Goal: Task Accomplishment & Management: Manage account settings

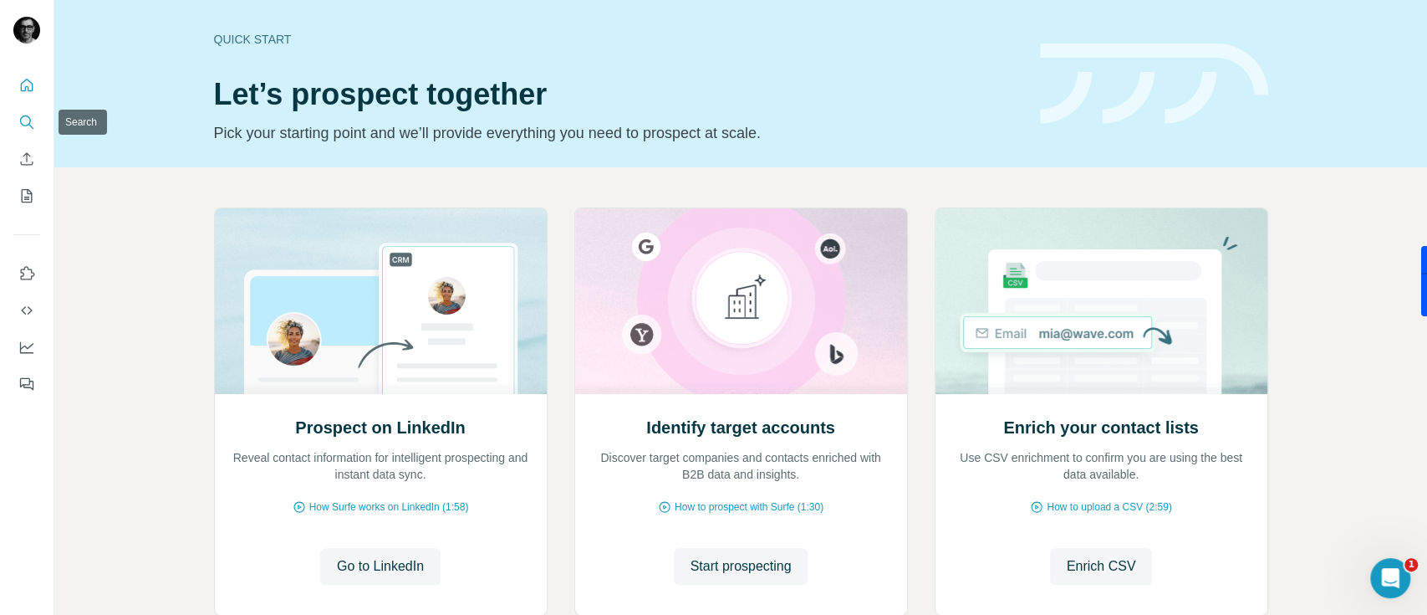
click at [36, 122] on button "Search" at bounding box center [26, 122] width 27 height 30
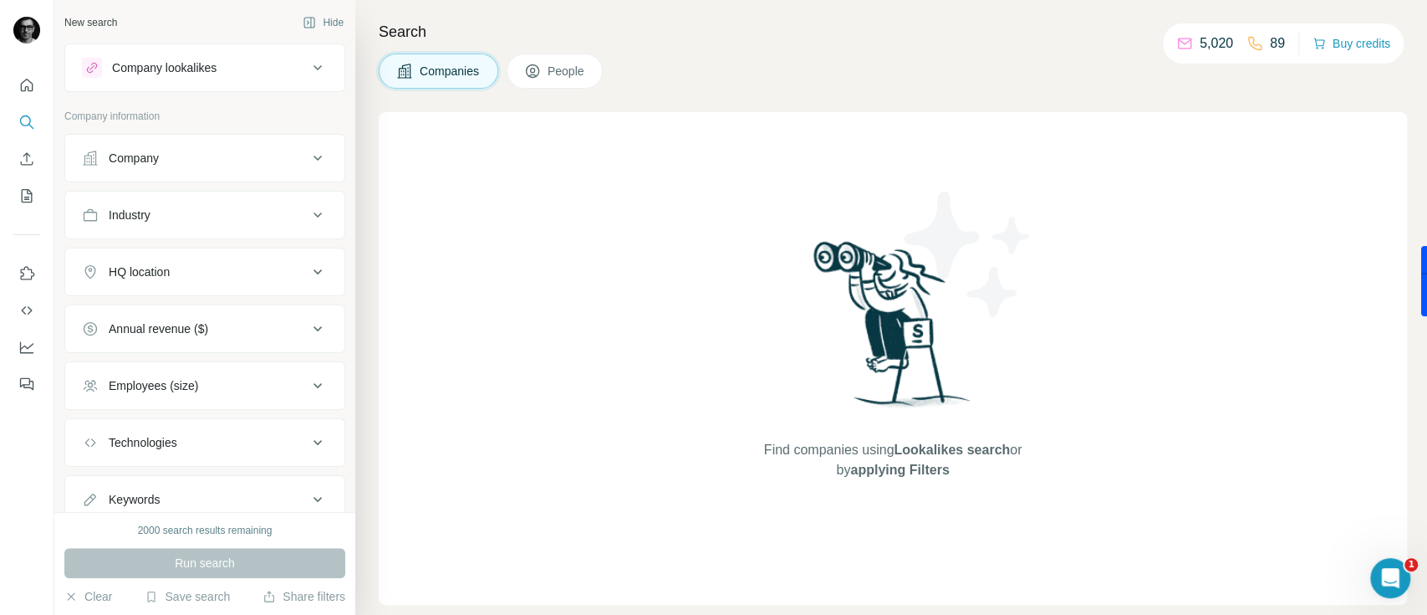
click at [181, 76] on div "Company lookalikes" at bounding box center [195, 68] width 226 height 20
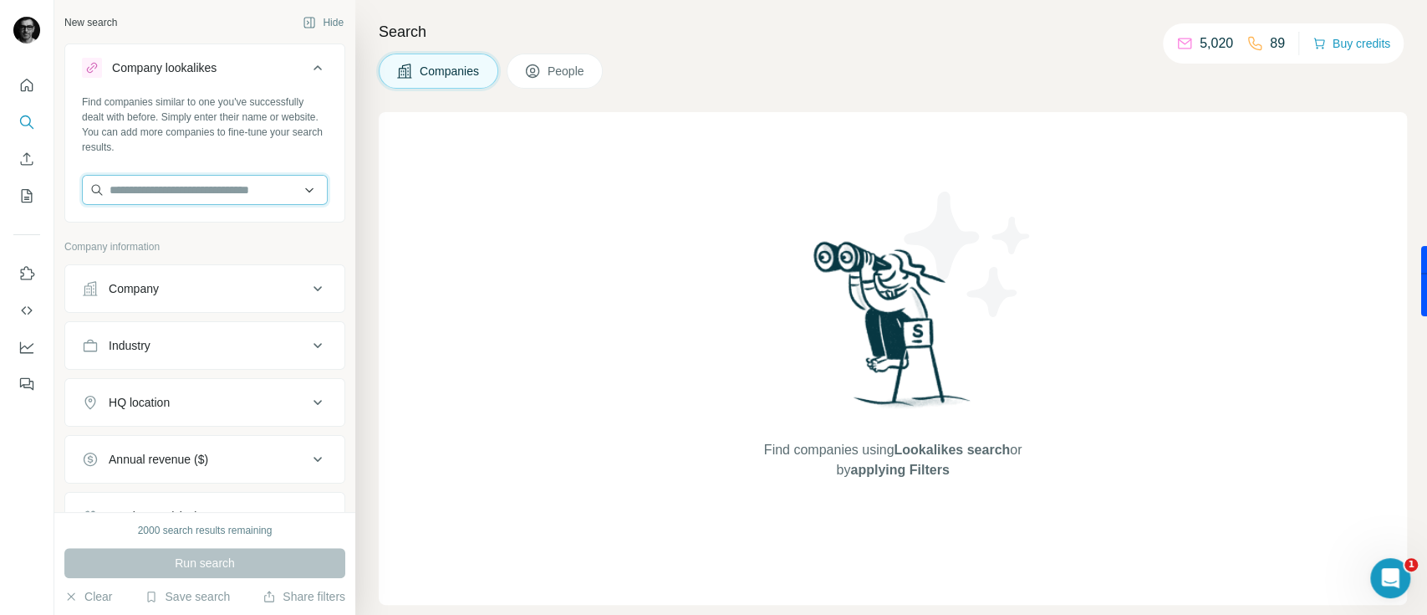
click at [294, 190] on input "text" at bounding box center [205, 190] width 246 height 30
click at [277, 190] on input "text" at bounding box center [205, 190] width 246 height 30
click at [135, 7] on div "New search Hide Company lookalikes Find companies similar to one you've success…" at bounding box center [204, 256] width 301 height 512
click at [174, 63] on div "Company lookalikes" at bounding box center [164, 67] width 105 height 17
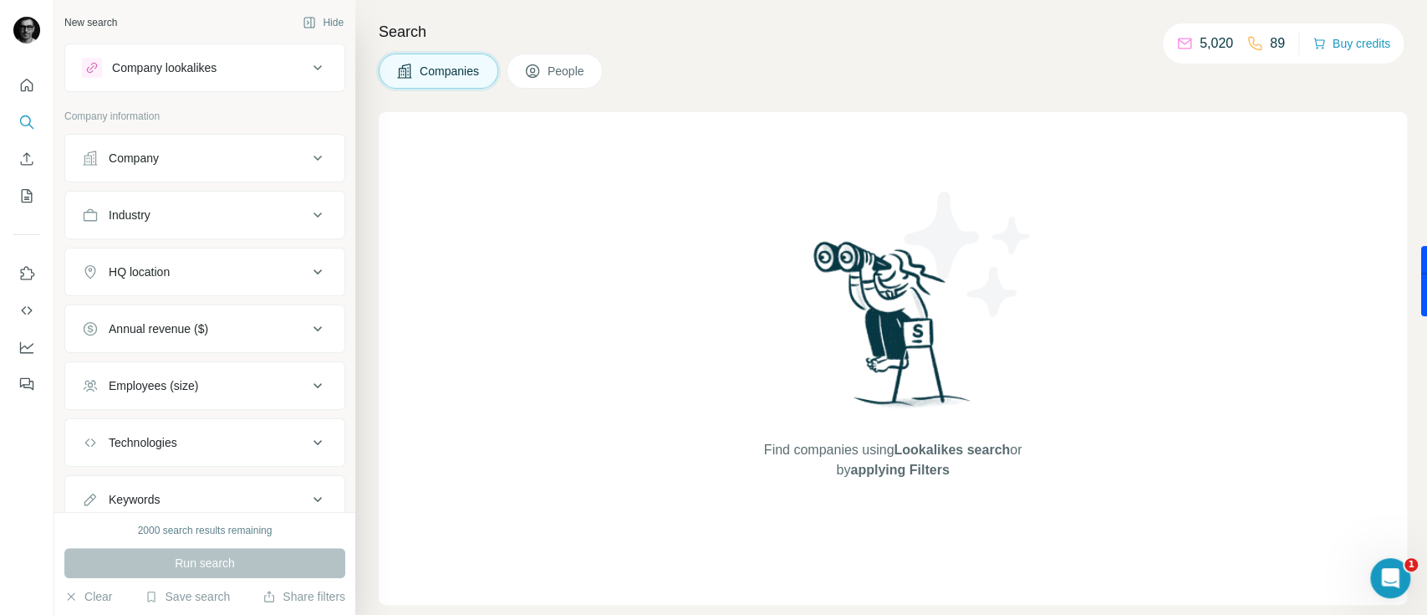
click at [174, 64] on div "Company lookalikes" at bounding box center [164, 67] width 105 height 17
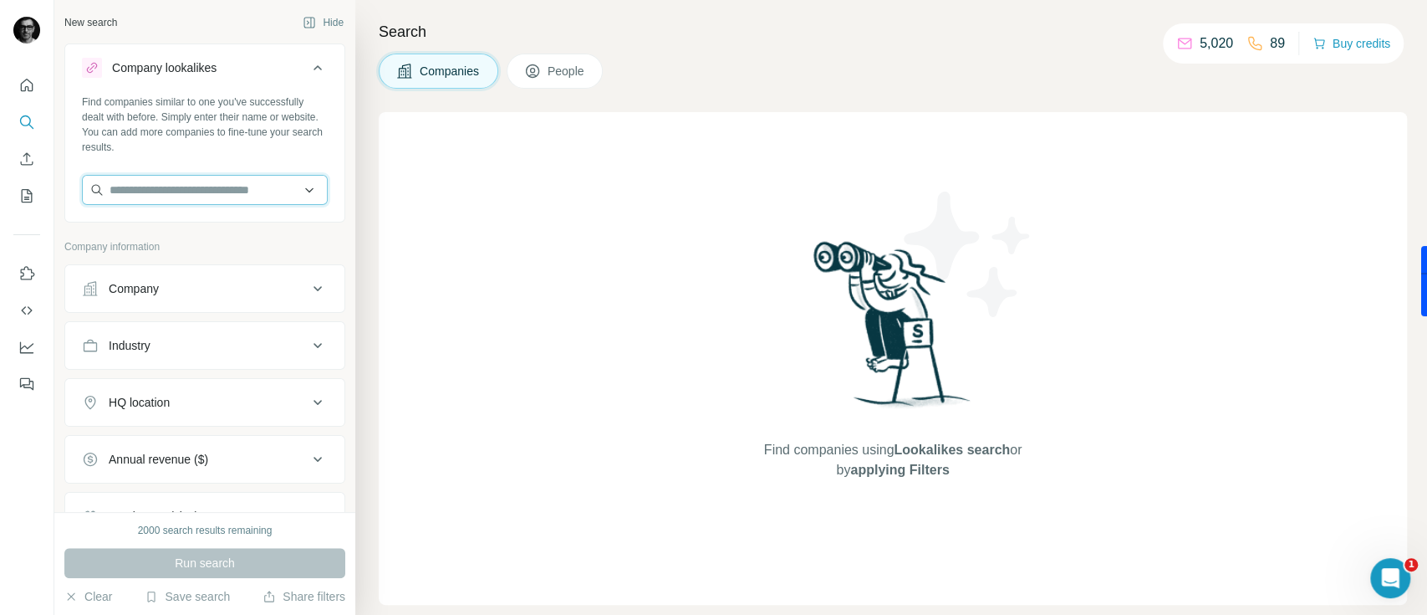
click at [282, 189] on input "text" at bounding box center [205, 190] width 246 height 30
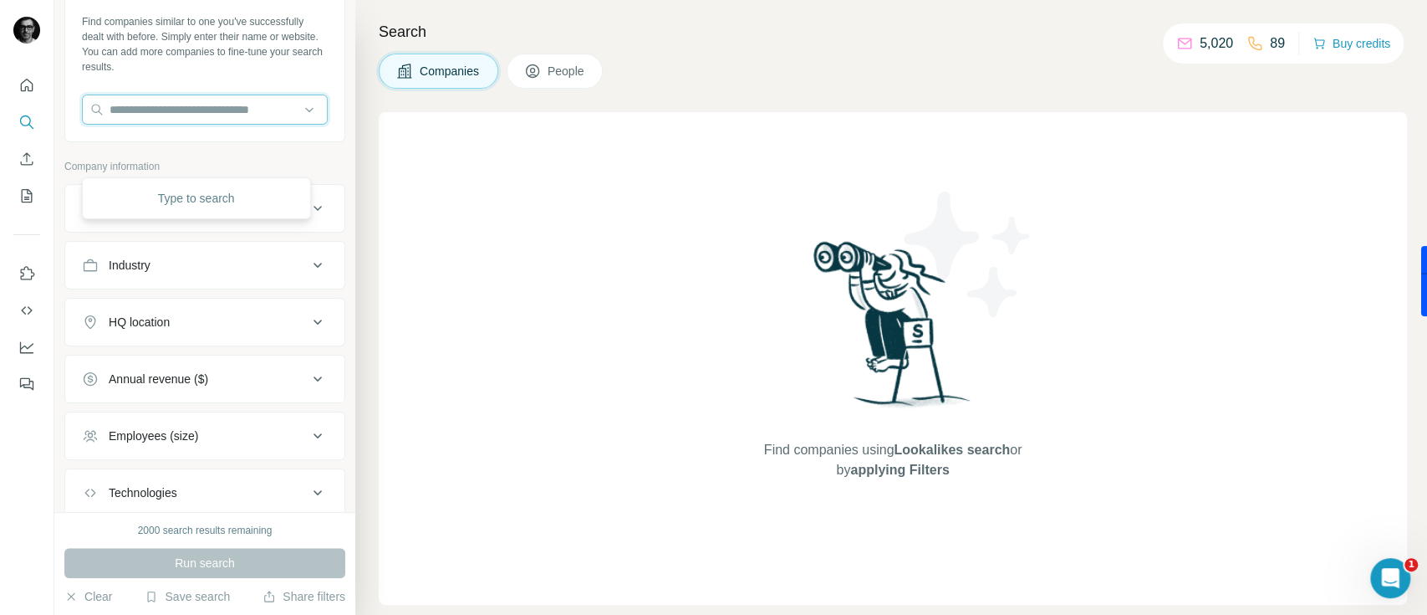
scroll to position [111, 0]
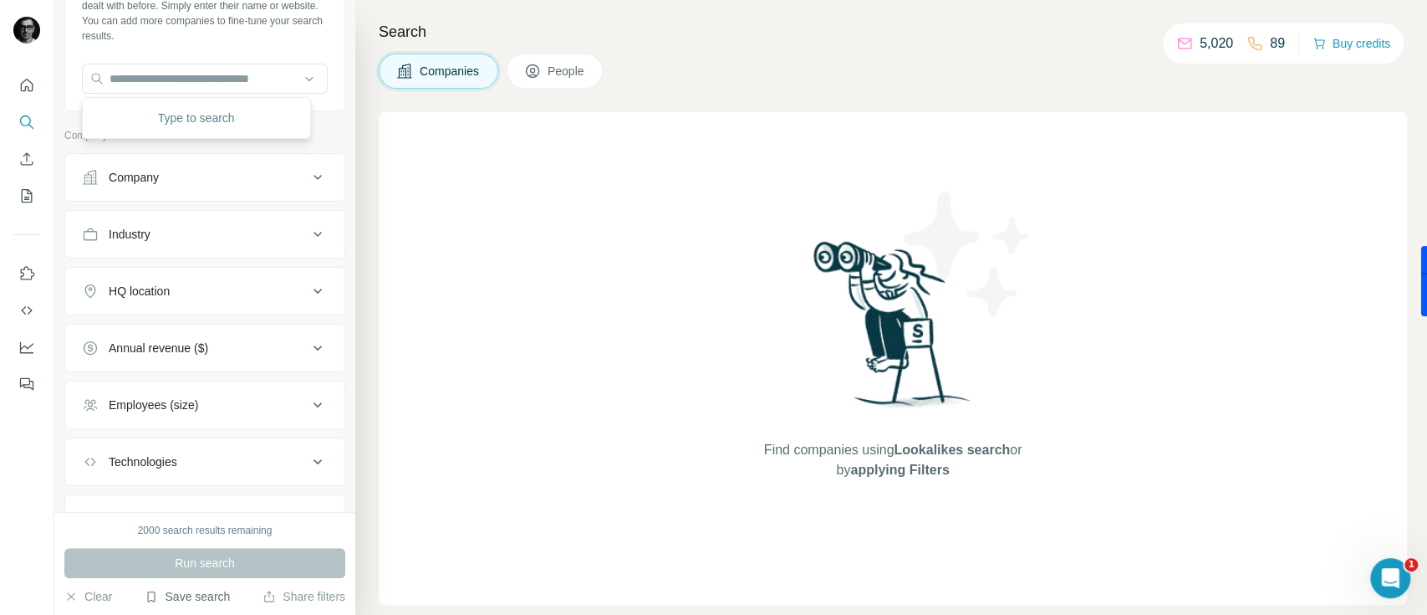
click at [223, 599] on button "Save search" at bounding box center [187, 596] width 85 height 17
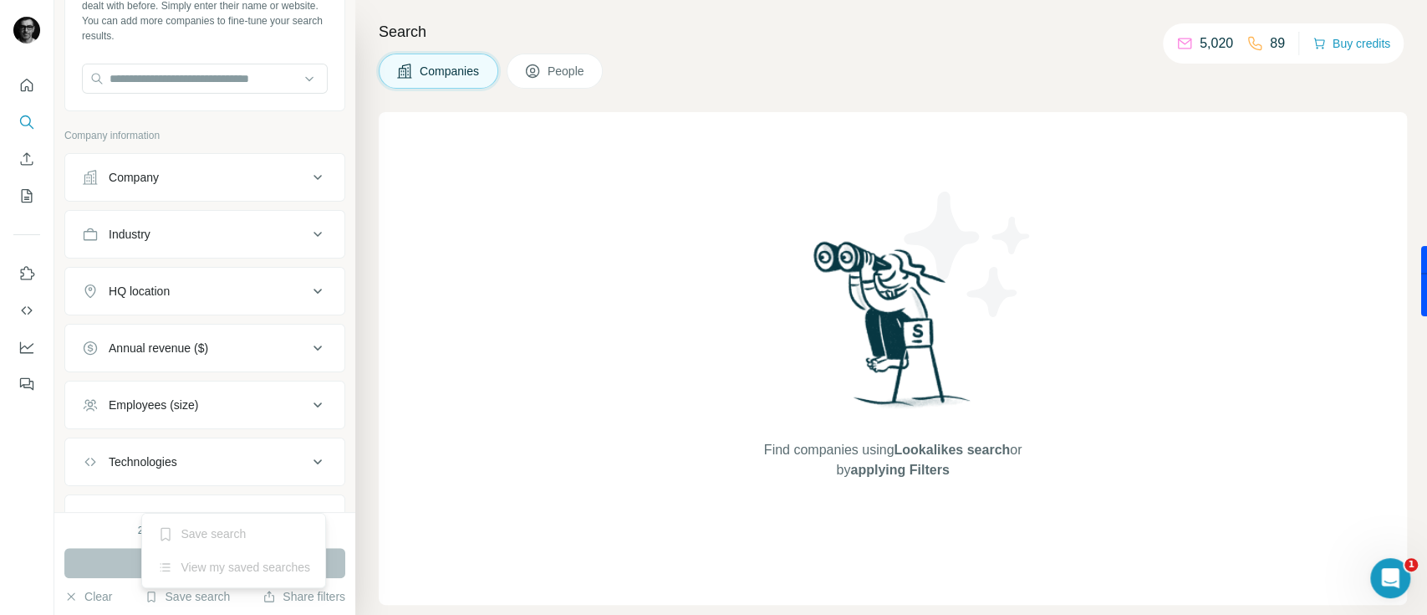
click at [0, 498] on div at bounding box center [27, 307] width 54 height 615
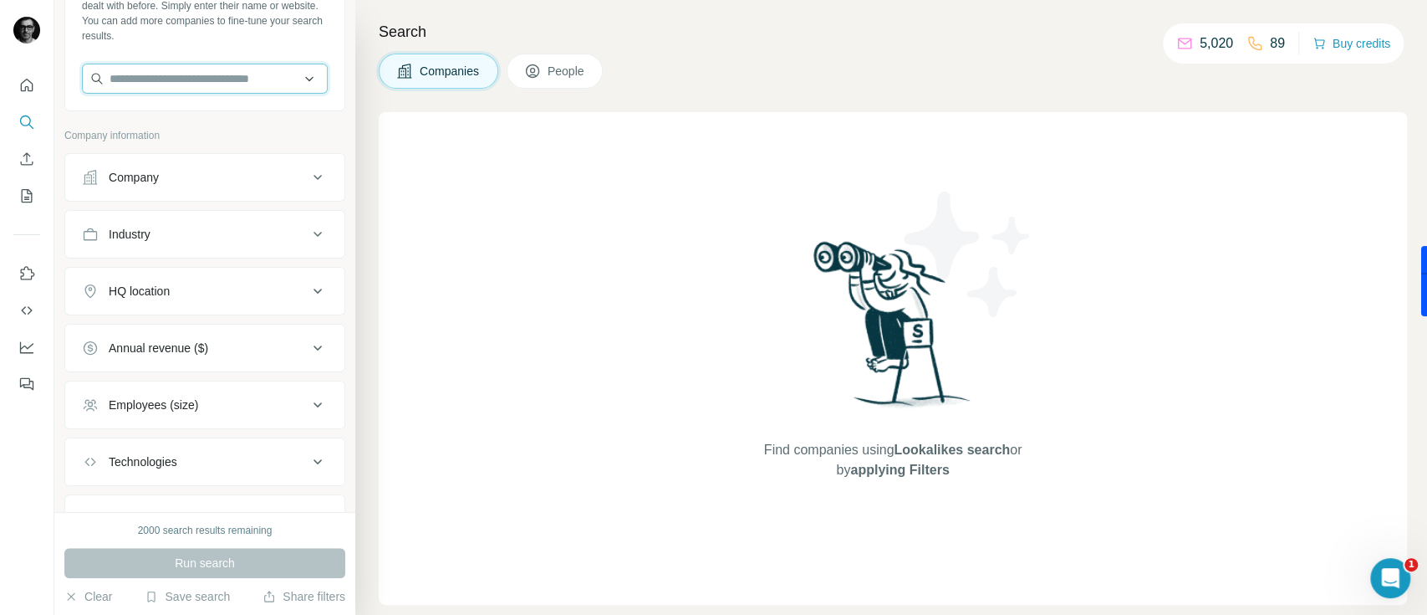
click at [250, 85] on input "text" at bounding box center [205, 79] width 246 height 30
type input "********"
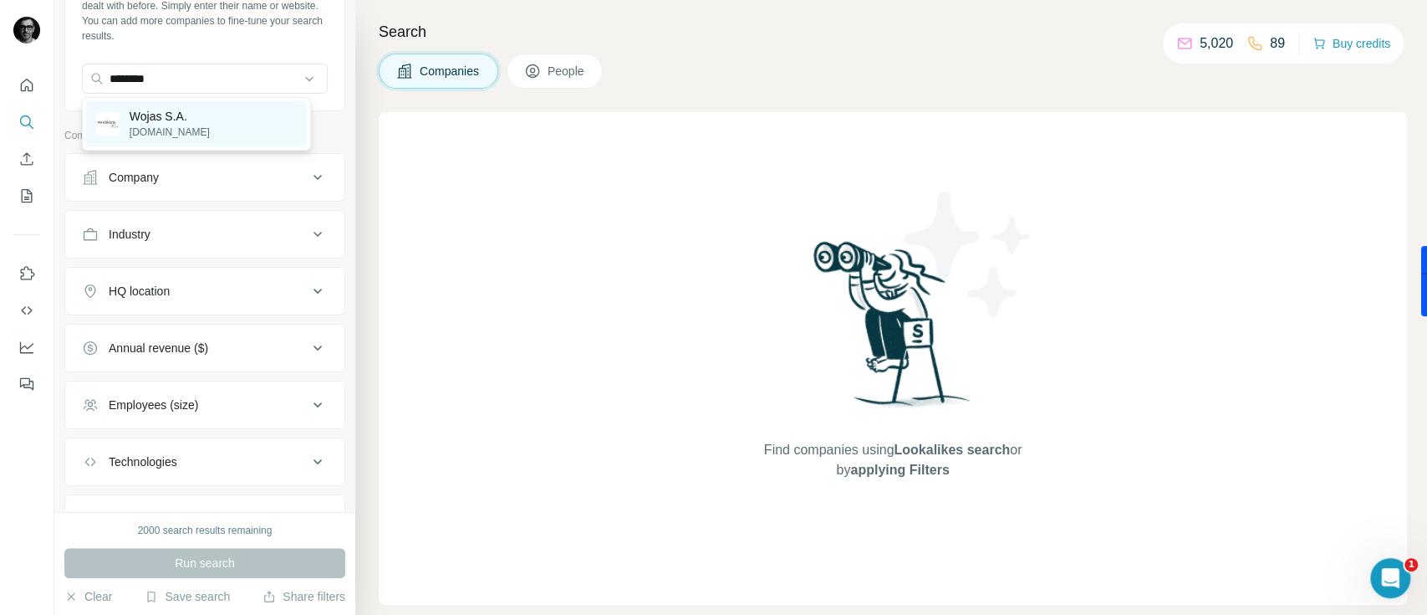
click at [221, 124] on div "Wojas S.A. wojas.pl" at bounding box center [196, 123] width 221 height 45
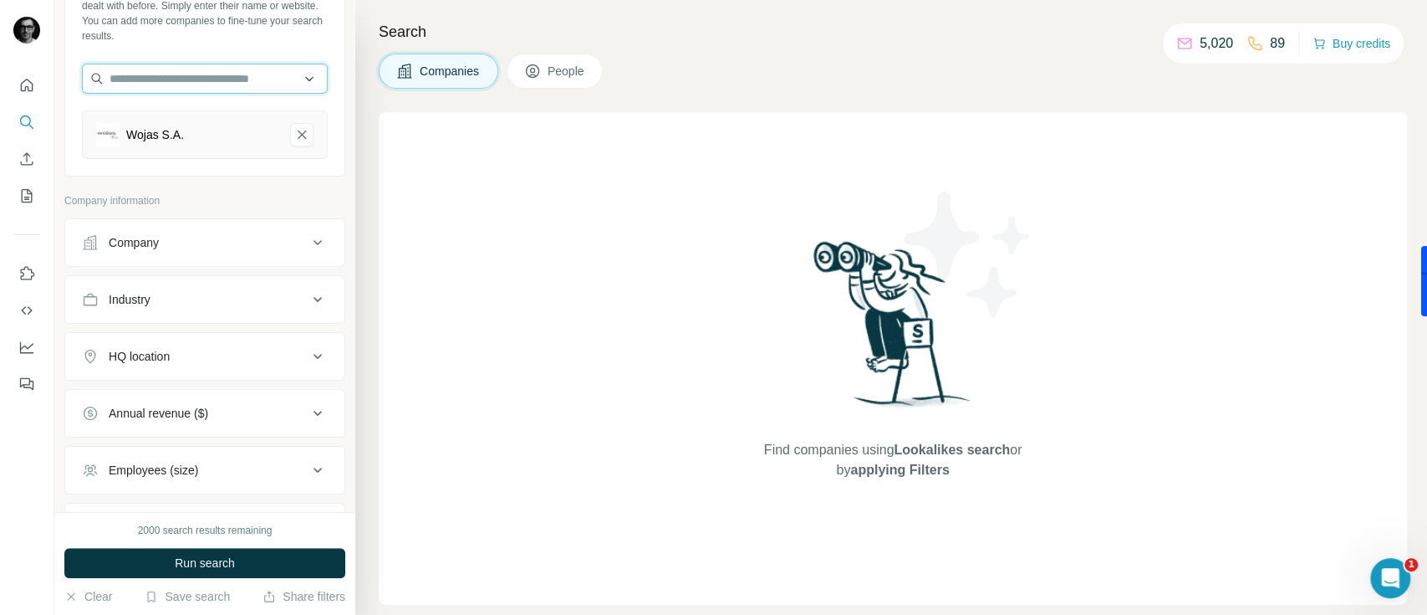
click at [214, 79] on input "text" at bounding box center [205, 79] width 246 height 30
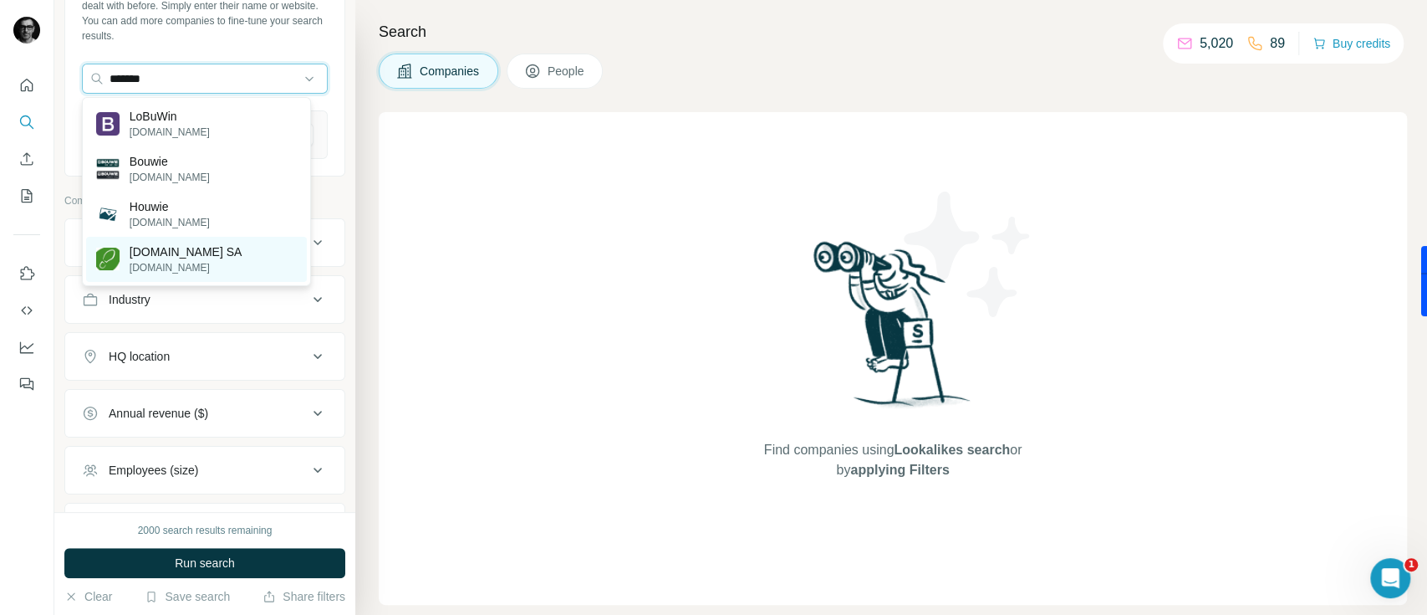
type input "*******"
click at [235, 258] on div "eobuwie.pl SA eobuwie.com.pl" at bounding box center [196, 259] width 221 height 45
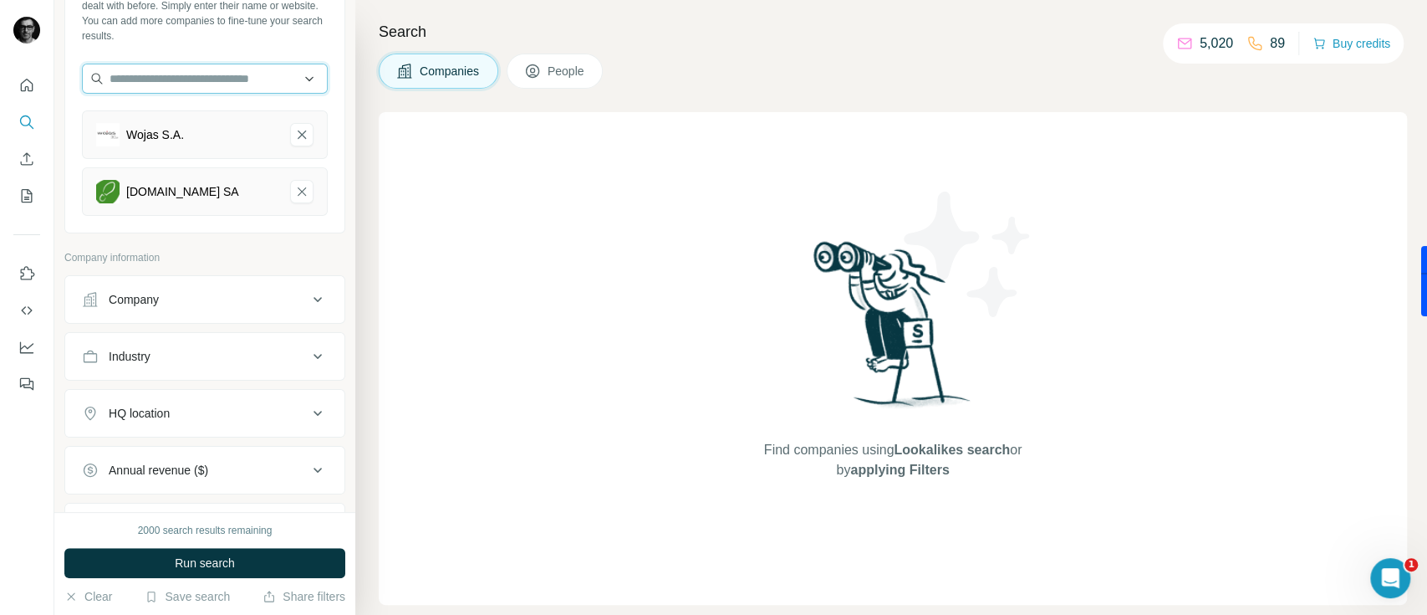
click at [201, 77] on input "text" at bounding box center [205, 79] width 246 height 30
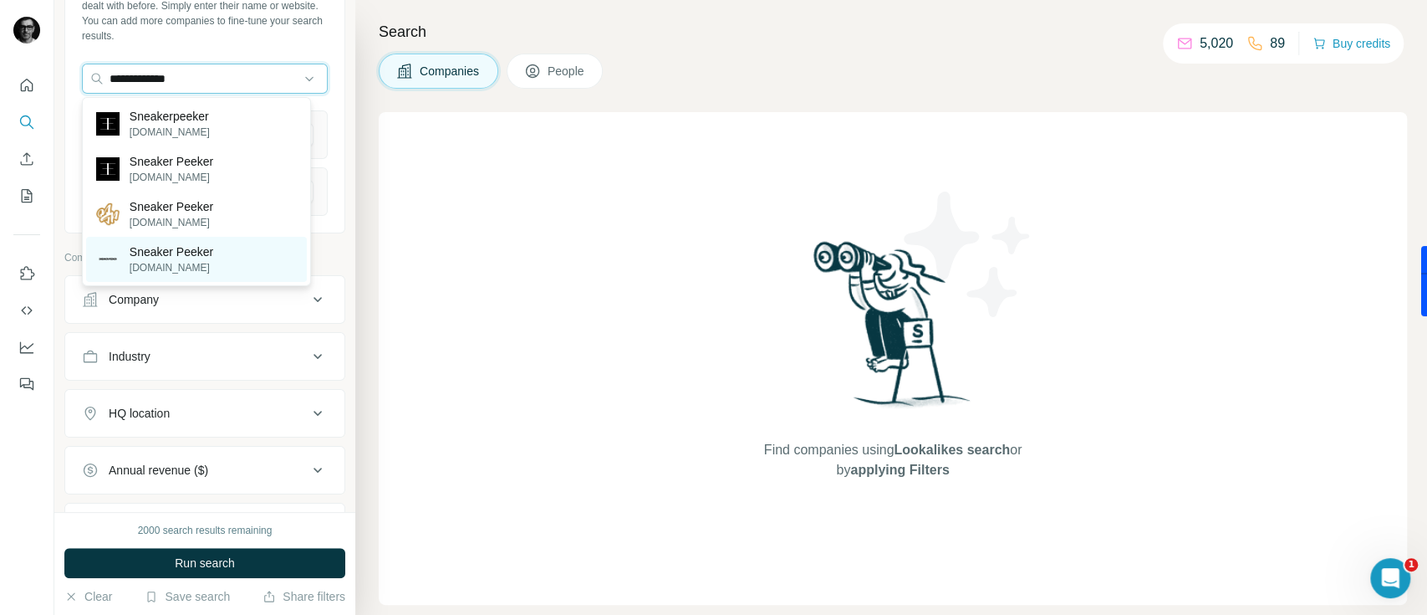
type input "**********"
click at [237, 264] on div "Sneaker Peeker sneakerpeeker.pl" at bounding box center [196, 259] width 221 height 45
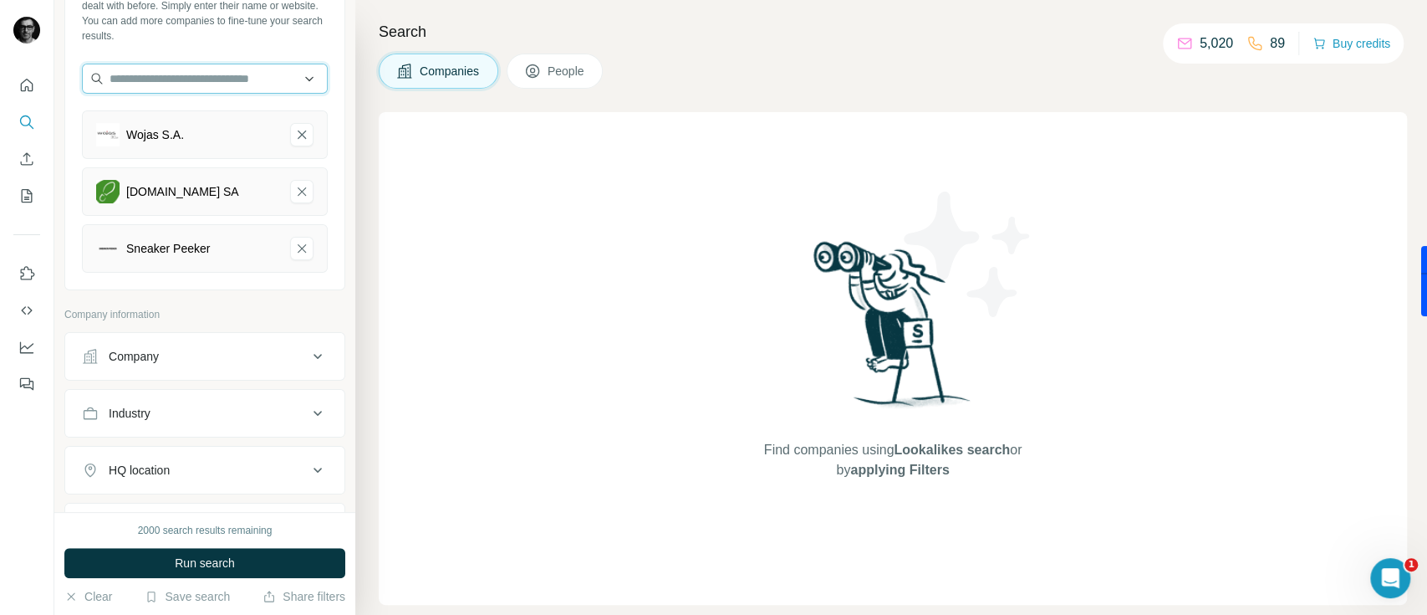
click at [168, 84] on input "text" at bounding box center [205, 79] width 246 height 30
paste input "**********"
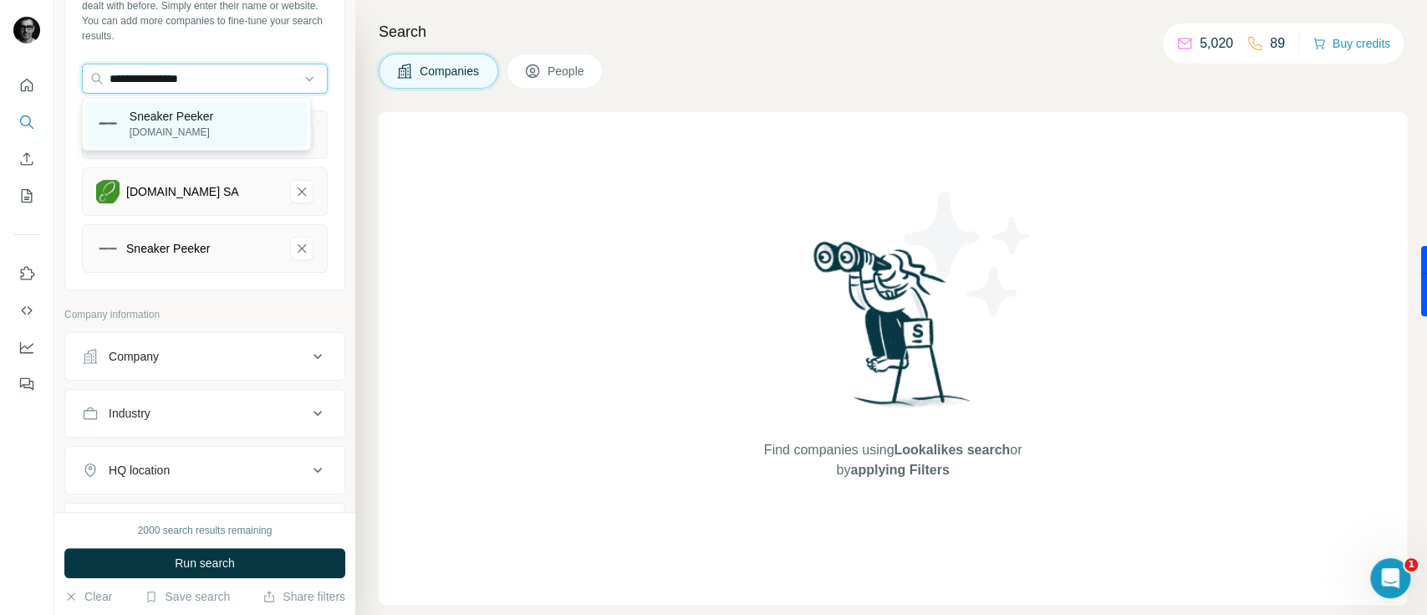
type input "**********"
click at [242, 117] on div "Sneaker Peeker sneakerpeeker.pl" at bounding box center [196, 123] width 221 height 45
click at [245, 77] on input "**********" at bounding box center [205, 79] width 246 height 30
click at [255, 129] on div "Sneaker Peeker sneakerpeeker.pl" at bounding box center [196, 123] width 221 height 45
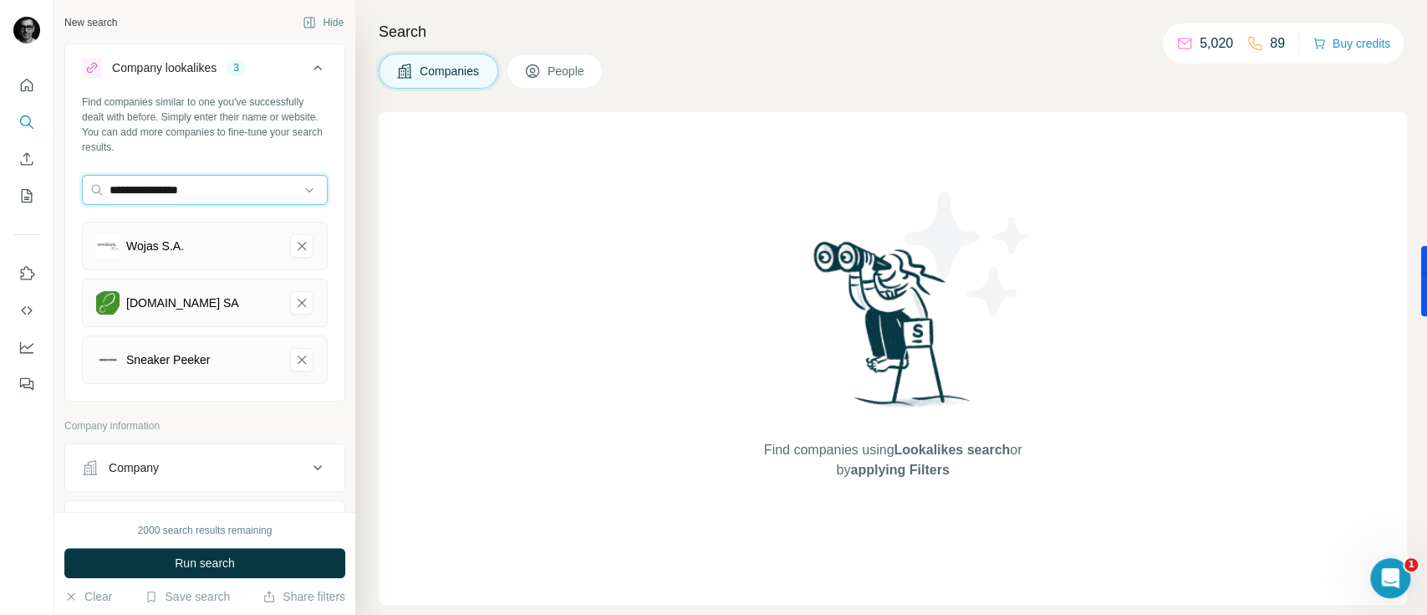
drag, startPoint x: 64, startPoint y: 161, endPoint x: 0, endPoint y: 157, distance: 64.5
click at [0, 156] on div "**********" at bounding box center [713, 307] width 1427 height 615
click at [203, 193] on input "text" at bounding box center [205, 190] width 246 height 30
type input "*********"
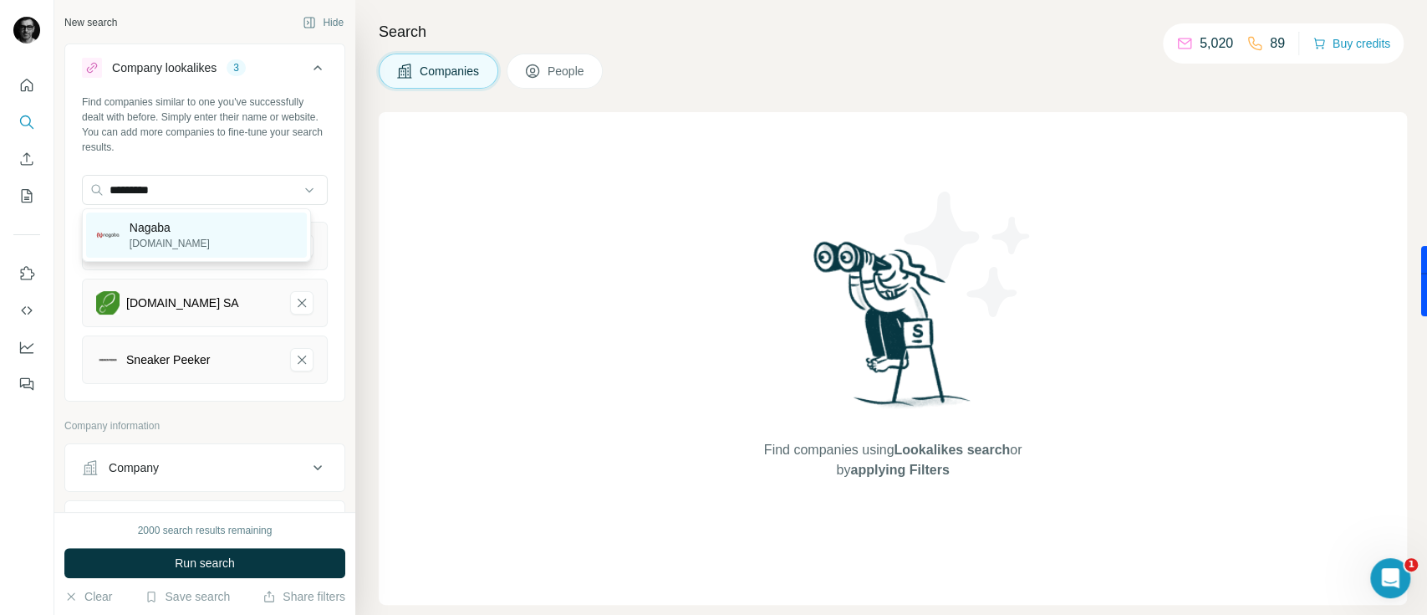
click at [223, 228] on div "Nagaba nagaba.pl" at bounding box center [196, 234] width 221 height 45
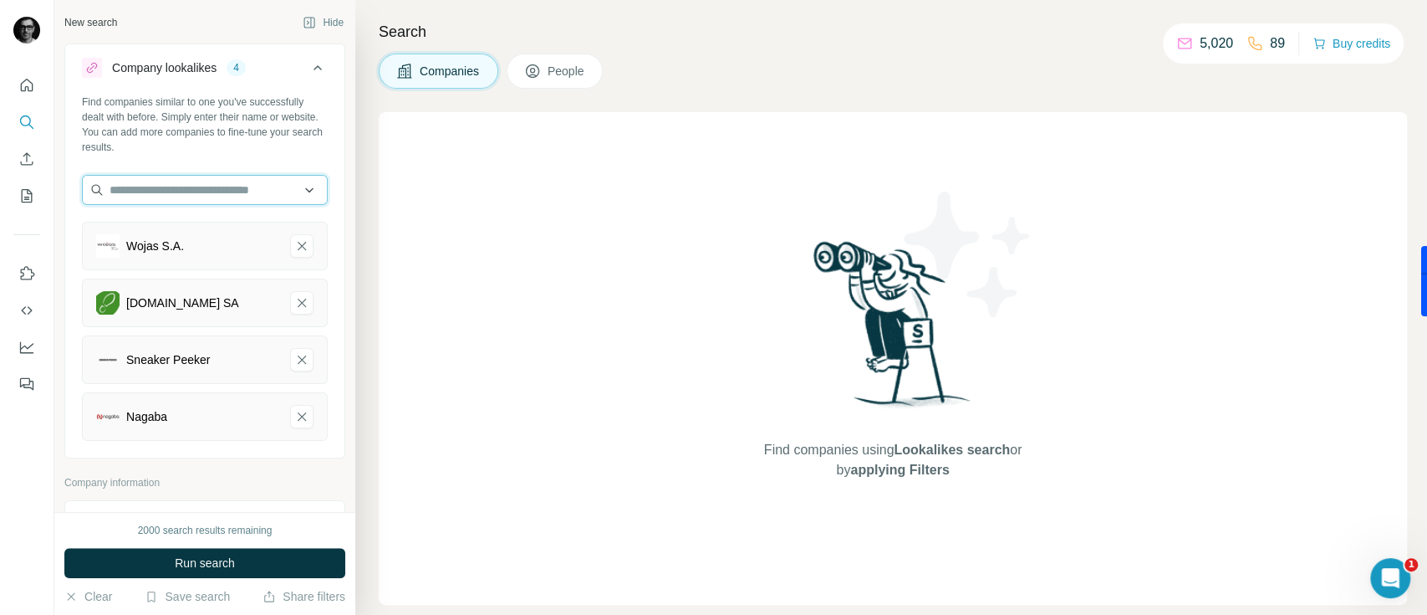
click at [236, 195] on input "text" at bounding box center [205, 190] width 246 height 30
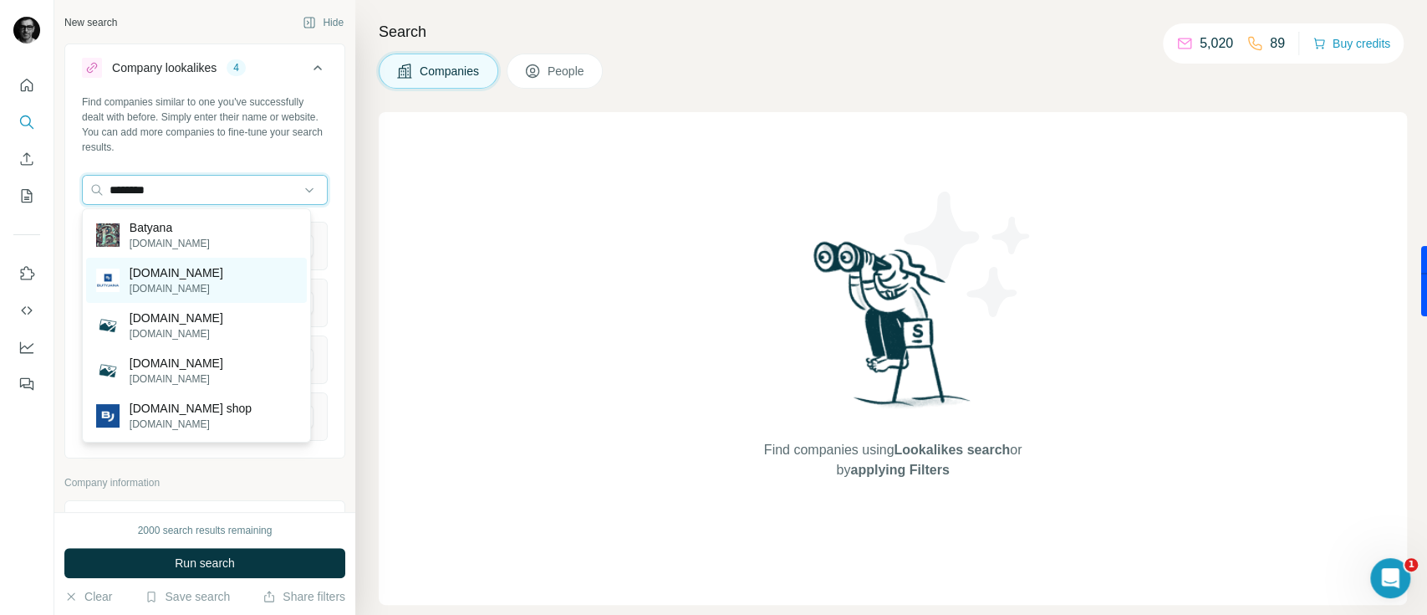
type input "********"
click at [213, 284] on div "butyjana.pl butyjana.pl" at bounding box center [196, 280] width 221 height 45
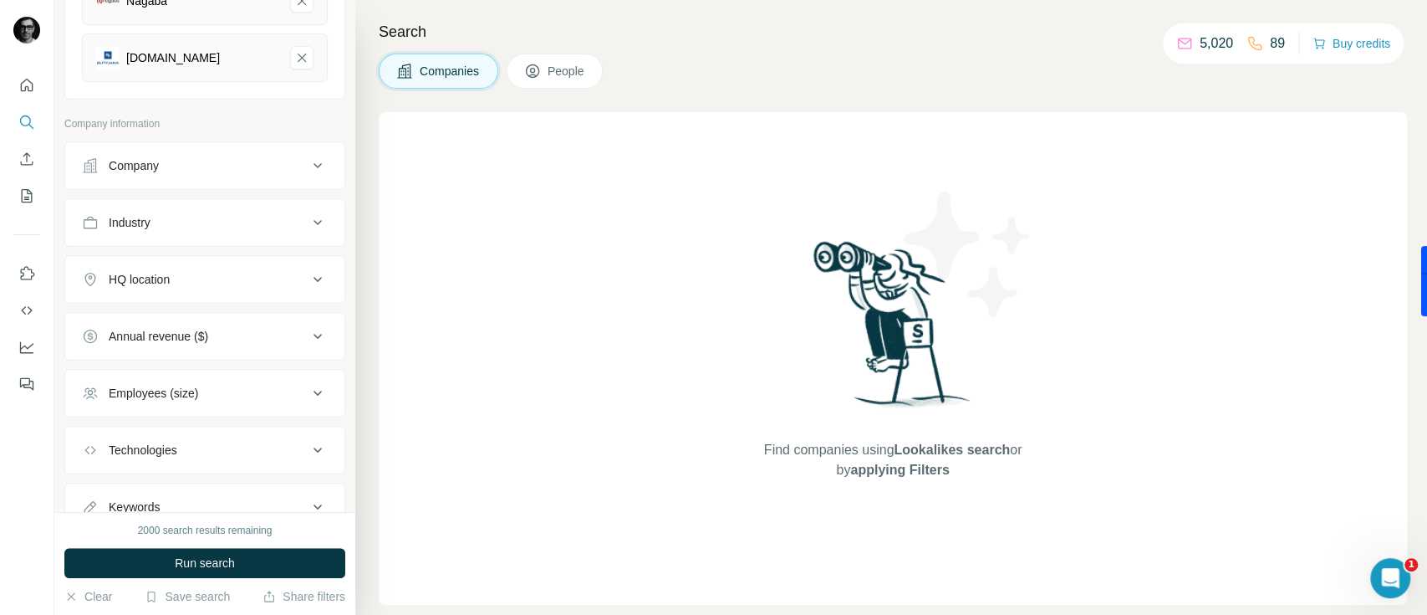
scroll to position [446, 0]
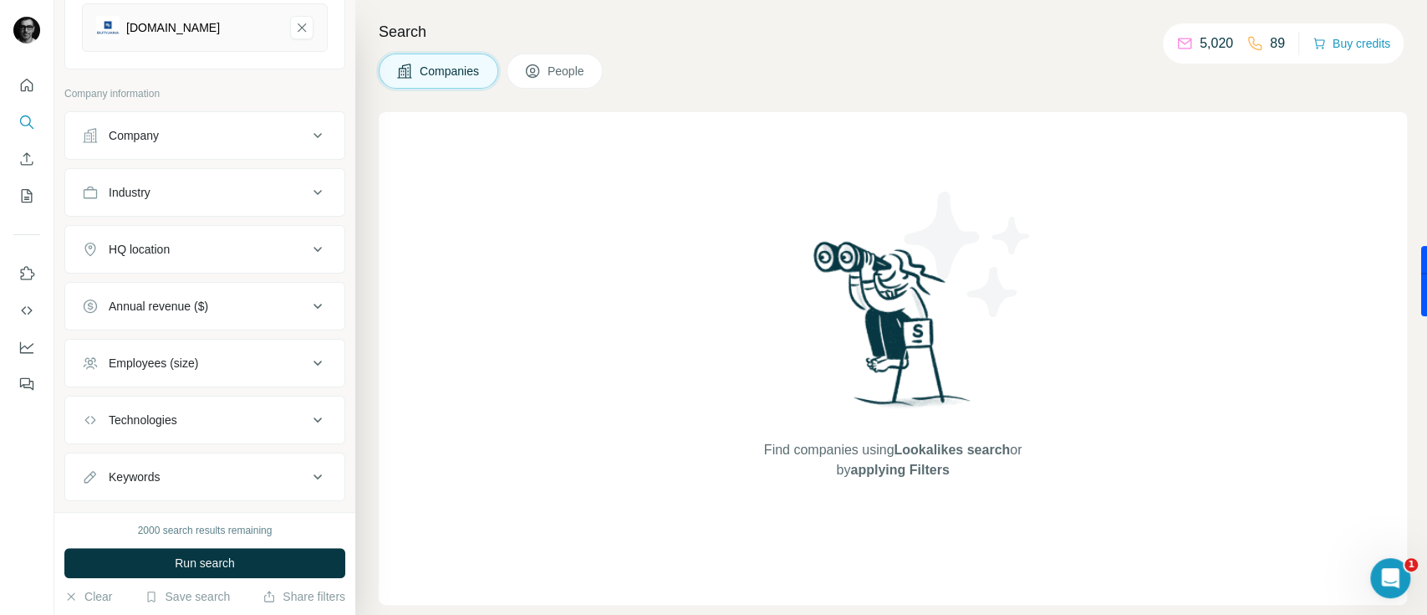
click at [228, 144] on button "Company" at bounding box center [204, 135] width 279 height 40
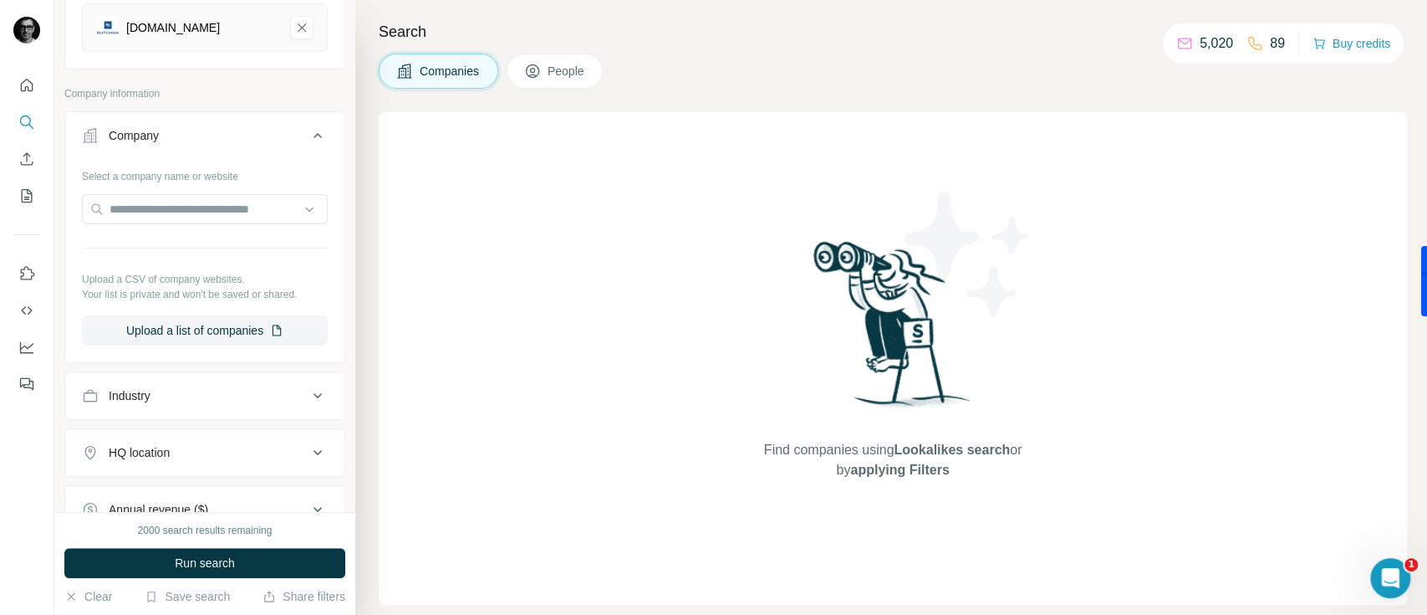
click at [258, 131] on div "Company" at bounding box center [195, 135] width 226 height 17
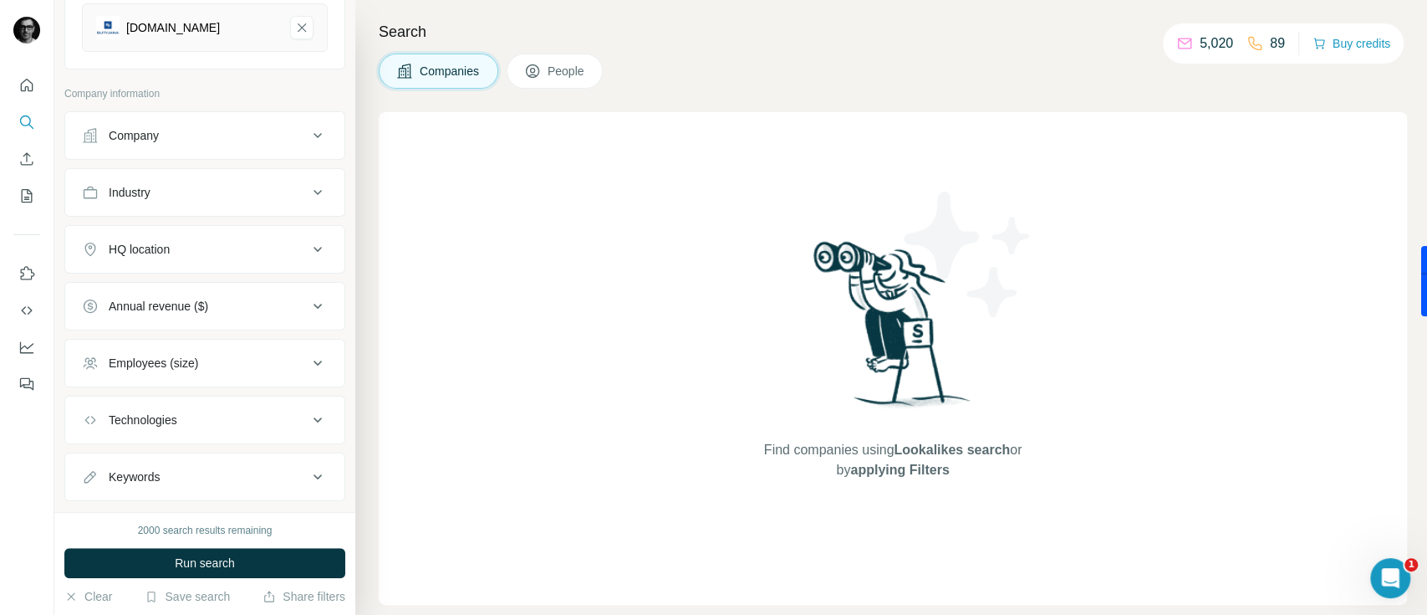
click at [245, 197] on div "Industry" at bounding box center [195, 192] width 226 height 17
click at [247, 195] on div "Industry" at bounding box center [195, 192] width 226 height 17
click at [254, 251] on div "HQ location" at bounding box center [195, 249] width 226 height 17
click at [234, 283] on input "text" at bounding box center [205, 291] width 246 height 30
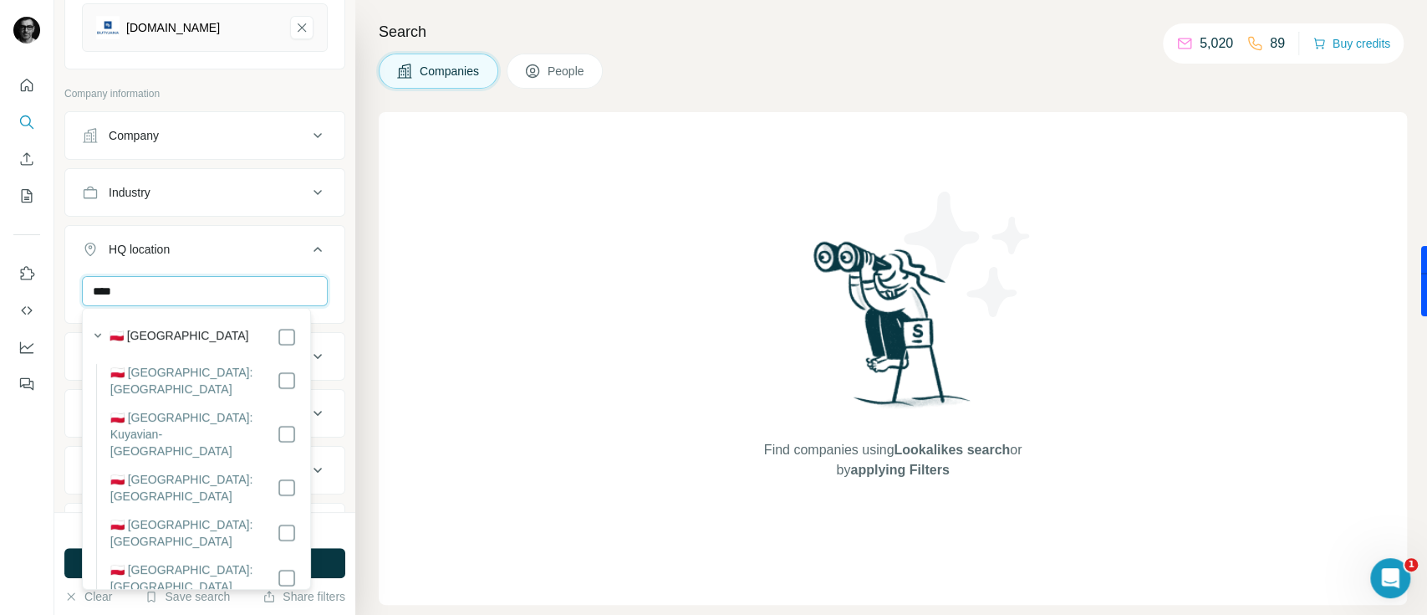
type input "****"
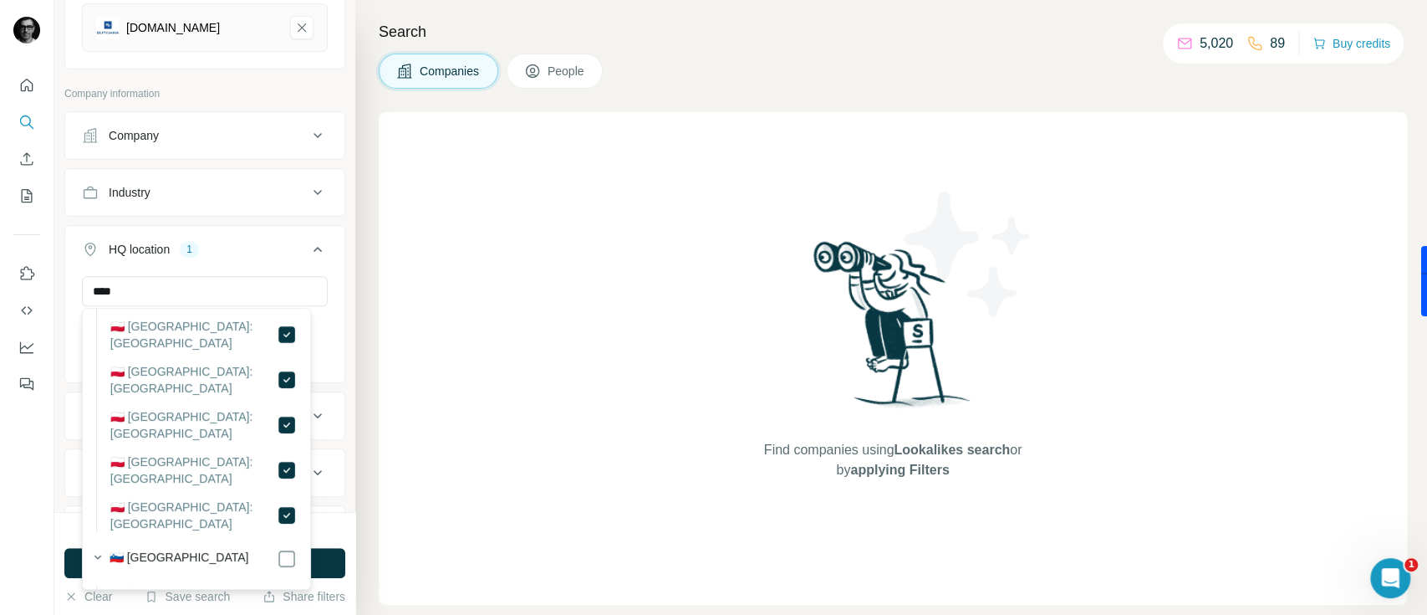
scroll to position [254, 0]
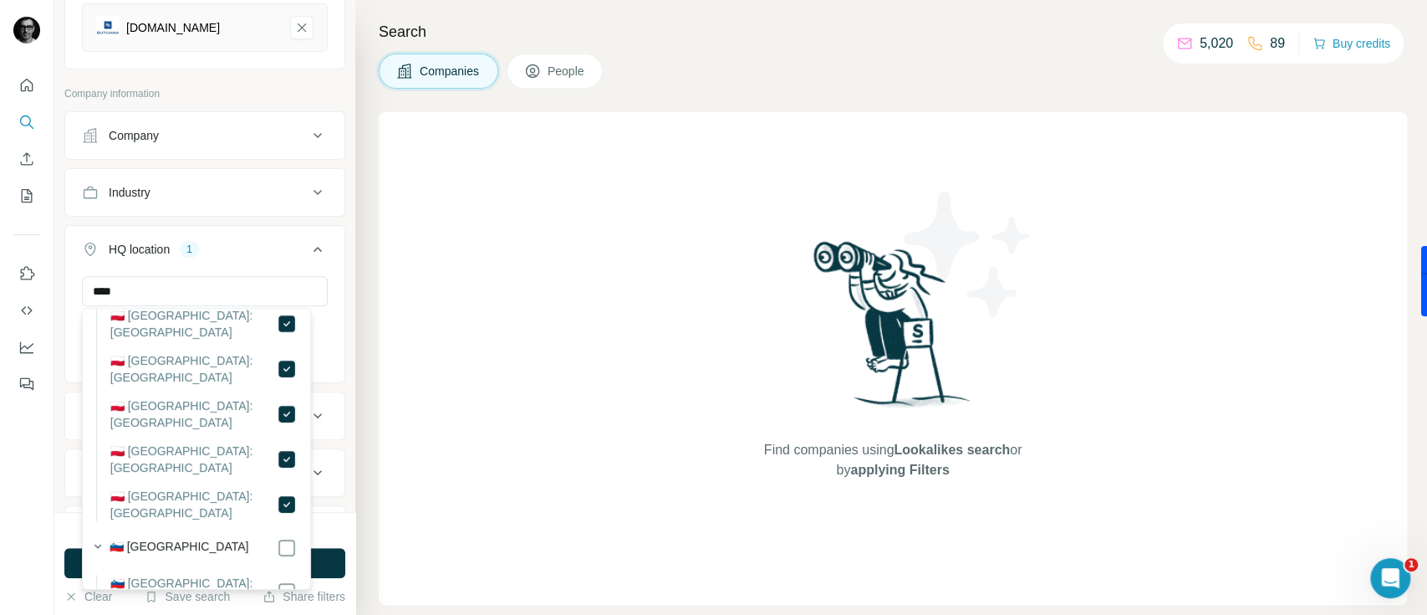
click at [486, 304] on div "Find companies using Lookalikes search or by applying Filters" at bounding box center [893, 358] width 1028 height 492
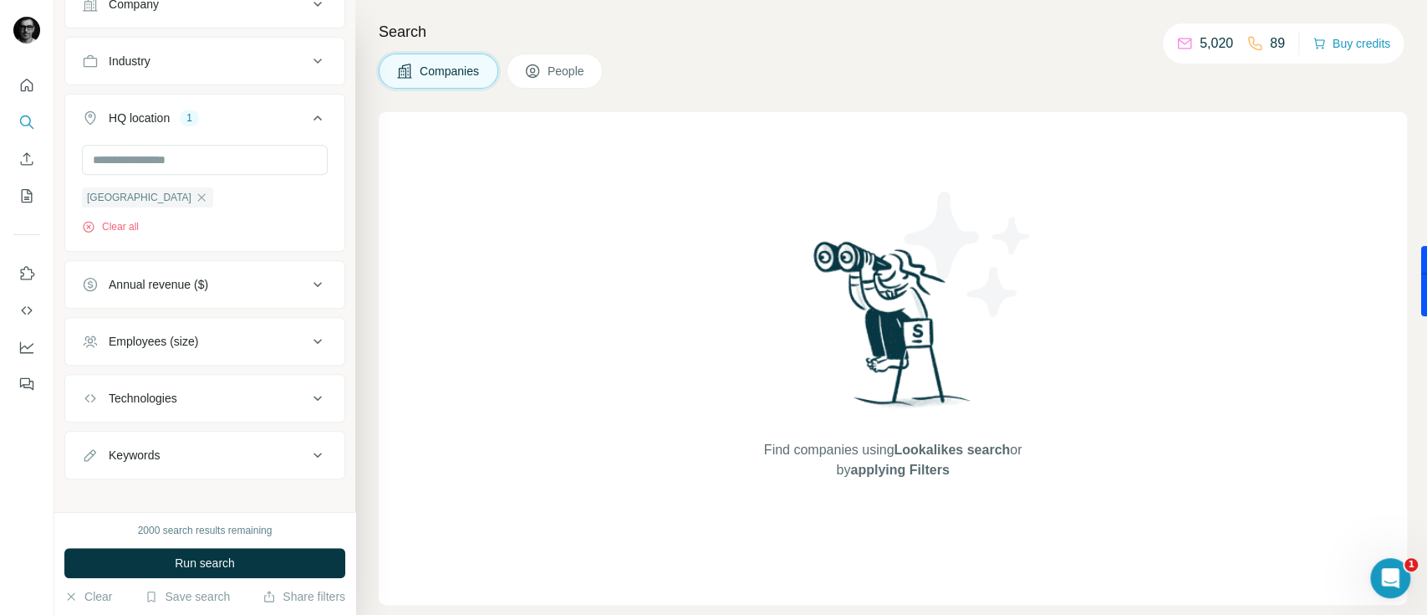
scroll to position [589, 0]
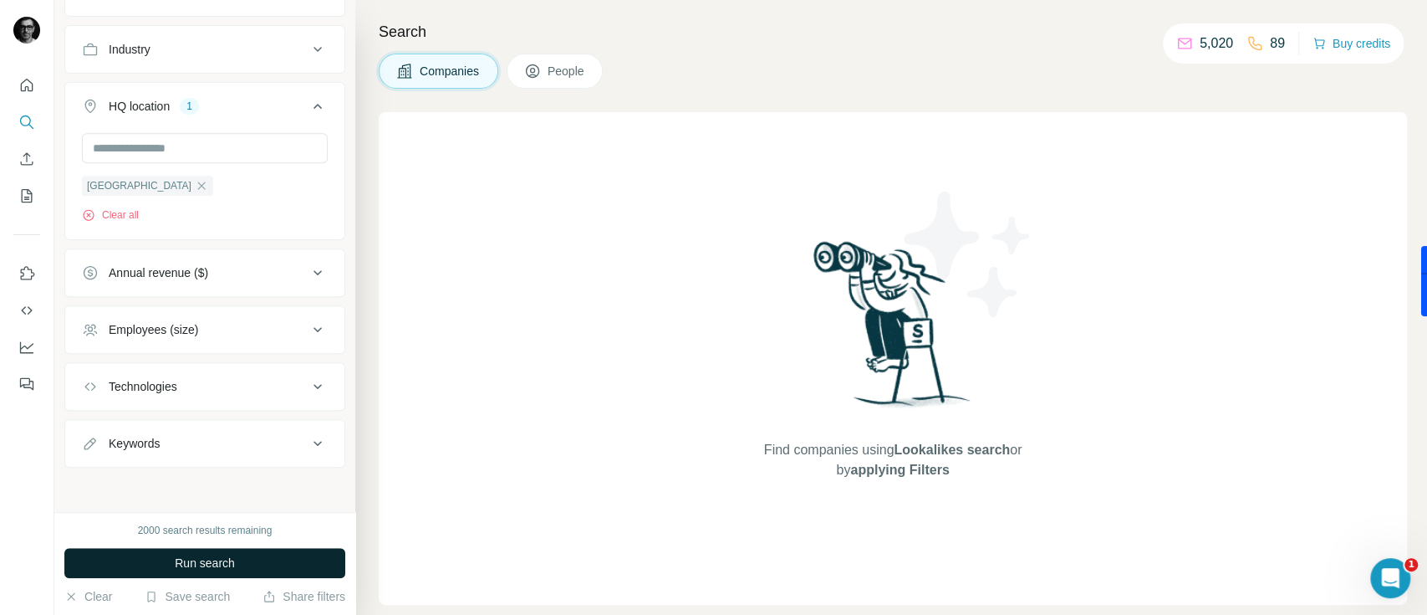
click at [221, 563] on span "Run search" at bounding box center [205, 562] width 60 height 17
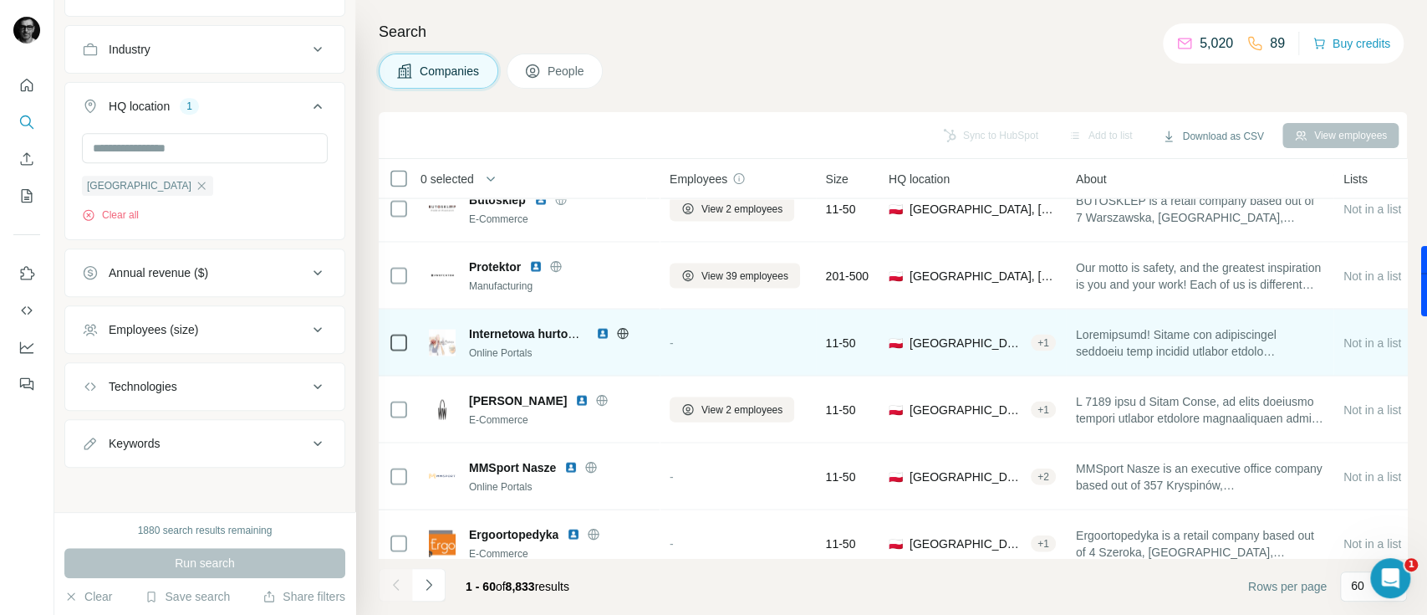
scroll to position [2452, 0]
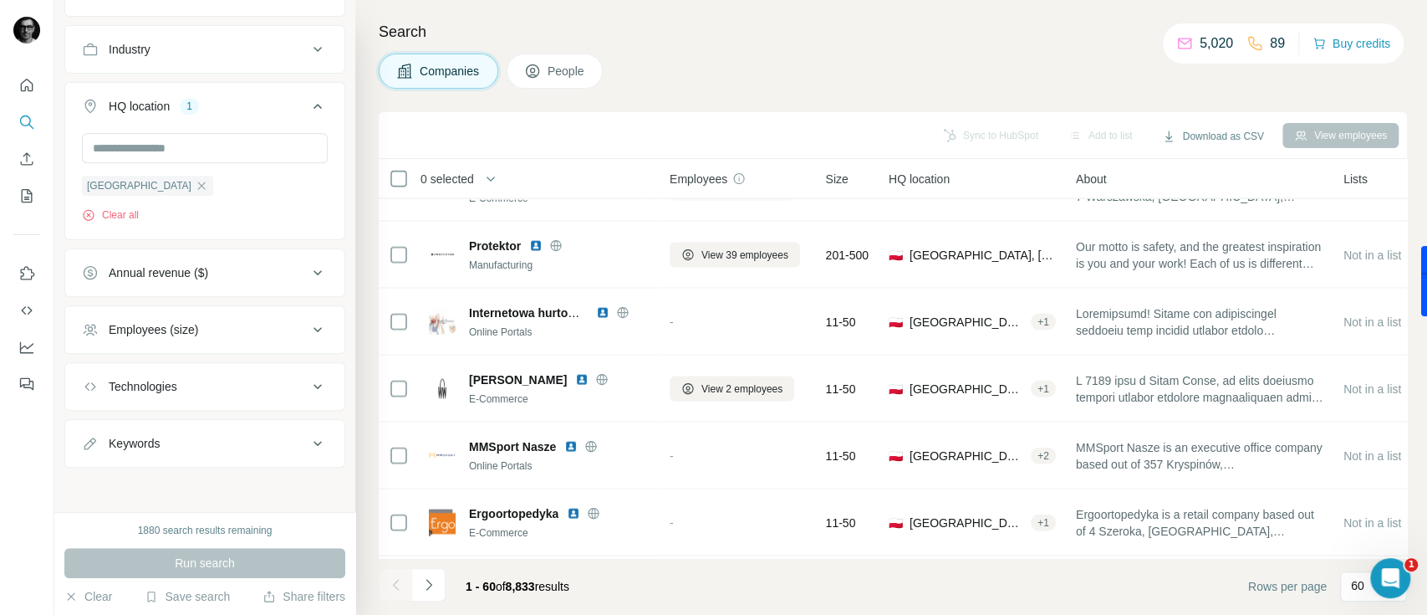
click at [241, 270] on div "Annual revenue ($)" at bounding box center [195, 272] width 226 height 17
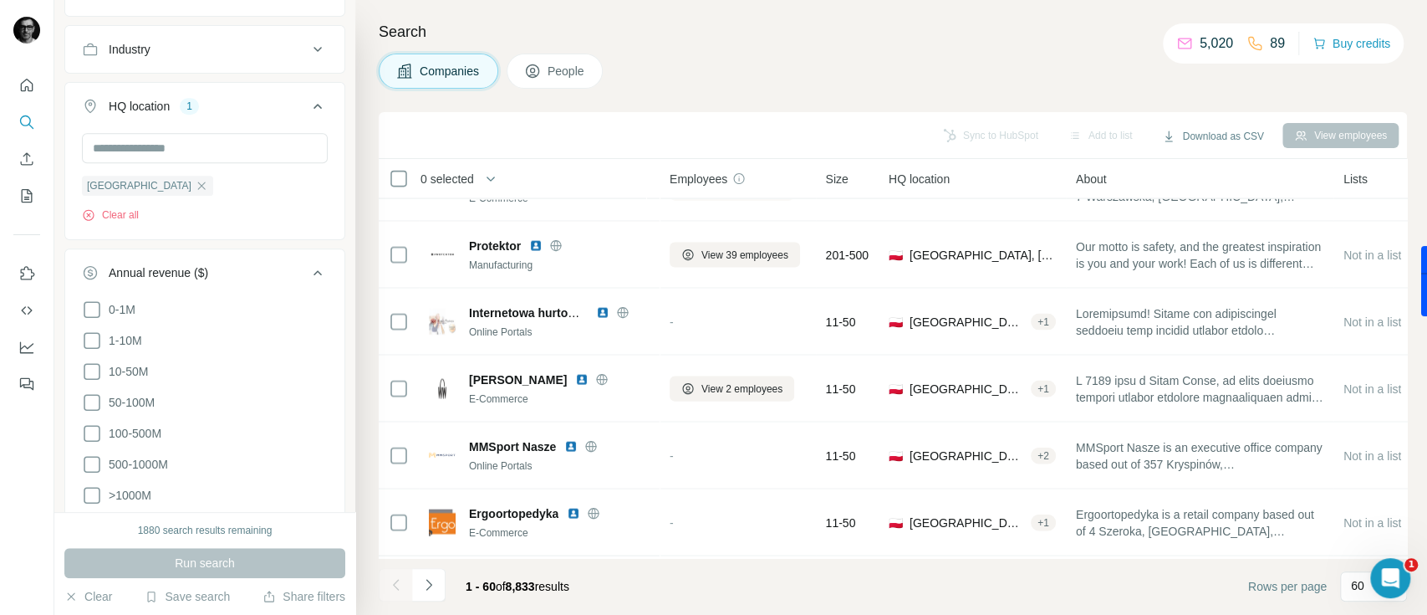
click at [235, 264] on div "Annual revenue ($)" at bounding box center [195, 272] width 226 height 17
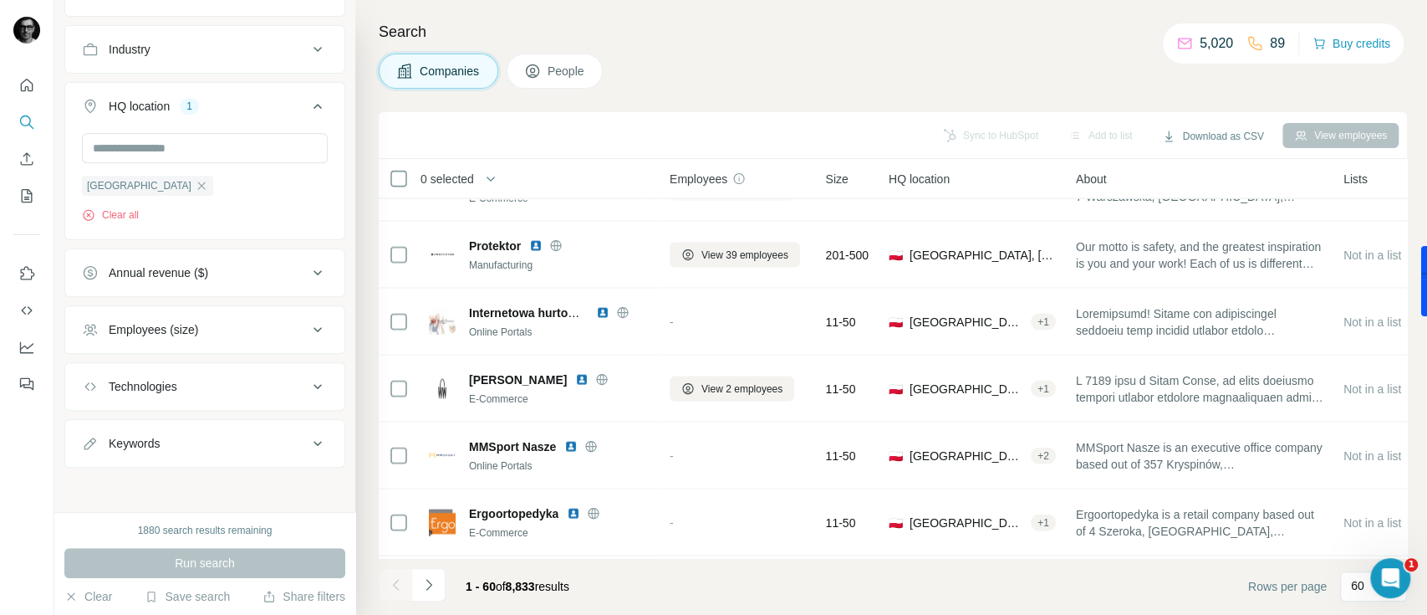
click at [223, 271] on div "Annual revenue ($)" at bounding box center [195, 272] width 226 height 17
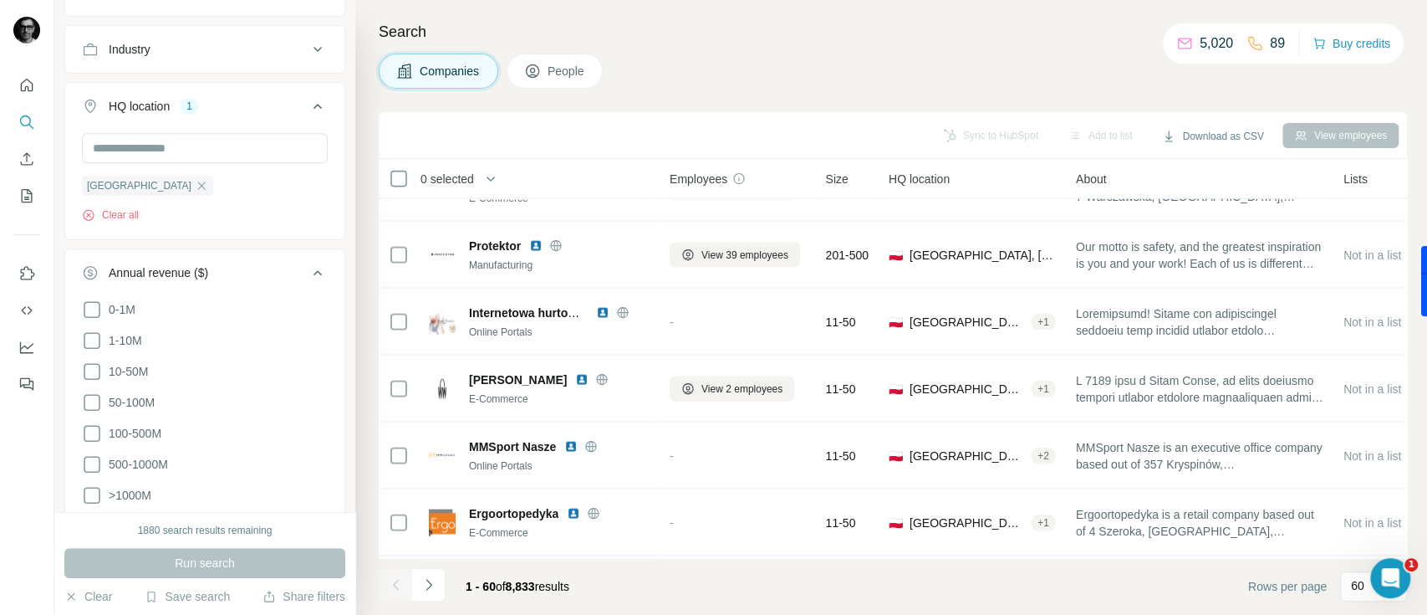
click at [226, 270] on div "Annual revenue ($)" at bounding box center [195, 272] width 226 height 17
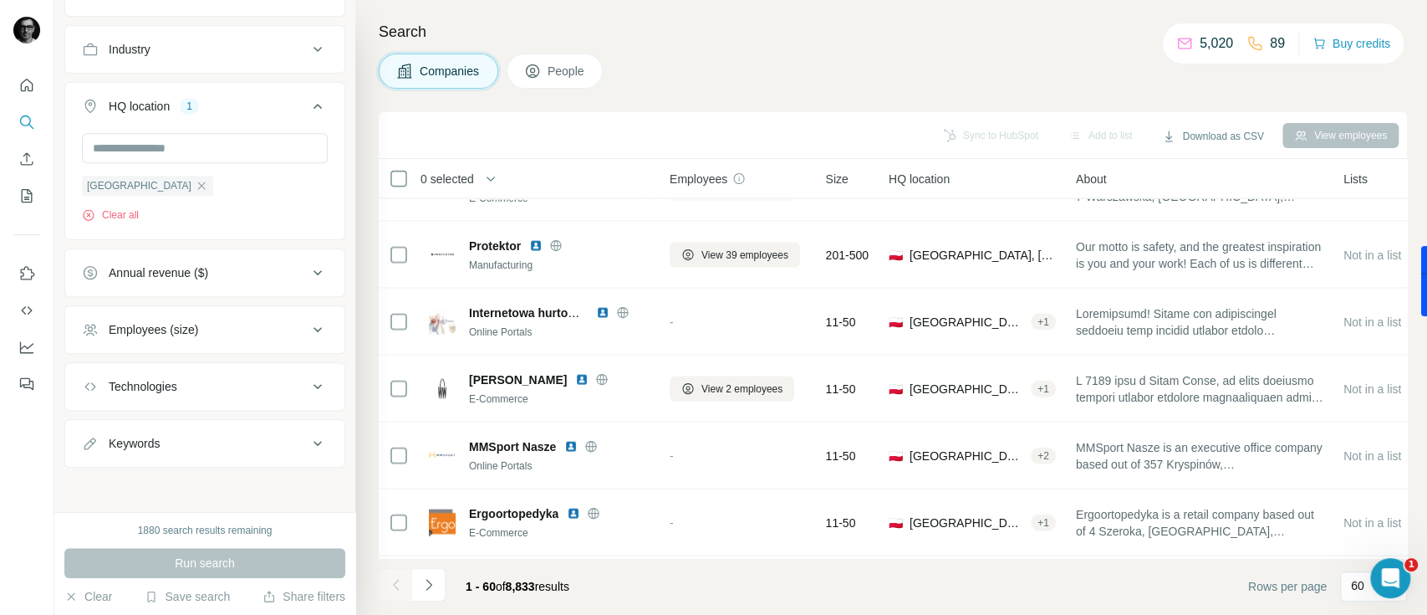
click at [279, 392] on div "Technologies" at bounding box center [195, 386] width 226 height 17
click at [252, 383] on div "Technologies" at bounding box center [195, 386] width 226 height 17
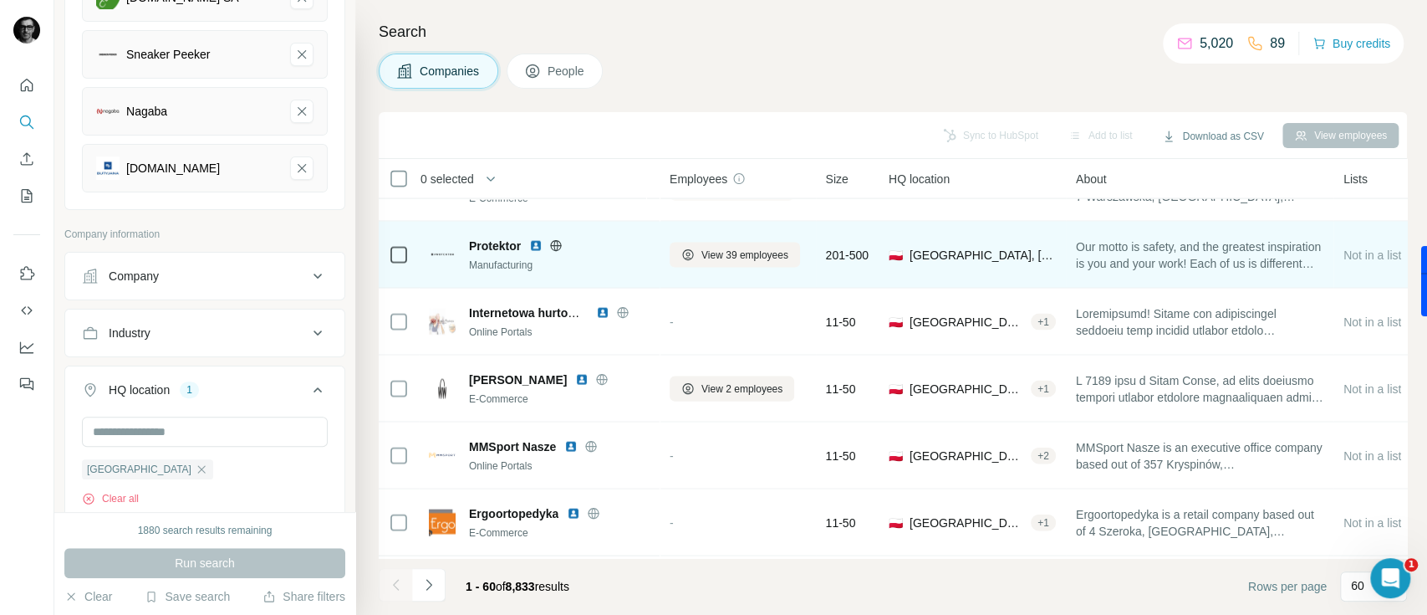
scroll to position [254, 0]
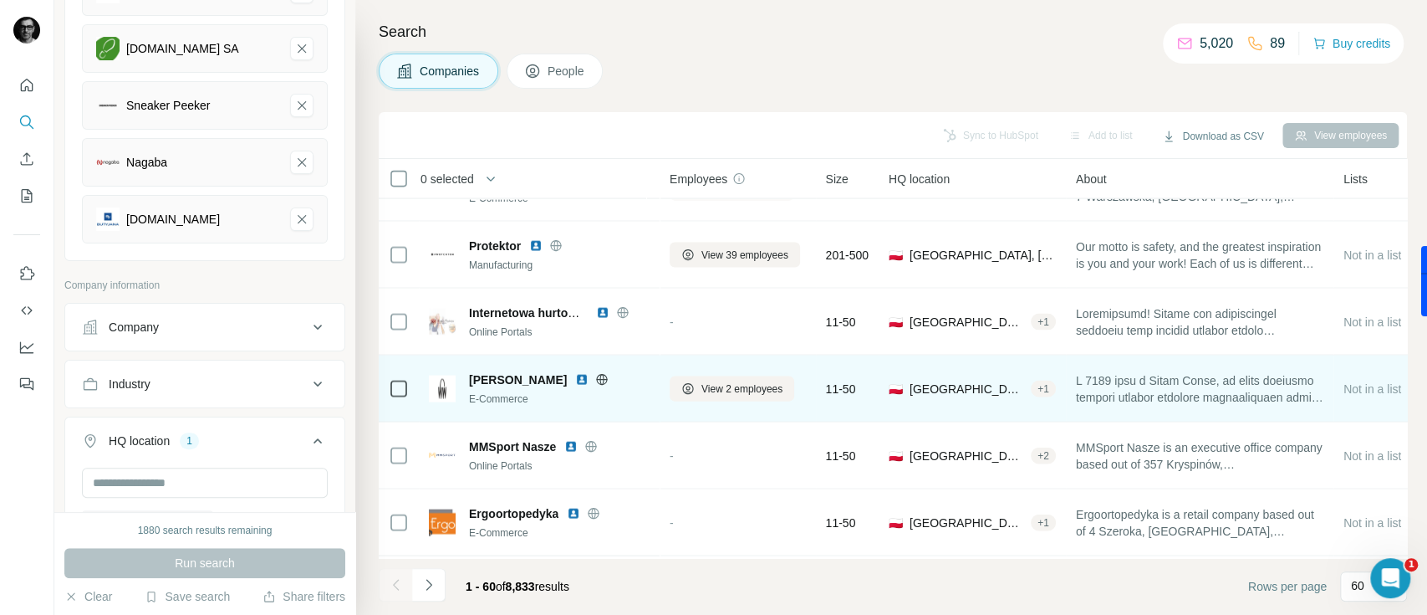
drag, startPoint x: 550, startPoint y: 379, endPoint x: 571, endPoint y: 376, distance: 21.1
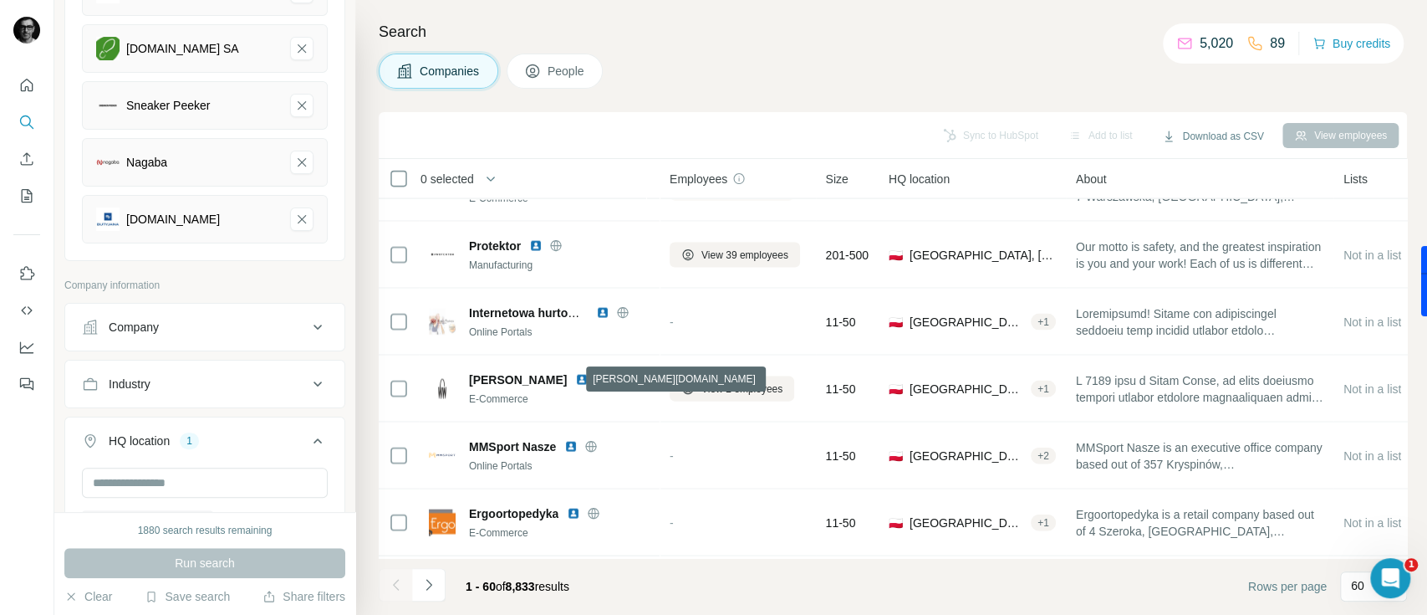
drag, startPoint x: 571, startPoint y: 377, endPoint x: 502, endPoint y: 165, distance: 223.4
click at [533, 23] on h4 "Search" at bounding box center [893, 31] width 1028 height 23
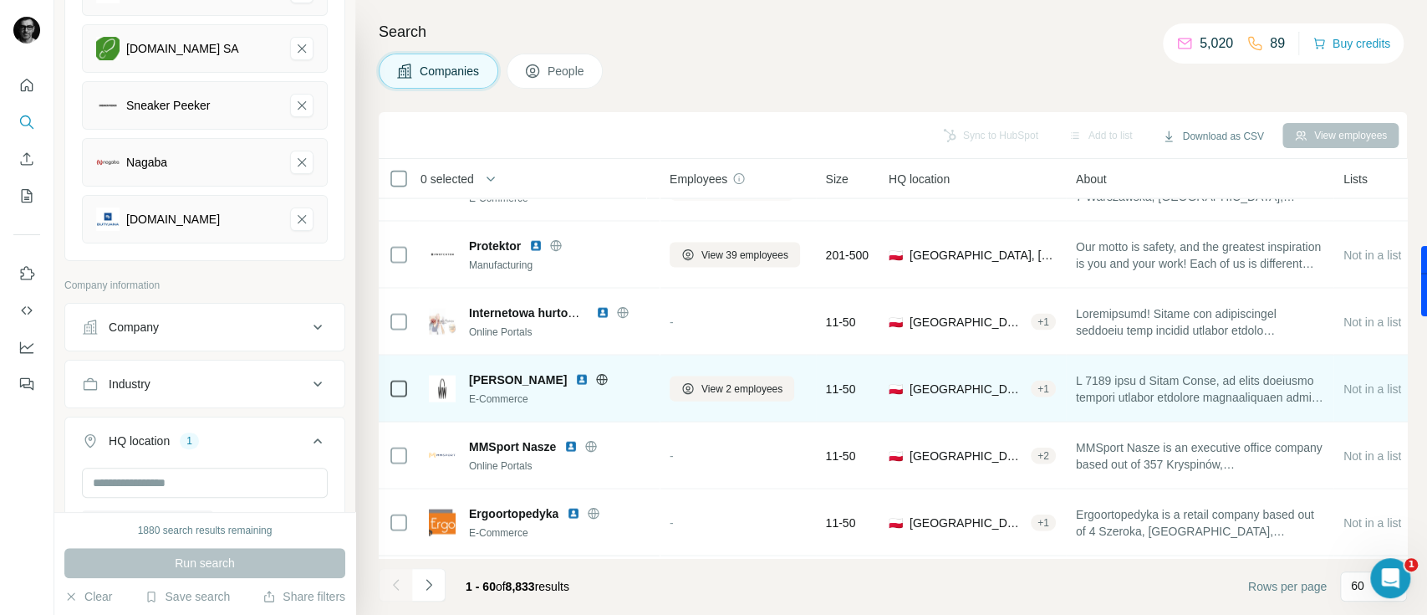
click at [600, 379] on icon at bounding box center [602, 379] width 4 height 11
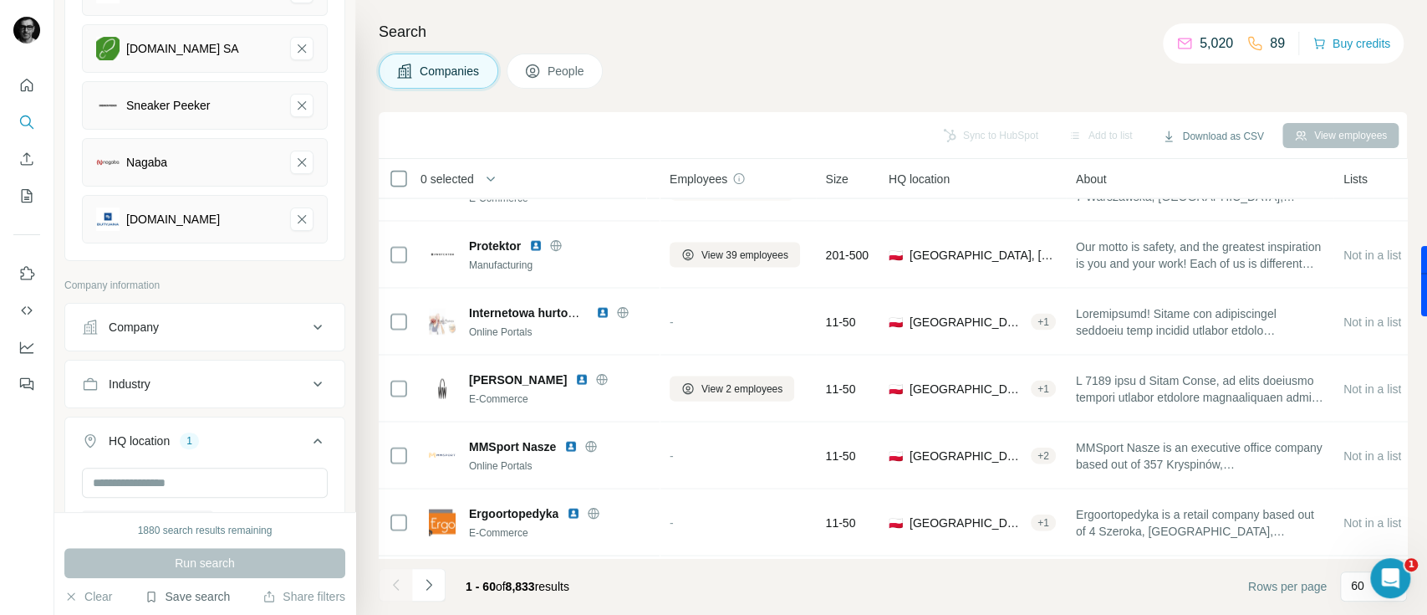
click at [169, 594] on button "Save search" at bounding box center [187, 596] width 85 height 17
click at [221, 532] on div "Save search" at bounding box center [233, 533] width 176 height 33
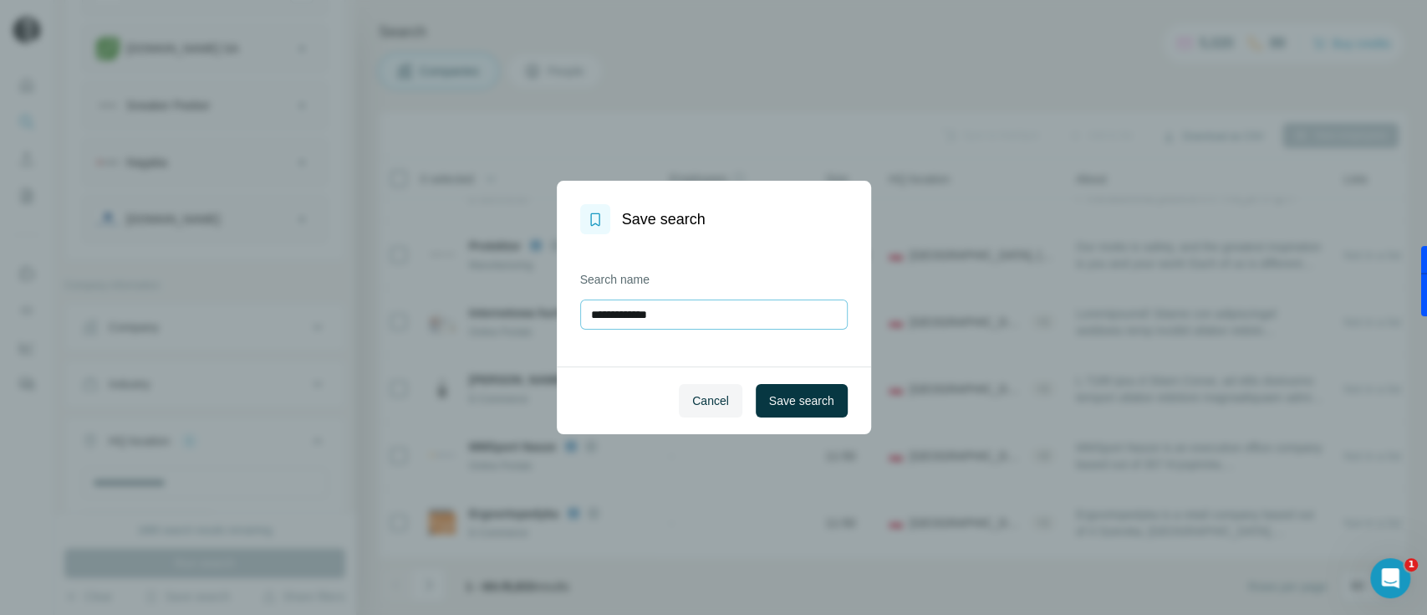
click at [701, 311] on input "**********" at bounding box center [714, 314] width 268 height 30
type input "**********"
click at [792, 392] on span "Save search" at bounding box center [801, 400] width 65 height 17
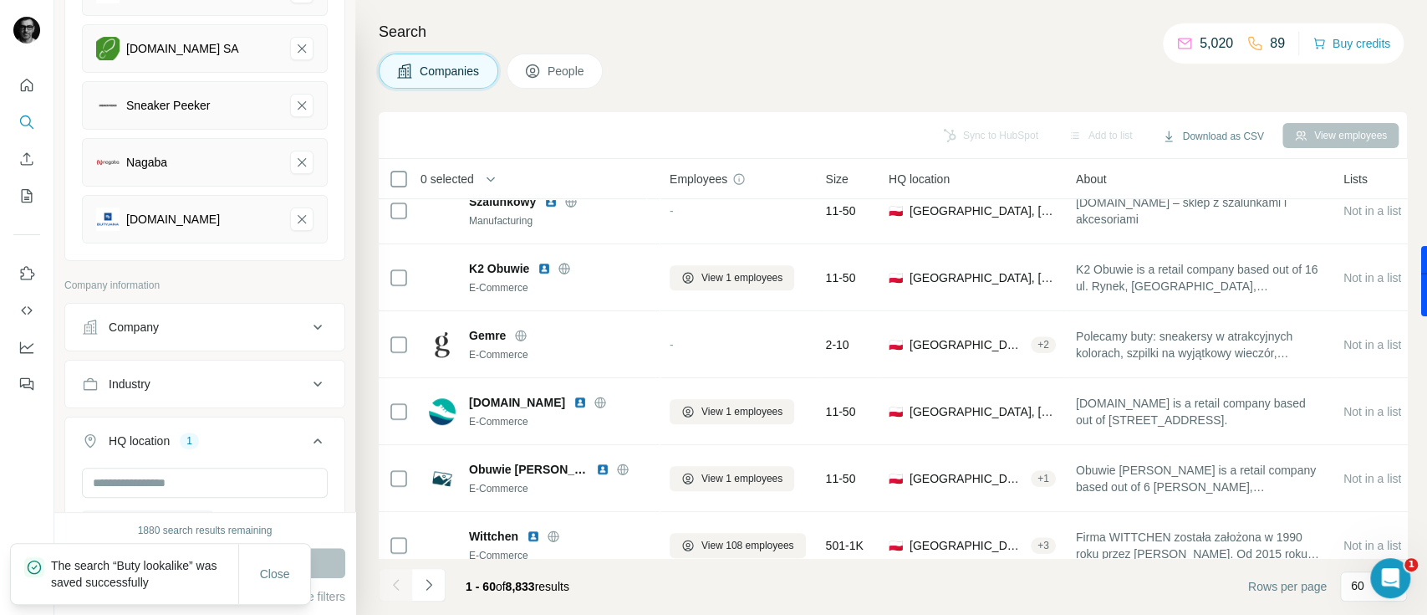
scroll to position [0, 0]
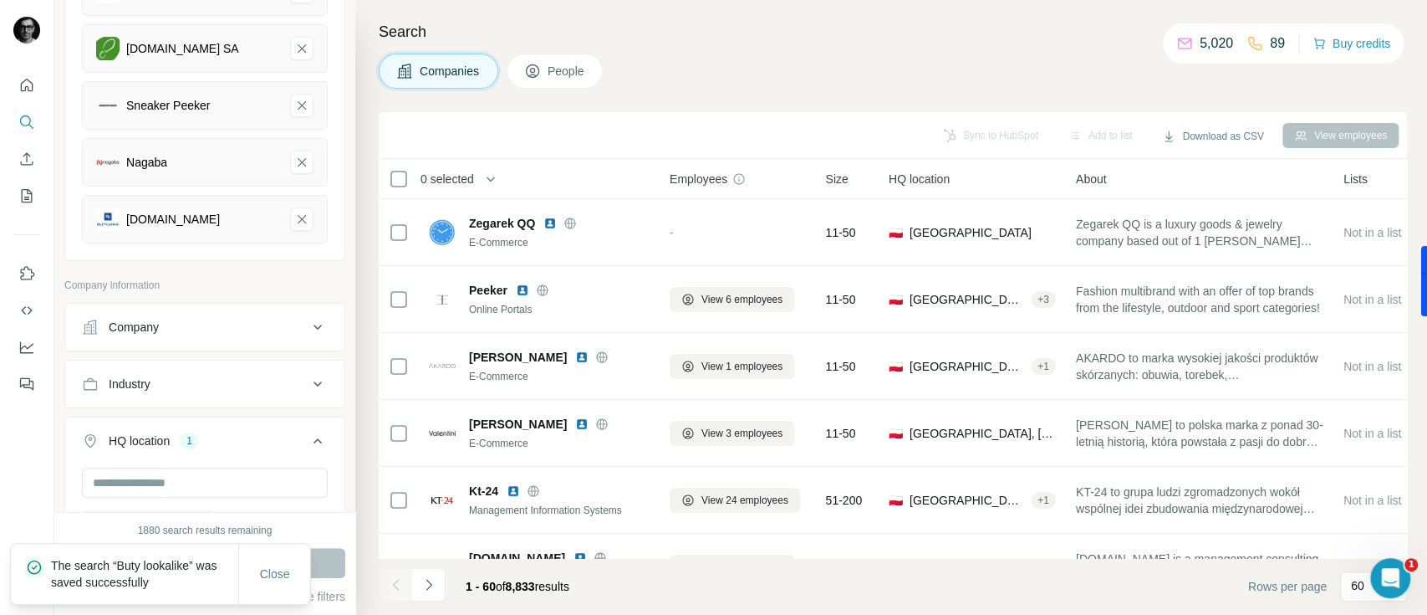
click at [488, 176] on icon "button" at bounding box center [490, 179] width 17 height 17
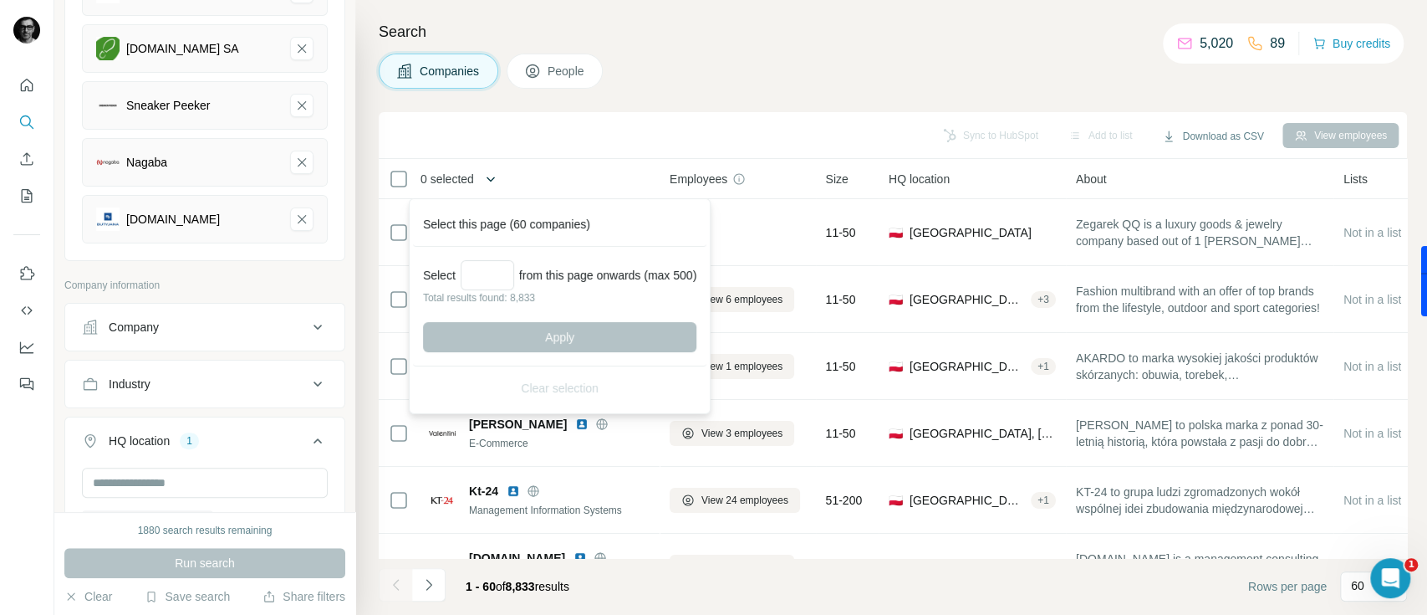
click at [495, 177] on icon "button" at bounding box center [490, 179] width 17 height 17
click at [629, 112] on div "Sync to HubSpot Add to list Download as CSV View employees" at bounding box center [893, 135] width 1028 height 47
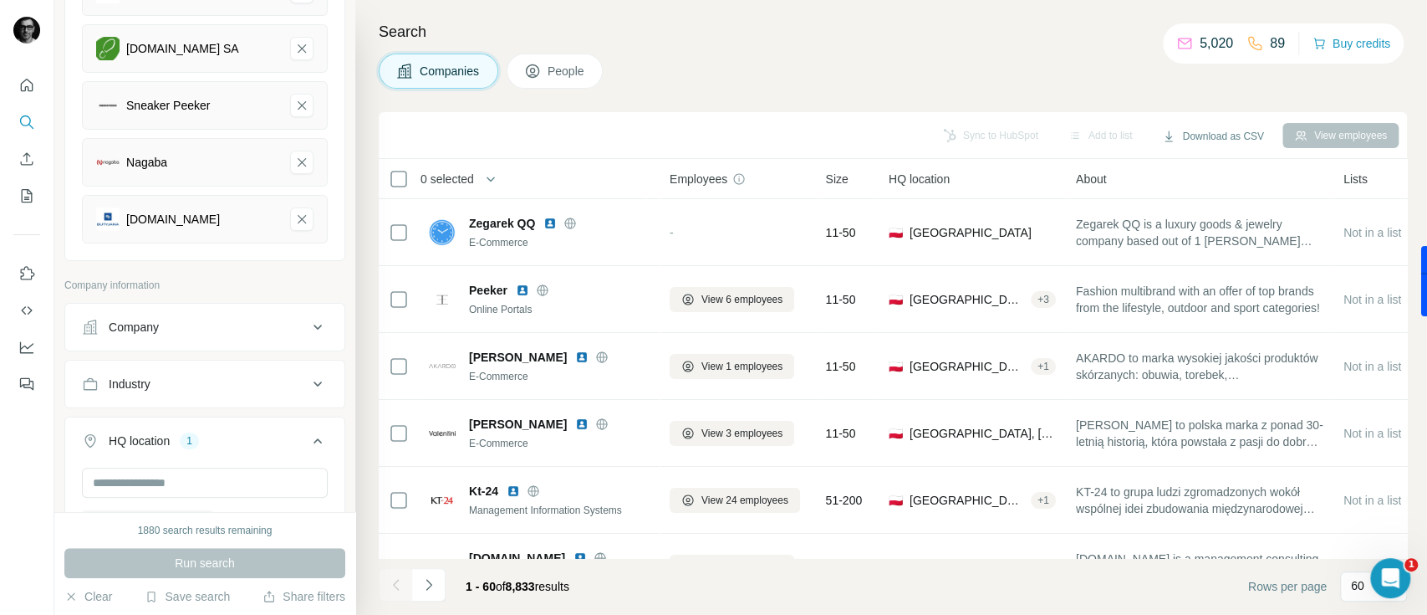
click at [696, 128] on div "Sync to HubSpot Add to list Download as CSV View employees" at bounding box center [893, 134] width 1012 height 29
click at [563, 74] on span "People" at bounding box center [567, 71] width 38 height 17
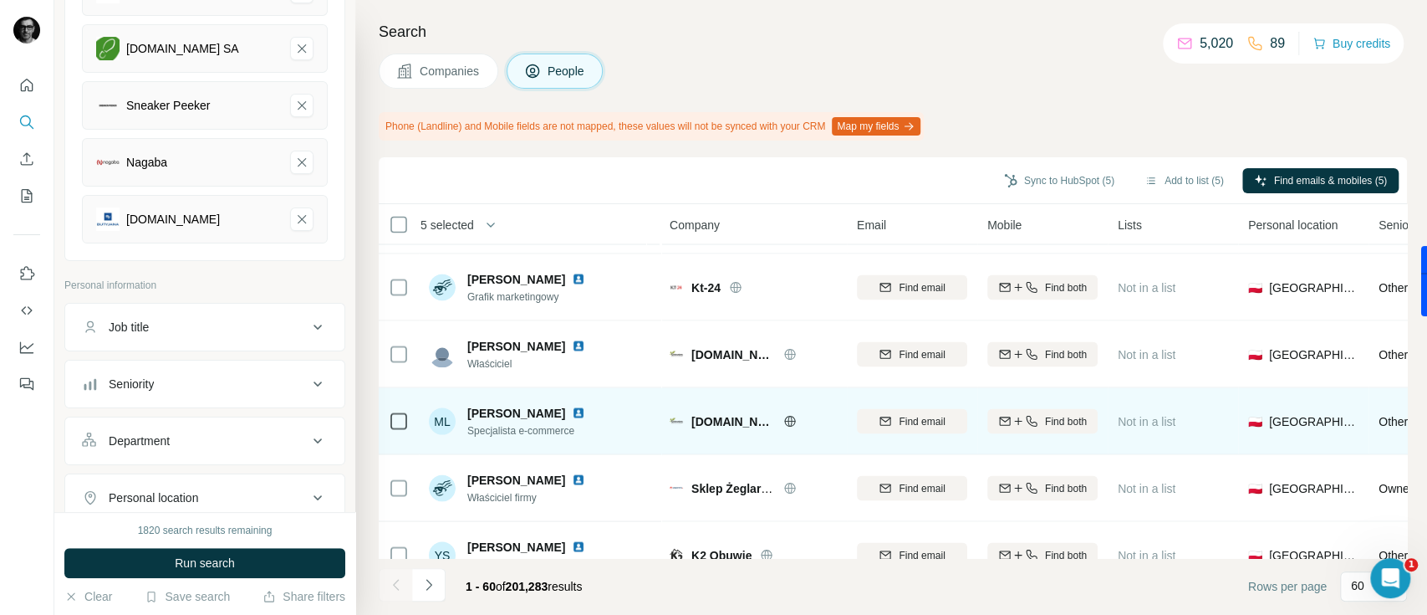
scroll to position [2229, 0]
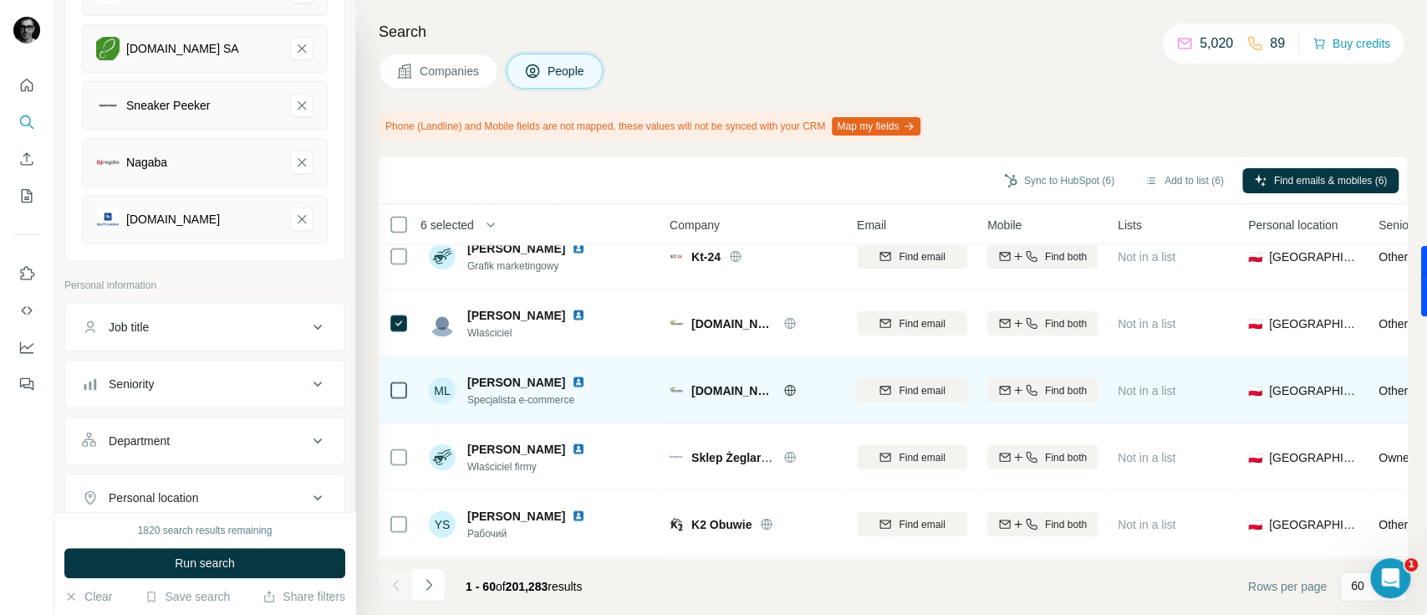
click at [408, 388] on td at bounding box center [399, 389] width 40 height 67
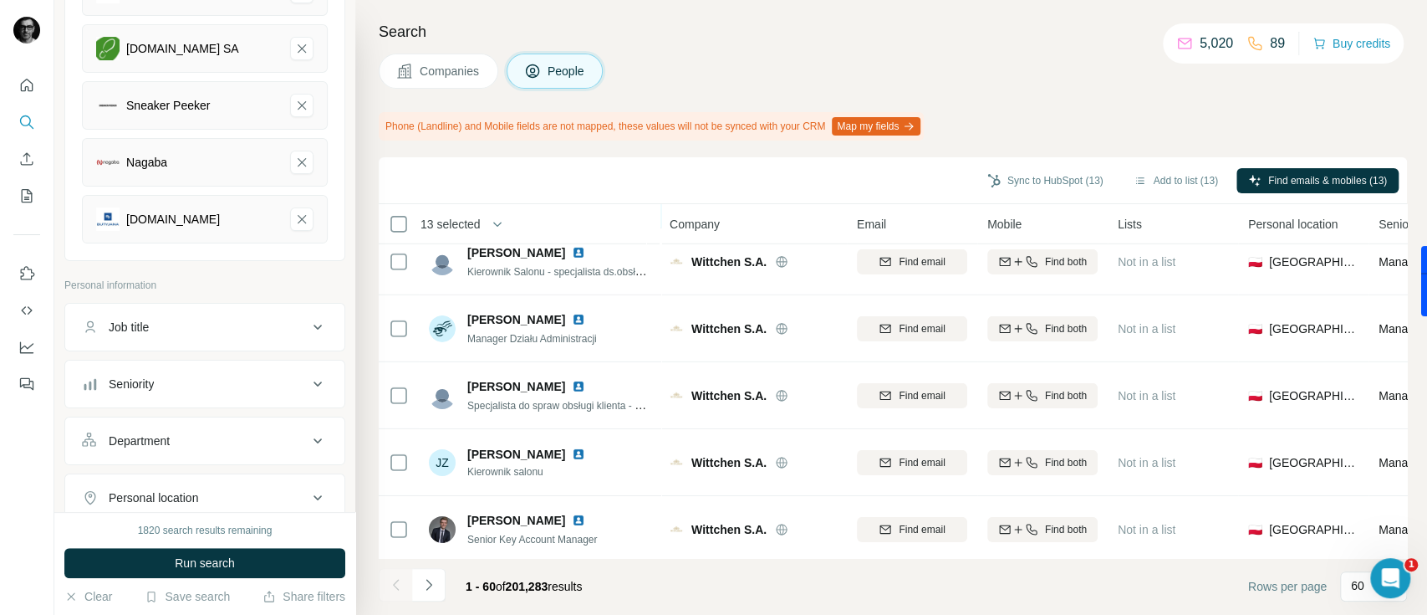
scroll to position [3710, 0]
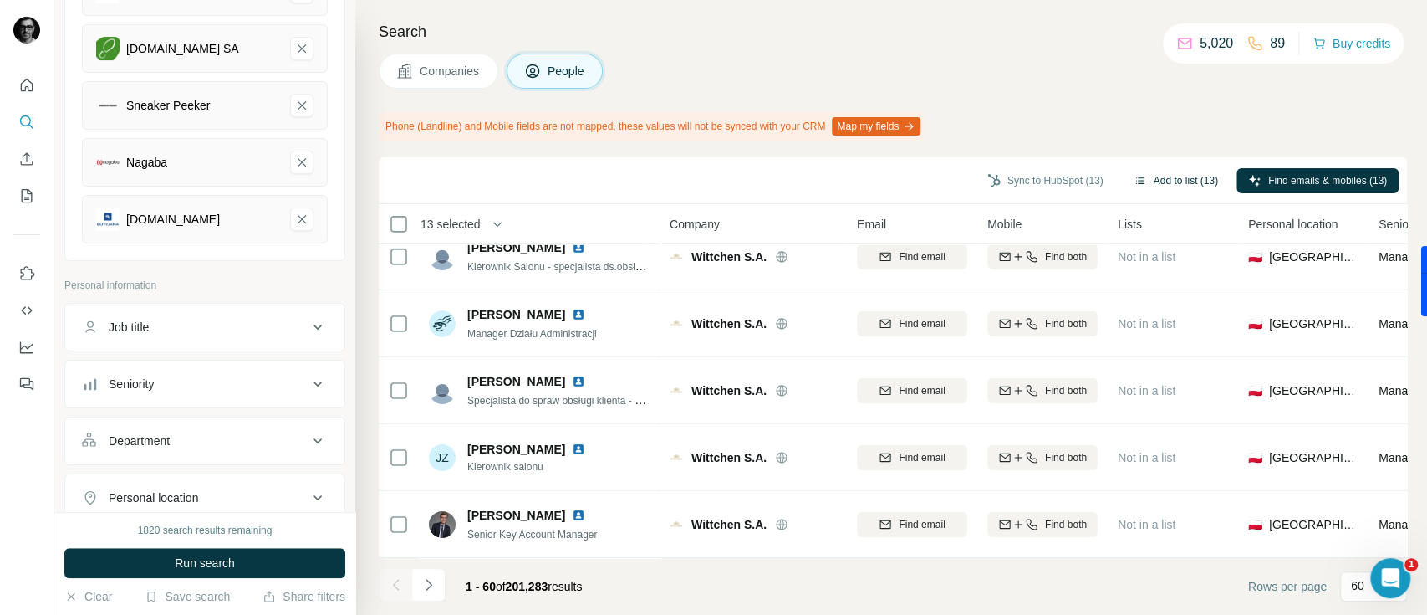
click at [1161, 182] on button "Add to list (13)" at bounding box center [1176, 180] width 108 height 25
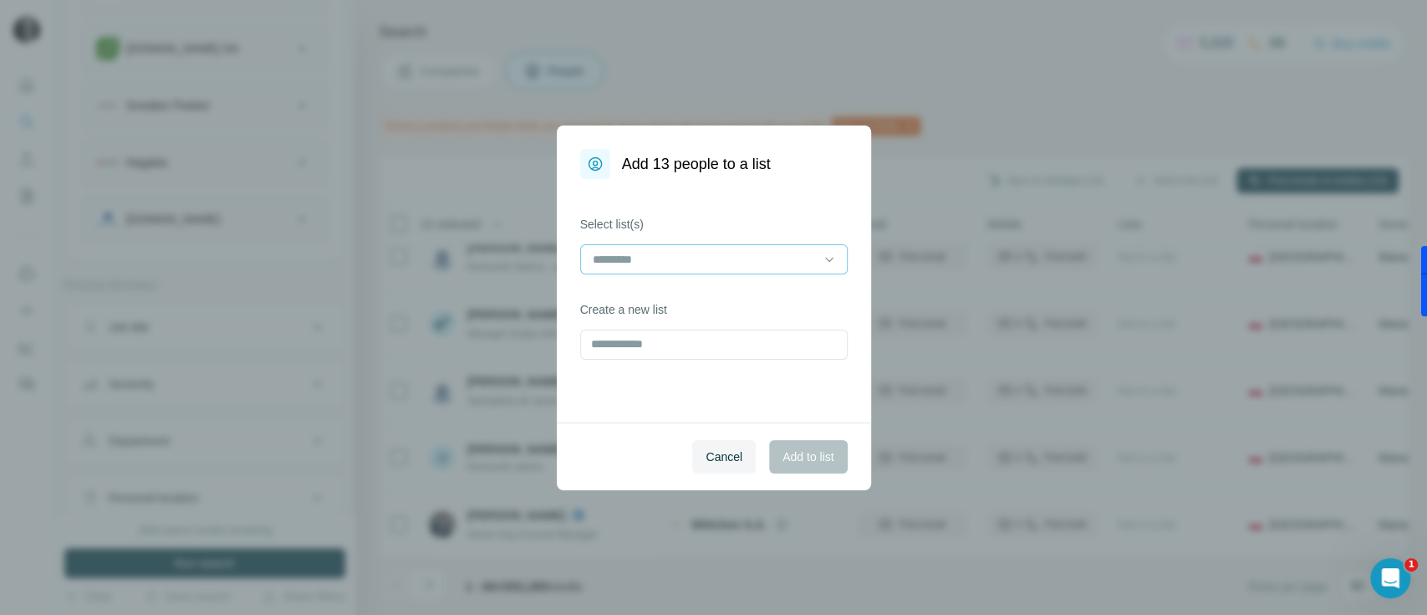
click at [700, 251] on input at bounding box center [704, 259] width 226 height 18
click at [701, 251] on input at bounding box center [704, 259] width 226 height 18
click at [692, 254] on input at bounding box center [704, 259] width 226 height 18
click at [712, 247] on div at bounding box center [704, 259] width 226 height 28
click at [749, 216] on label "Select list(s)" at bounding box center [714, 224] width 268 height 17
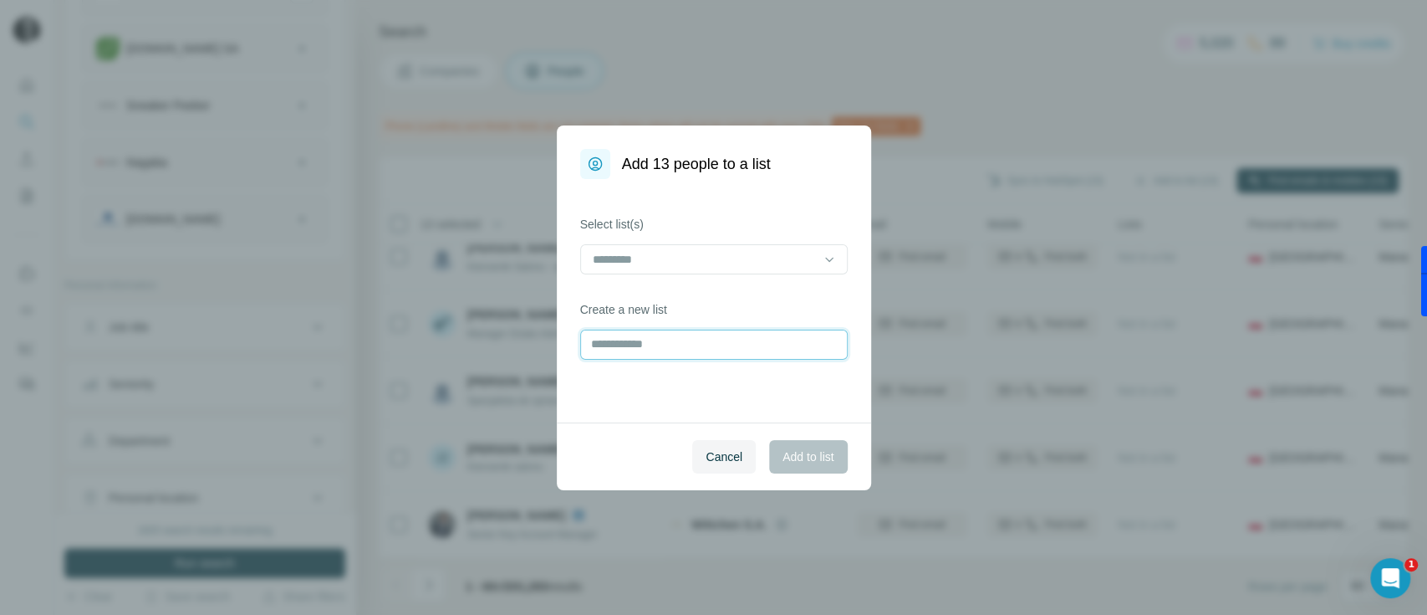
click at [686, 333] on input "text" at bounding box center [714, 344] width 268 height 30
type input "**********"
click at [783, 451] on span "Add to list" at bounding box center [808, 456] width 51 height 17
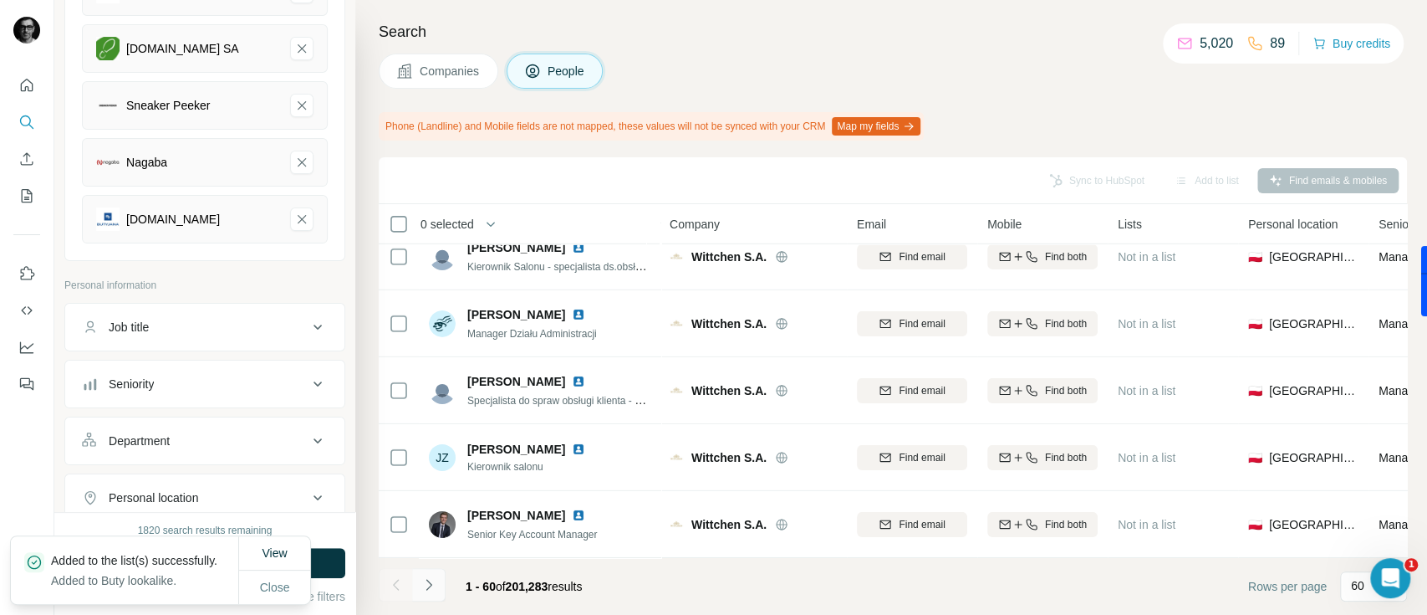
click at [428, 589] on icon "Navigate to next page" at bounding box center [429, 584] width 17 height 17
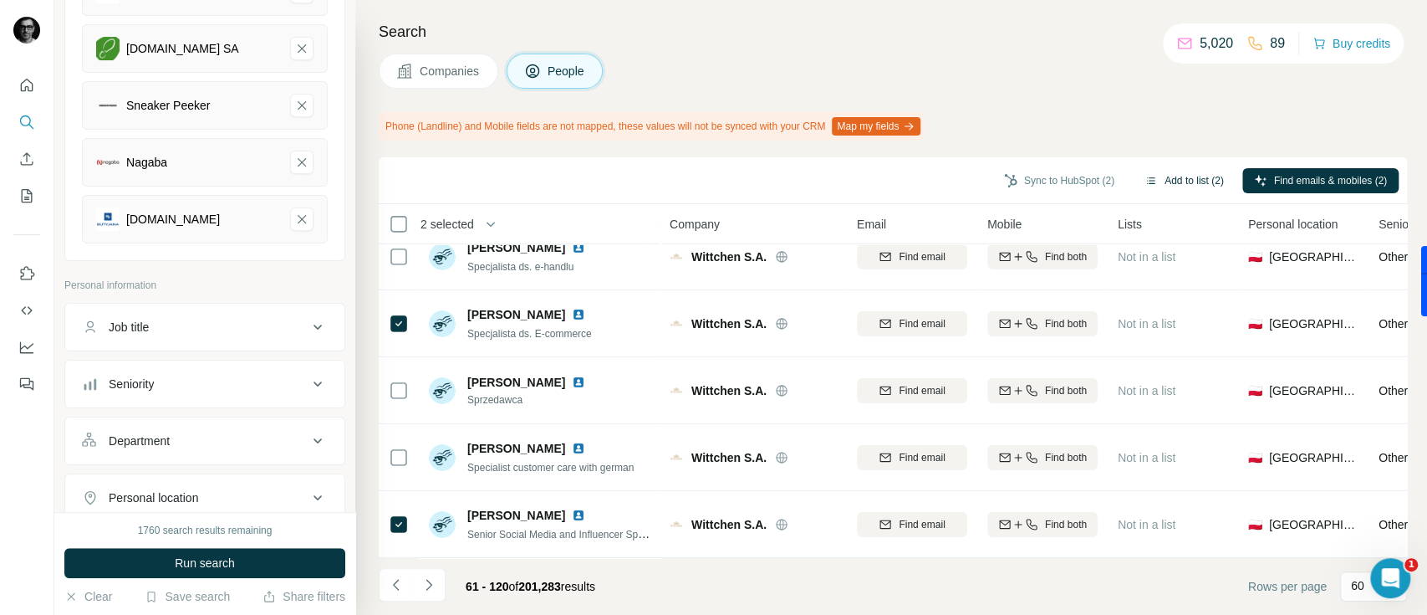
click at [1163, 180] on button "Add to list (2)" at bounding box center [1184, 180] width 103 height 25
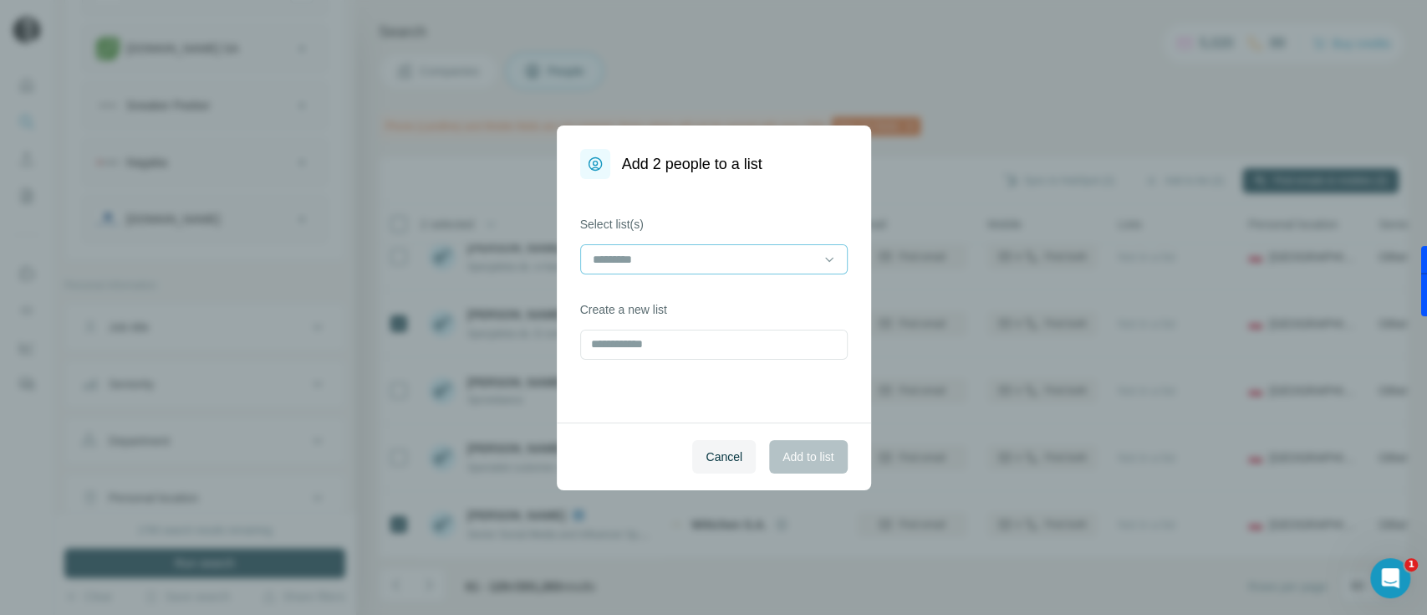
click at [678, 258] on input at bounding box center [704, 259] width 226 height 18
click at [729, 368] on div "Select list(s) Create a new list" at bounding box center [714, 300] width 314 height 243
click at [699, 258] on input at bounding box center [704, 259] width 226 height 18
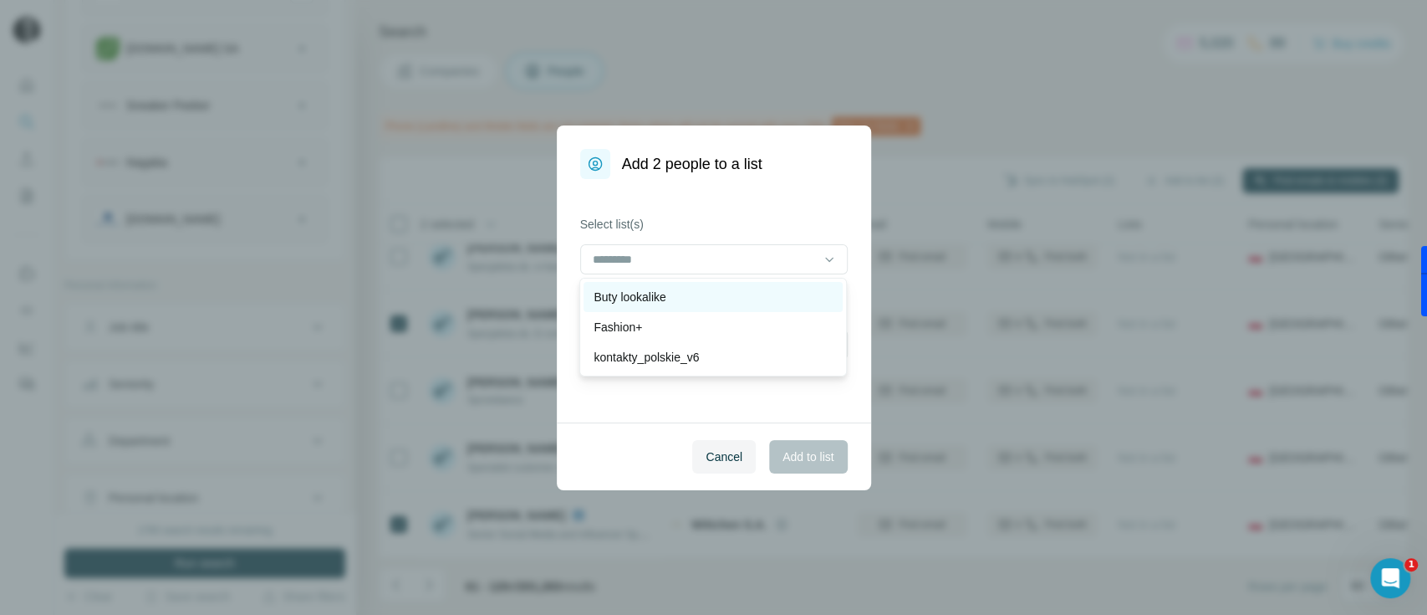
click at [691, 288] on div "Buty lookalike" at bounding box center [713, 296] width 239 height 17
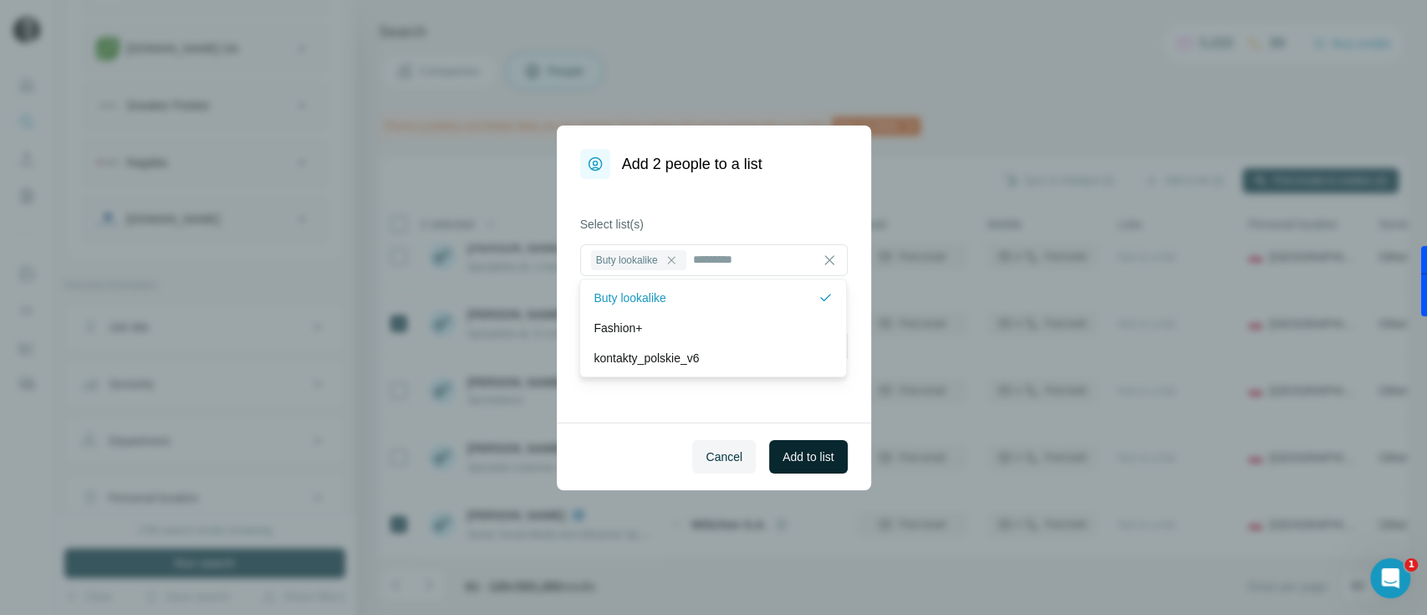
click at [817, 454] on span "Add to list" at bounding box center [808, 456] width 51 height 17
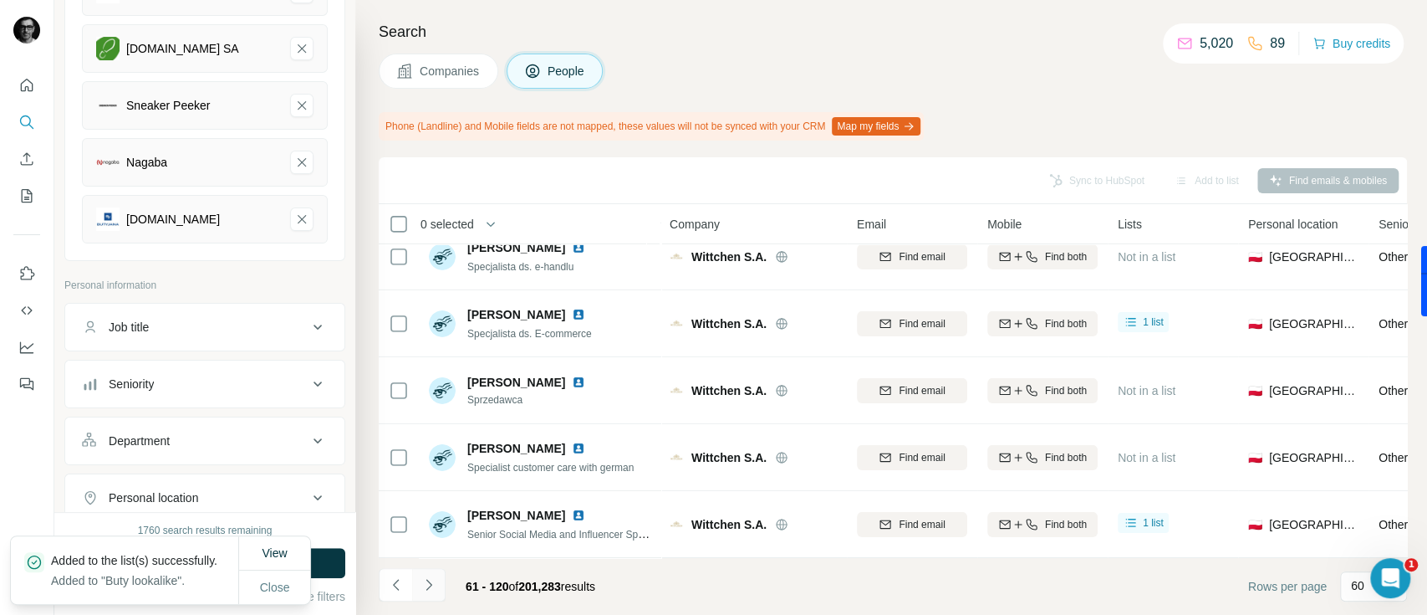
click at [424, 583] on icon "Navigate to next page" at bounding box center [429, 584] width 17 height 17
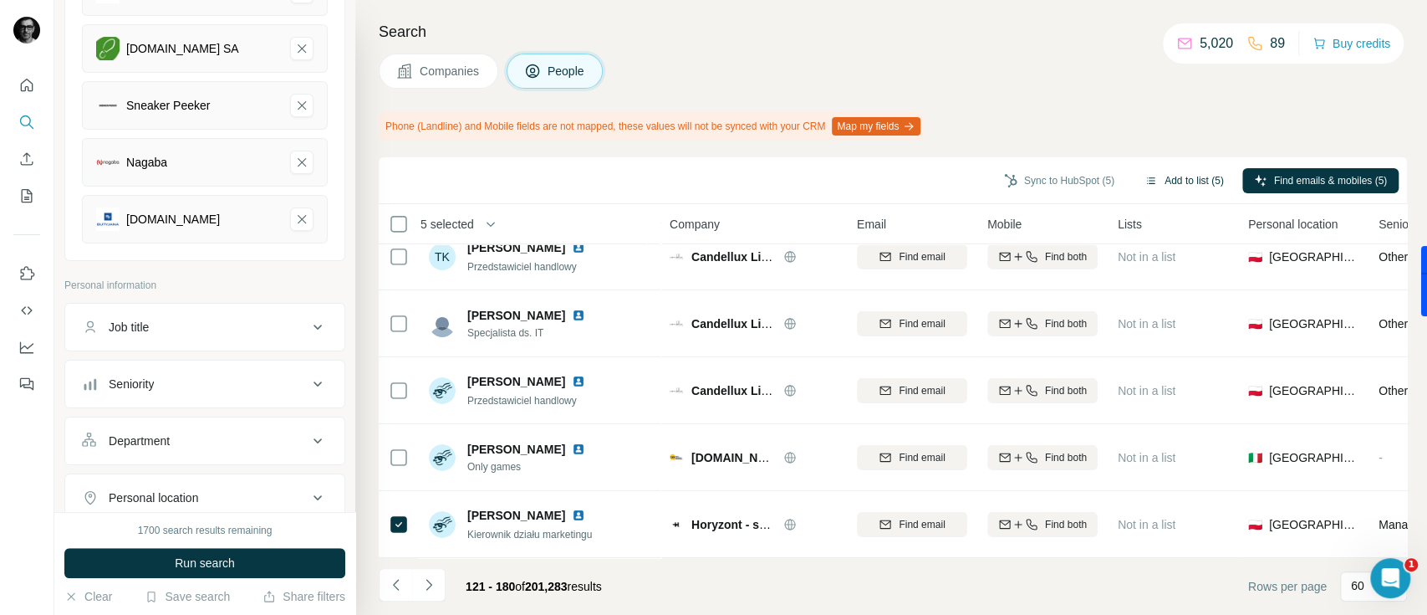
click at [1174, 173] on button "Add to list (5)" at bounding box center [1184, 180] width 103 height 25
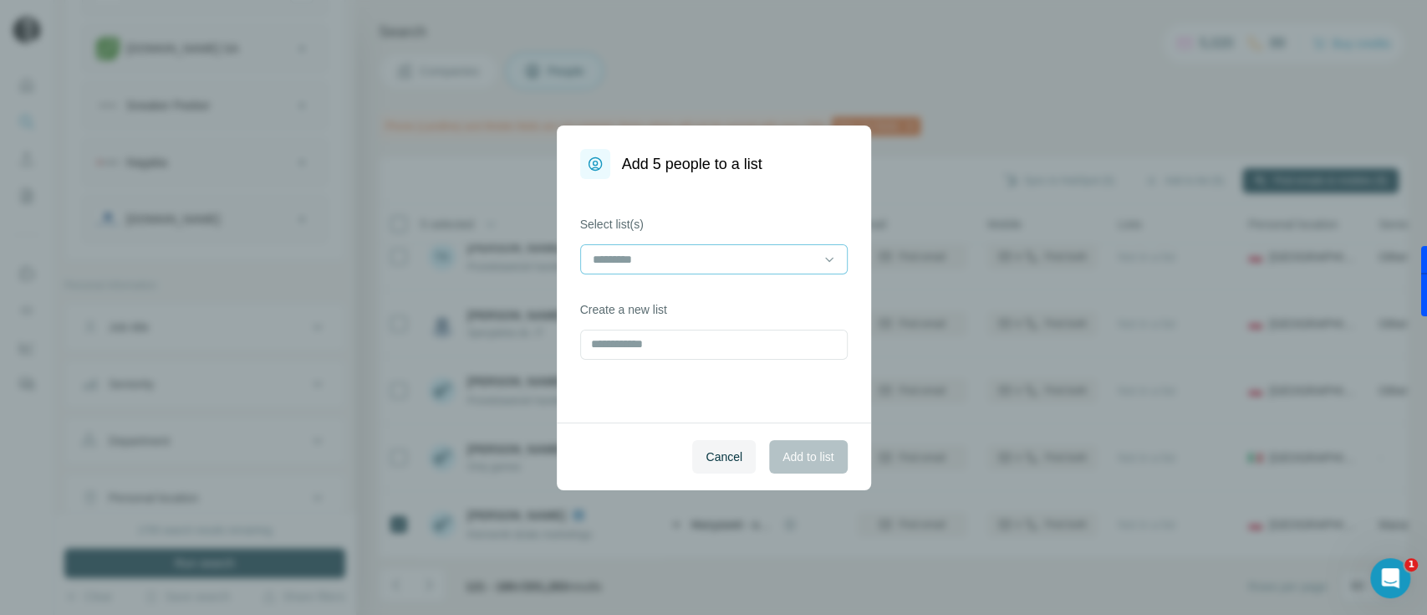
click at [676, 256] on input at bounding box center [704, 259] width 226 height 18
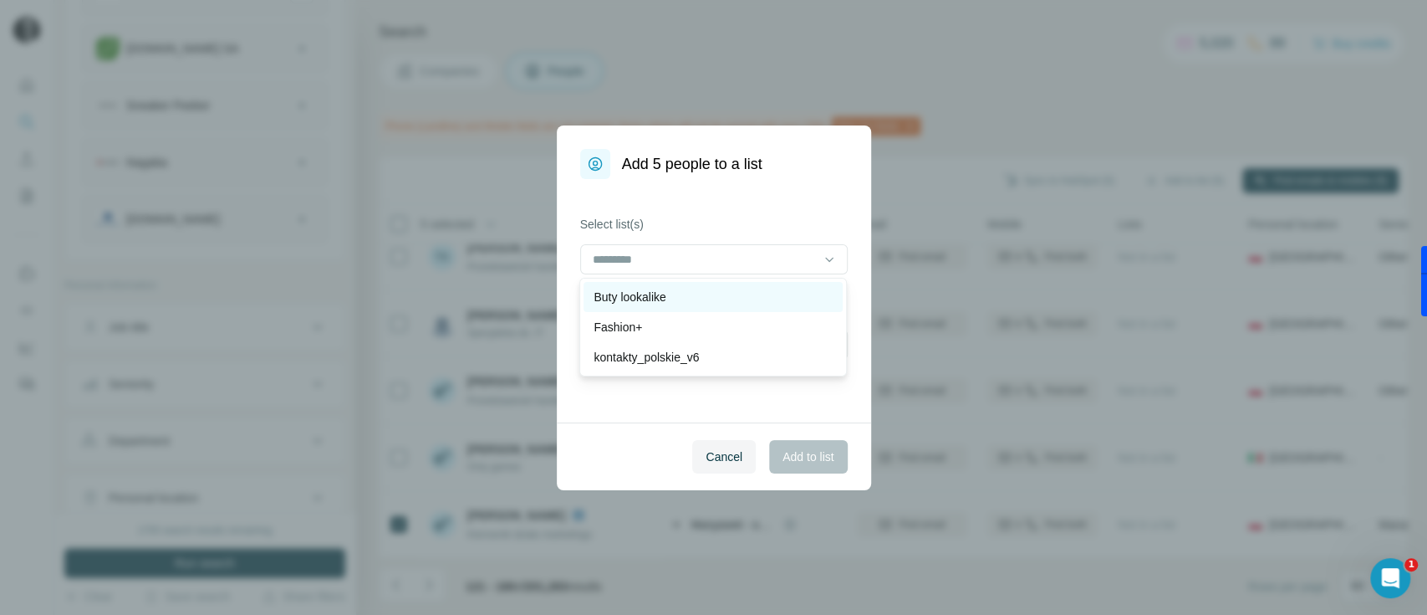
click at [662, 291] on p "Buty lookalike" at bounding box center [630, 296] width 72 height 17
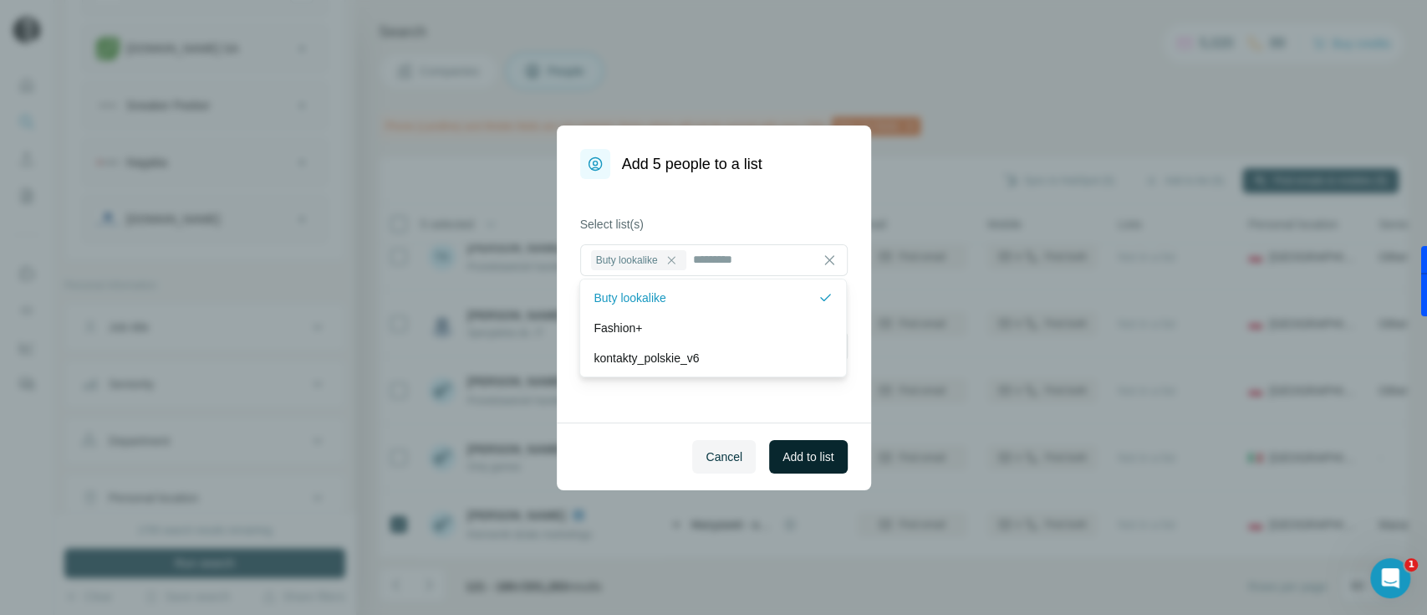
click at [811, 460] on span "Add to list" at bounding box center [808, 456] width 51 height 17
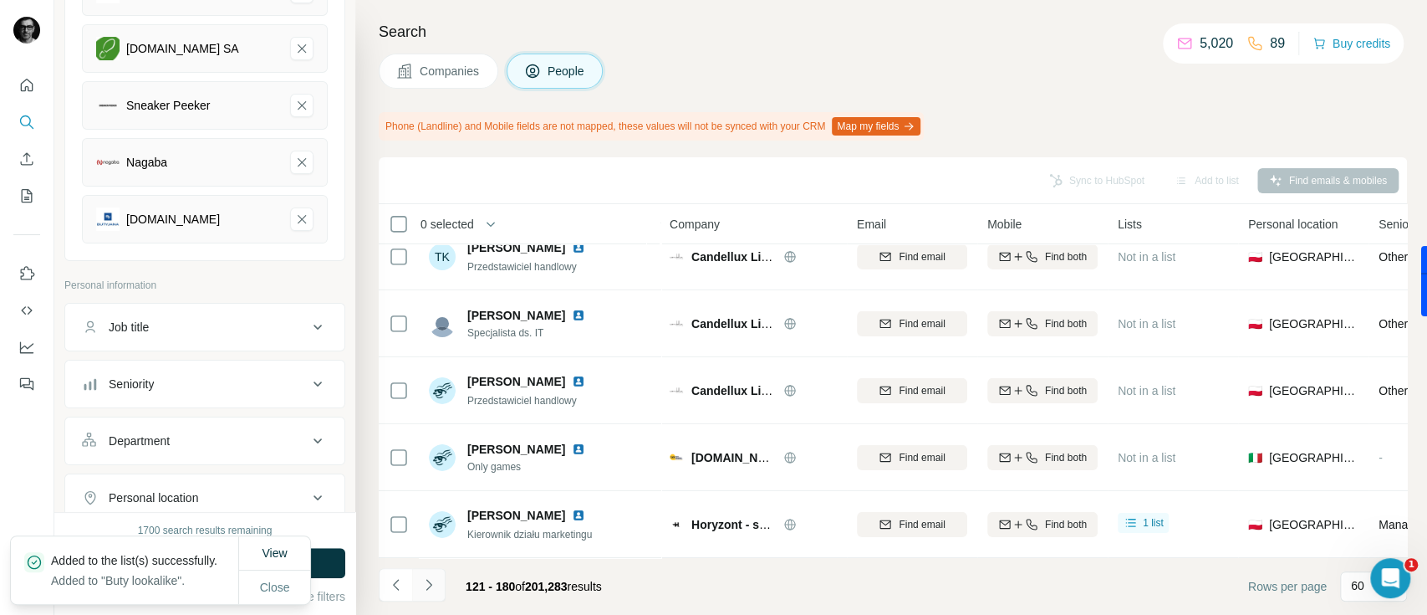
click at [436, 592] on icon "Navigate to next page" at bounding box center [429, 584] width 17 height 17
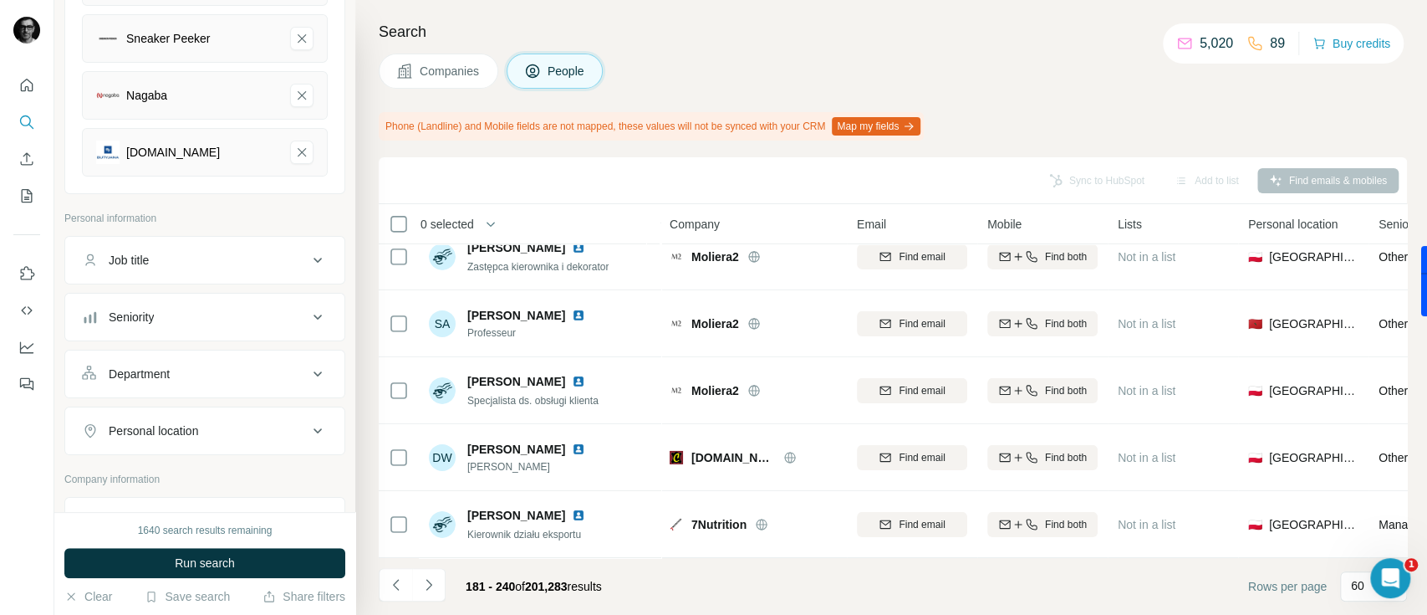
scroll to position [446, 0]
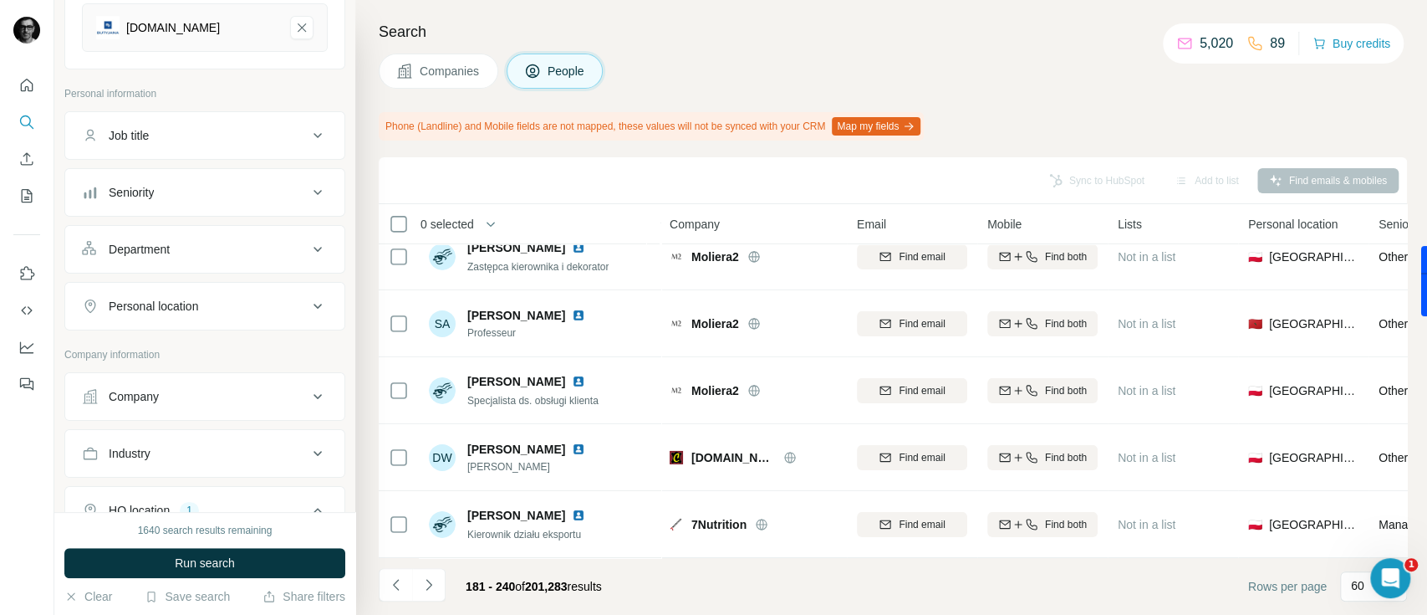
click at [233, 192] on div "Seniority" at bounding box center [195, 192] width 226 height 17
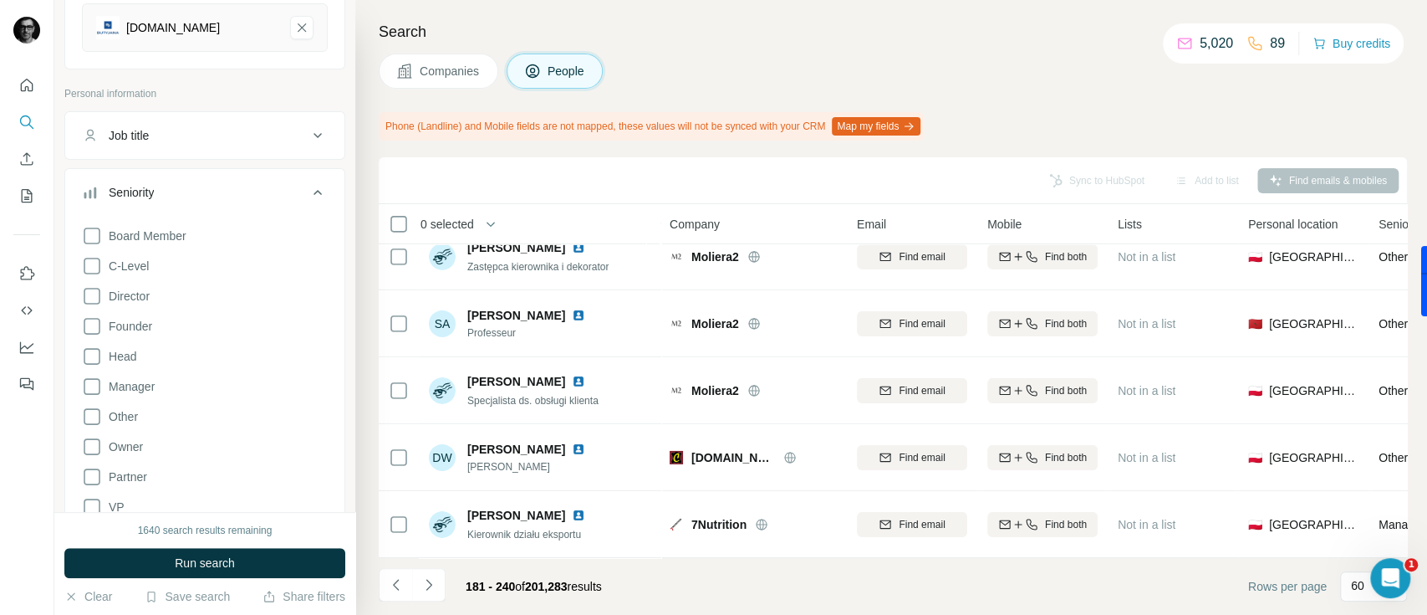
click at [365, 83] on div "Search Companies People Phone (Landline) and Mobile fields are not mapped, thes…" at bounding box center [891, 307] width 1072 height 615
click at [308, 191] on icon at bounding box center [318, 192] width 20 height 20
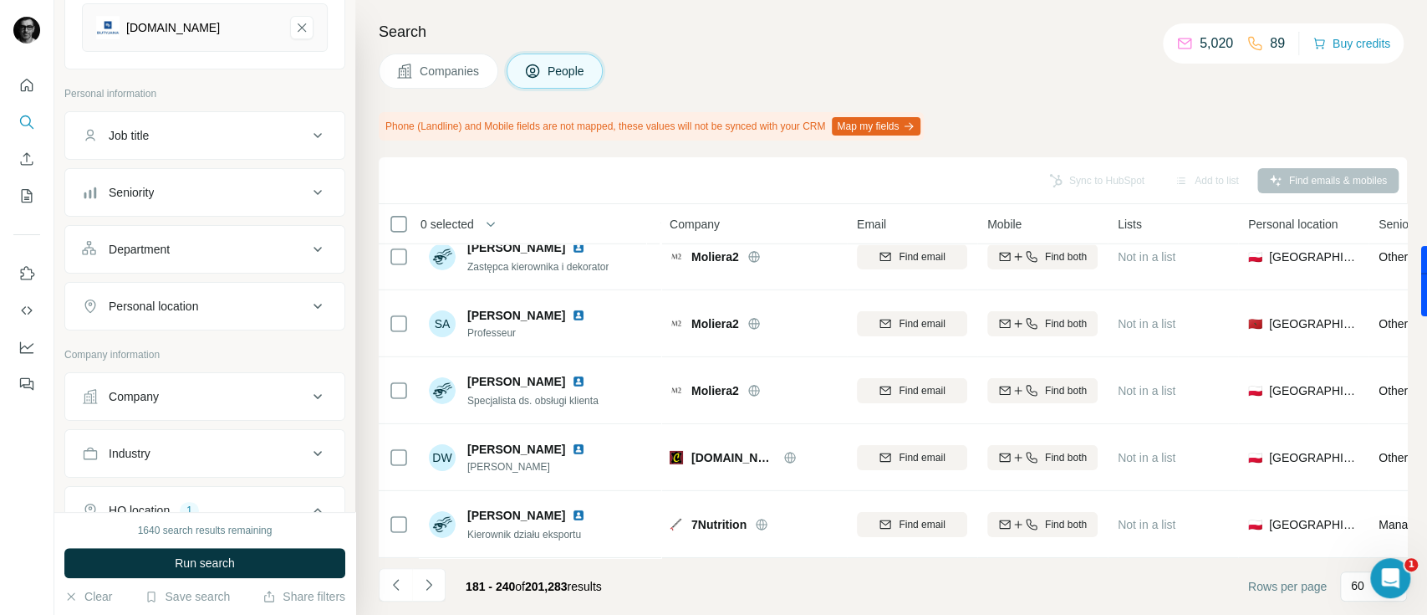
click at [308, 241] on icon at bounding box center [318, 249] width 20 height 20
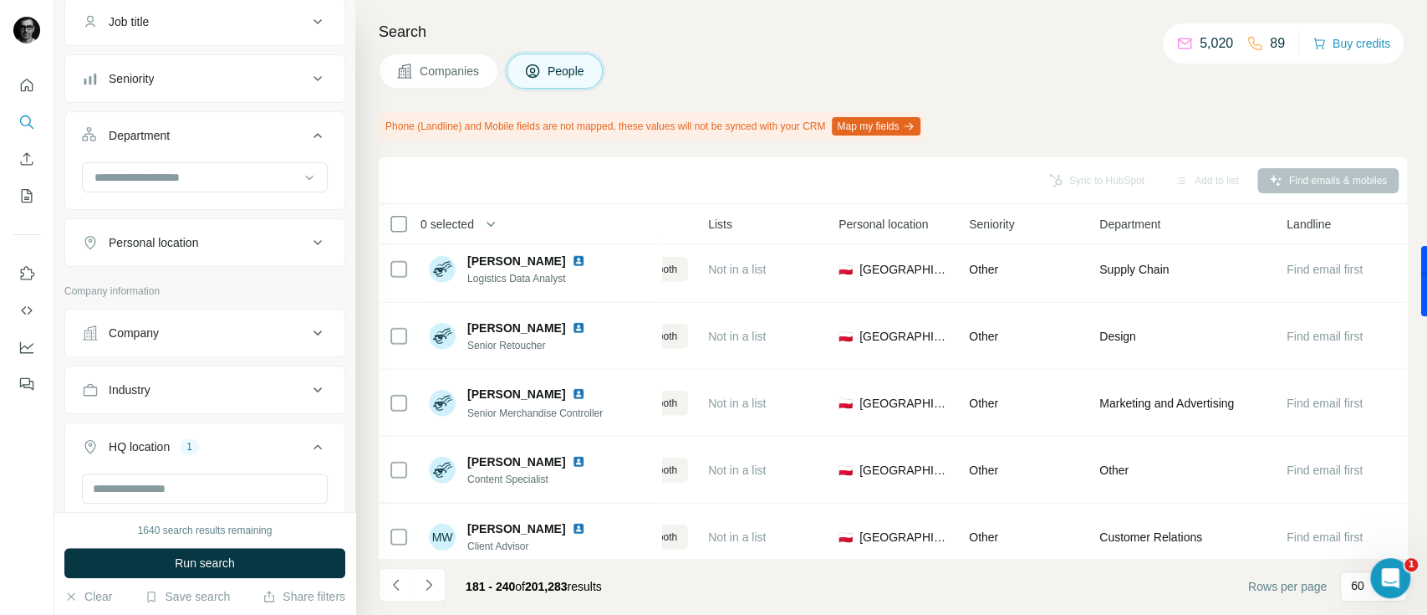
scroll to position [557, 0]
click at [201, 181] on input at bounding box center [196, 180] width 207 height 18
click at [258, 284] on div "Marketing and Advertising" at bounding box center [196, 282] width 201 height 17
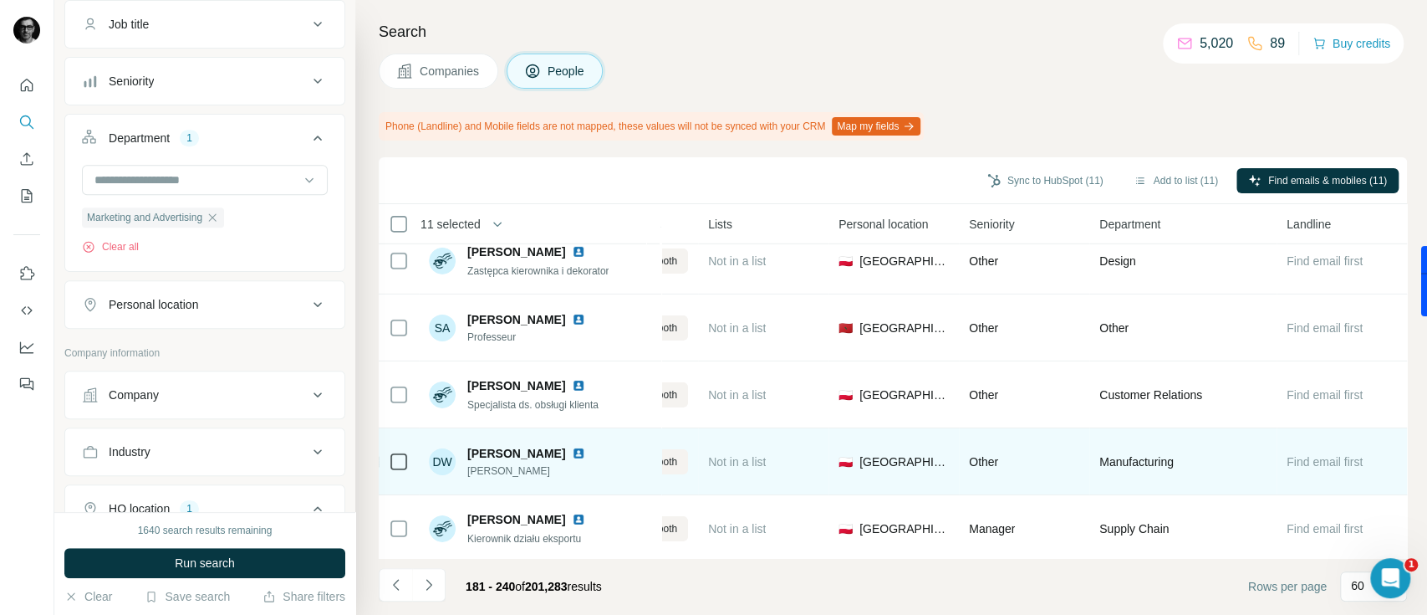
scroll to position [3710, 421]
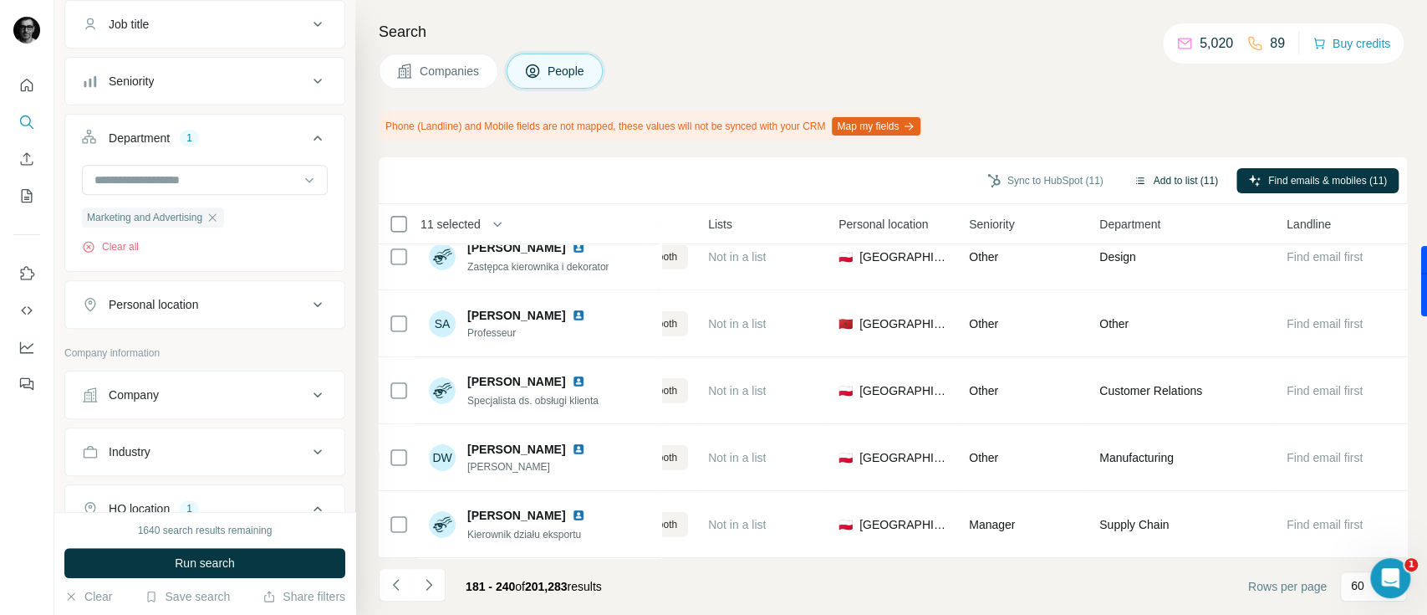
click at [1181, 182] on button "Add to list (11)" at bounding box center [1176, 180] width 108 height 25
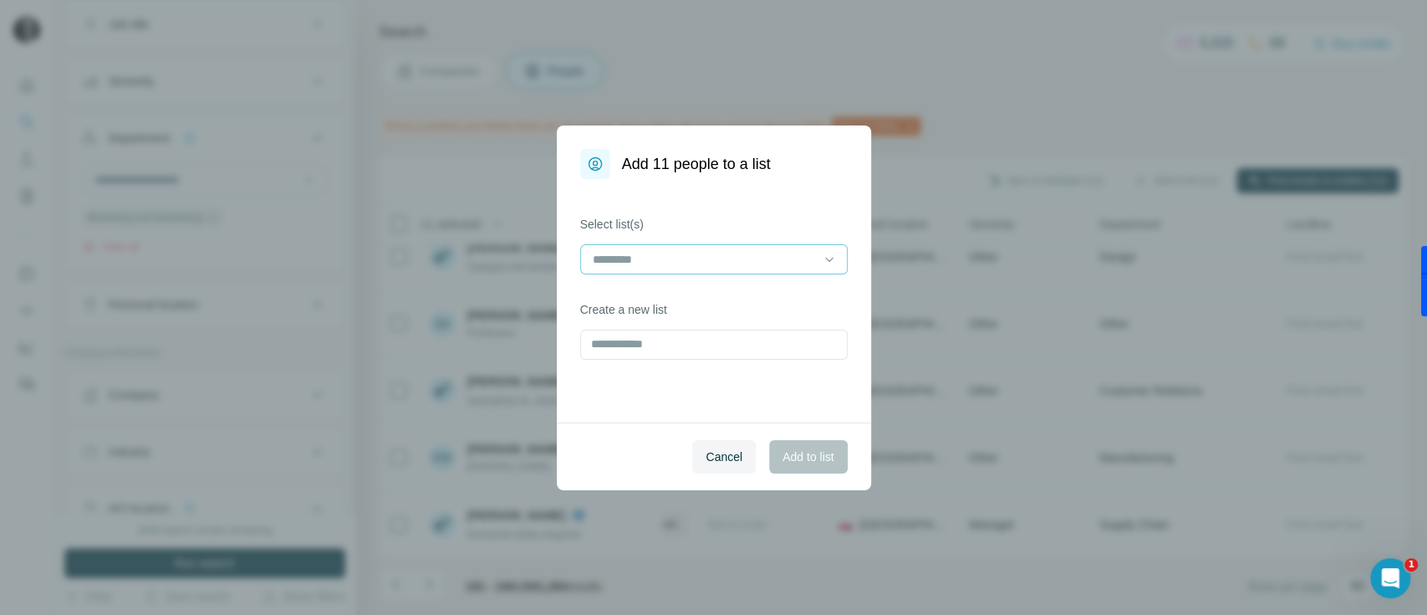
click at [677, 253] on input at bounding box center [704, 259] width 226 height 18
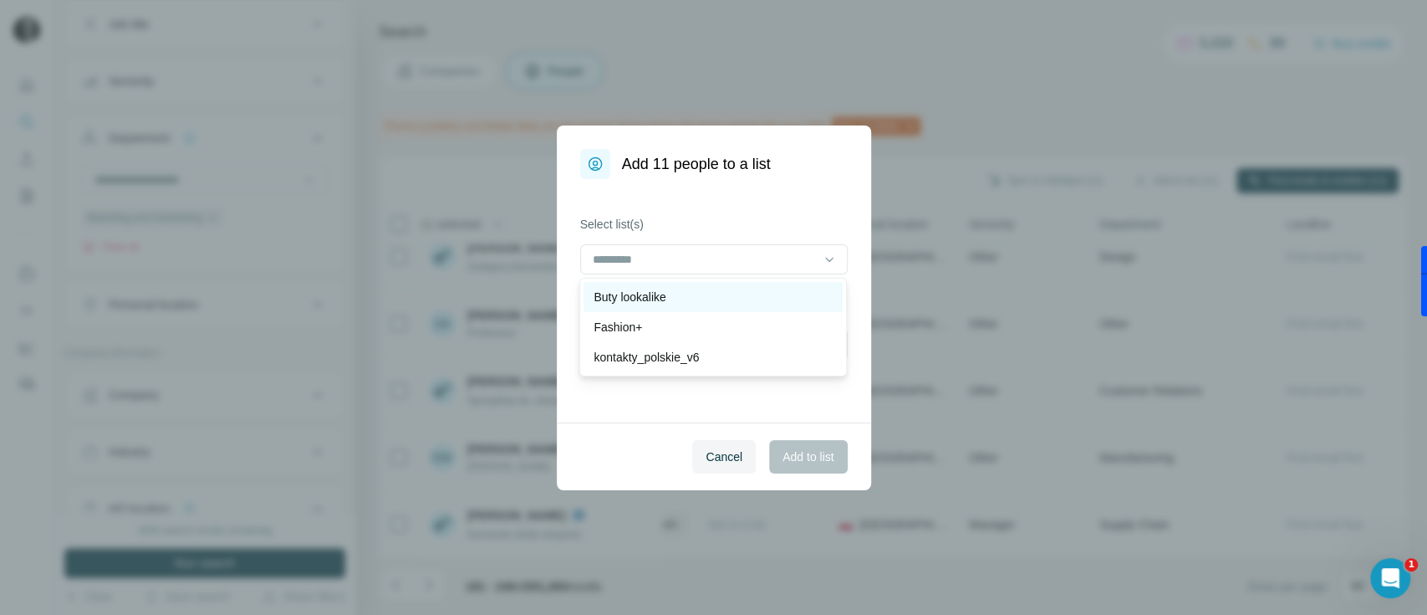
click at [665, 291] on p "Buty lookalike" at bounding box center [630, 296] width 72 height 17
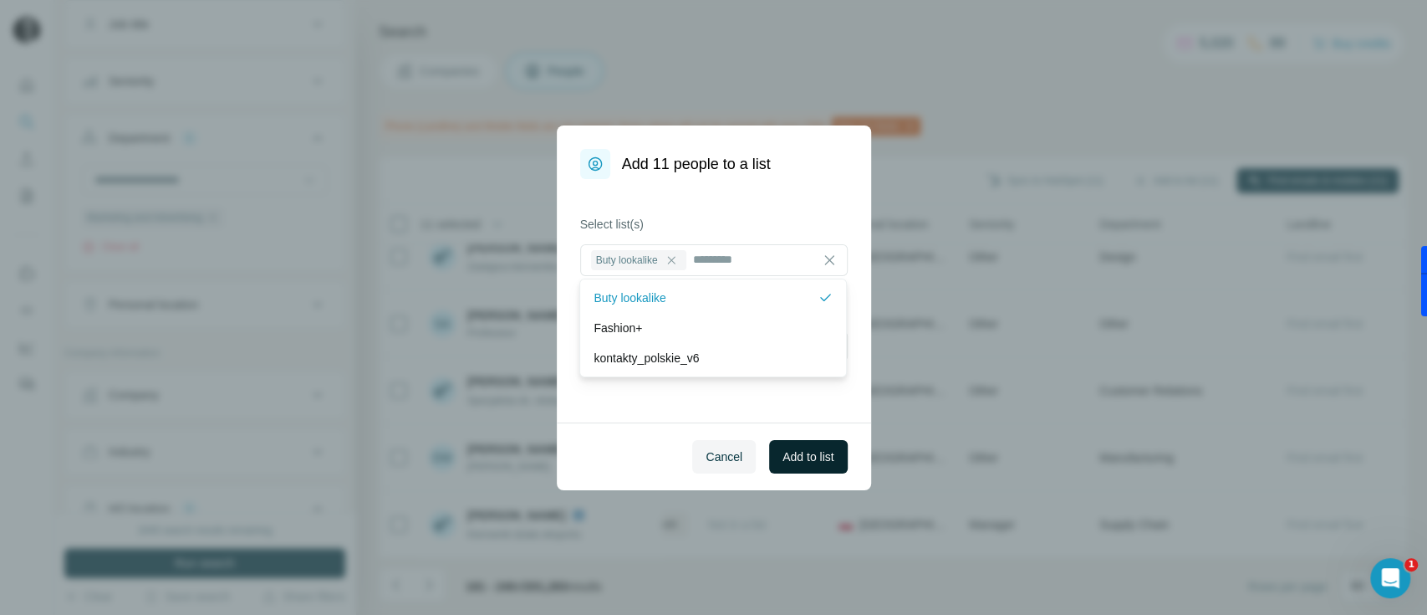
click at [803, 464] on span "Add to list" at bounding box center [808, 456] width 51 height 17
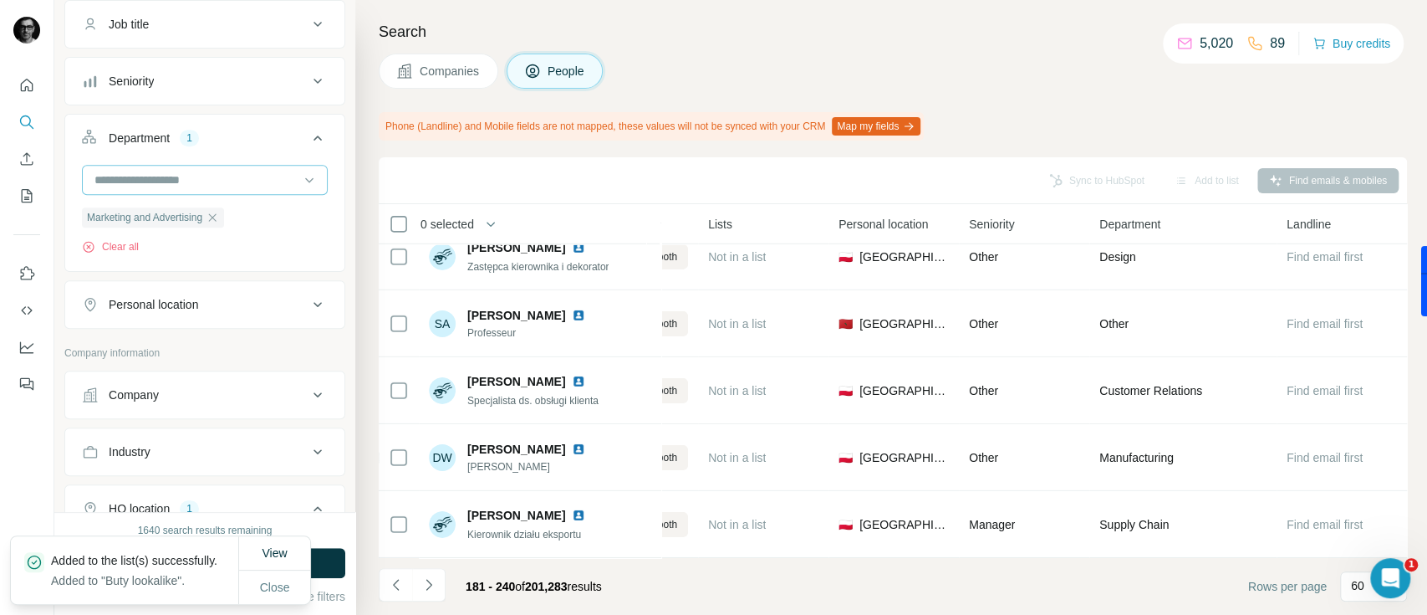
click at [240, 177] on input at bounding box center [196, 180] width 207 height 18
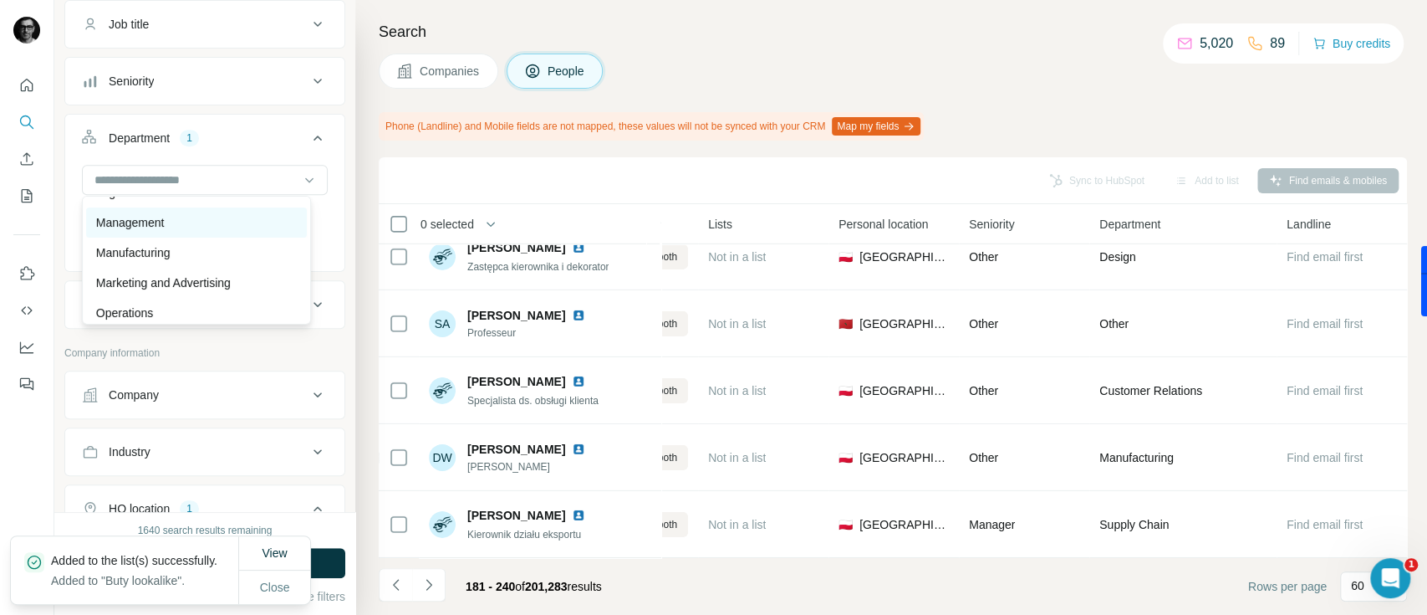
click at [234, 217] on div "Management" at bounding box center [196, 222] width 201 height 17
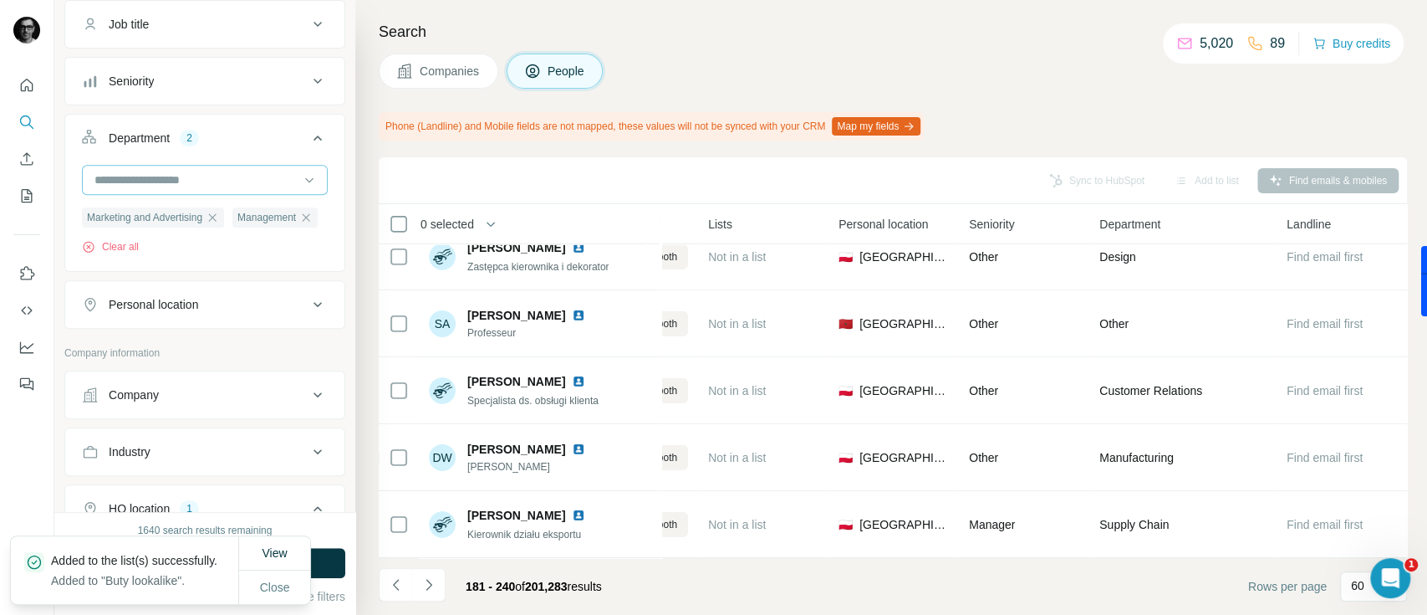
click at [235, 173] on input at bounding box center [196, 180] width 207 height 18
type input "**"
click at [239, 209] on div "Sales" at bounding box center [196, 215] width 201 height 17
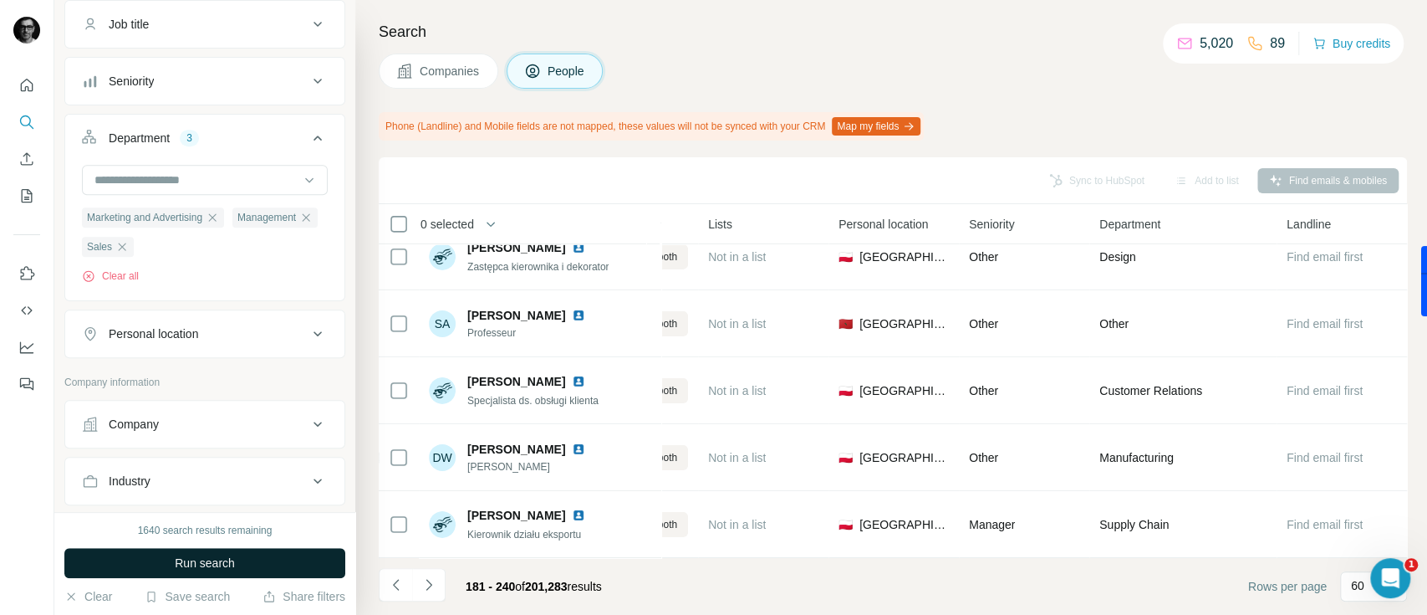
click at [216, 563] on span "Run search" at bounding box center [205, 562] width 60 height 17
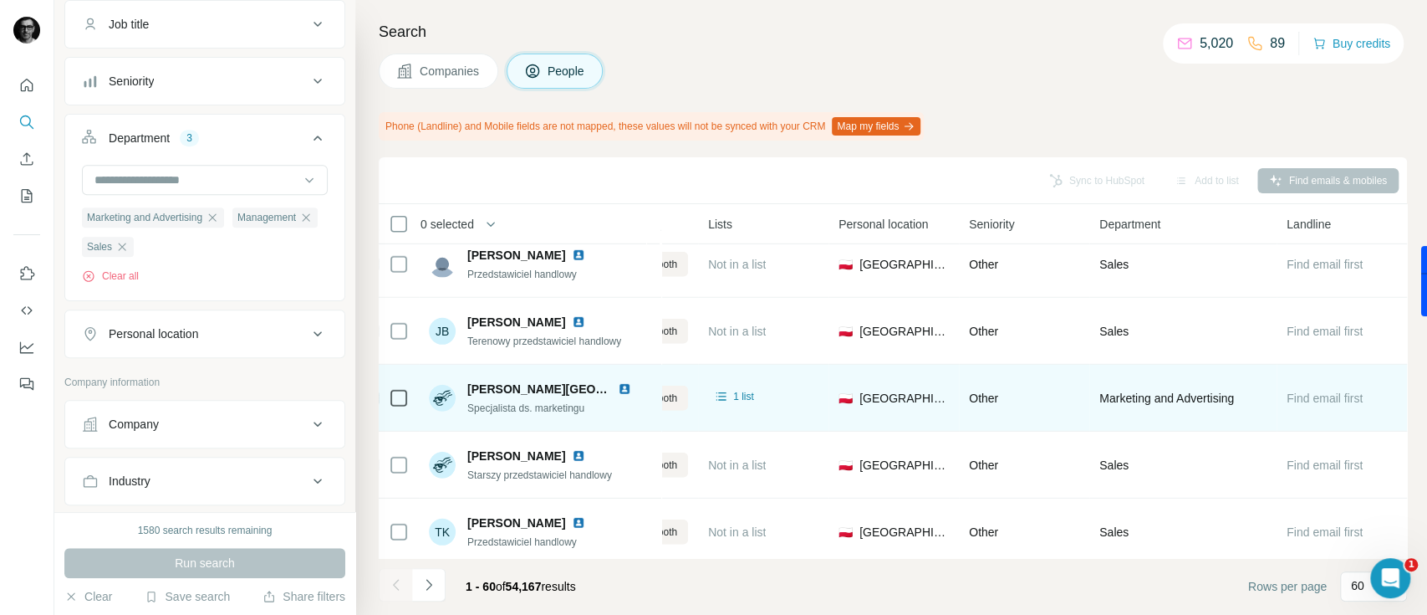
scroll to position [3710, 421]
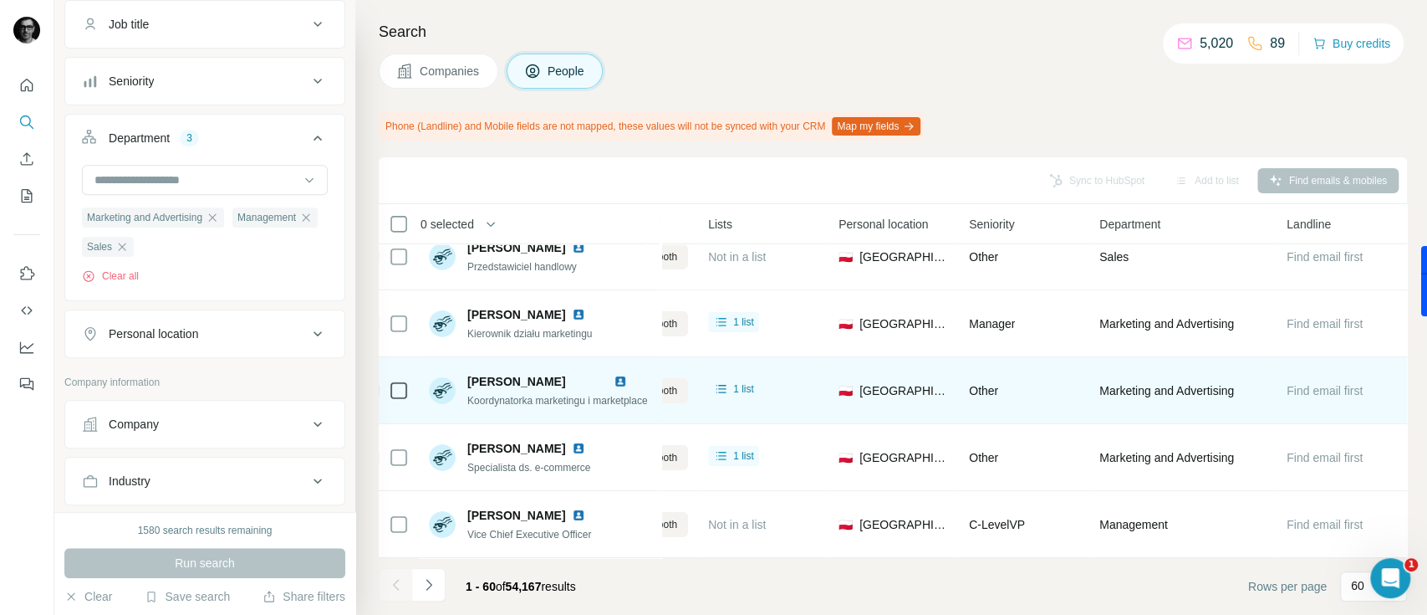
click at [389, 390] on div at bounding box center [399, 390] width 20 height 46
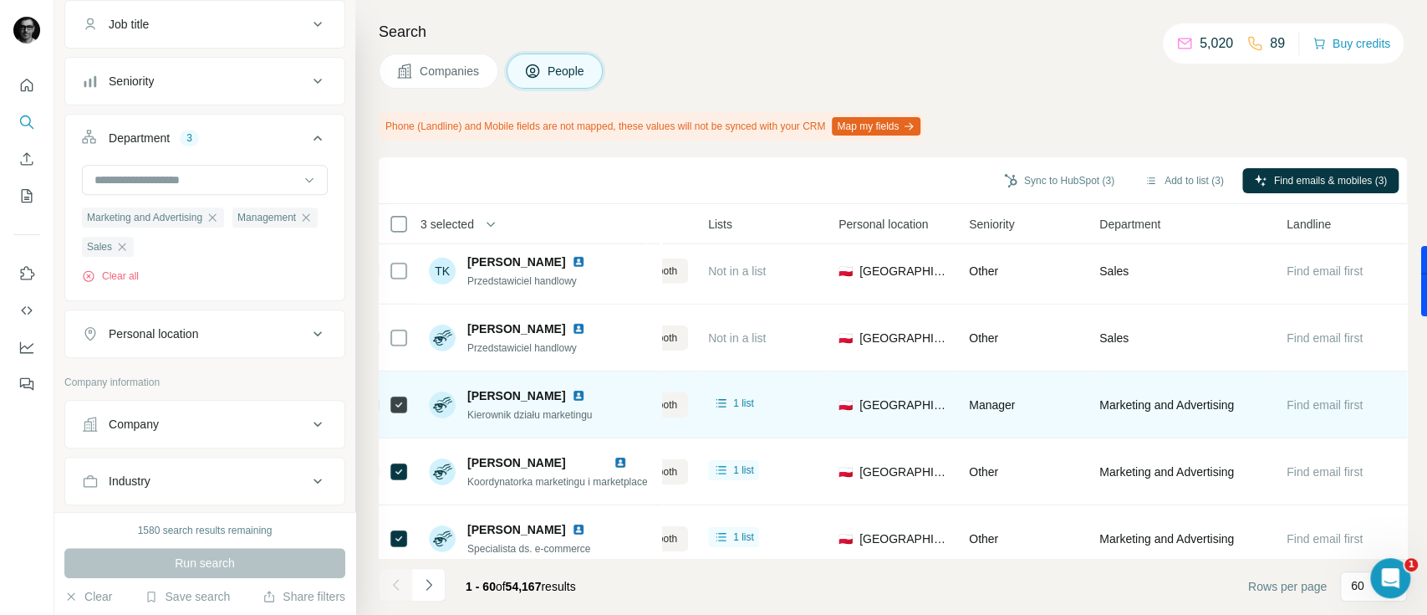
scroll to position [3598, 421]
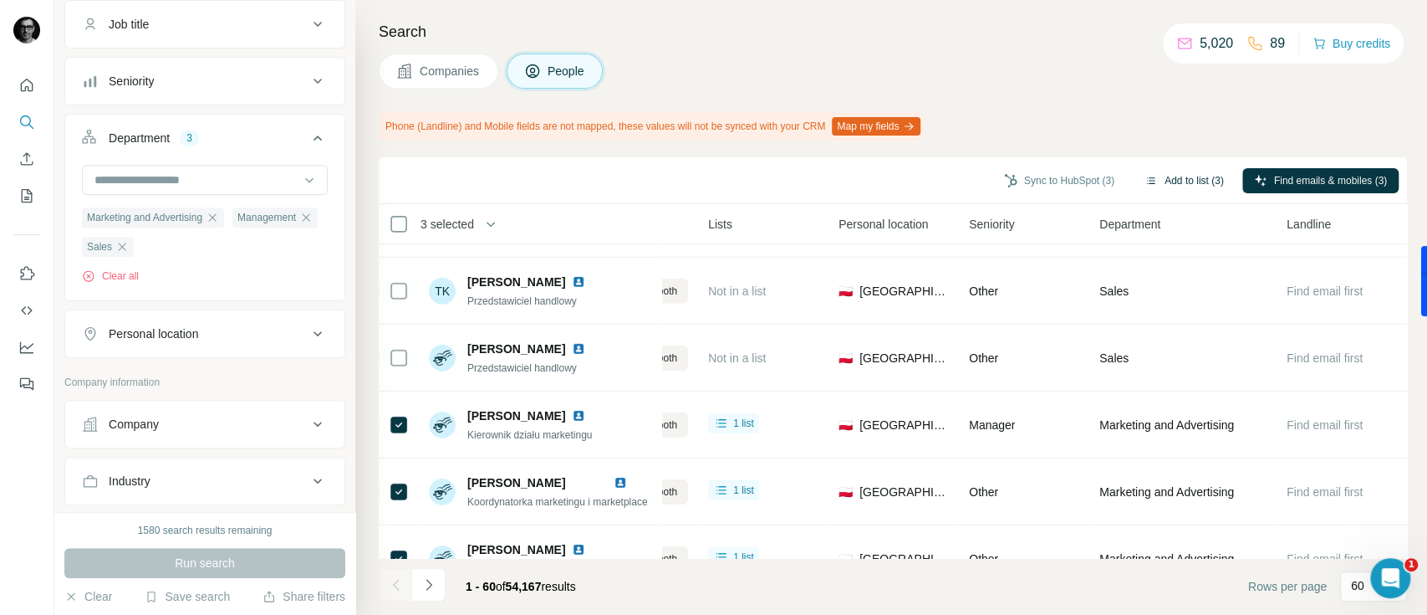
click at [1181, 181] on button "Add to list (3)" at bounding box center [1184, 180] width 103 height 25
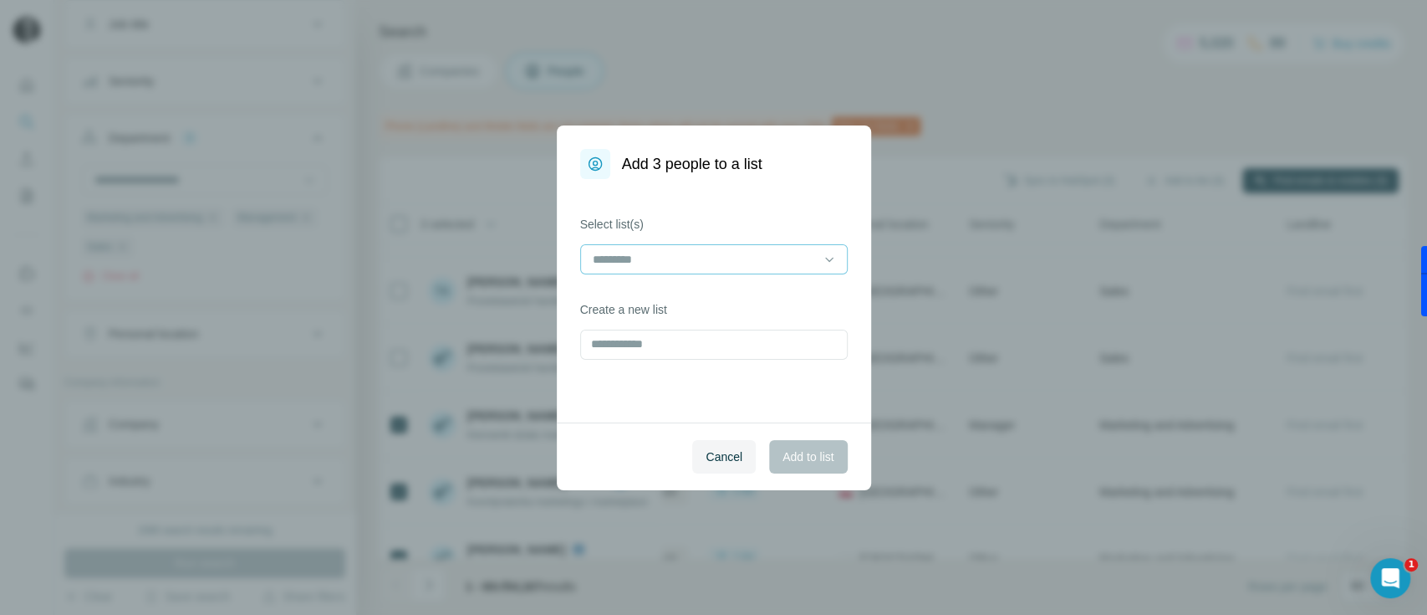
click at [710, 264] on input at bounding box center [704, 259] width 226 height 18
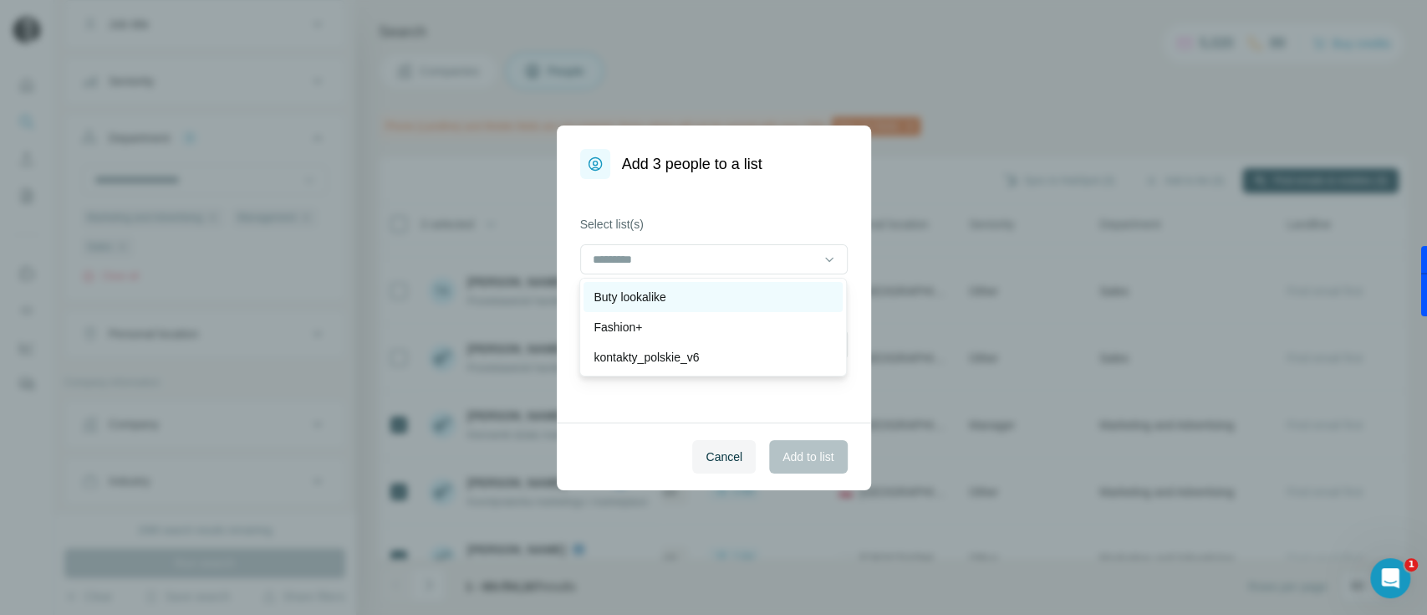
click at [700, 299] on div "Buty lookalike" at bounding box center [713, 296] width 239 height 17
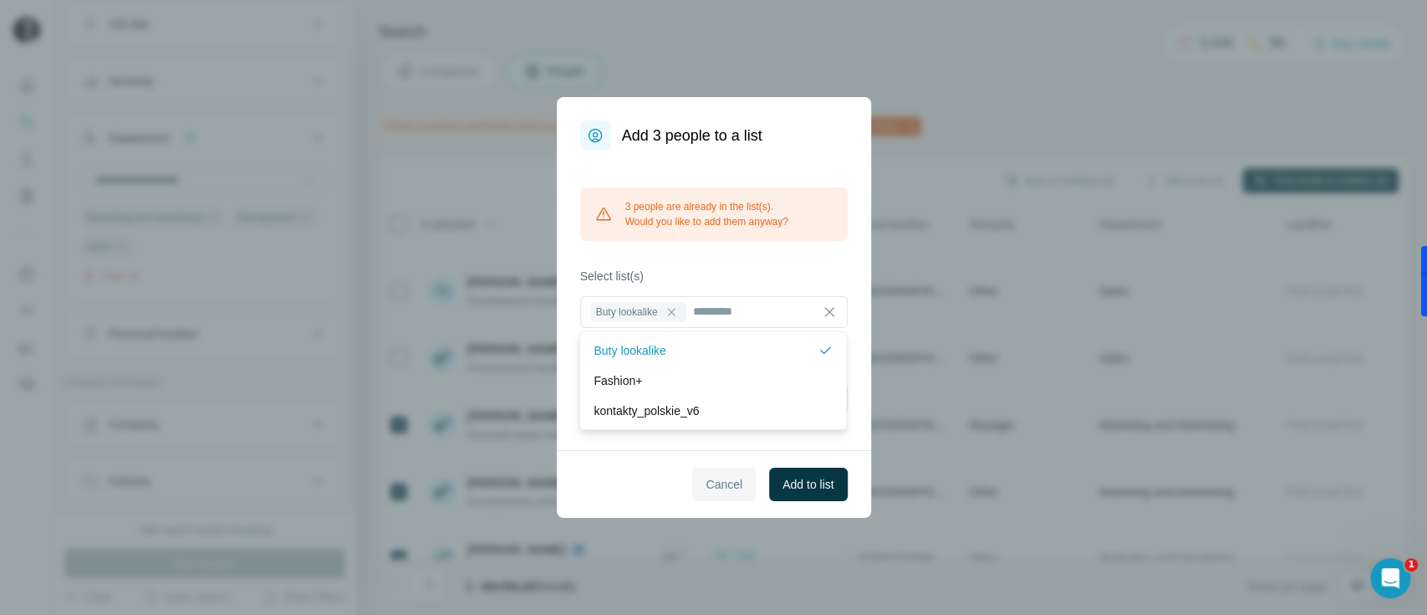
click at [717, 489] on span "Cancel" at bounding box center [724, 484] width 37 height 17
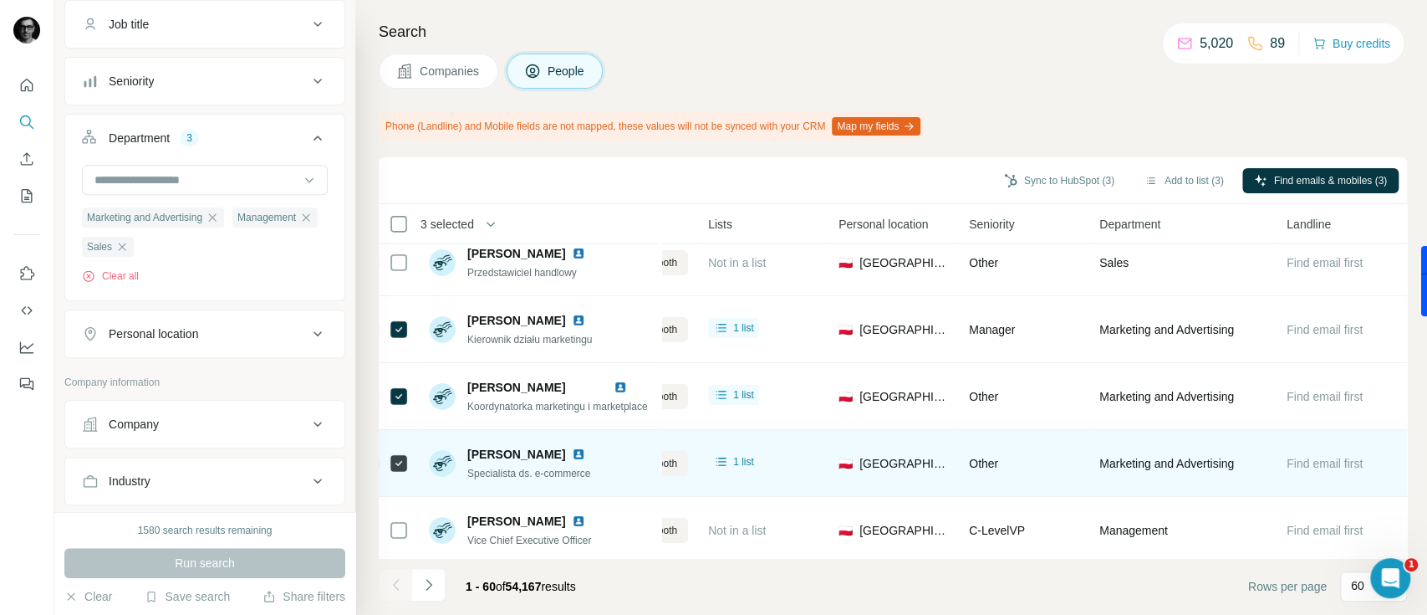
scroll to position [3710, 421]
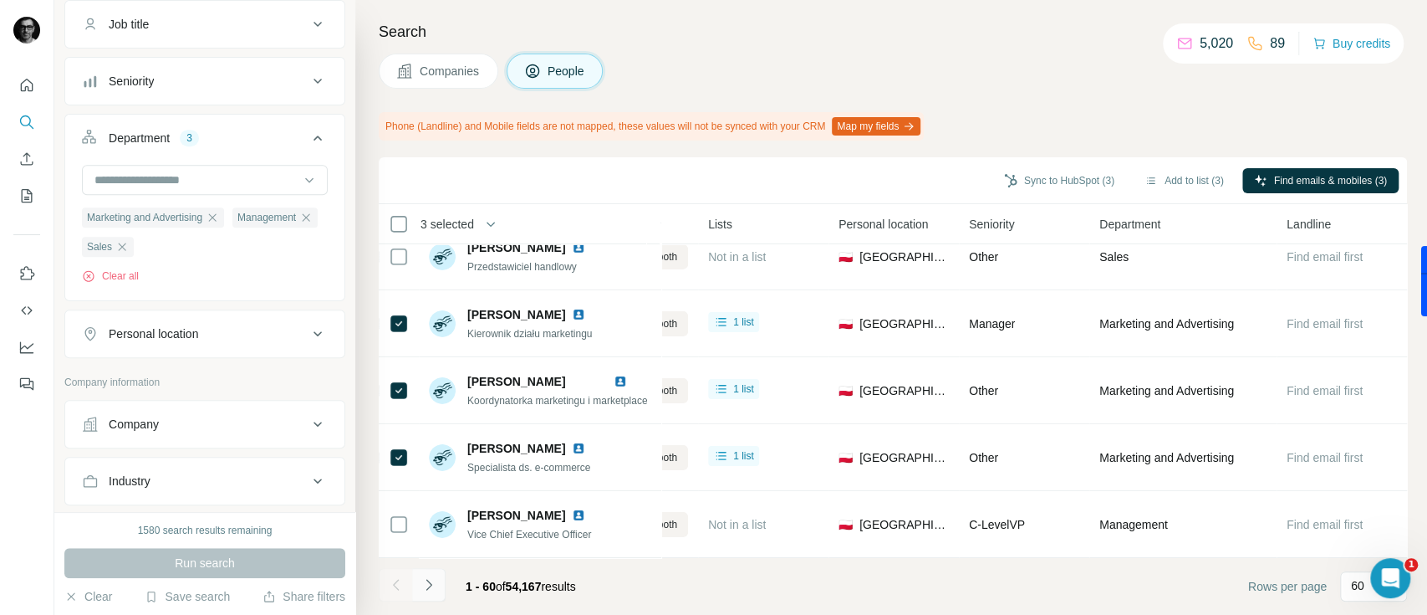
click at [426, 585] on icon "Navigate to next page" at bounding box center [429, 584] width 17 height 17
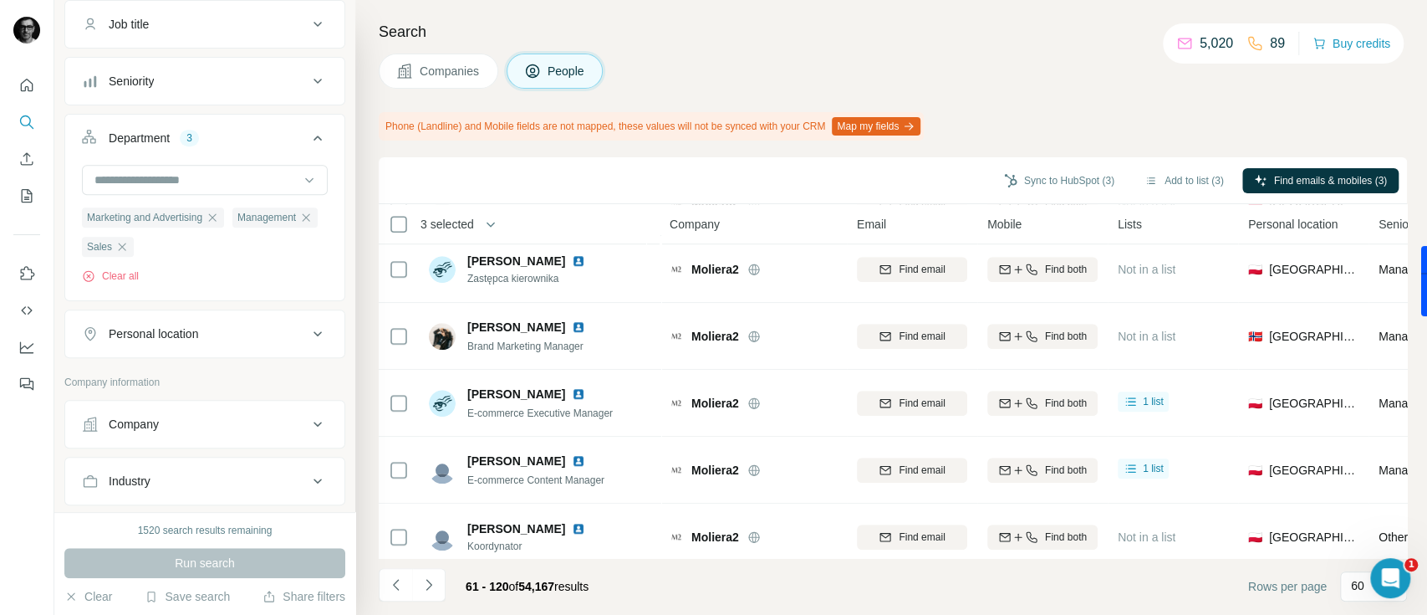
scroll to position [0, 0]
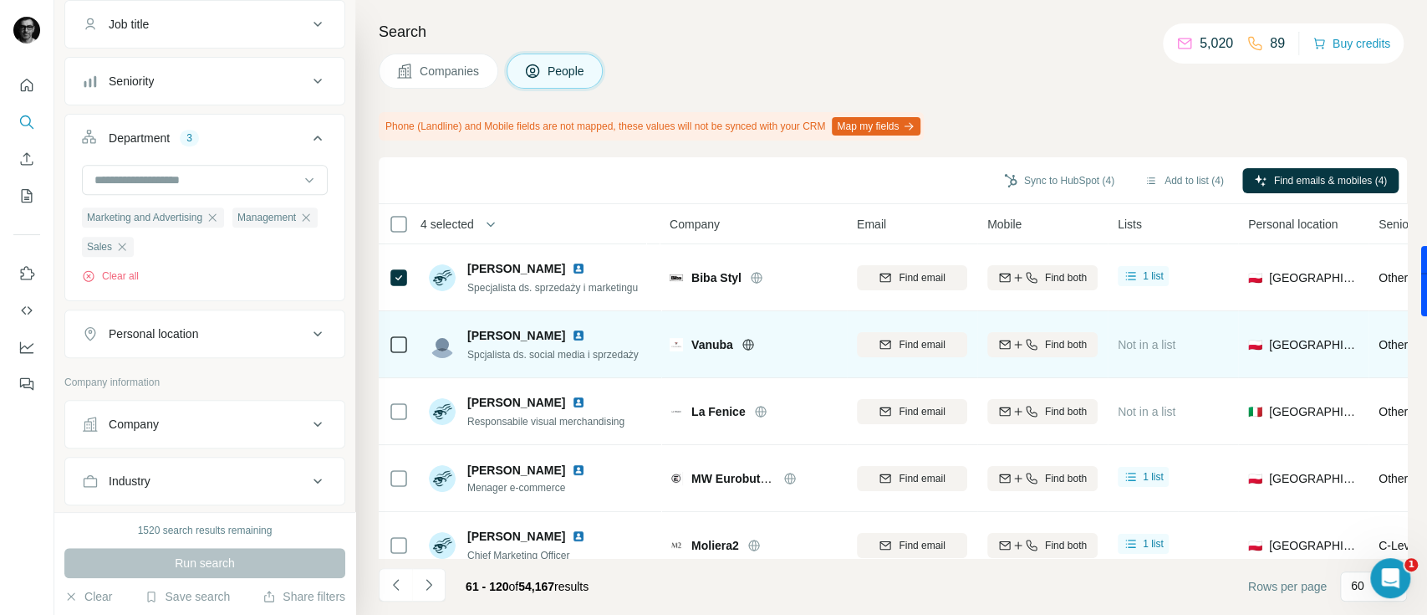
click at [396, 353] on icon at bounding box center [399, 344] width 20 height 20
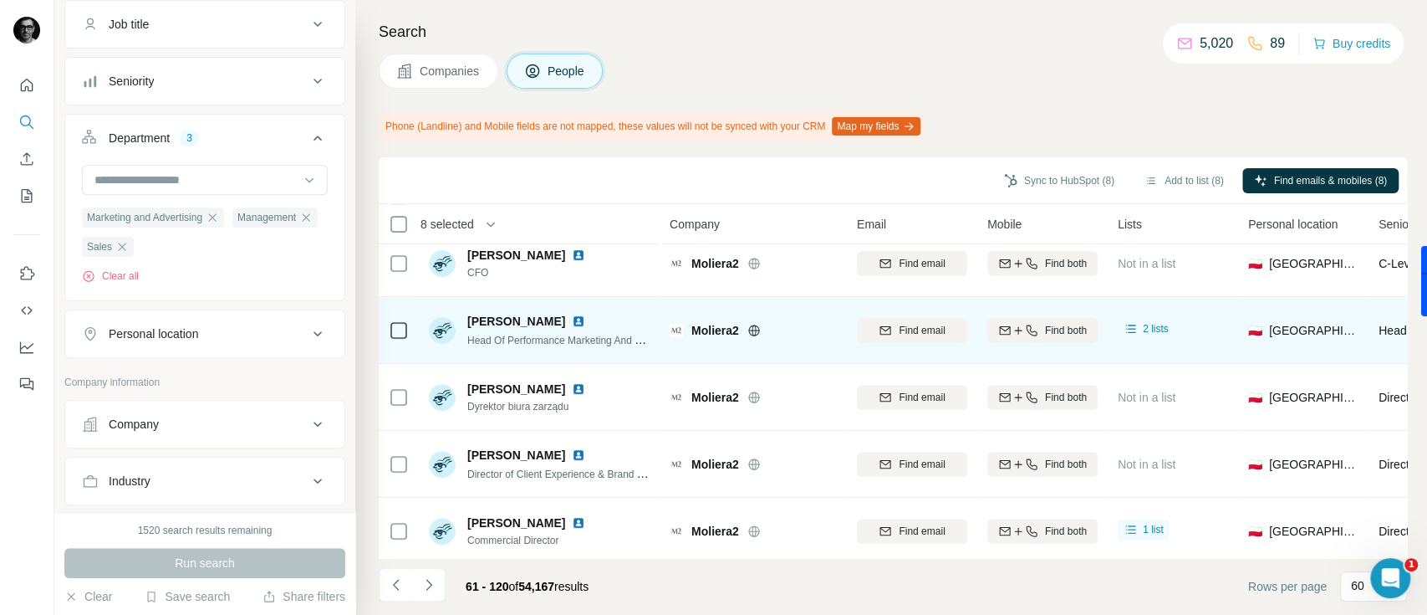
scroll to position [446, 0]
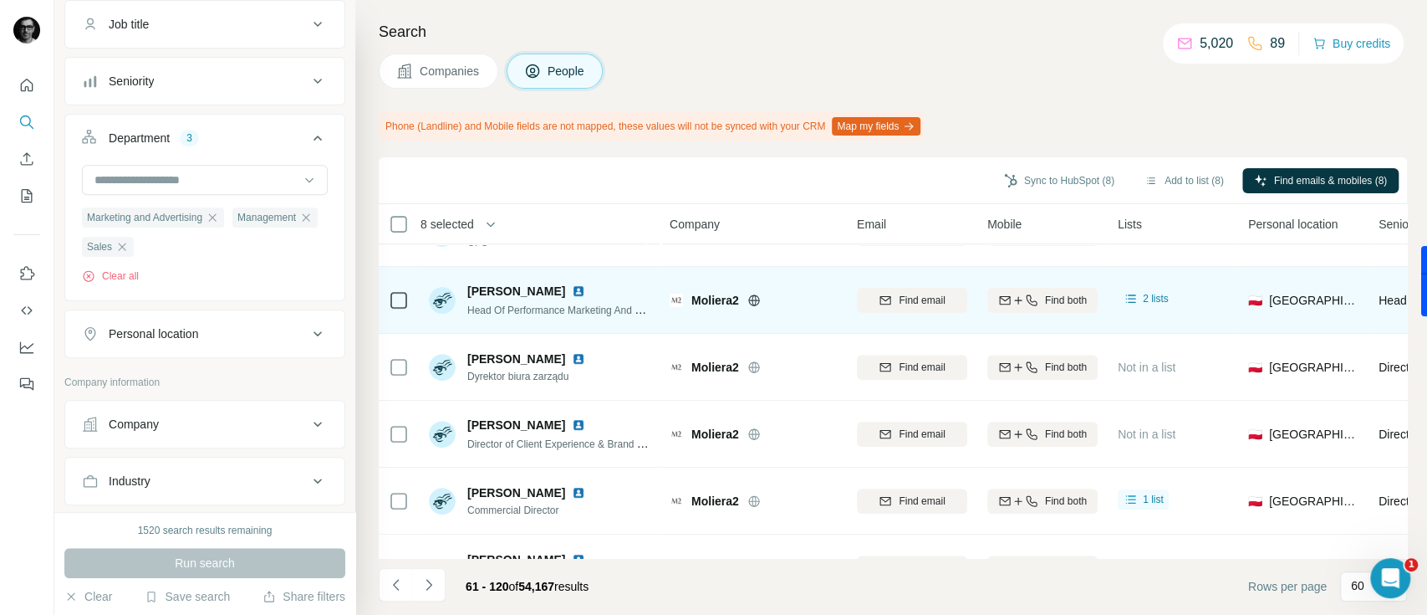
click at [389, 298] on icon at bounding box center [399, 300] width 20 height 20
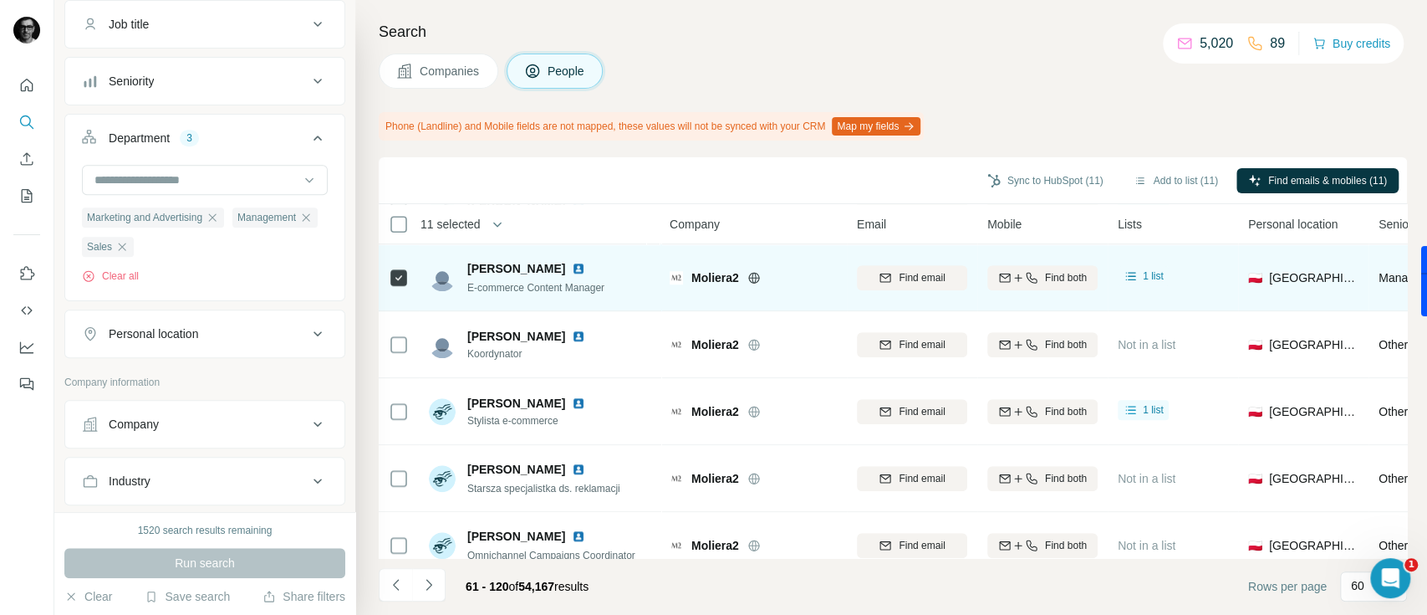
scroll to position [1114, 0]
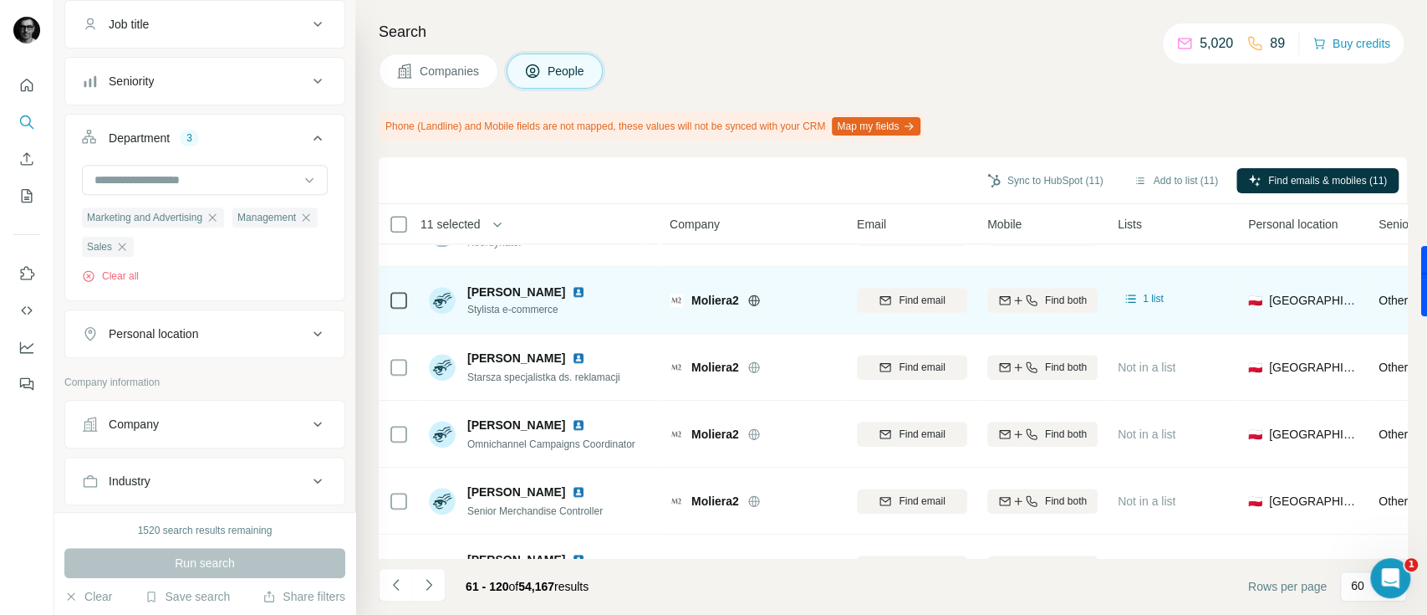
click at [389, 303] on icon at bounding box center [399, 300] width 20 height 20
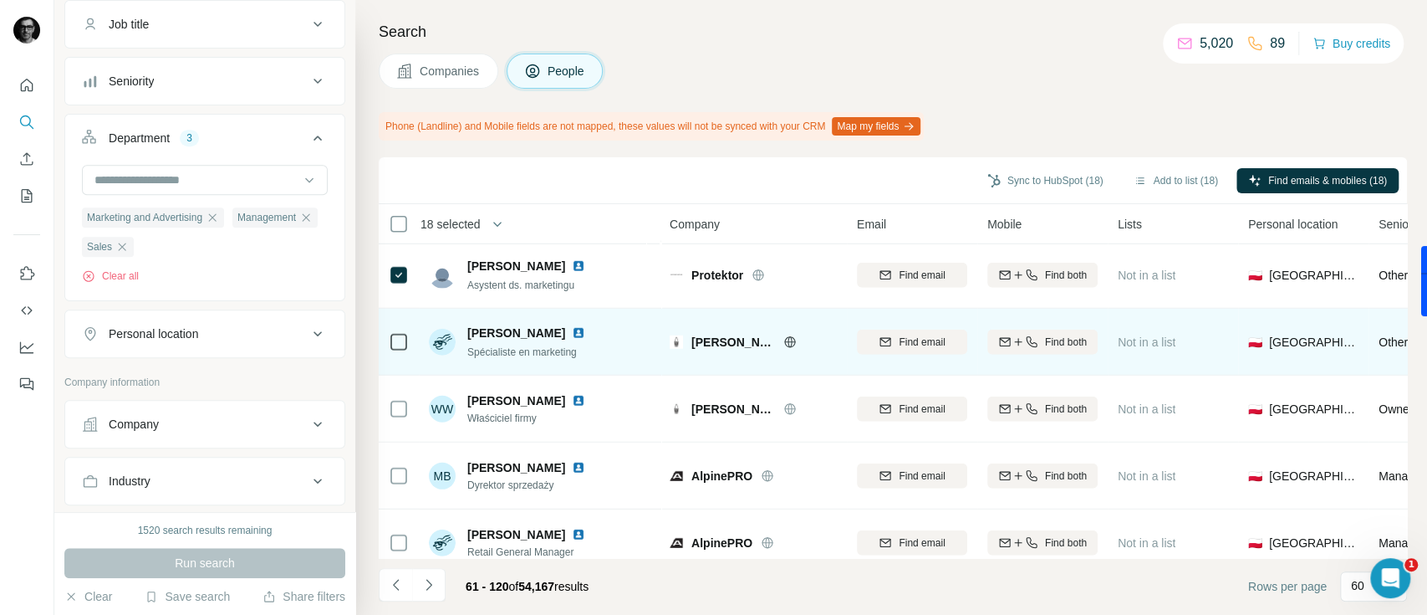
scroll to position [3232, 0]
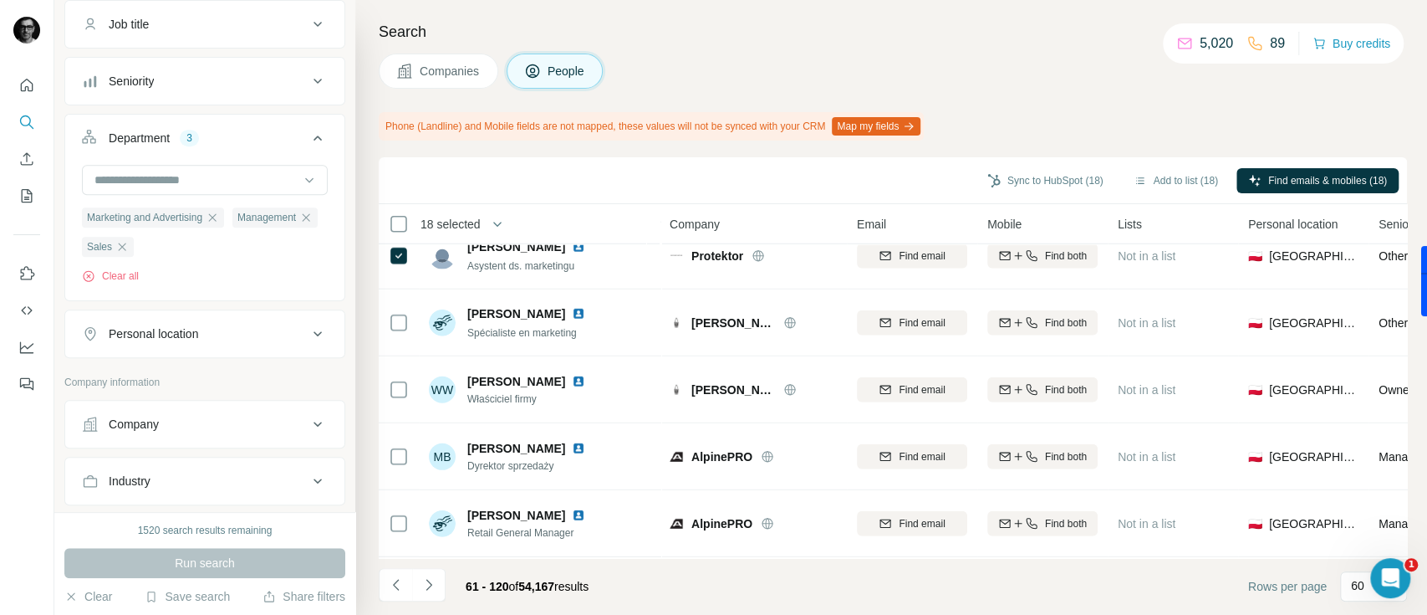
click at [377, 317] on div "Search Companies People Phone (Landline) and Mobile fields are not mapped, thes…" at bounding box center [891, 307] width 1072 height 615
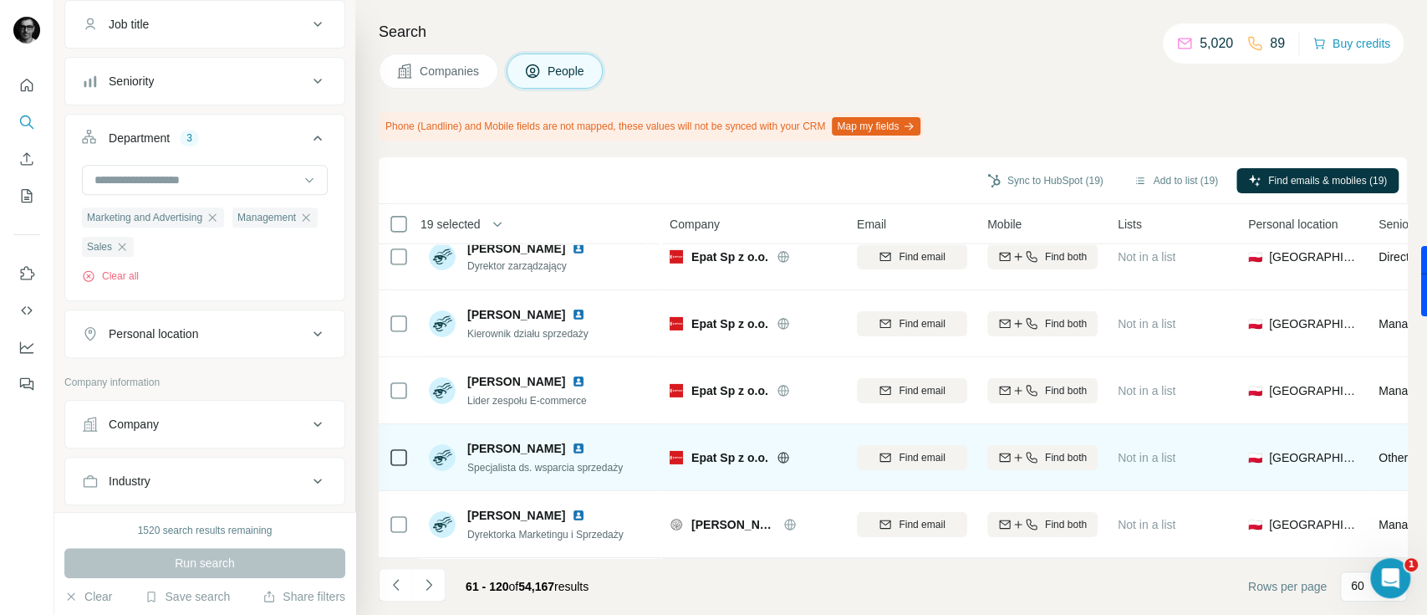
scroll to position [3710, 0]
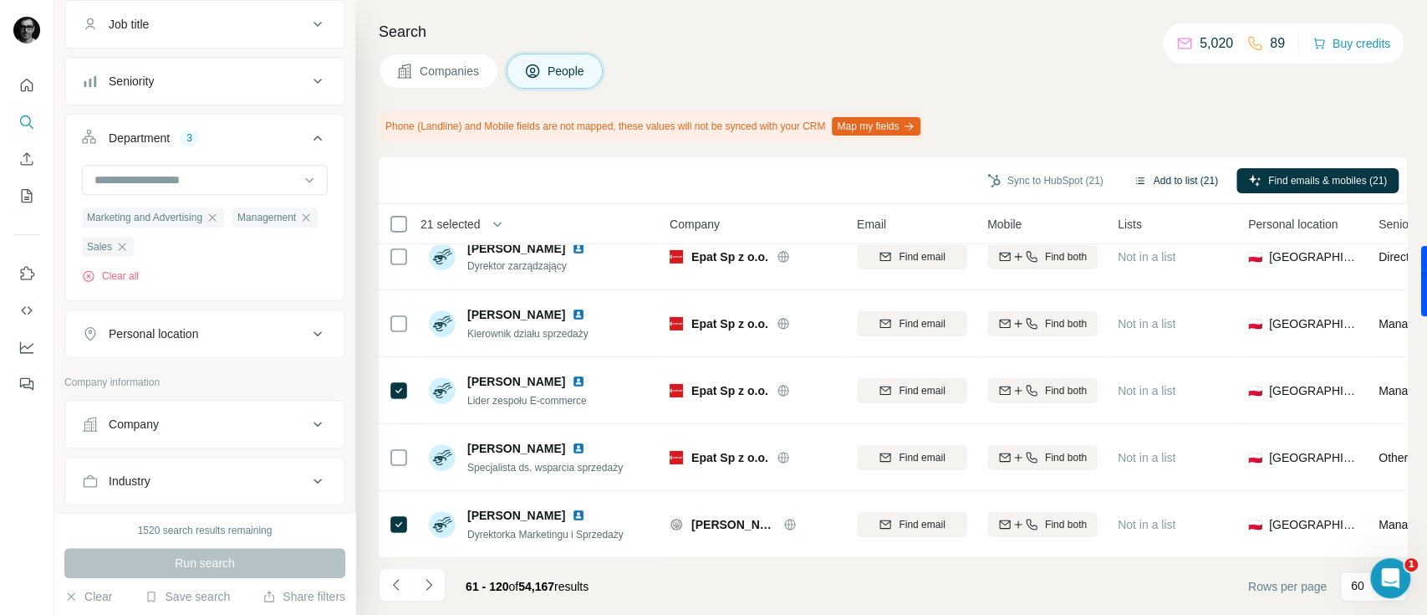
click at [1184, 185] on button "Add to list (21)" at bounding box center [1176, 180] width 108 height 25
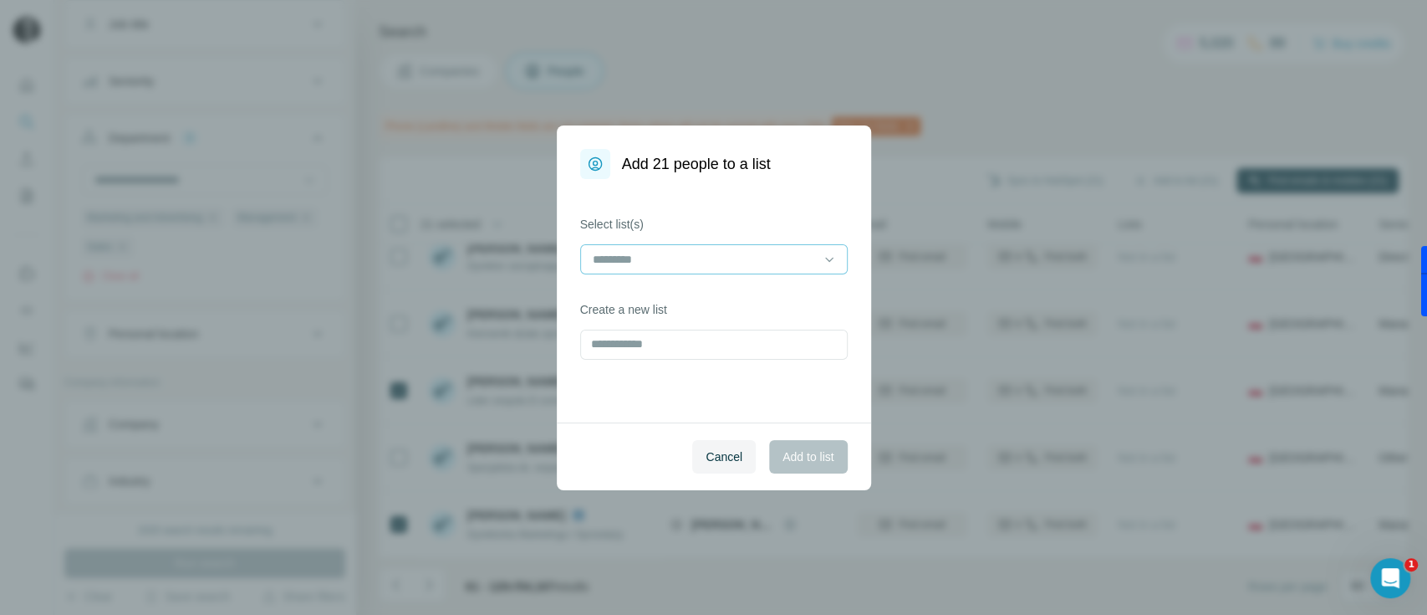
click at [682, 257] on input at bounding box center [704, 259] width 226 height 18
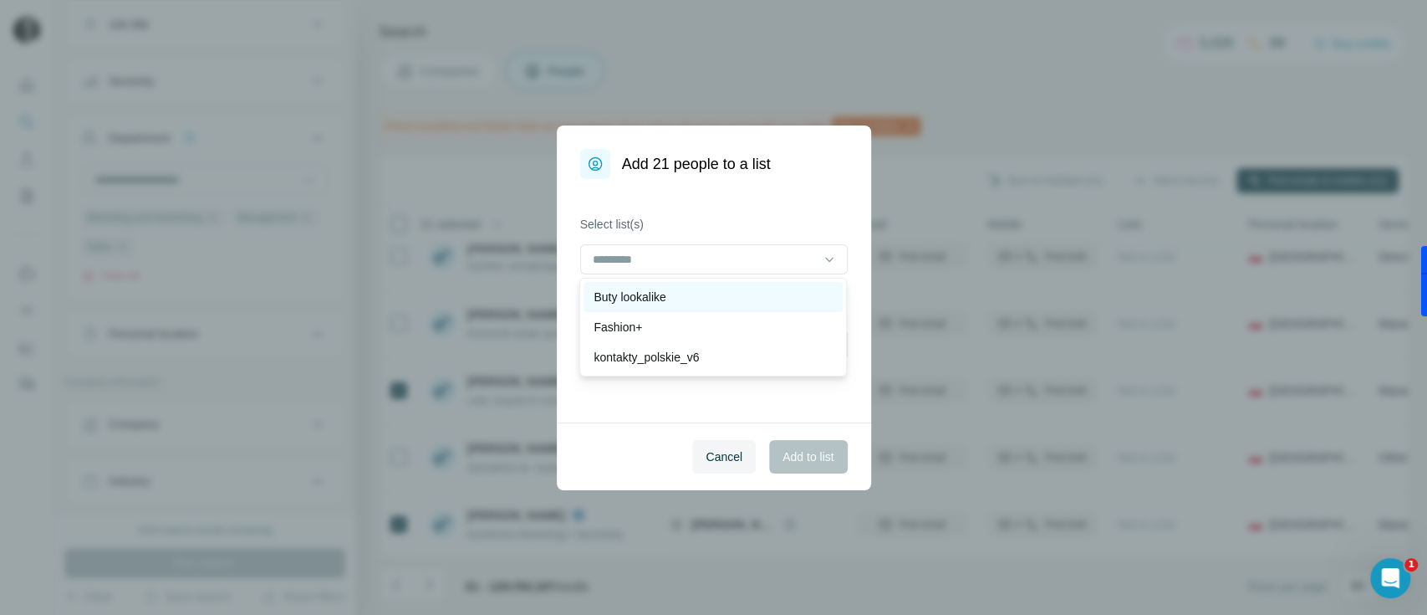
click at [661, 293] on p "Buty lookalike" at bounding box center [630, 296] width 72 height 17
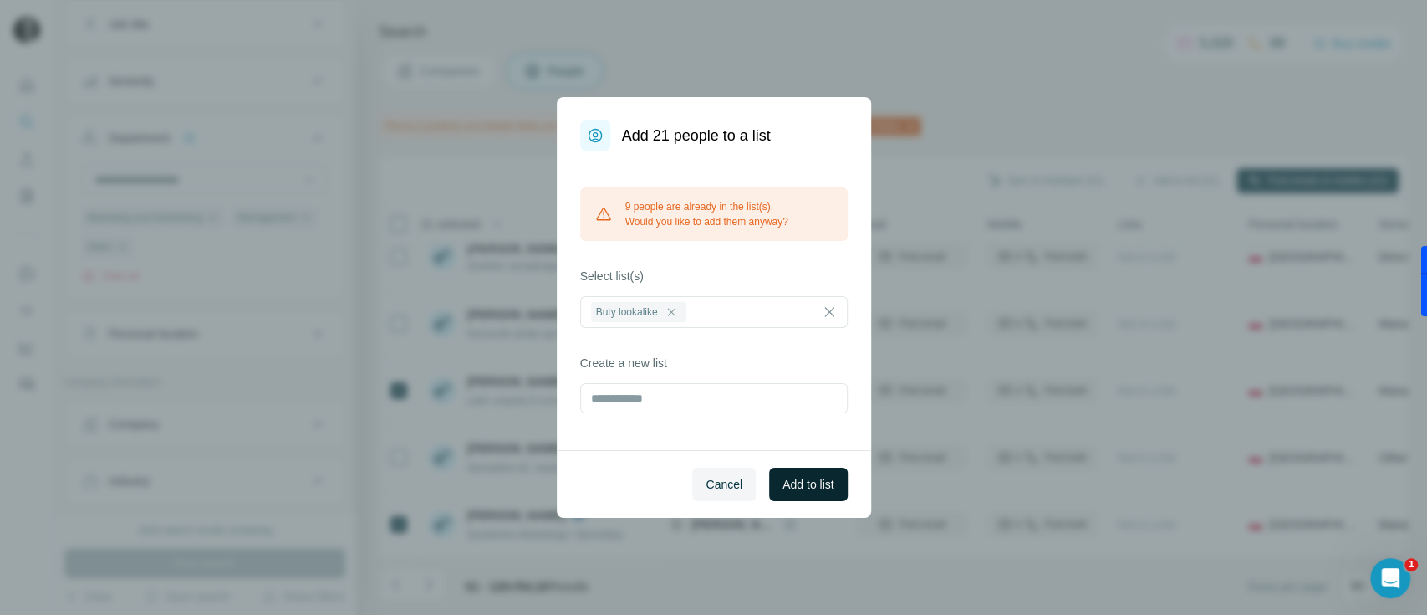
click at [804, 481] on span "Add to list" at bounding box center [808, 484] width 51 height 17
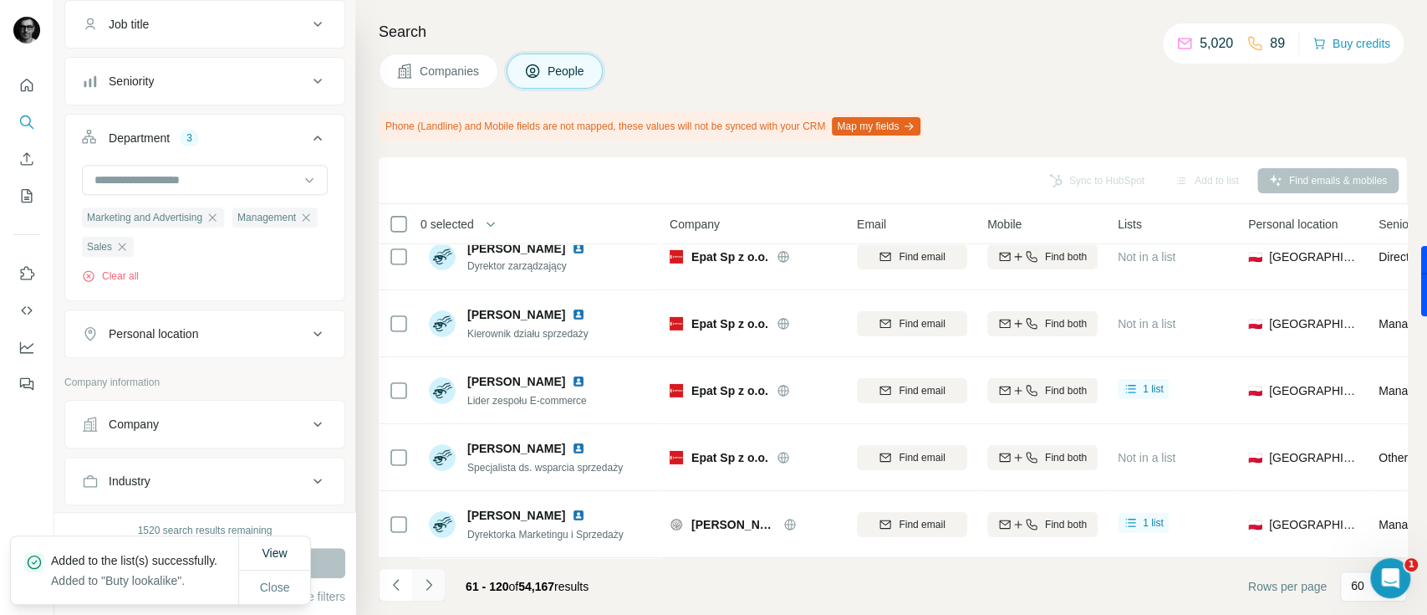
click at [431, 583] on icon "Navigate to next page" at bounding box center [429, 584] width 17 height 17
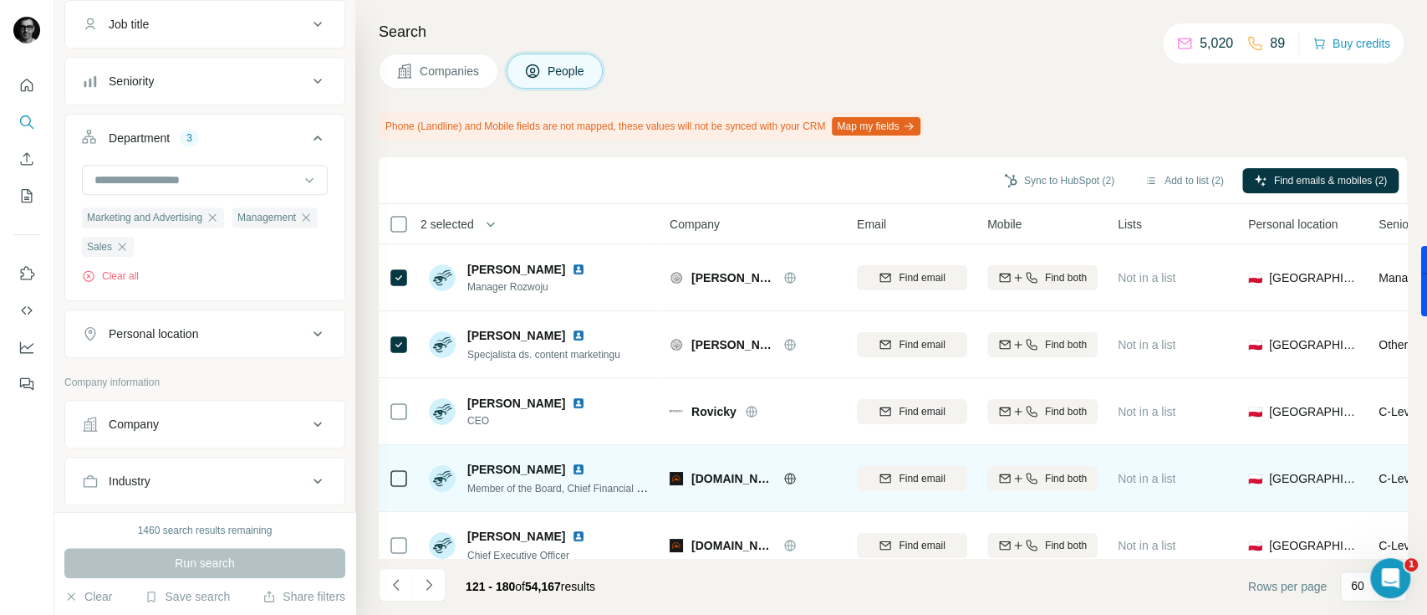
scroll to position [111, 0]
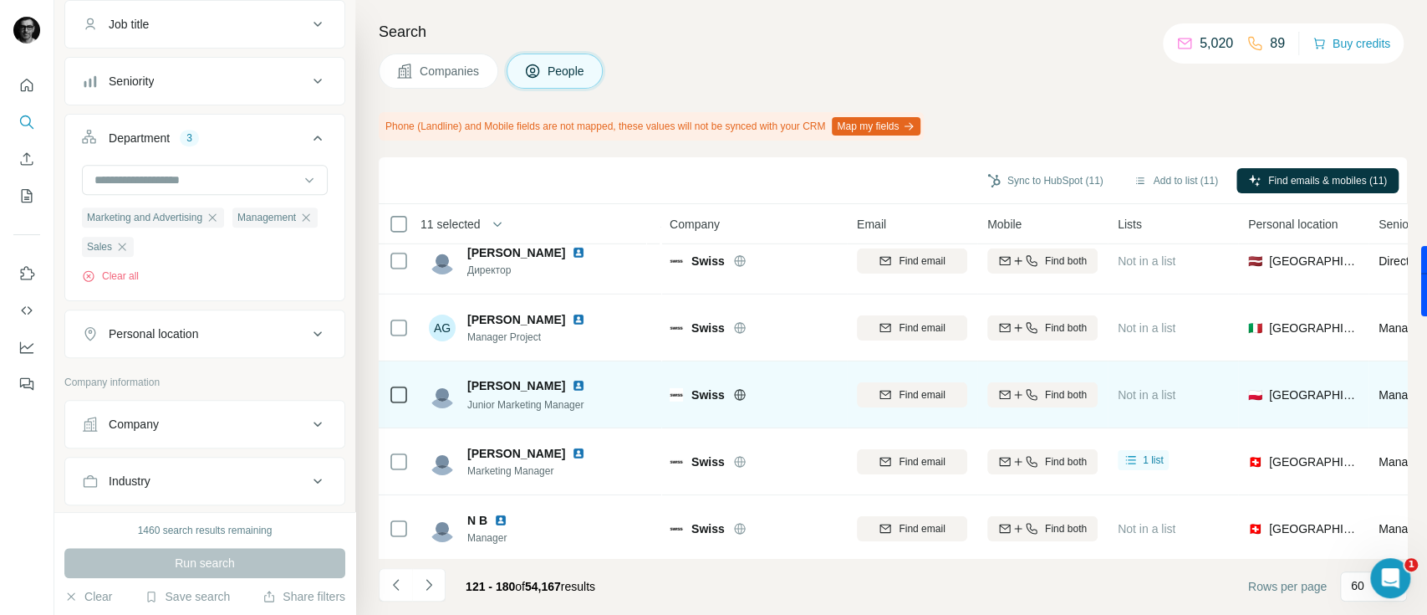
scroll to position [3710, 0]
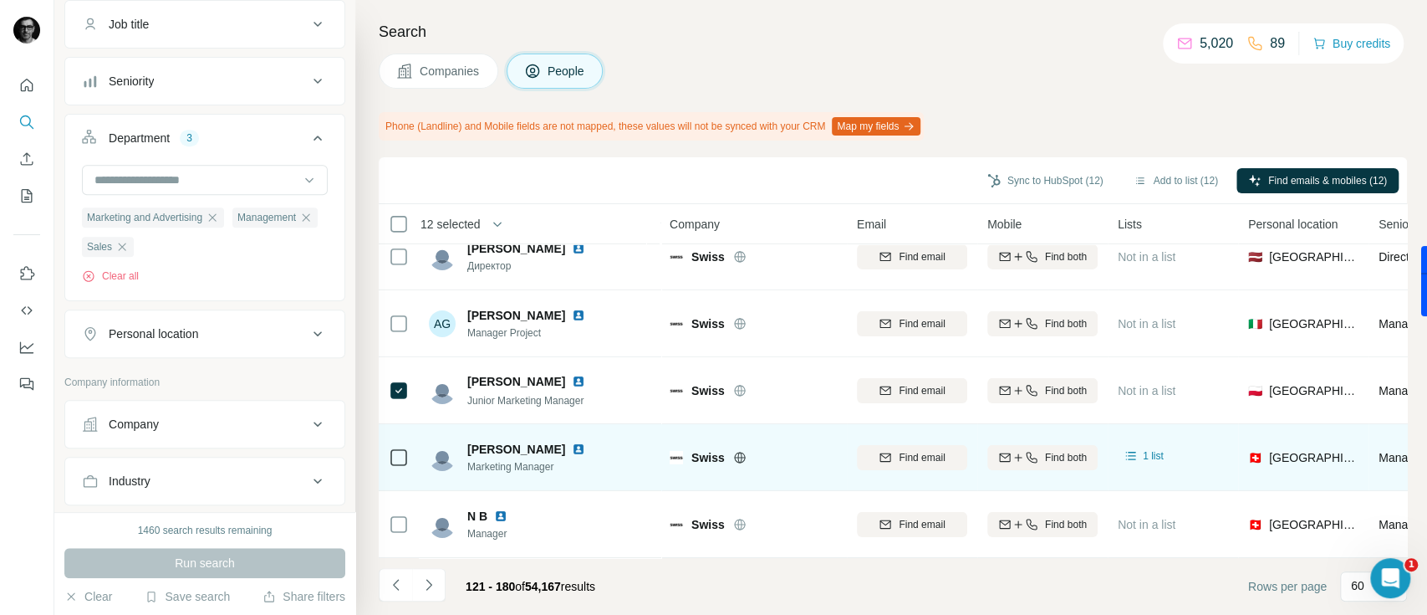
click at [395, 447] on icon at bounding box center [399, 457] width 20 height 20
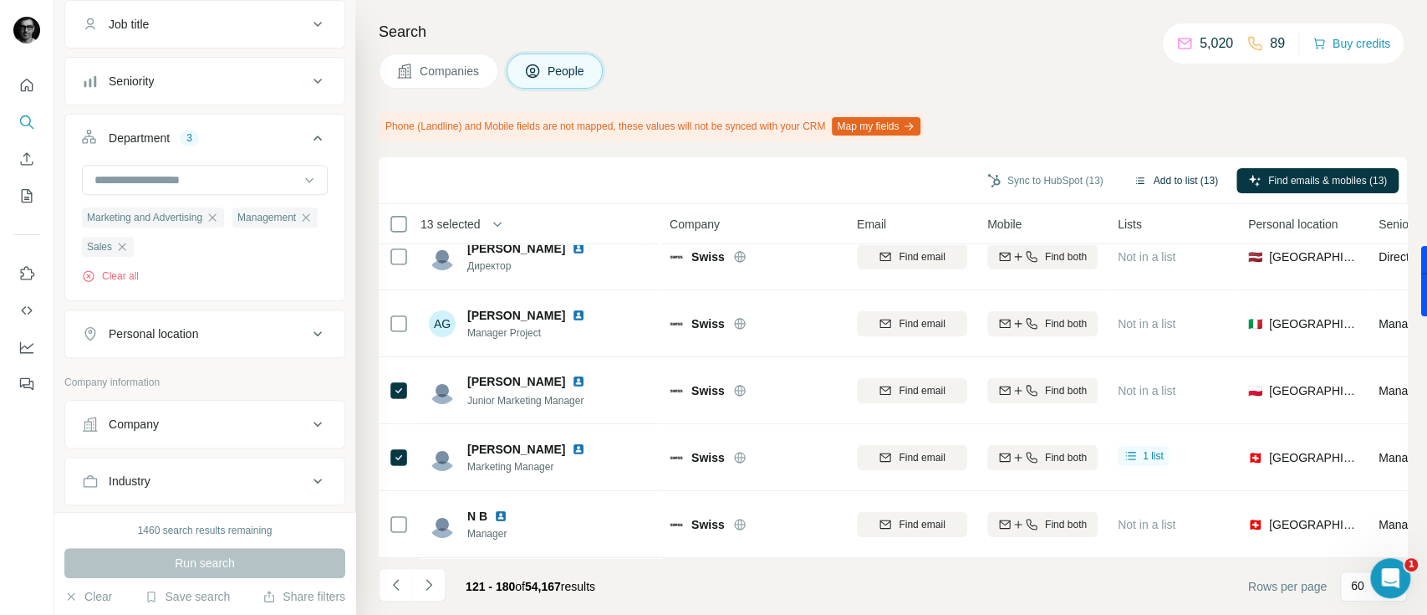
click at [1145, 175] on button "Add to list (13)" at bounding box center [1176, 180] width 108 height 25
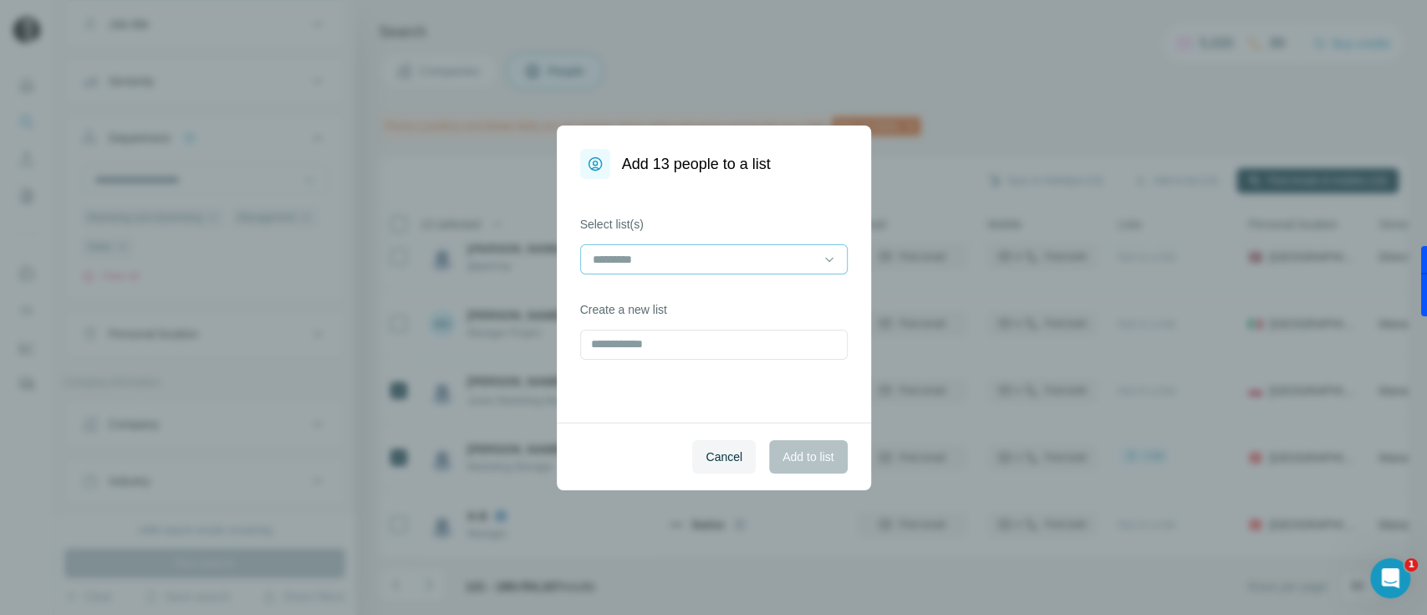
click at [701, 246] on div at bounding box center [704, 259] width 226 height 28
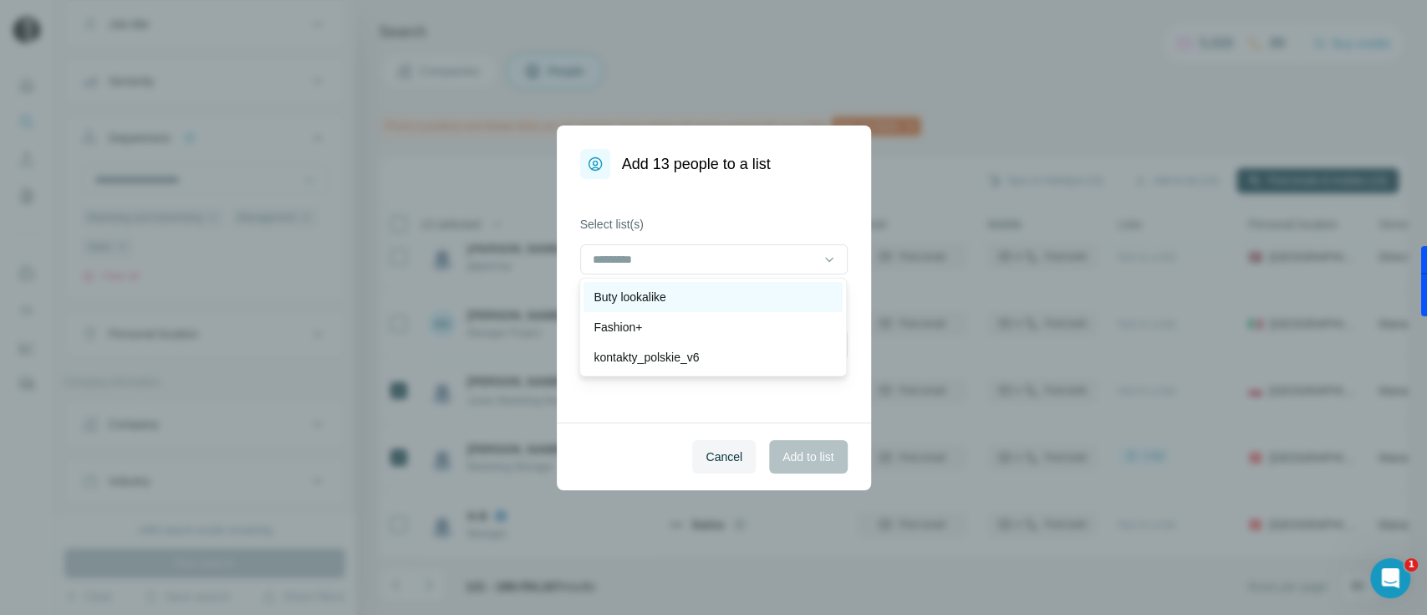
click at [671, 284] on div "Buty lookalike" at bounding box center [713, 297] width 259 height 30
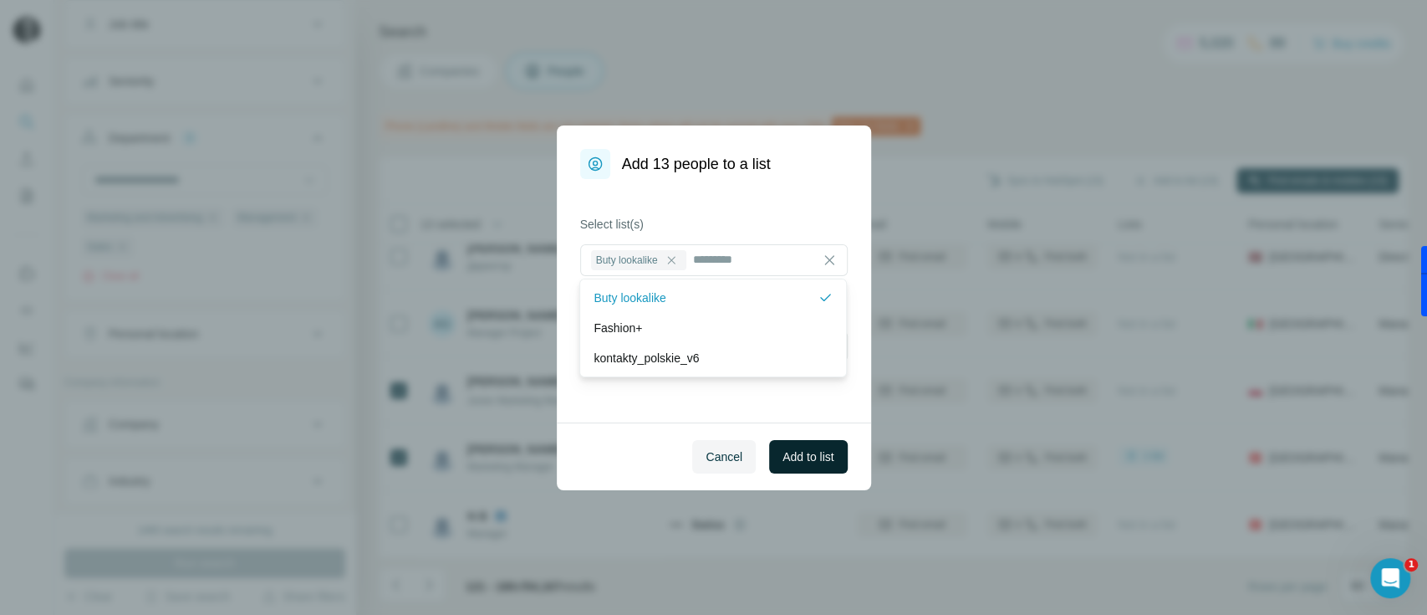
click at [816, 462] on span "Add to list" at bounding box center [808, 456] width 51 height 17
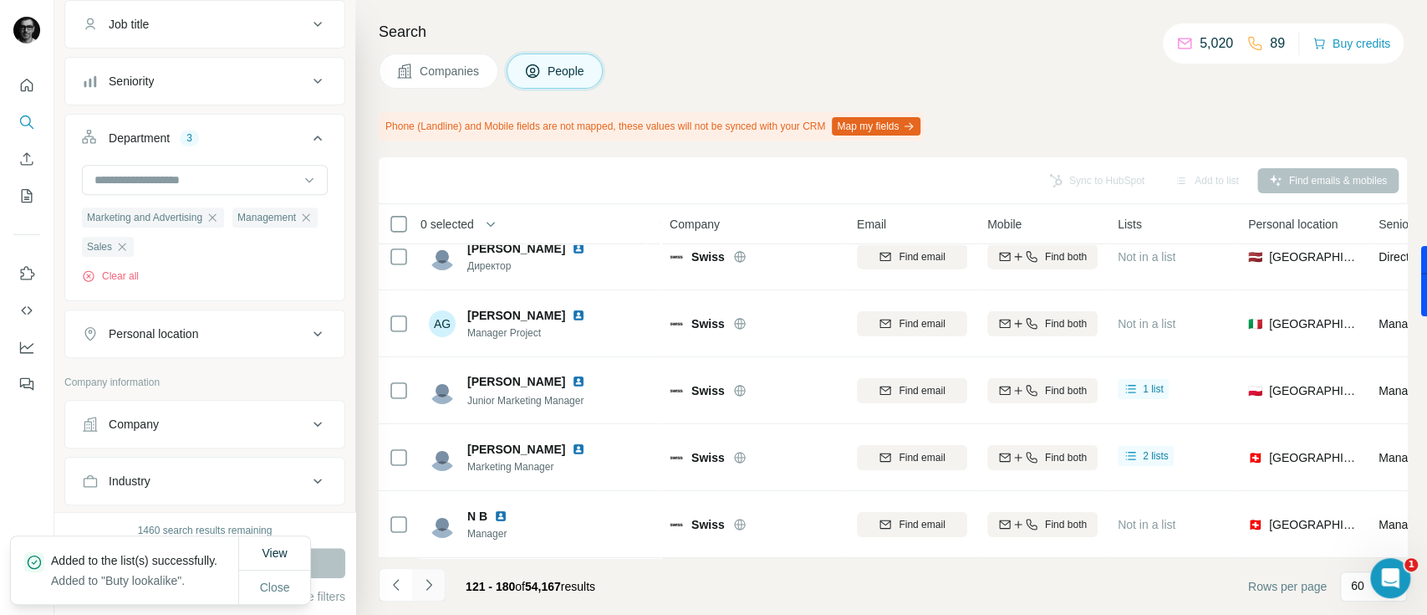
click at [430, 585] on icon "Navigate to next page" at bounding box center [429, 584] width 6 height 11
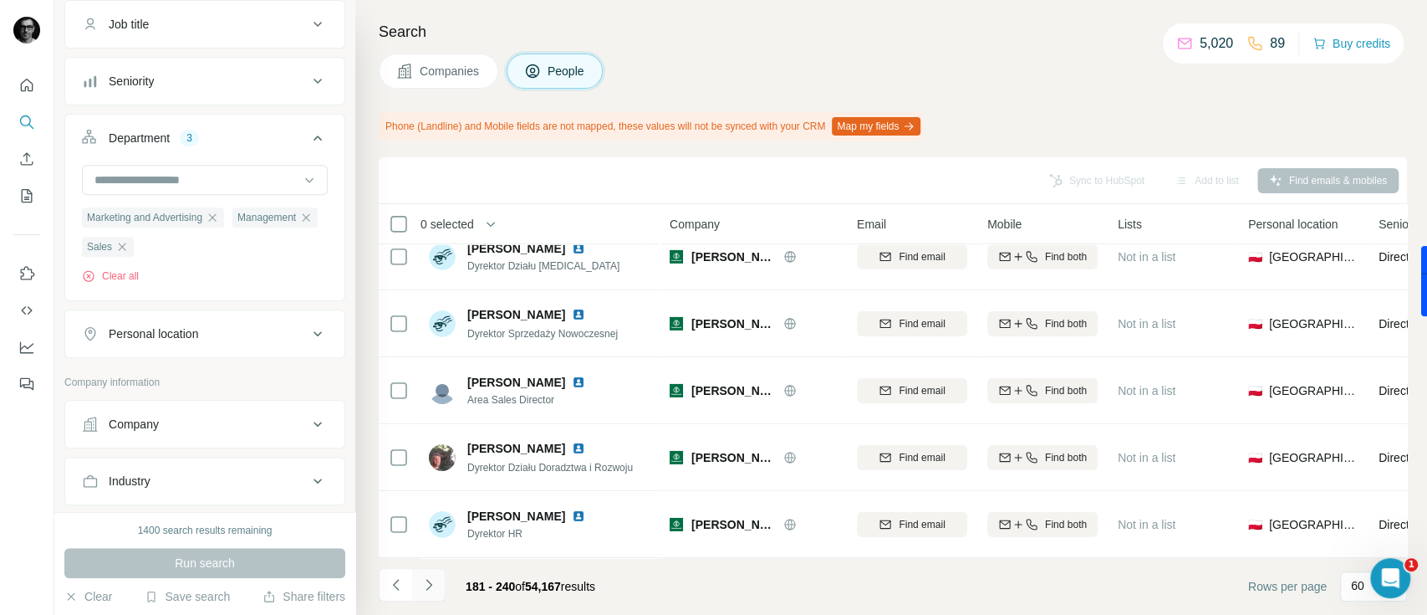
click at [431, 587] on icon "Navigate to next page" at bounding box center [429, 584] width 17 height 17
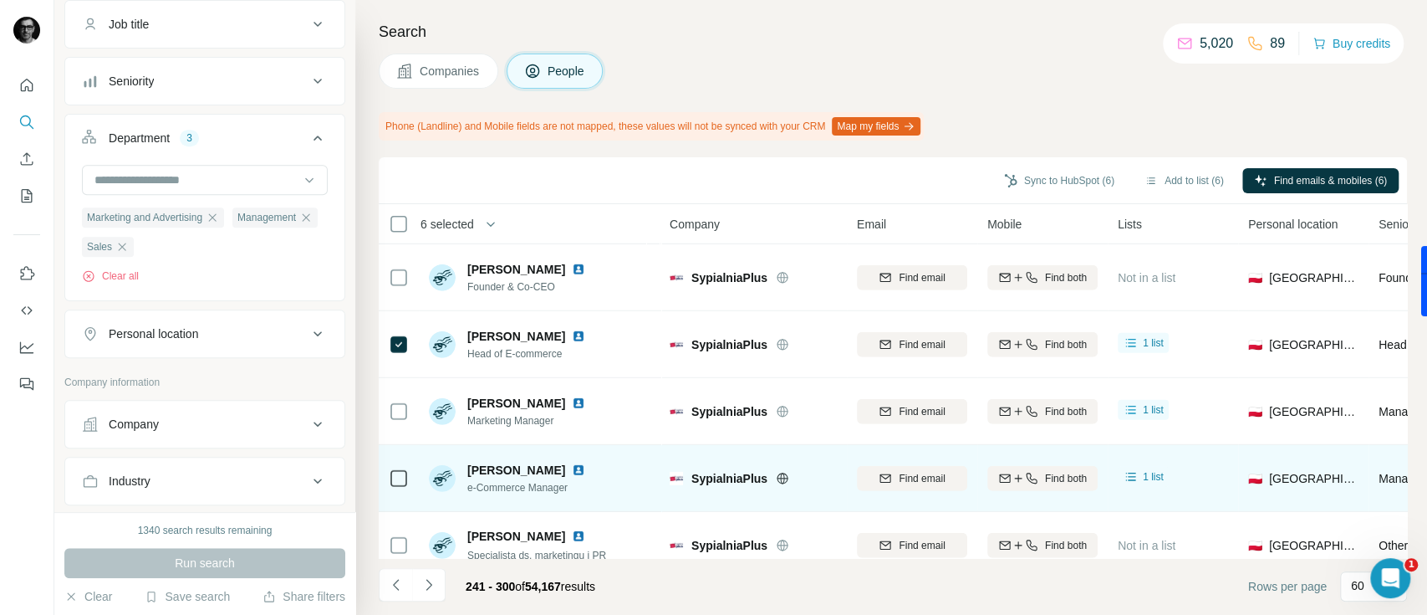
scroll to position [3456, 0]
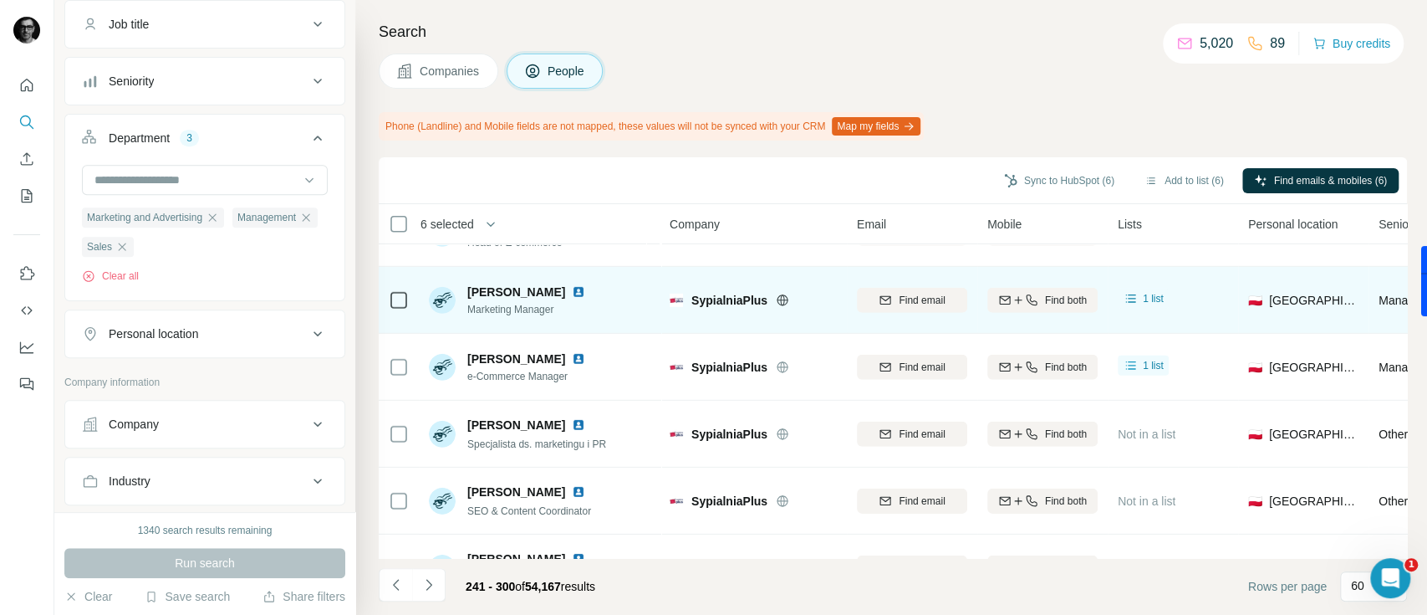
click at [385, 303] on td at bounding box center [399, 300] width 40 height 67
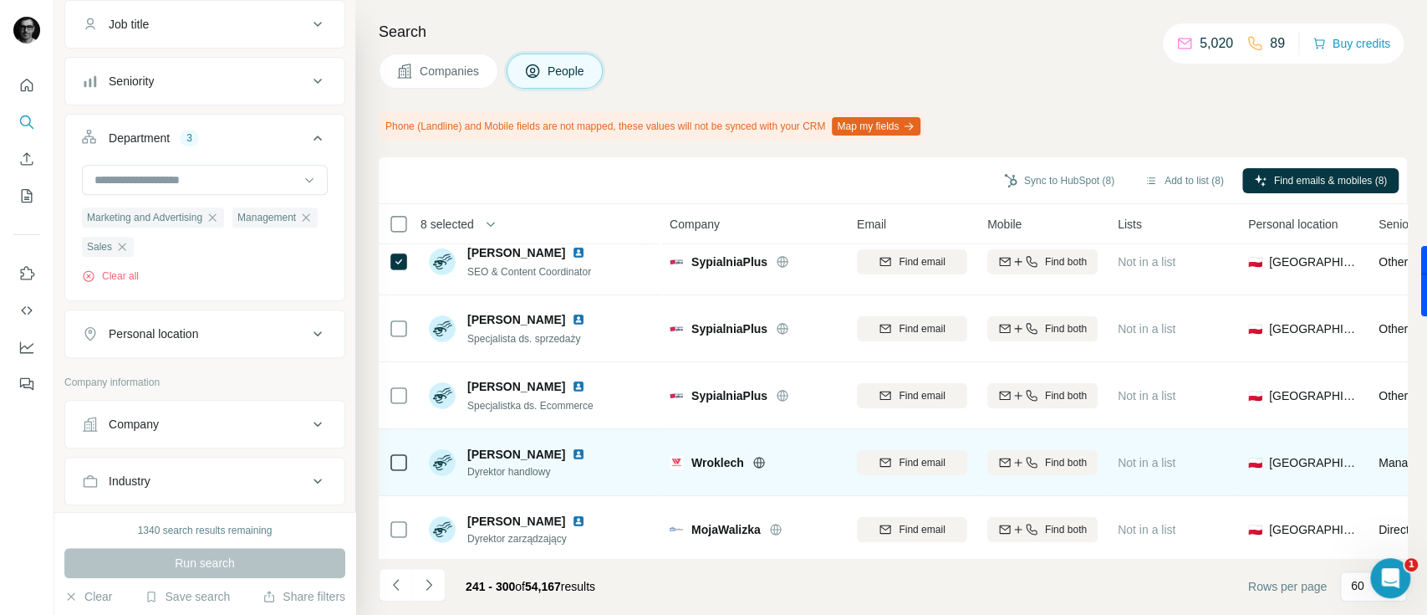
scroll to position [3710, 0]
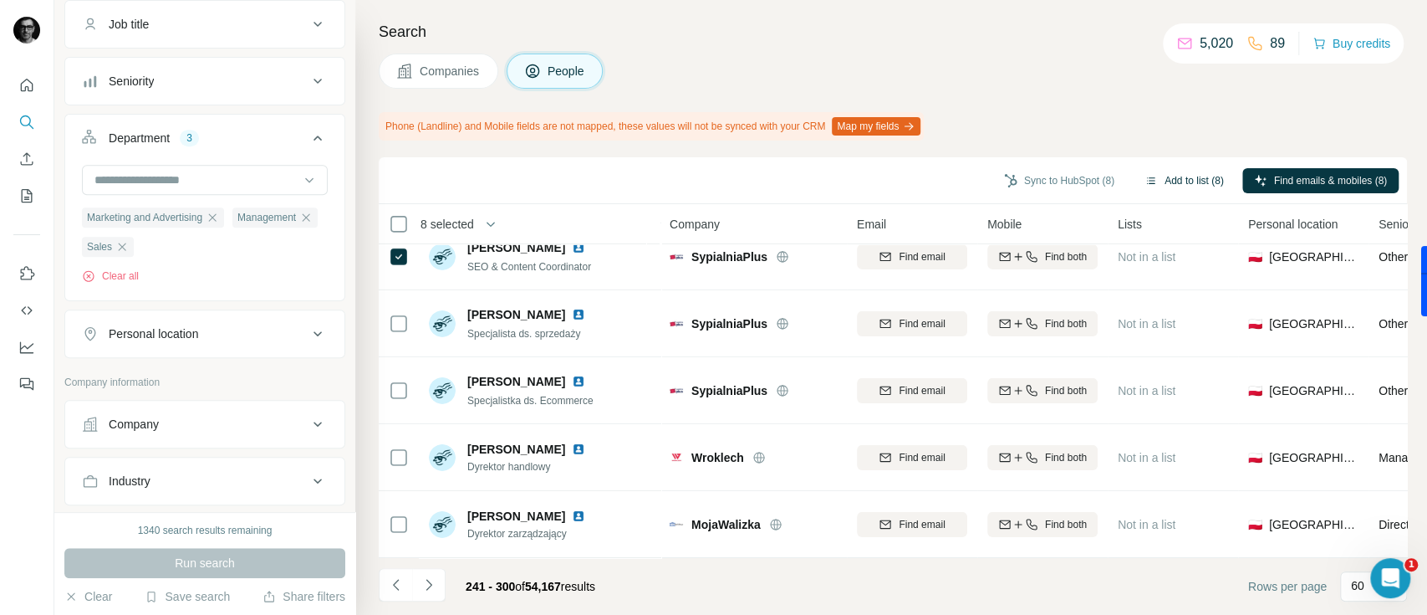
click at [1185, 169] on button "Add to list (8)" at bounding box center [1184, 180] width 103 height 25
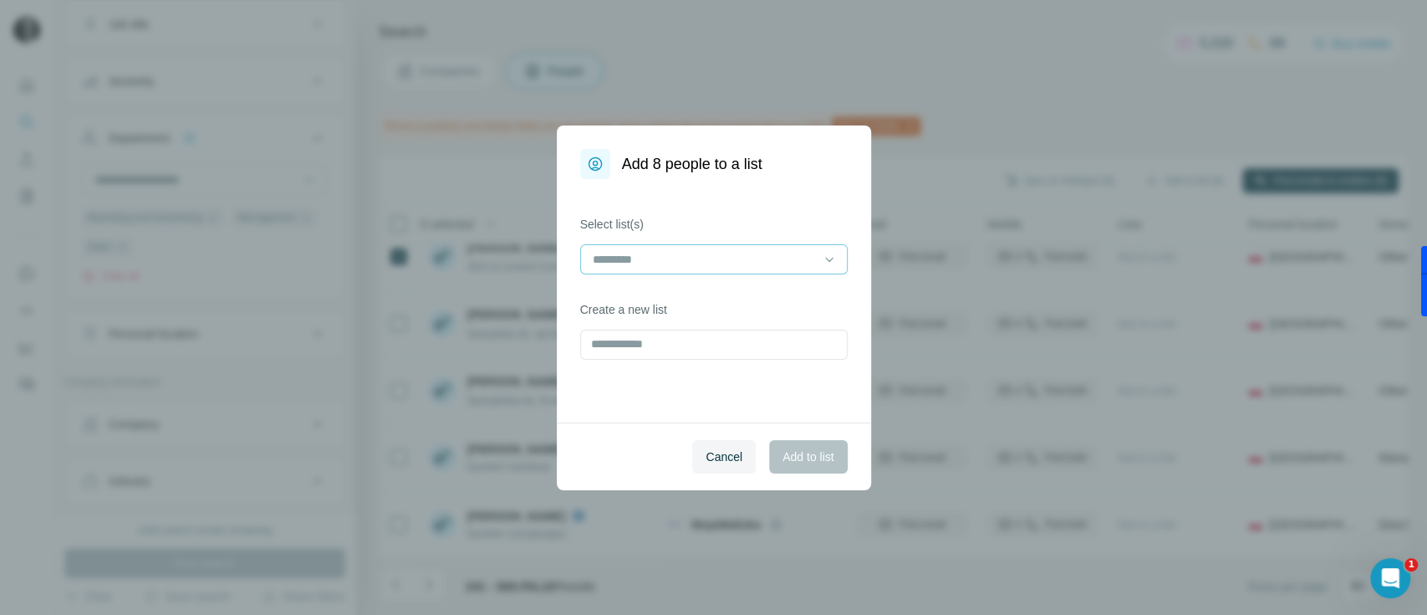
click at [729, 260] on input at bounding box center [704, 259] width 226 height 18
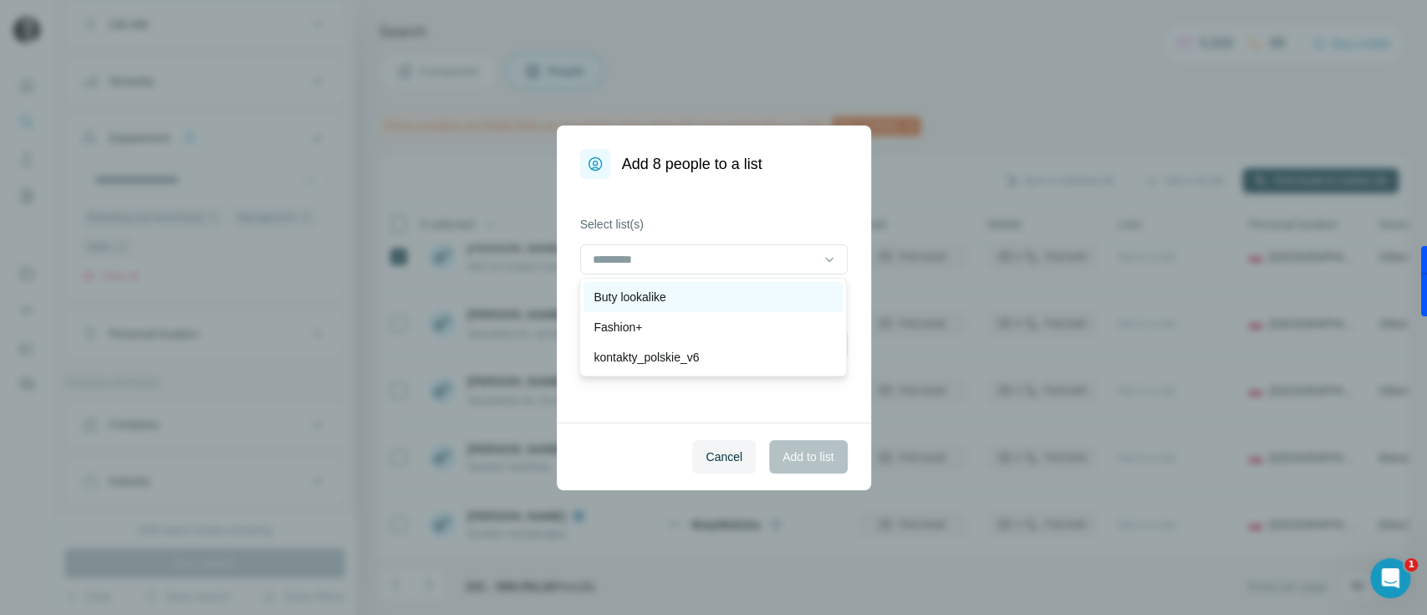
click at [689, 297] on div "Buty lookalike" at bounding box center [713, 296] width 239 height 17
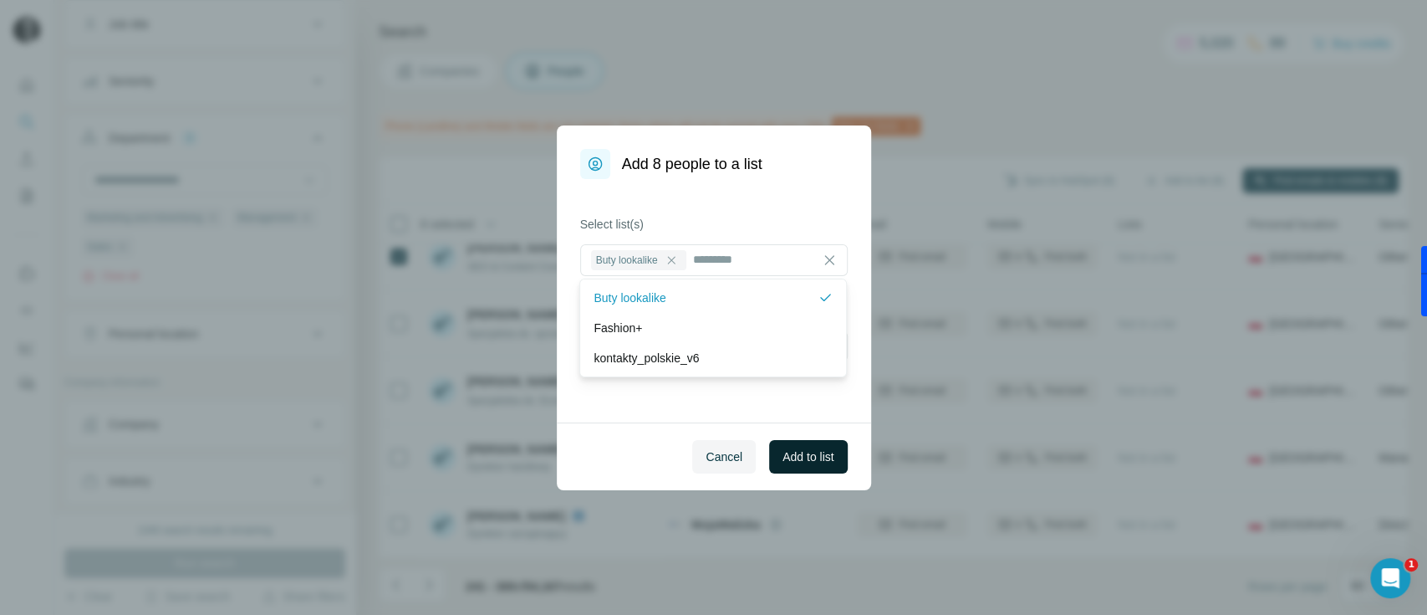
click at [803, 457] on span "Add to list" at bounding box center [808, 456] width 51 height 17
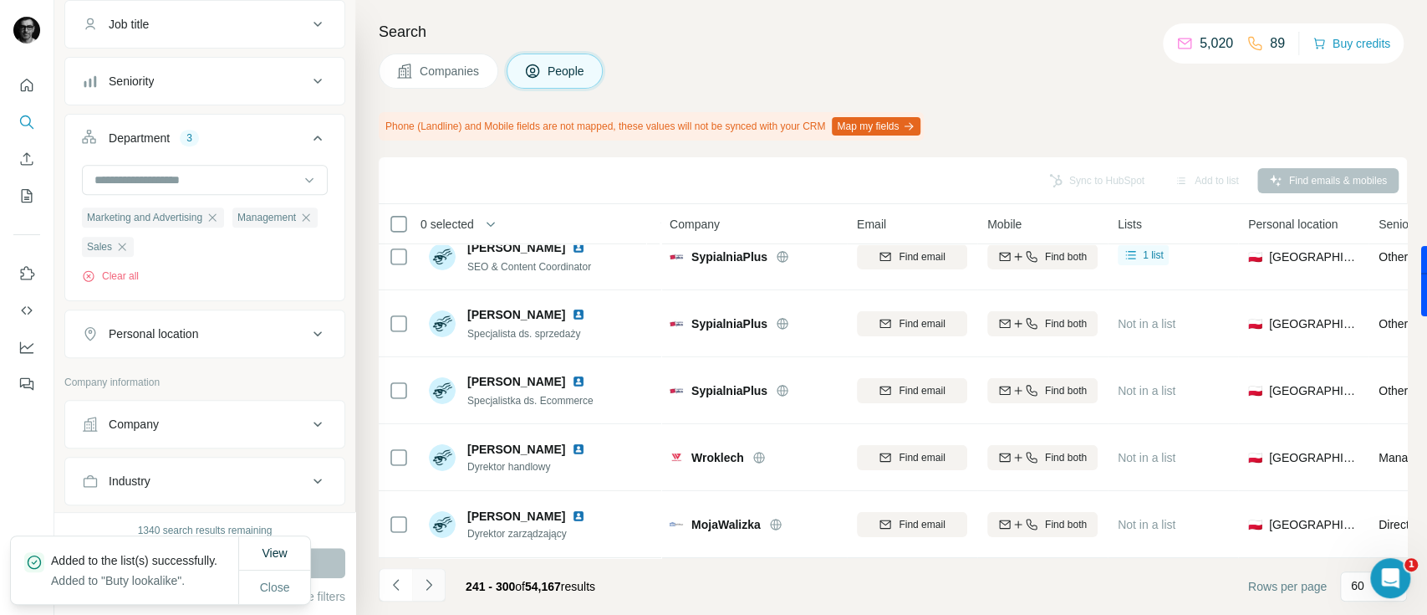
click at [428, 585] on icon "Navigate to next page" at bounding box center [429, 584] width 17 height 17
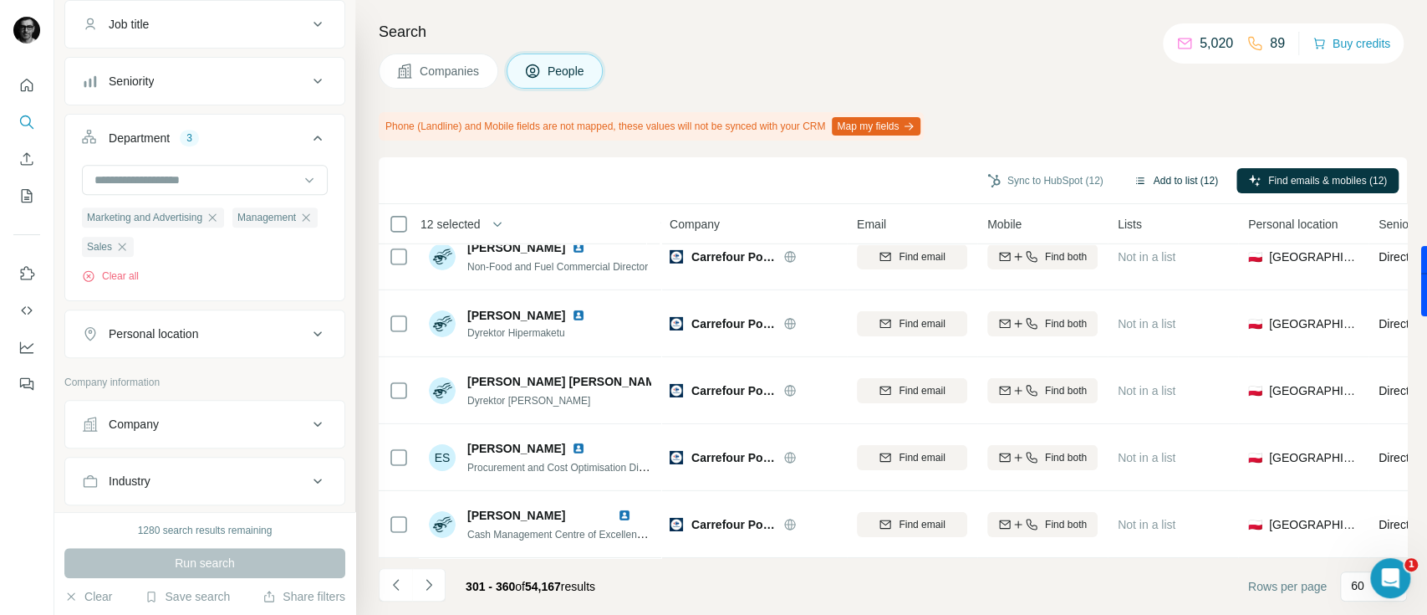
click at [1171, 177] on button "Add to list (12)" at bounding box center [1176, 180] width 108 height 25
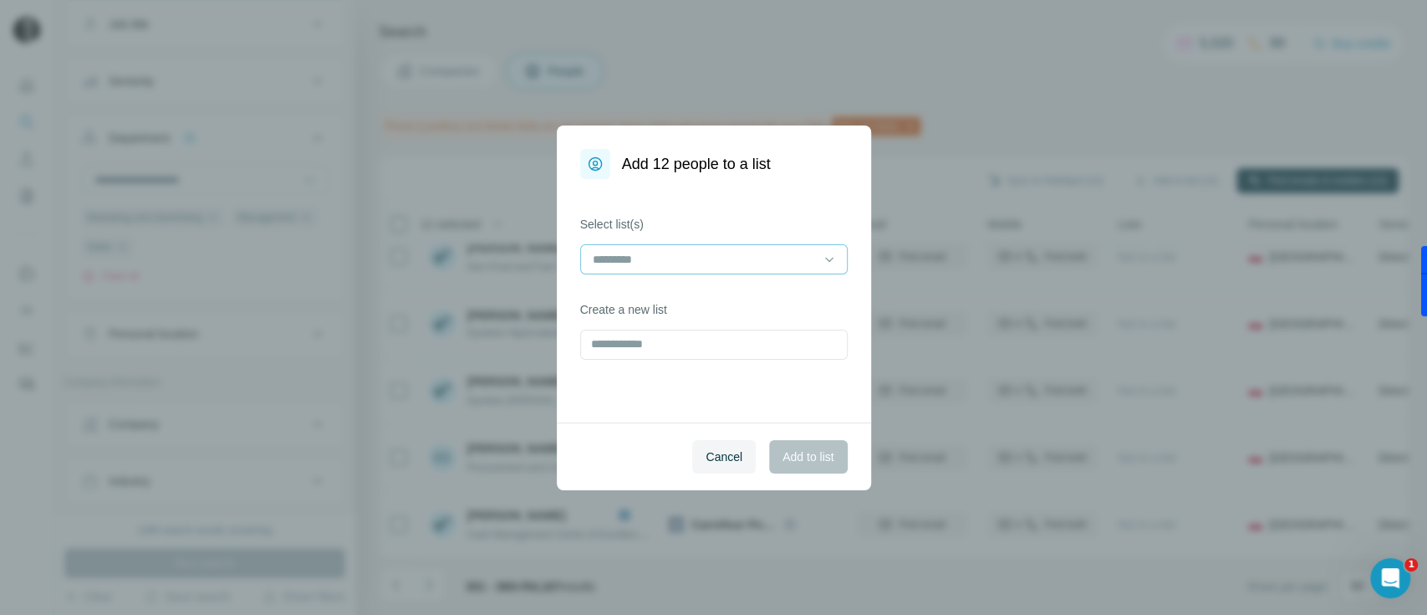
click at [732, 259] on input at bounding box center [704, 259] width 226 height 18
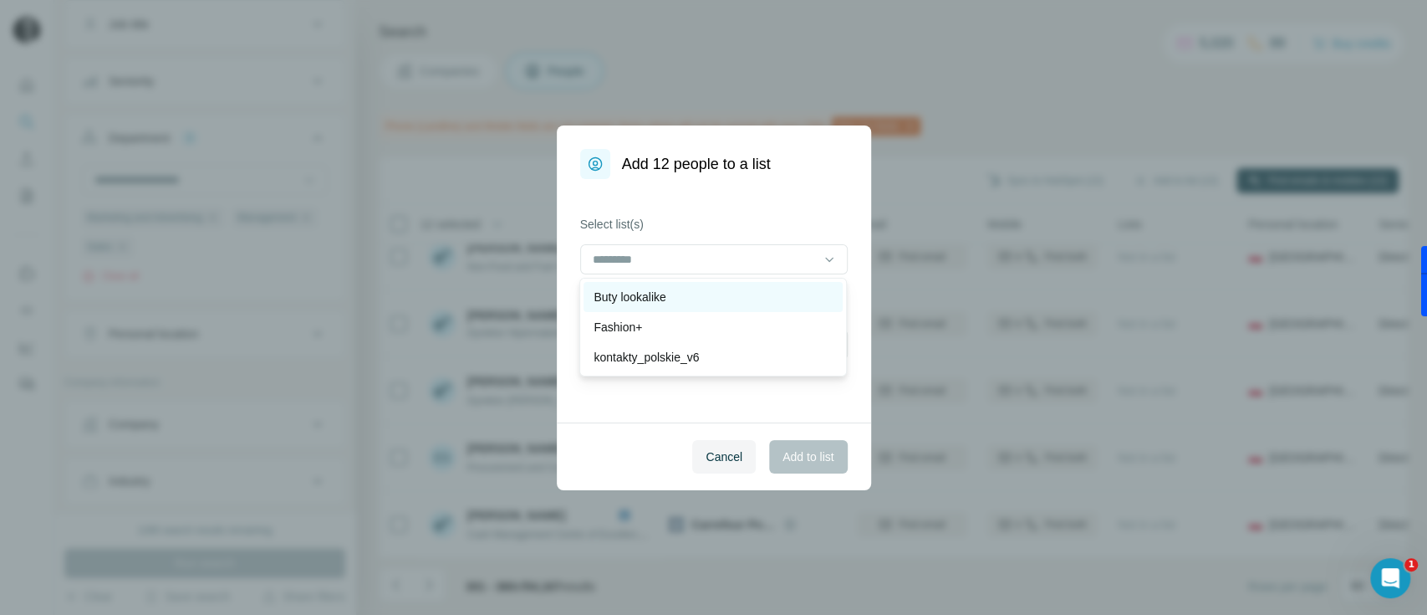
click at [683, 298] on div "Buty lookalike" at bounding box center [713, 296] width 239 height 17
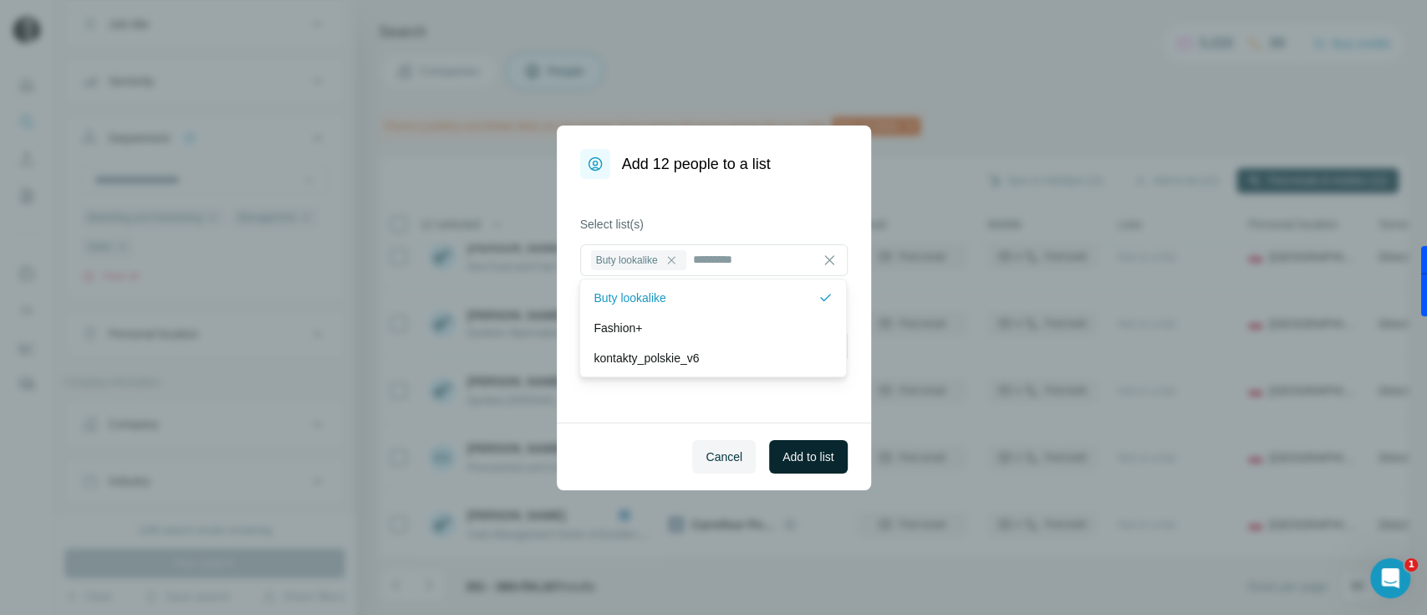
click at [819, 465] on button "Add to list" at bounding box center [808, 456] width 78 height 33
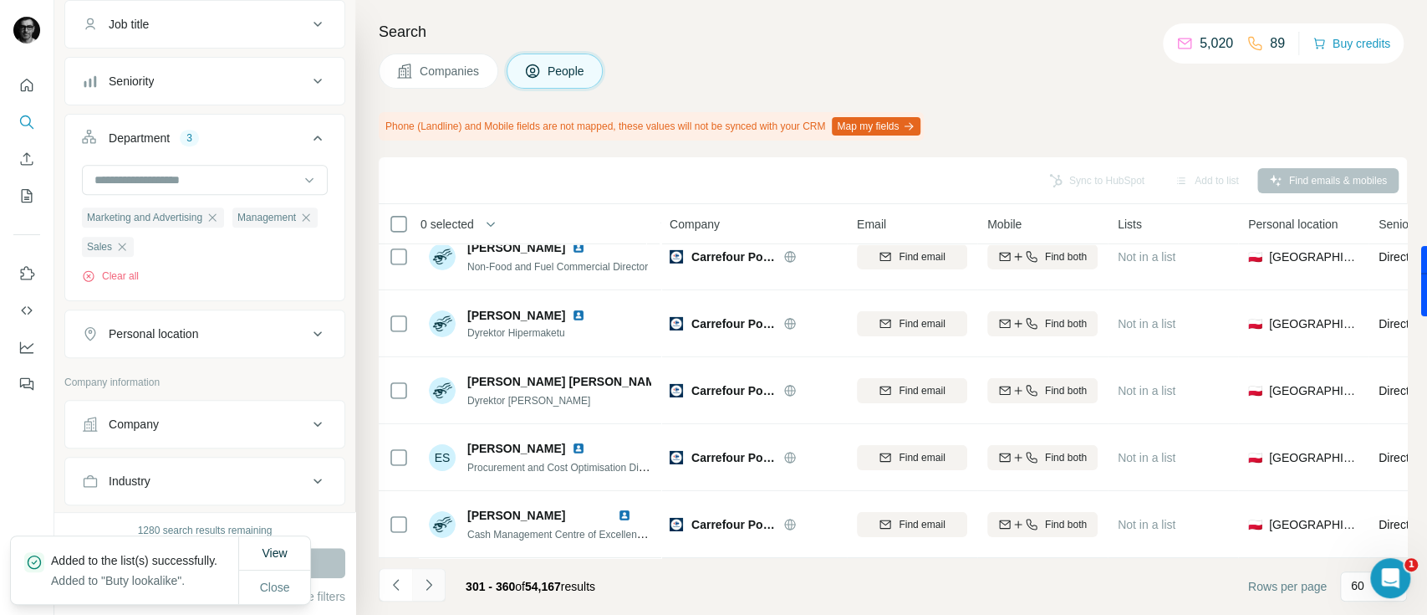
click at [436, 589] on icon "Navigate to next page" at bounding box center [429, 584] width 17 height 17
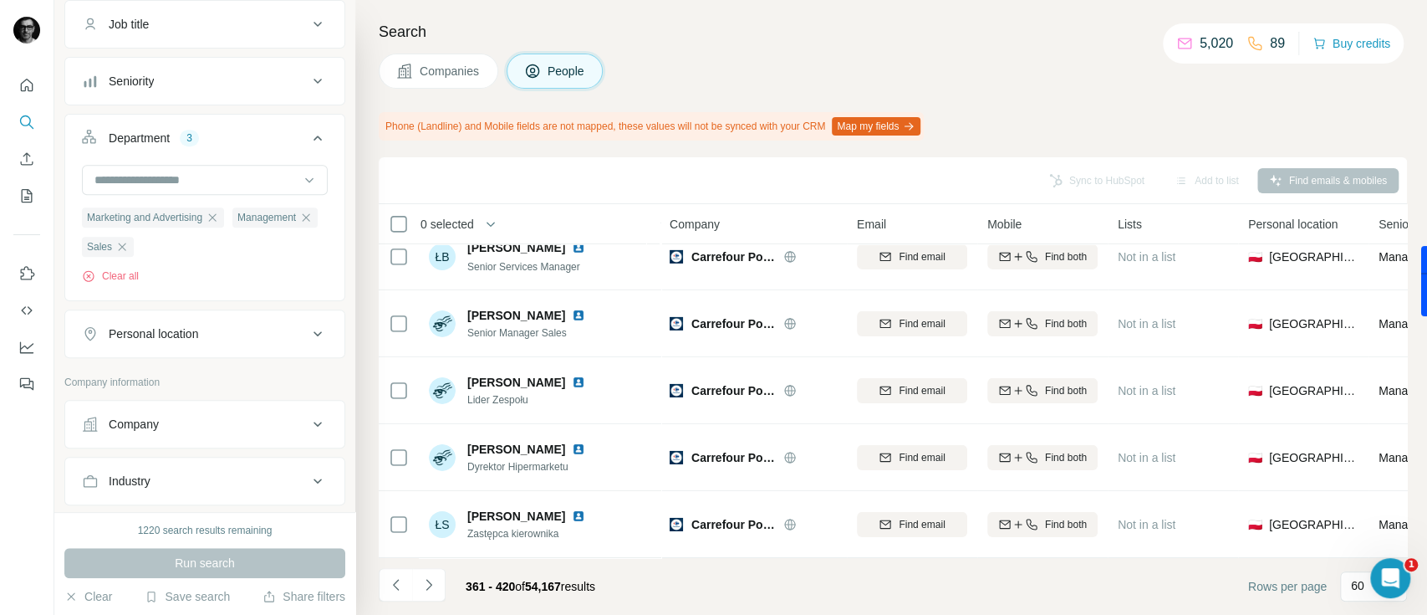
click at [423, 586] on icon "Navigate to next page" at bounding box center [429, 584] width 17 height 17
click at [441, 585] on button "Navigate to next page" at bounding box center [428, 584] width 33 height 33
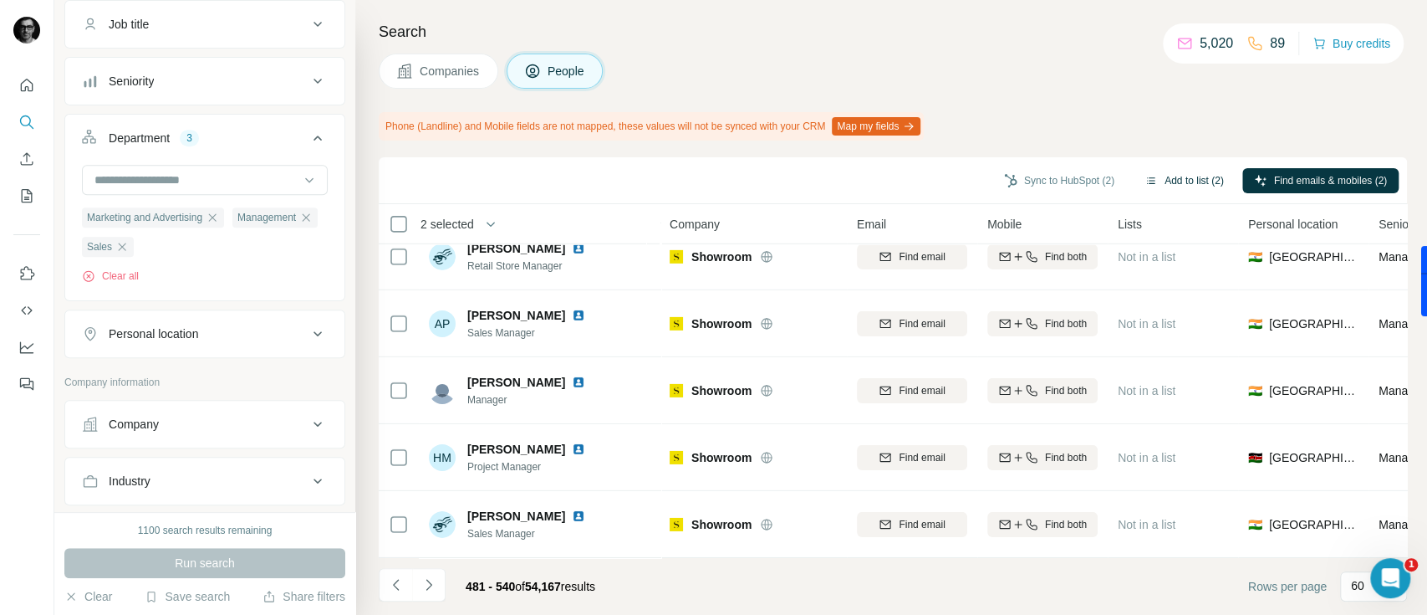
click at [1157, 175] on button "Add to list (2)" at bounding box center [1184, 180] width 103 height 25
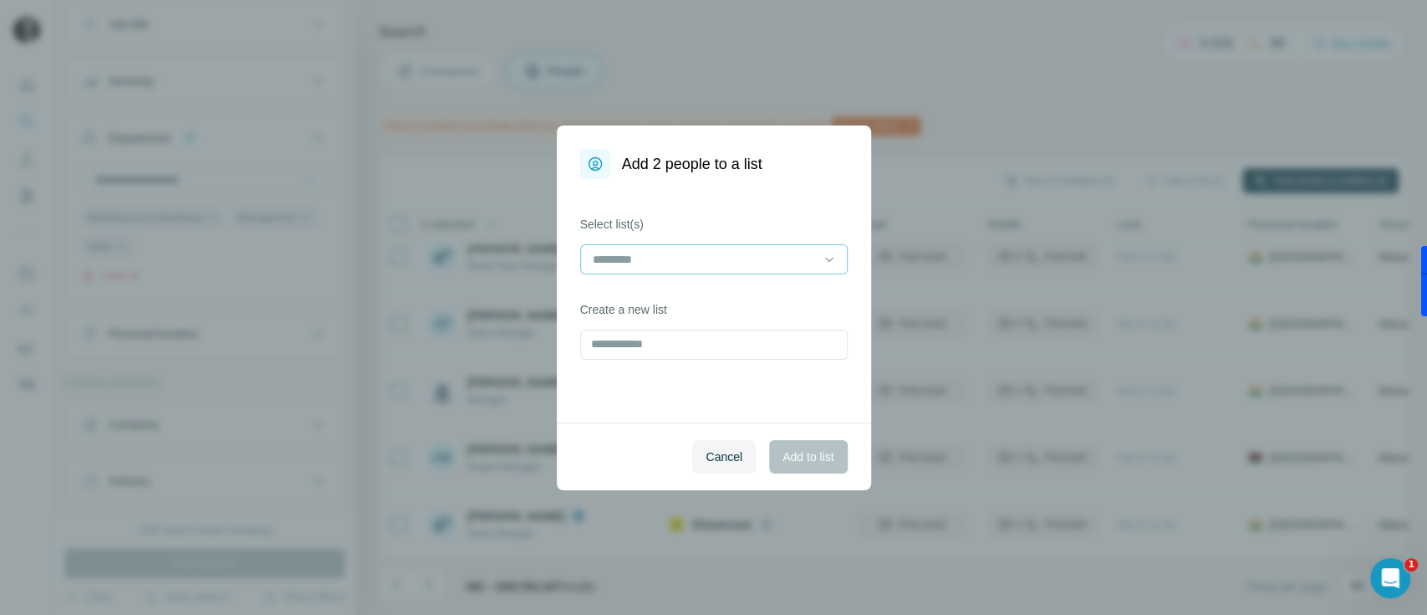
click at [697, 267] on input at bounding box center [704, 259] width 226 height 18
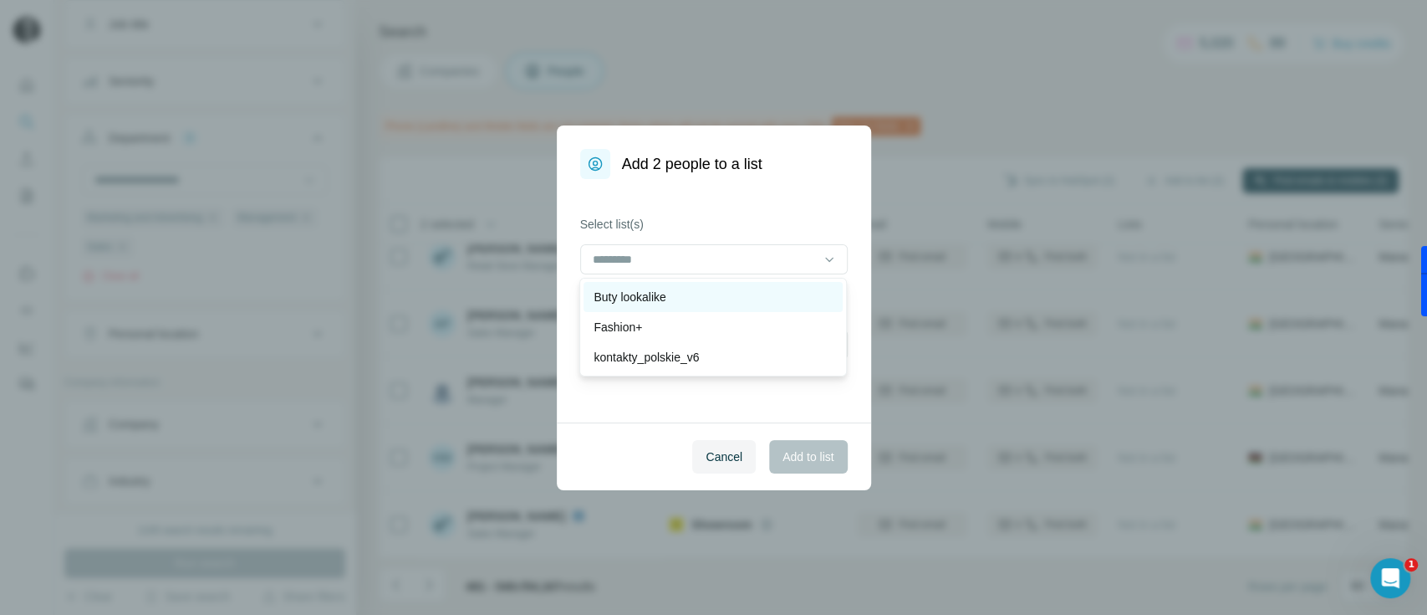
click at [682, 291] on div "Buty lookalike" at bounding box center [713, 296] width 239 height 17
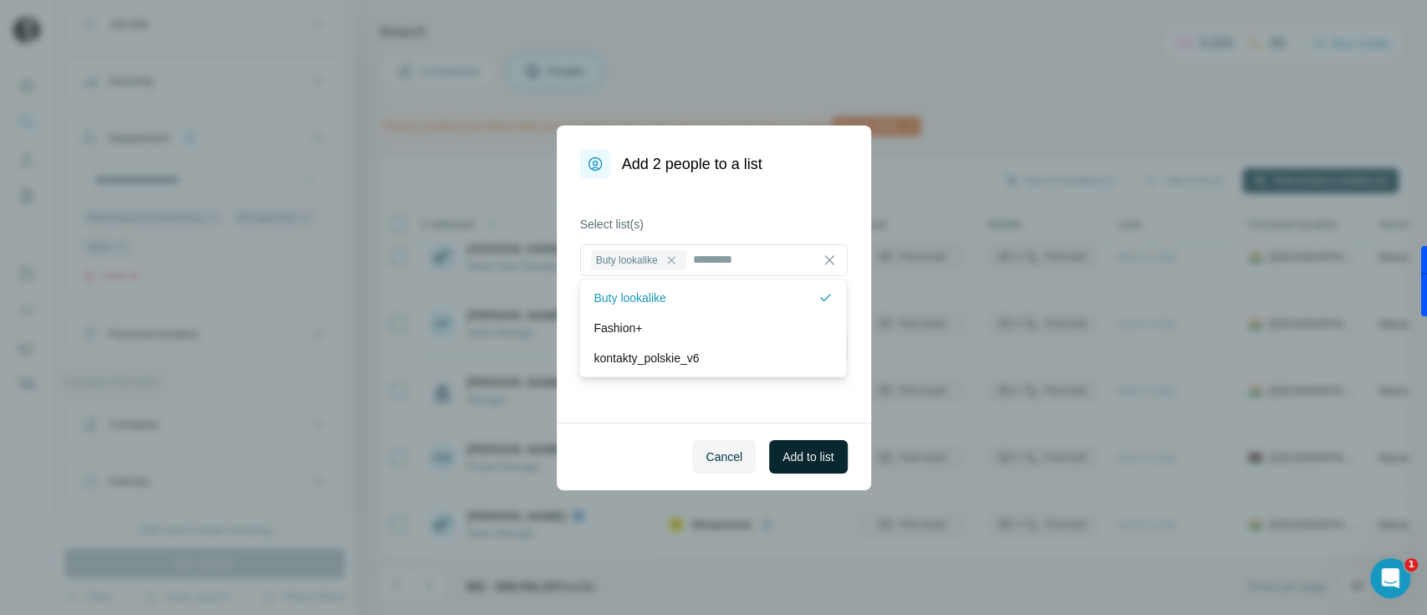
click at [797, 452] on span "Add to list" at bounding box center [808, 456] width 51 height 17
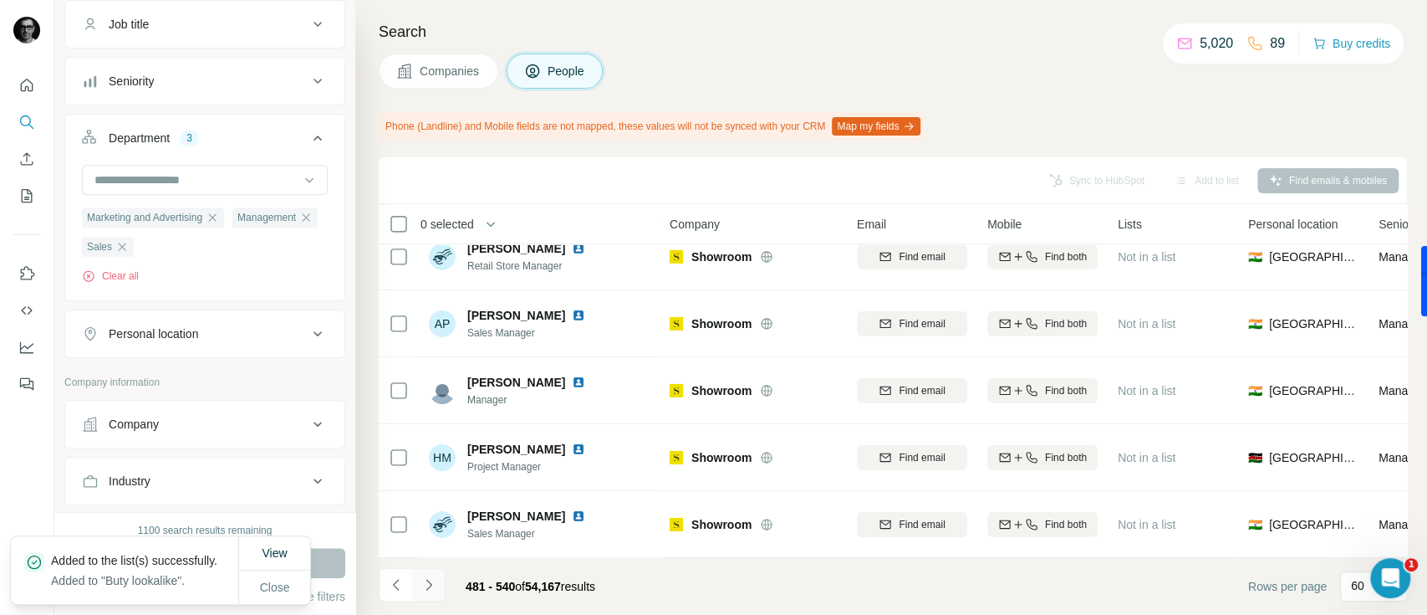
click at [426, 585] on icon "Navigate to next page" at bounding box center [429, 584] width 17 height 17
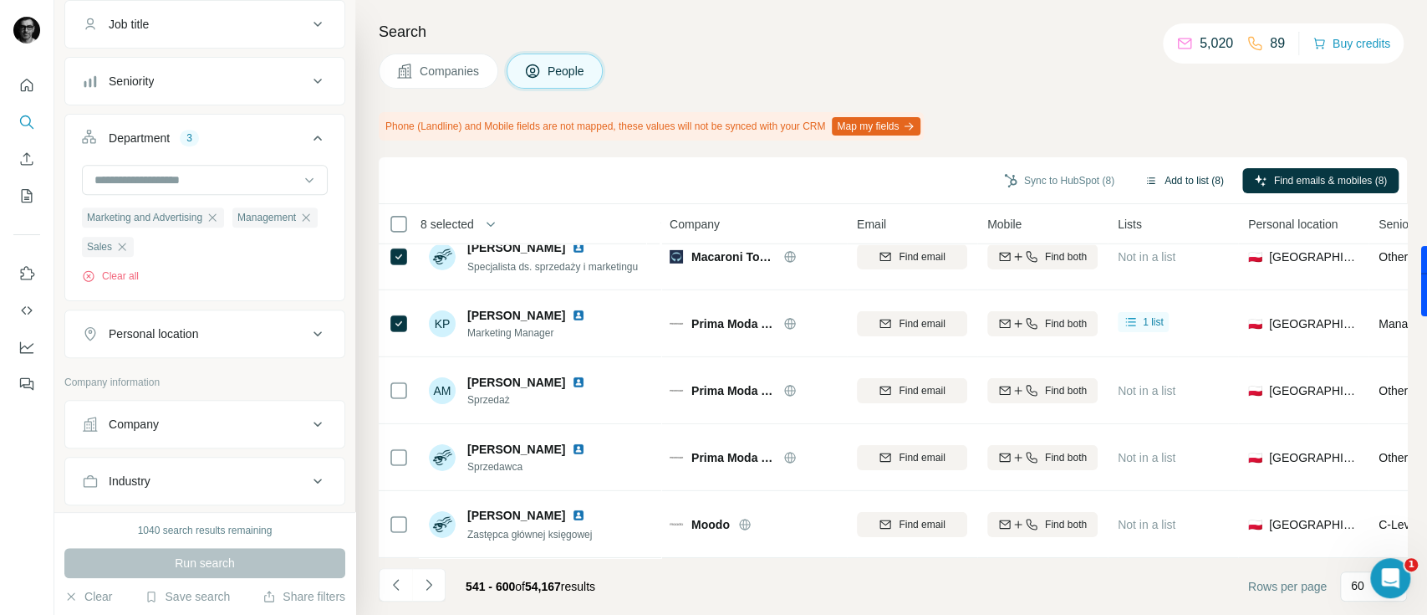
click at [1194, 177] on button "Add to list (8)" at bounding box center [1184, 180] width 103 height 25
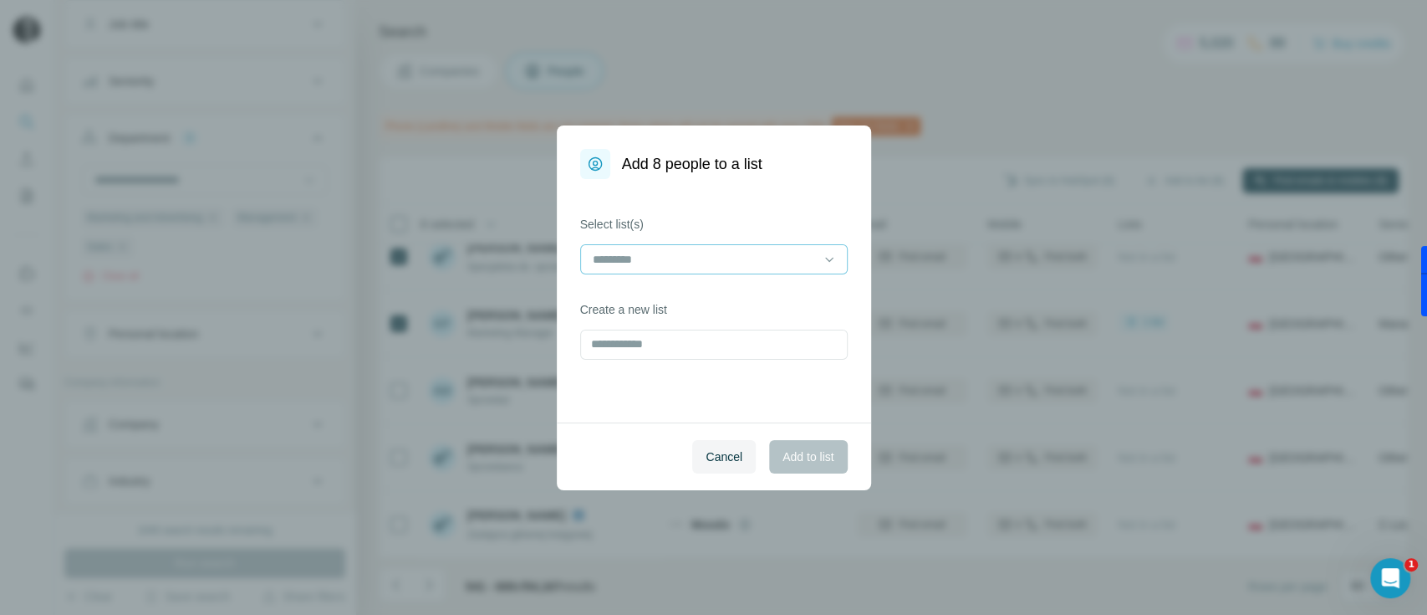
click at [696, 252] on input at bounding box center [704, 259] width 226 height 18
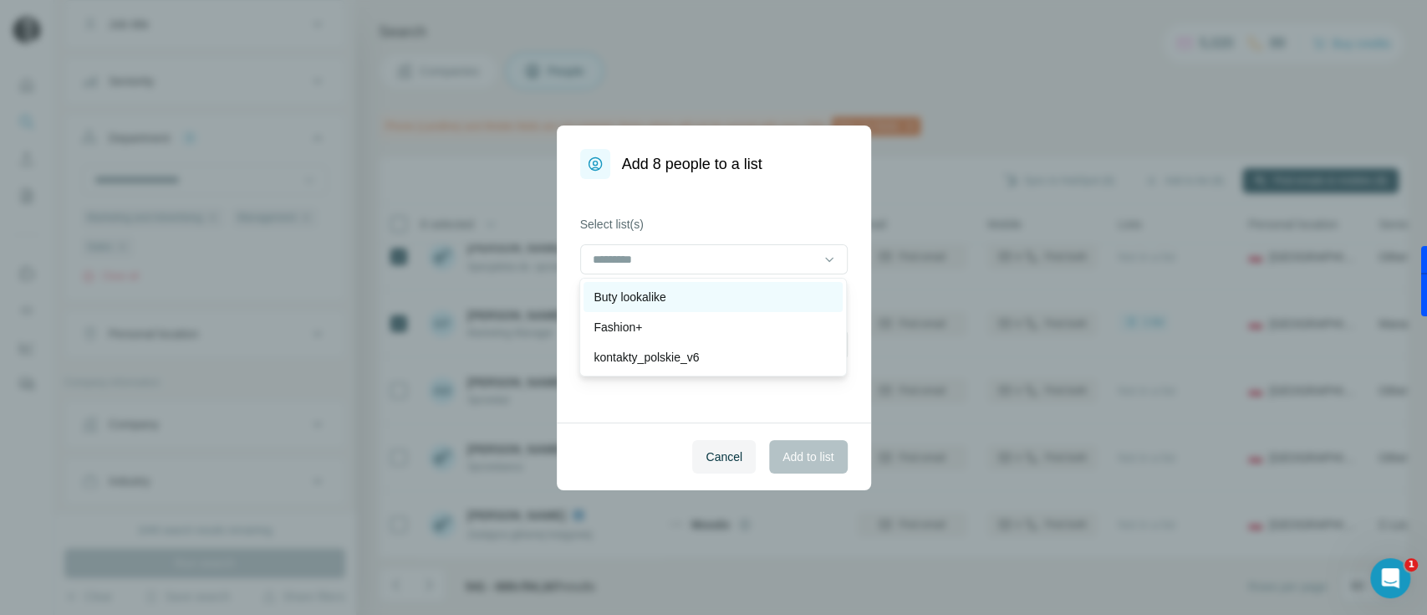
click at [678, 294] on div "Buty lookalike" at bounding box center [713, 296] width 239 height 17
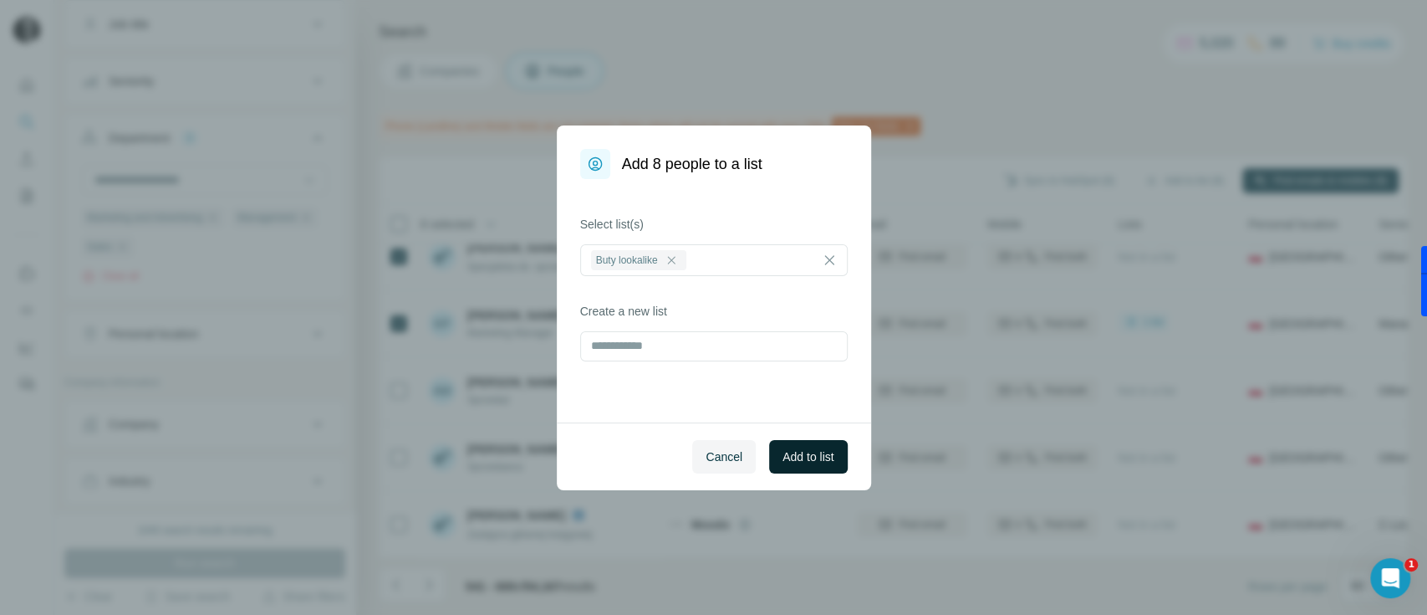
click at [809, 459] on span "Add to list" at bounding box center [808, 456] width 51 height 17
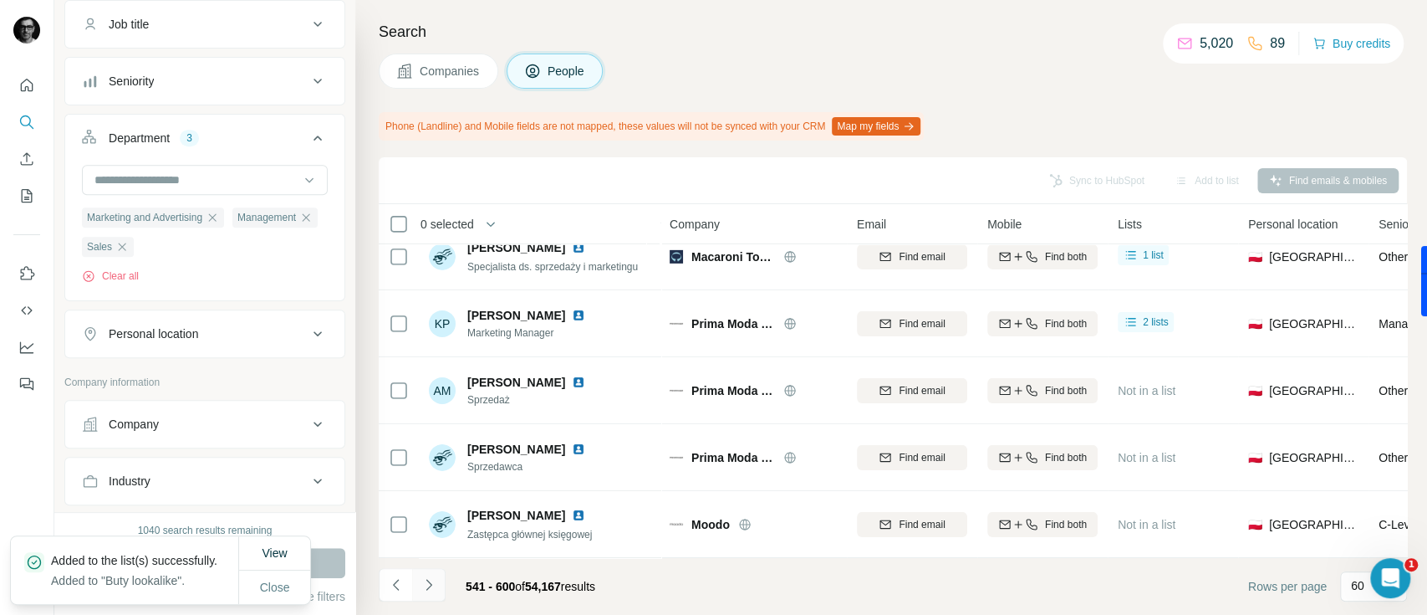
click at [440, 584] on button "Navigate to next page" at bounding box center [428, 584] width 33 height 33
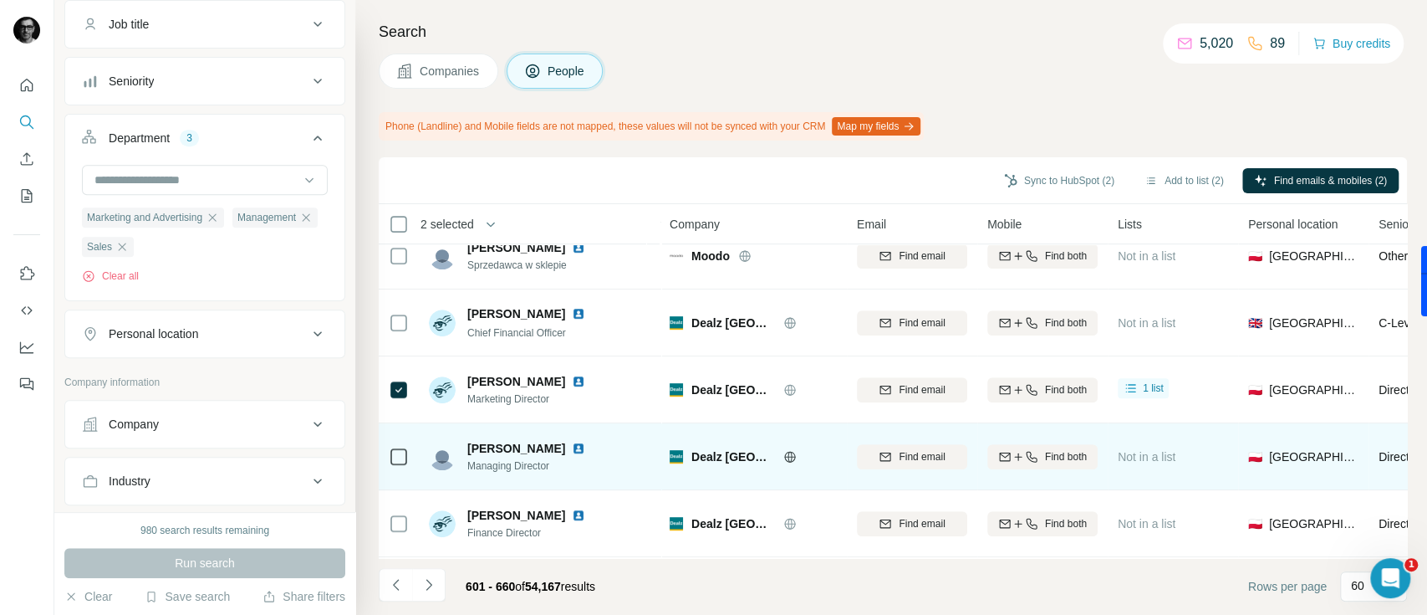
scroll to position [669, 0]
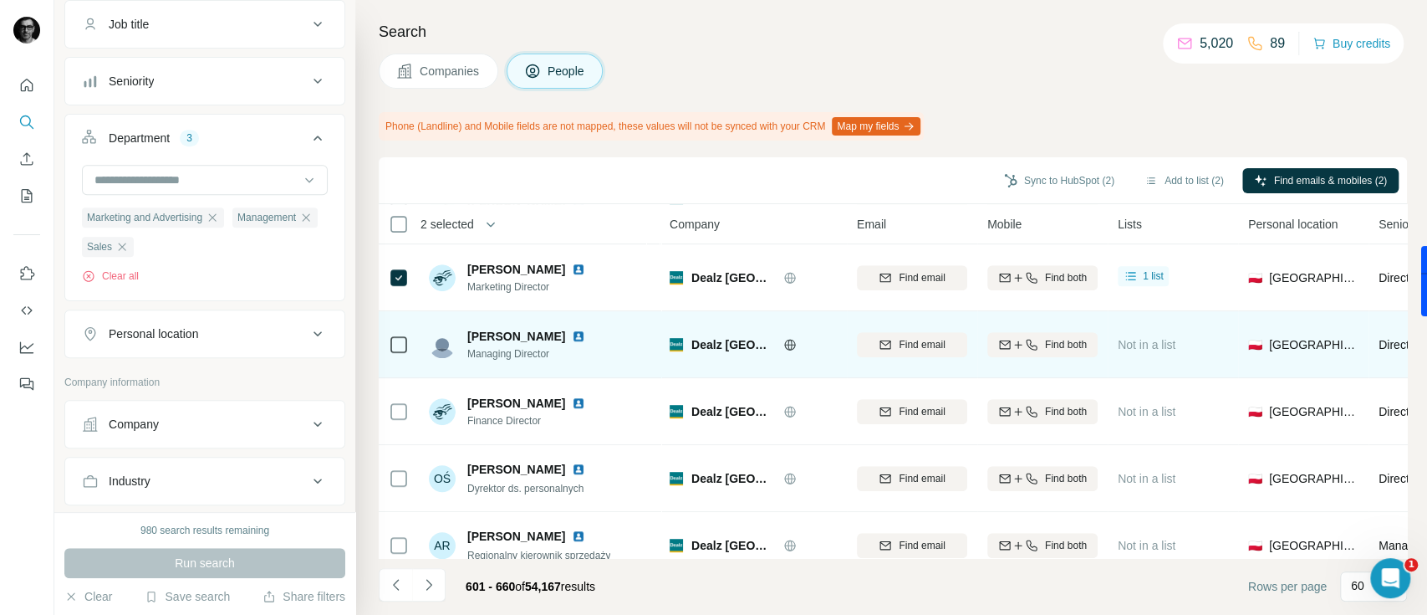
click at [392, 334] on icon at bounding box center [399, 344] width 20 height 20
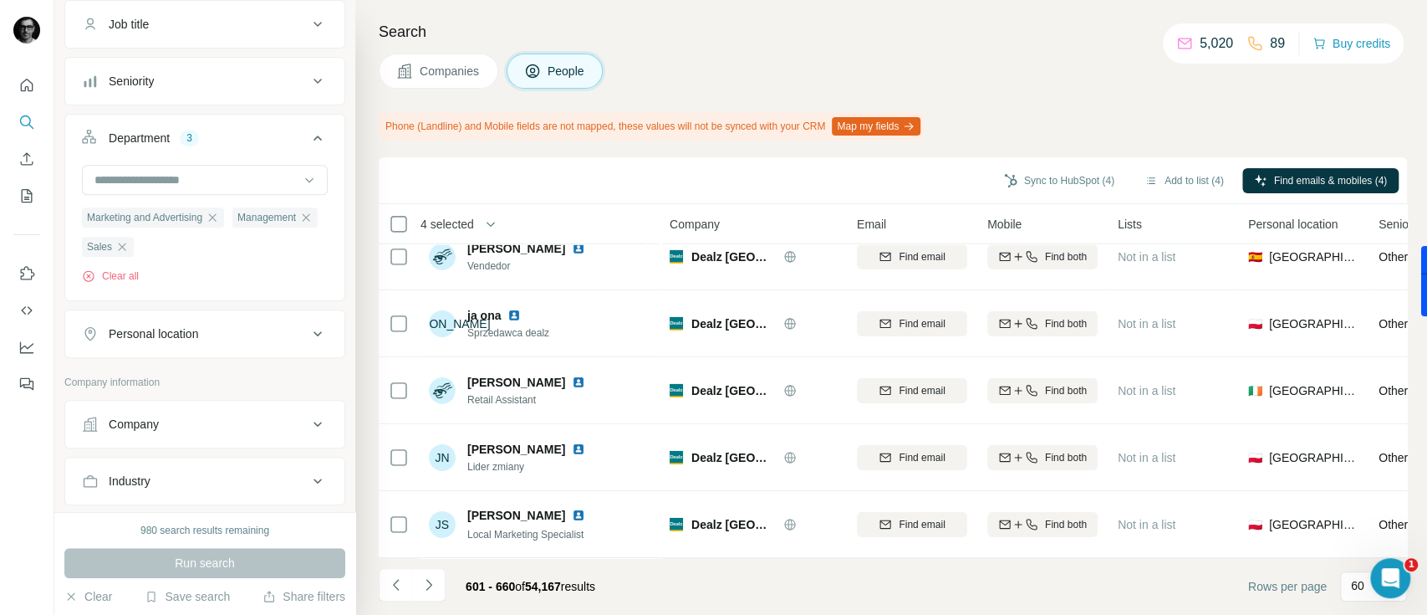
scroll to position [3710, 0]
click at [1152, 180] on button "Add to list (4)" at bounding box center [1184, 180] width 103 height 25
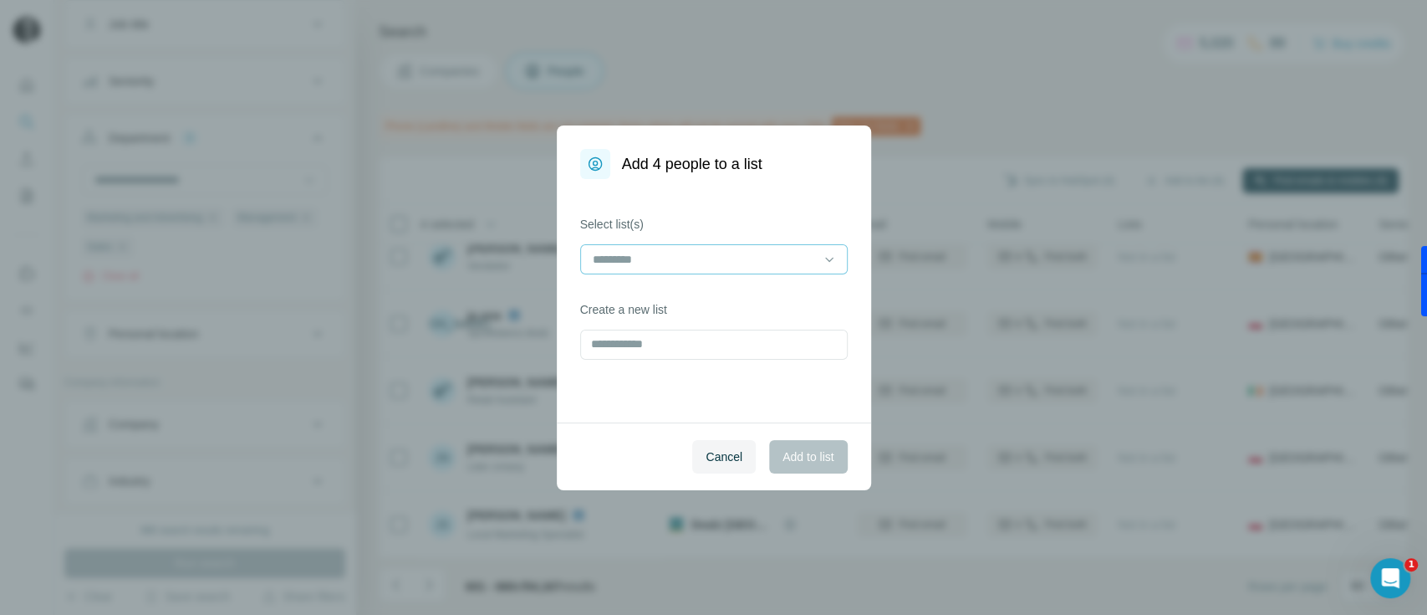
click at [667, 258] on input at bounding box center [704, 259] width 226 height 18
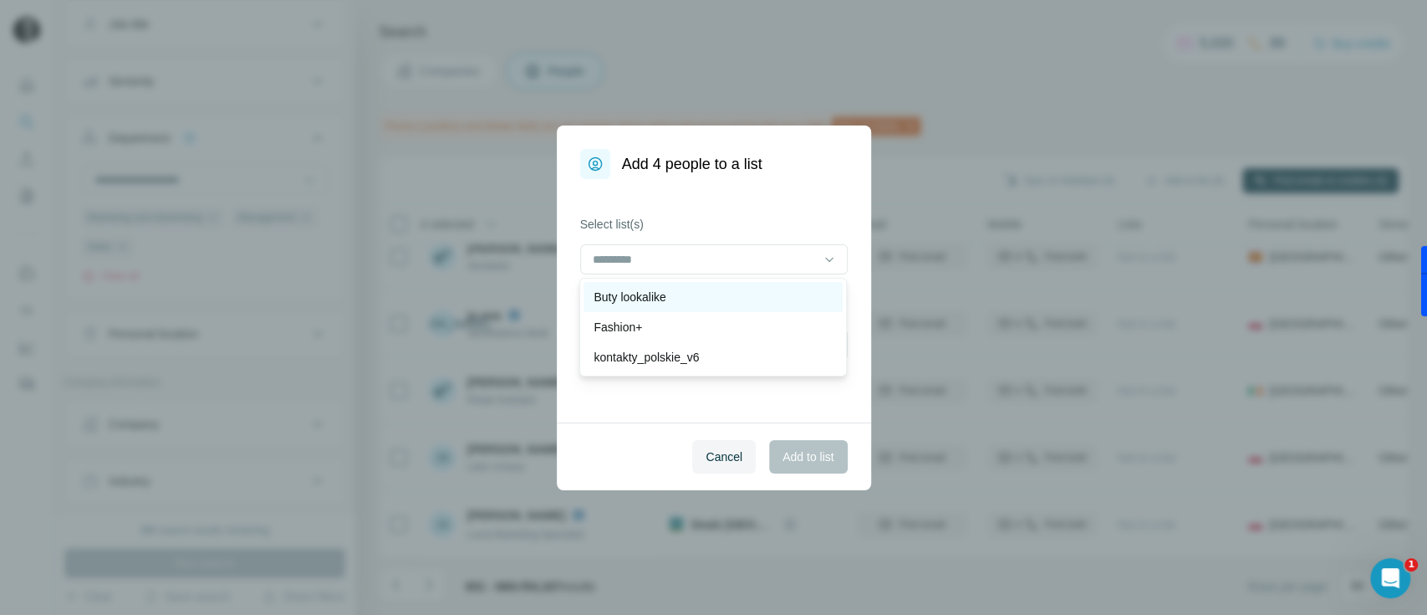
click at [682, 299] on div "Buty lookalike" at bounding box center [713, 296] width 239 height 17
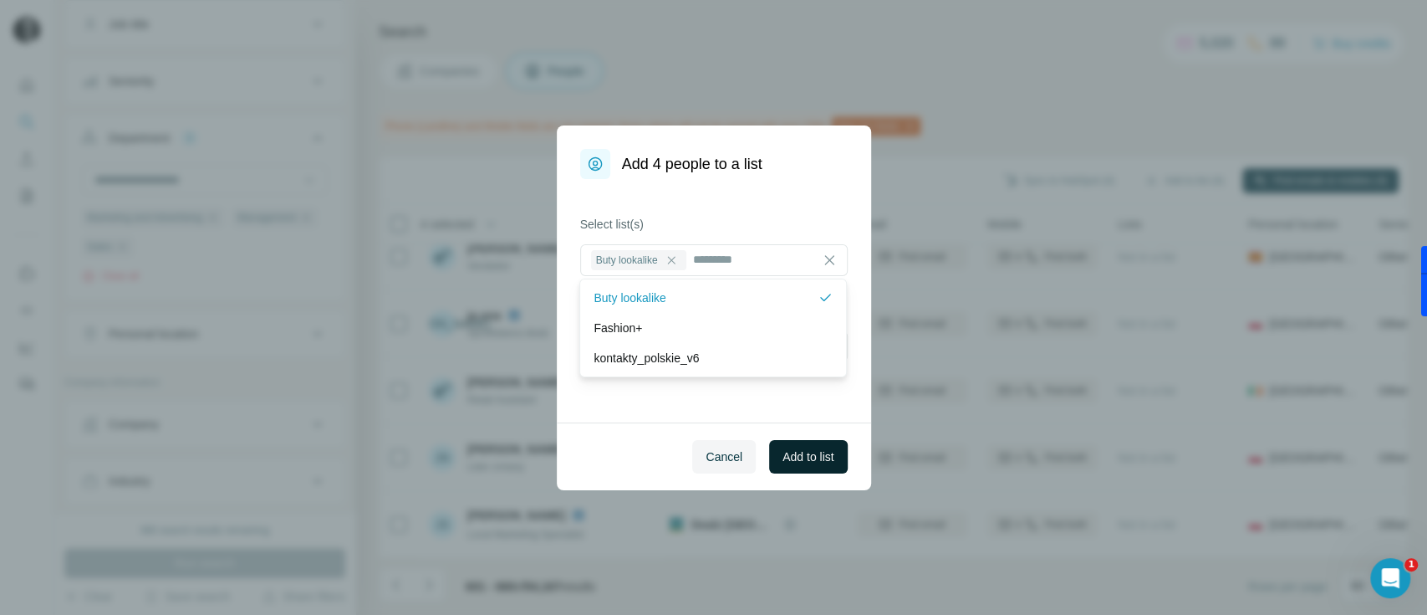
click at [796, 462] on span "Add to list" at bounding box center [808, 456] width 51 height 17
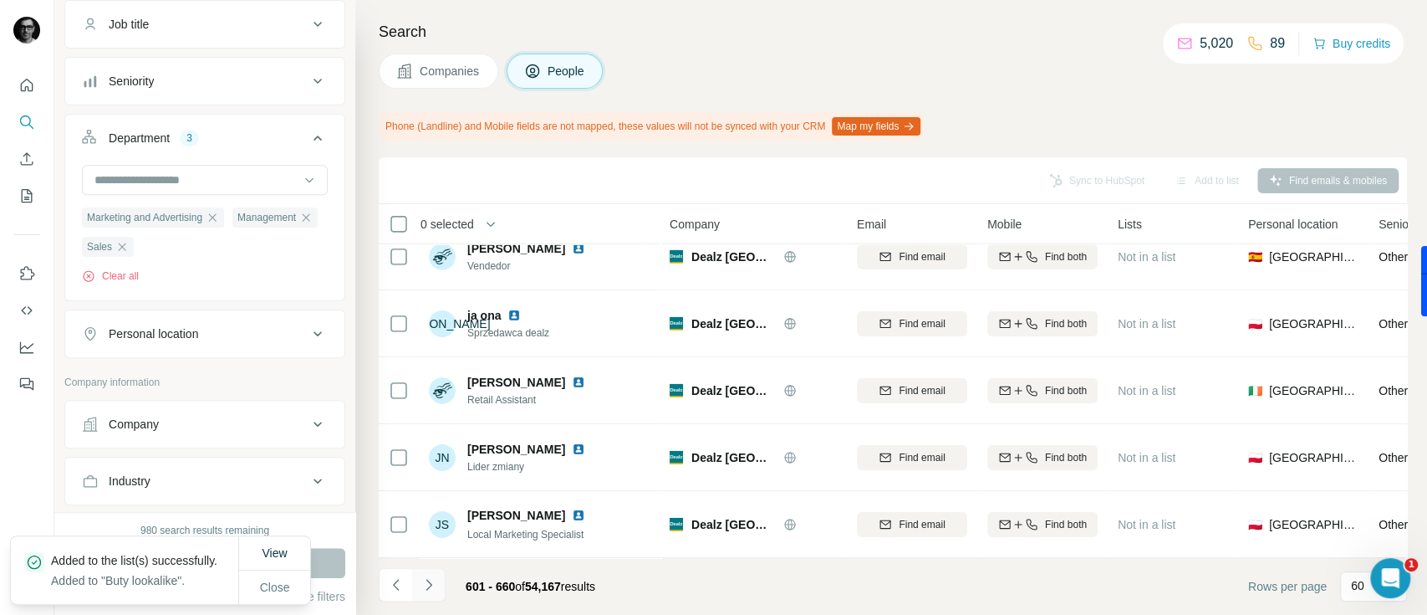
click at [424, 579] on icon "Navigate to next page" at bounding box center [429, 584] width 17 height 17
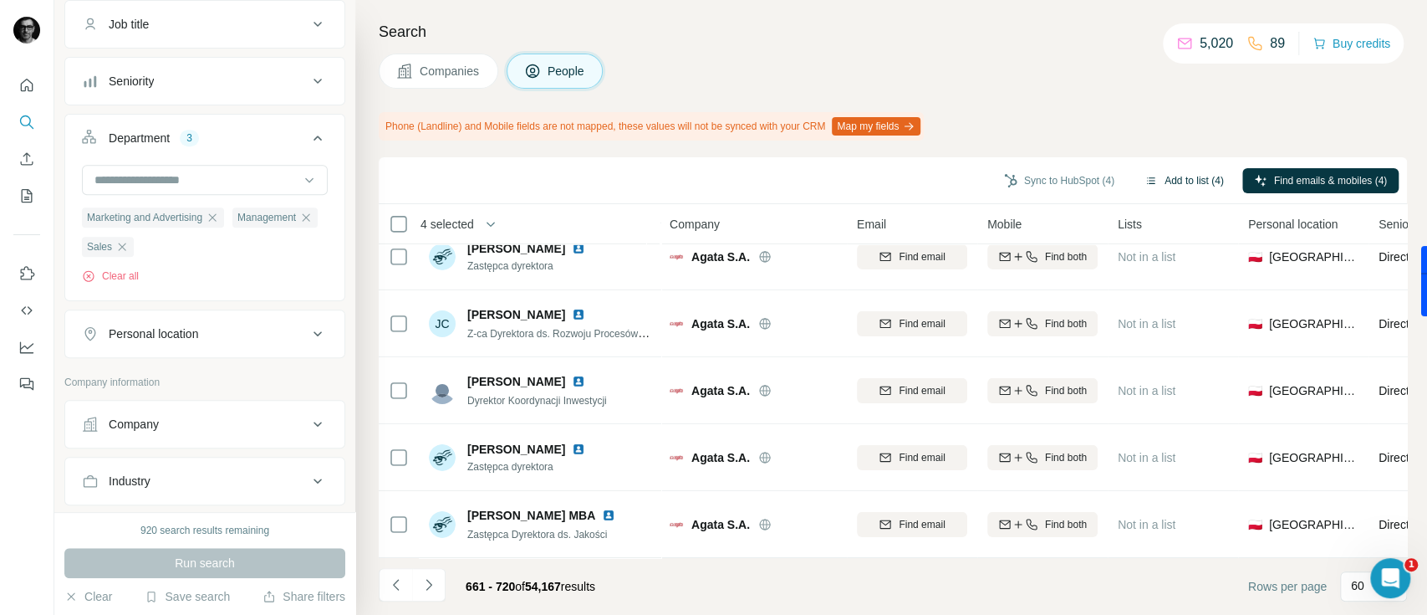
click at [1160, 176] on button "Add to list (4)" at bounding box center [1184, 180] width 103 height 25
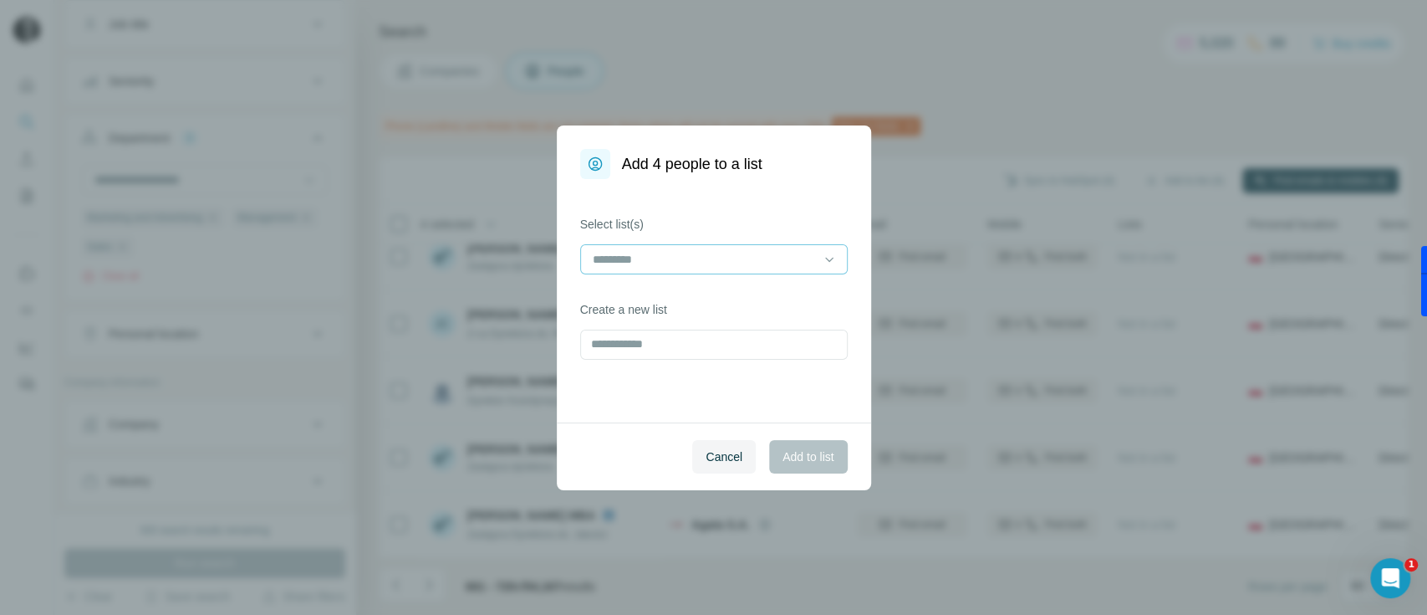
click at [684, 246] on div at bounding box center [704, 259] width 226 height 28
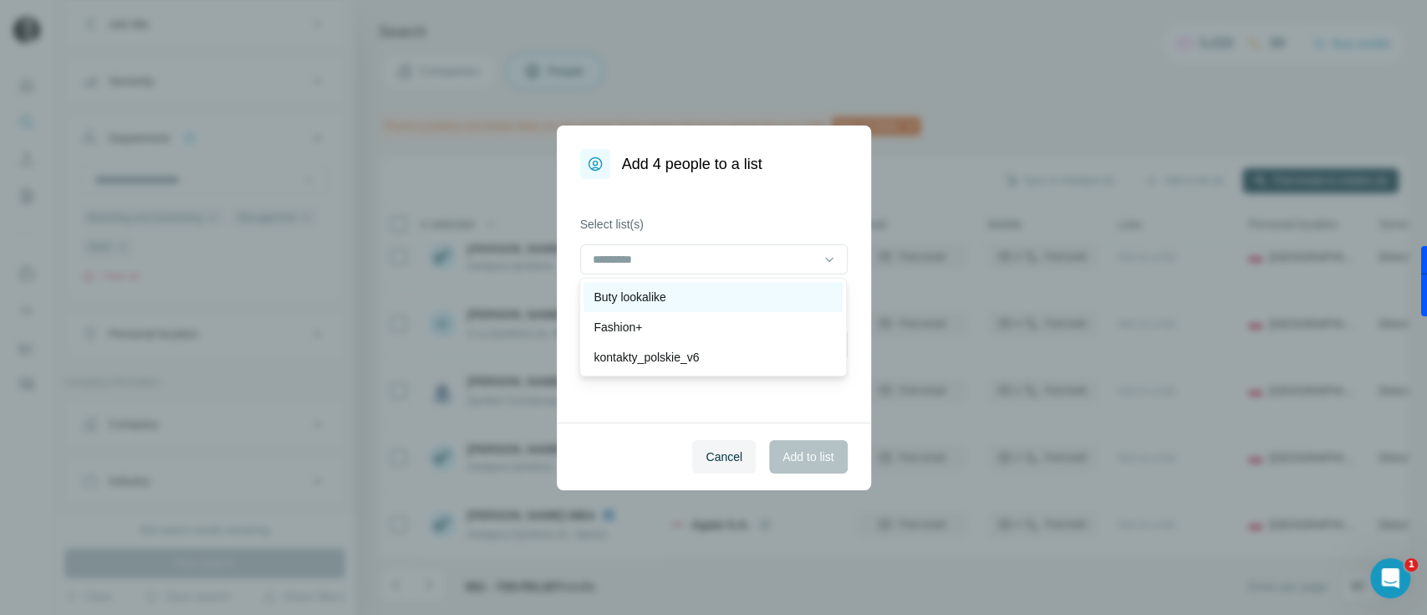
click at [694, 288] on div "Buty lookalike" at bounding box center [713, 296] width 239 height 17
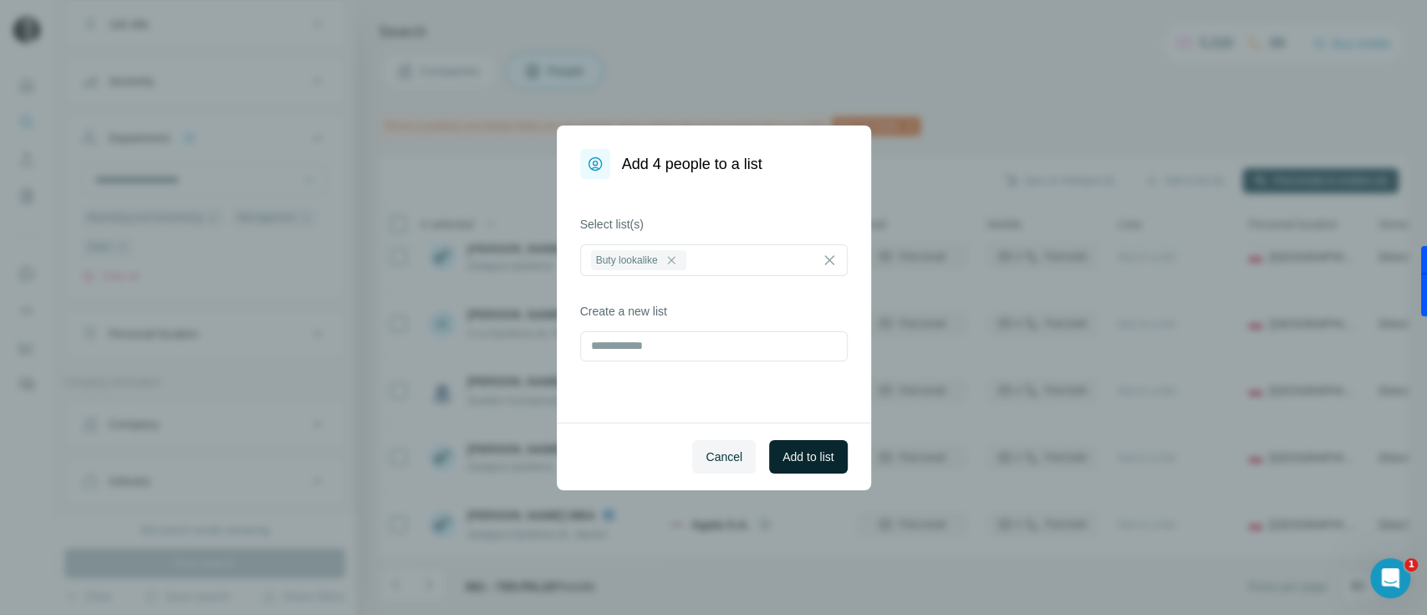
click at [783, 451] on span "Add to list" at bounding box center [808, 456] width 51 height 17
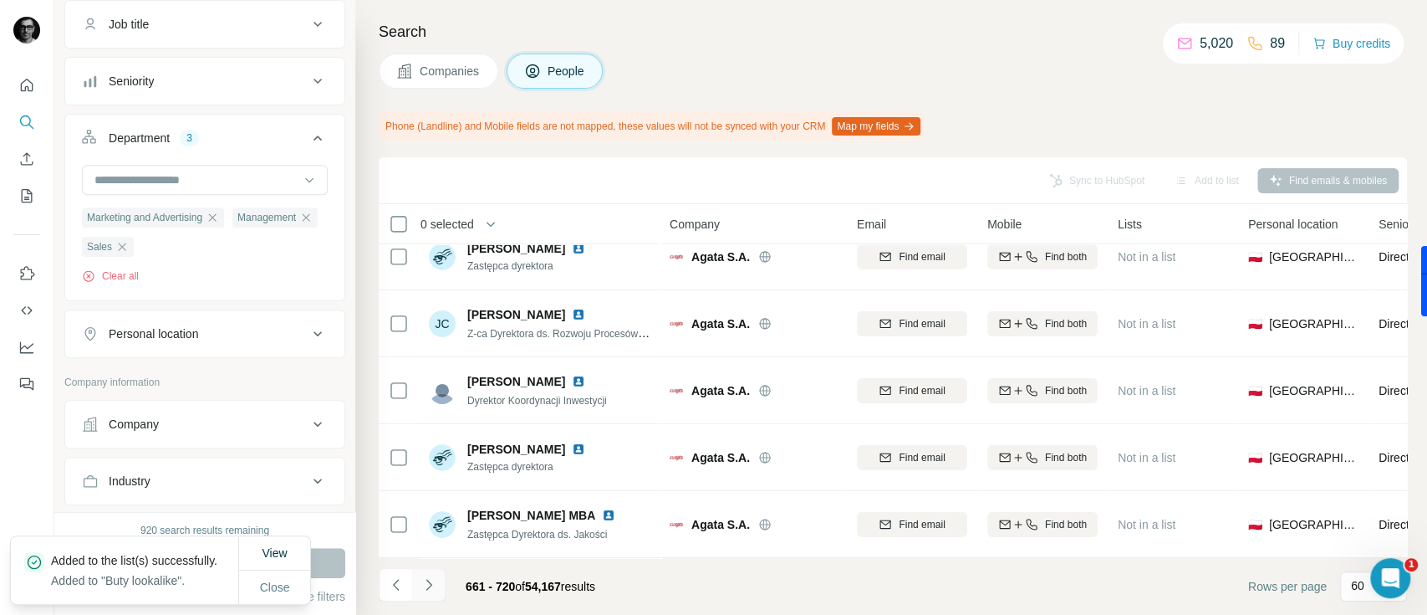
click at [424, 589] on icon "Navigate to next page" at bounding box center [429, 584] width 17 height 17
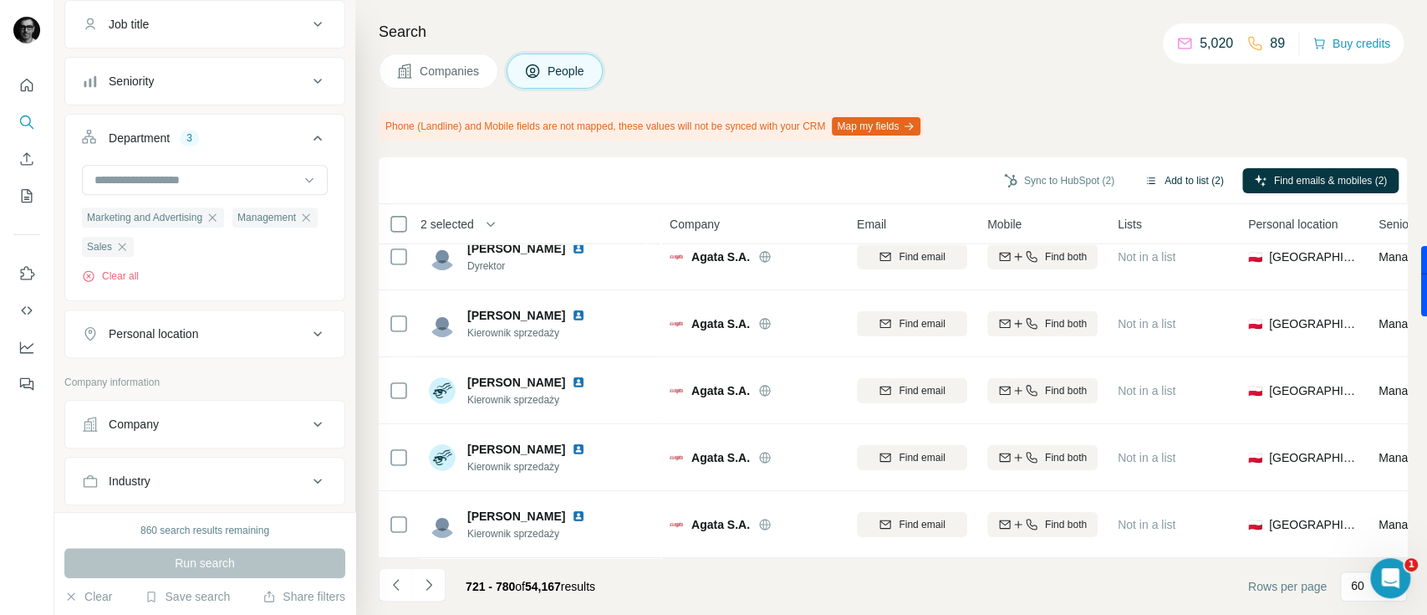
click at [1171, 182] on button "Add to list (2)" at bounding box center [1184, 180] width 103 height 25
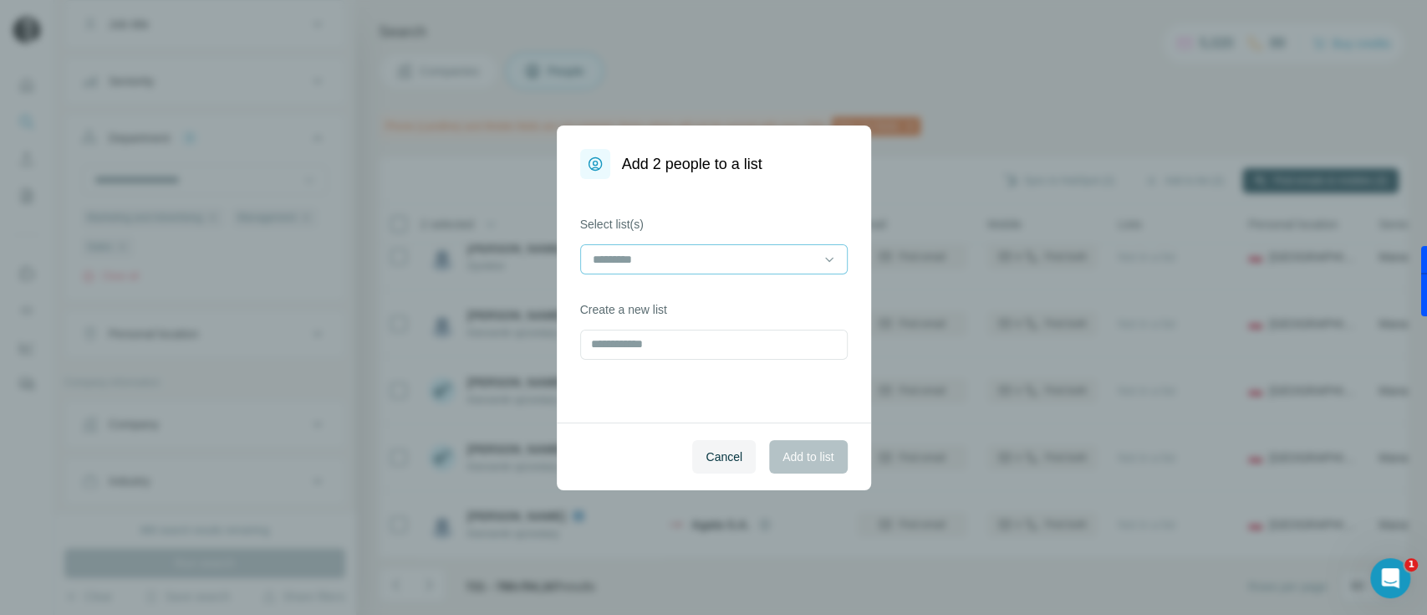
click at [767, 257] on input at bounding box center [704, 259] width 226 height 18
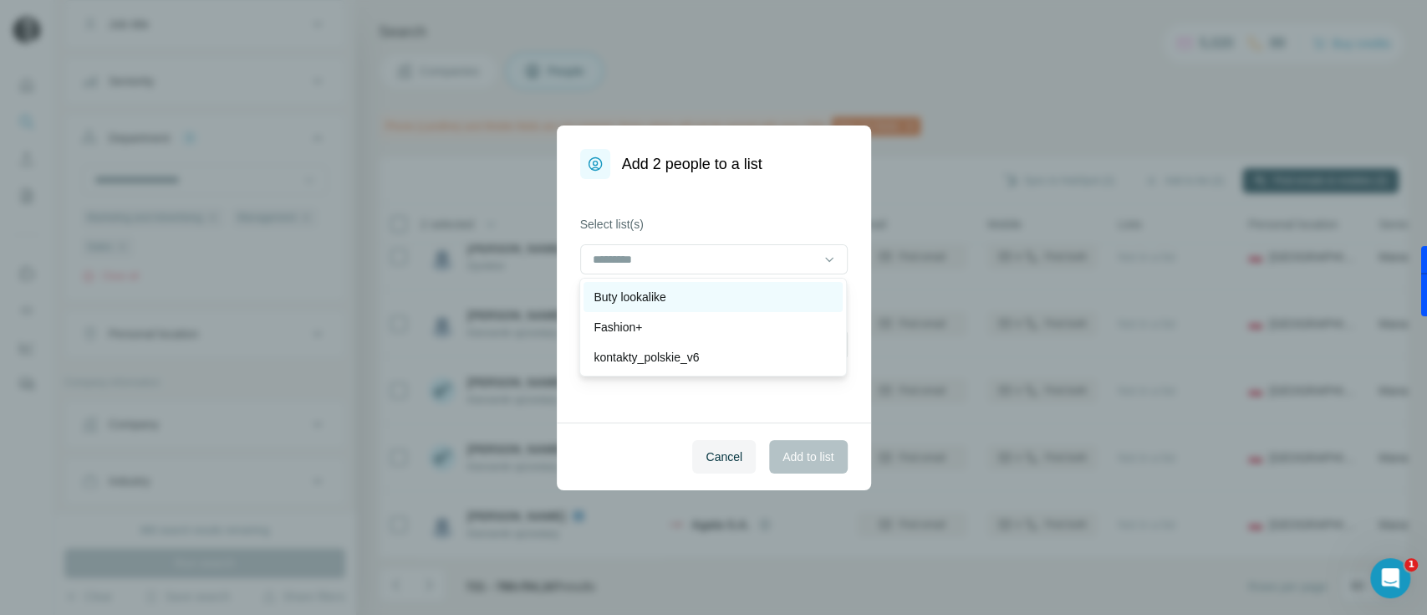
click at [689, 301] on div "Buty lookalike" at bounding box center [713, 296] width 239 height 17
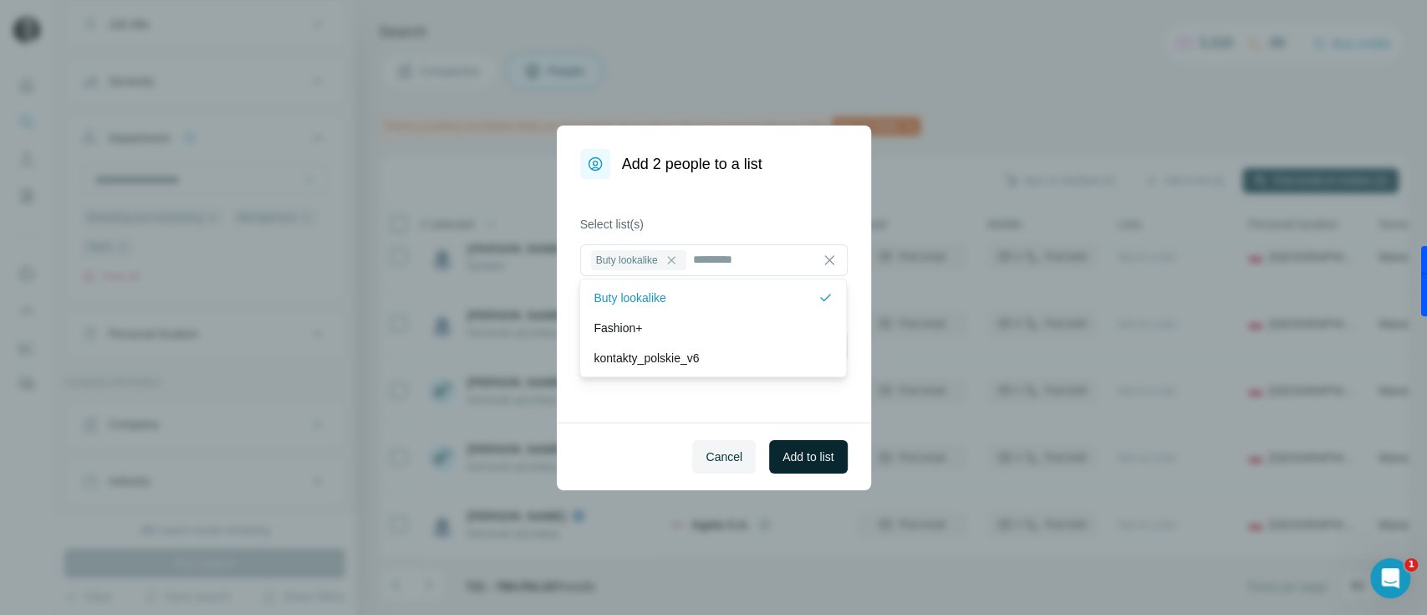
click at [816, 458] on span "Add to list" at bounding box center [808, 456] width 51 height 17
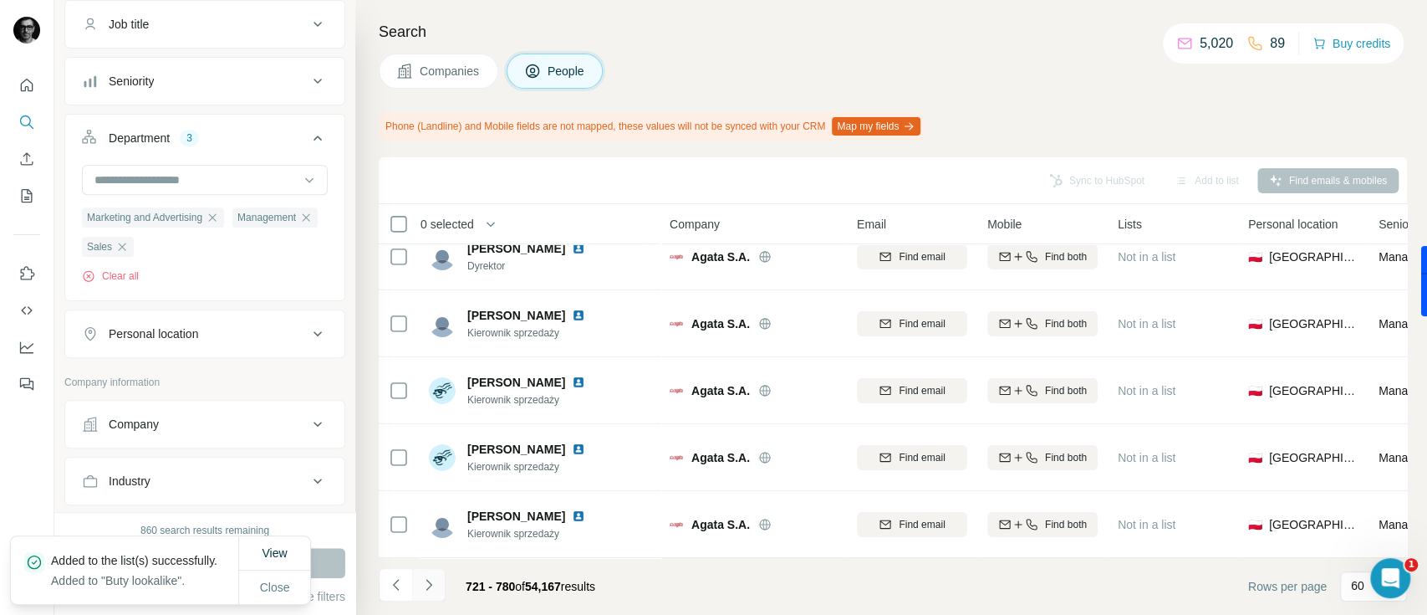
click at [432, 586] on icon "Navigate to next page" at bounding box center [429, 584] width 17 height 17
click at [435, 593] on button "Navigate to next page" at bounding box center [428, 584] width 33 height 33
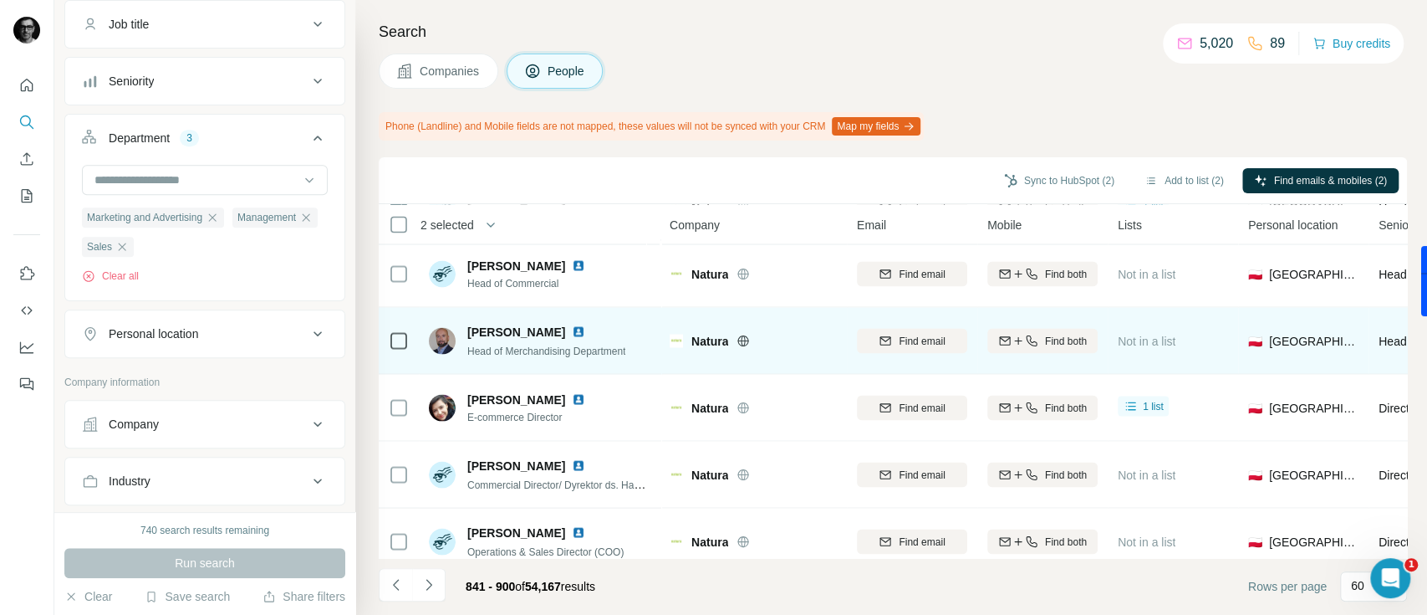
scroll to position [2229, 0]
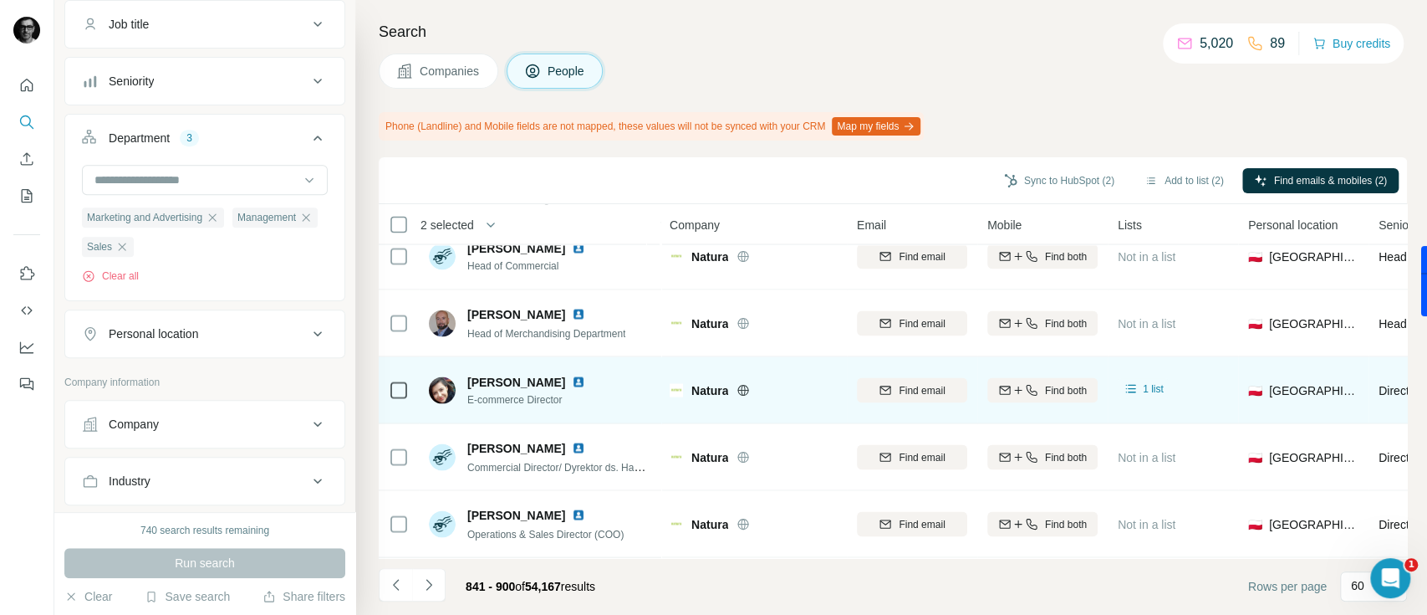
click at [403, 376] on div at bounding box center [399, 389] width 20 height 46
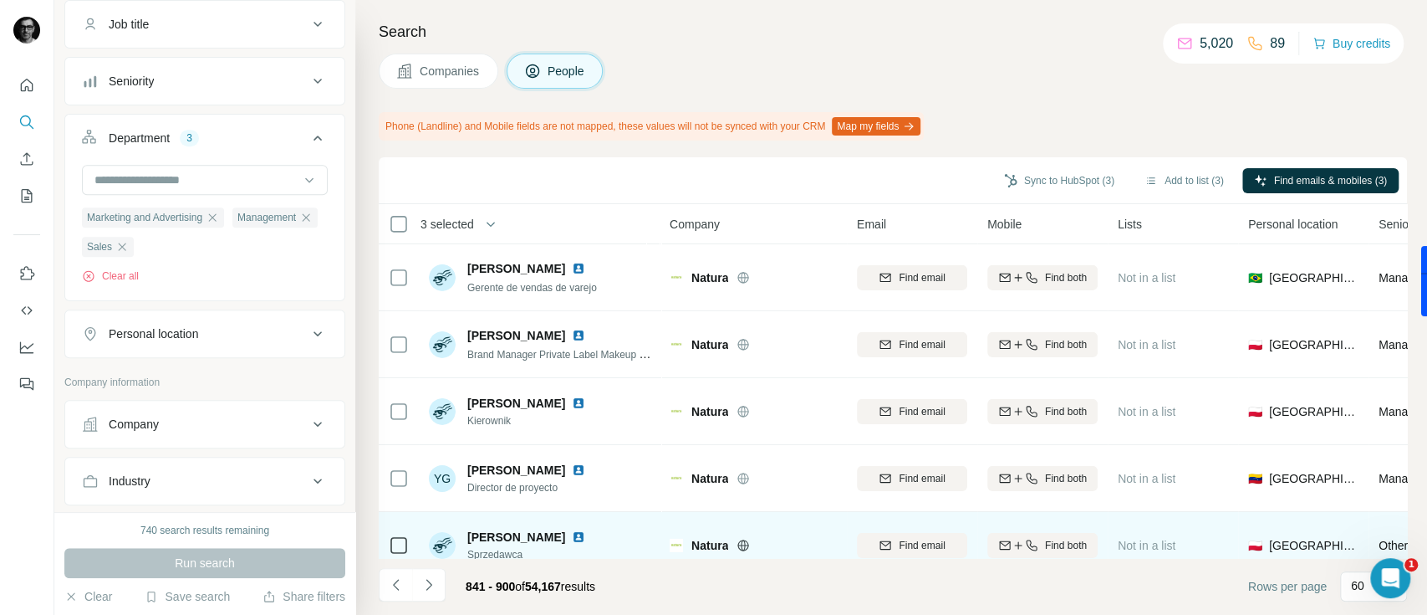
scroll to position [3710, 0]
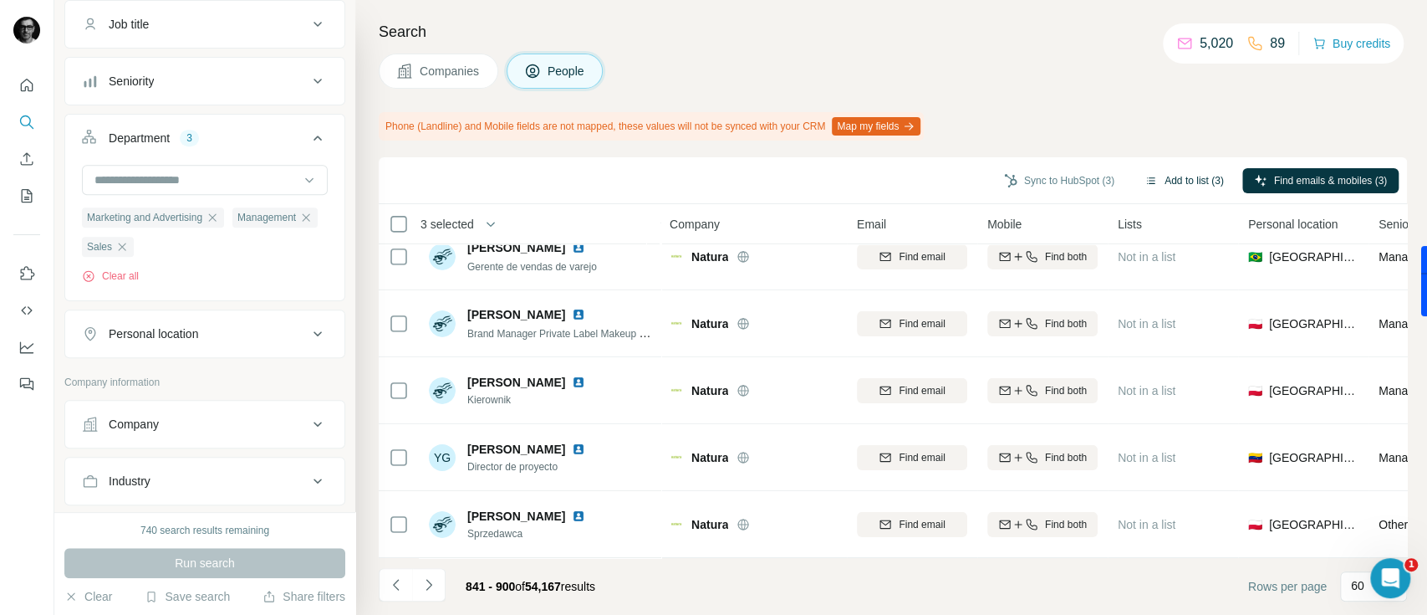
click at [1151, 181] on button "Add to list (3)" at bounding box center [1184, 180] width 103 height 25
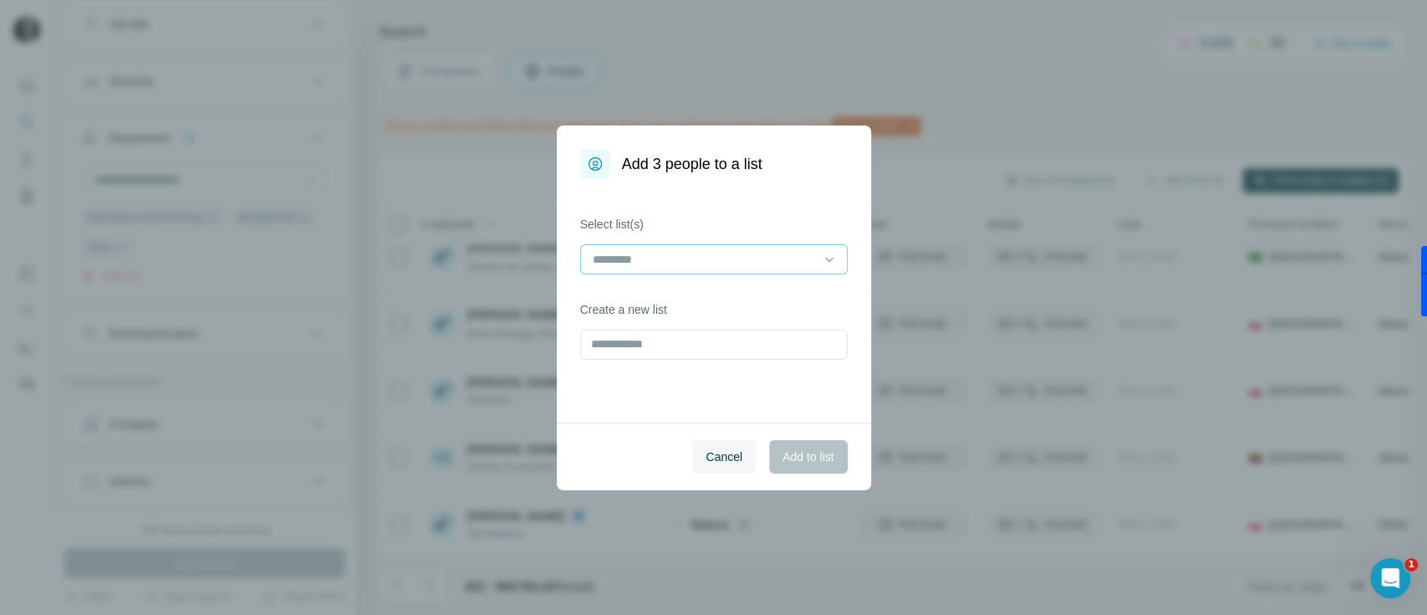
click at [693, 251] on input at bounding box center [704, 259] width 226 height 18
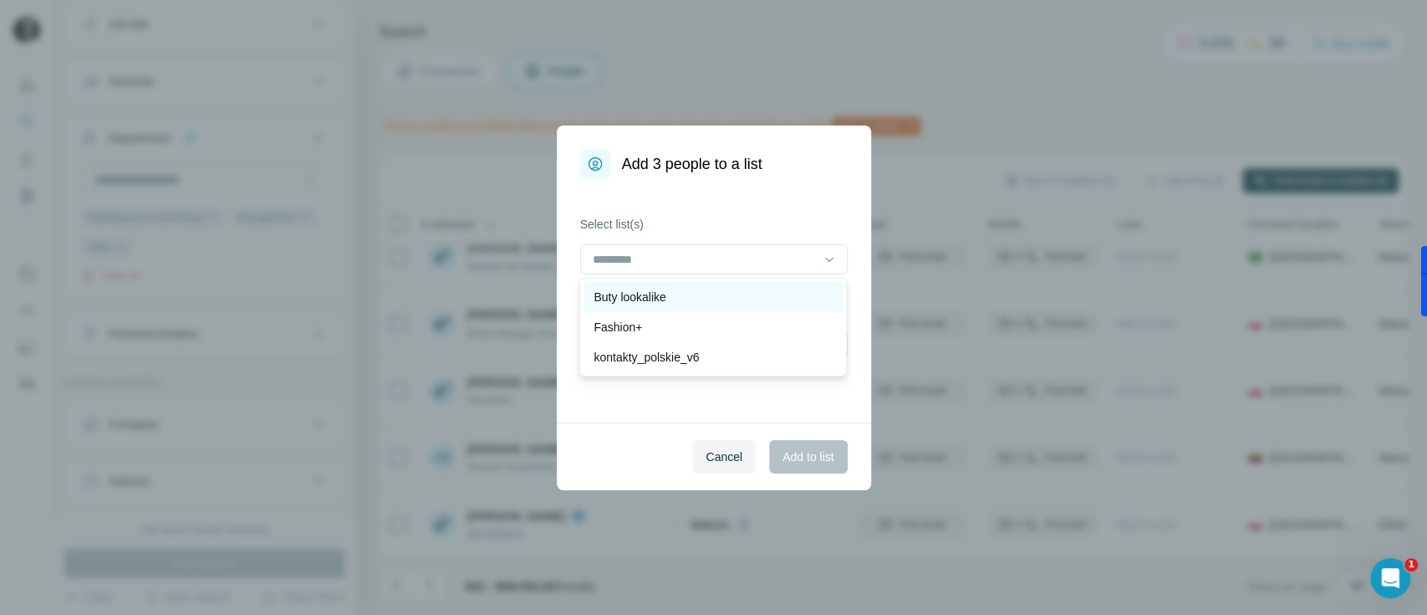
click at [656, 298] on p "Buty lookalike" at bounding box center [630, 296] width 72 height 17
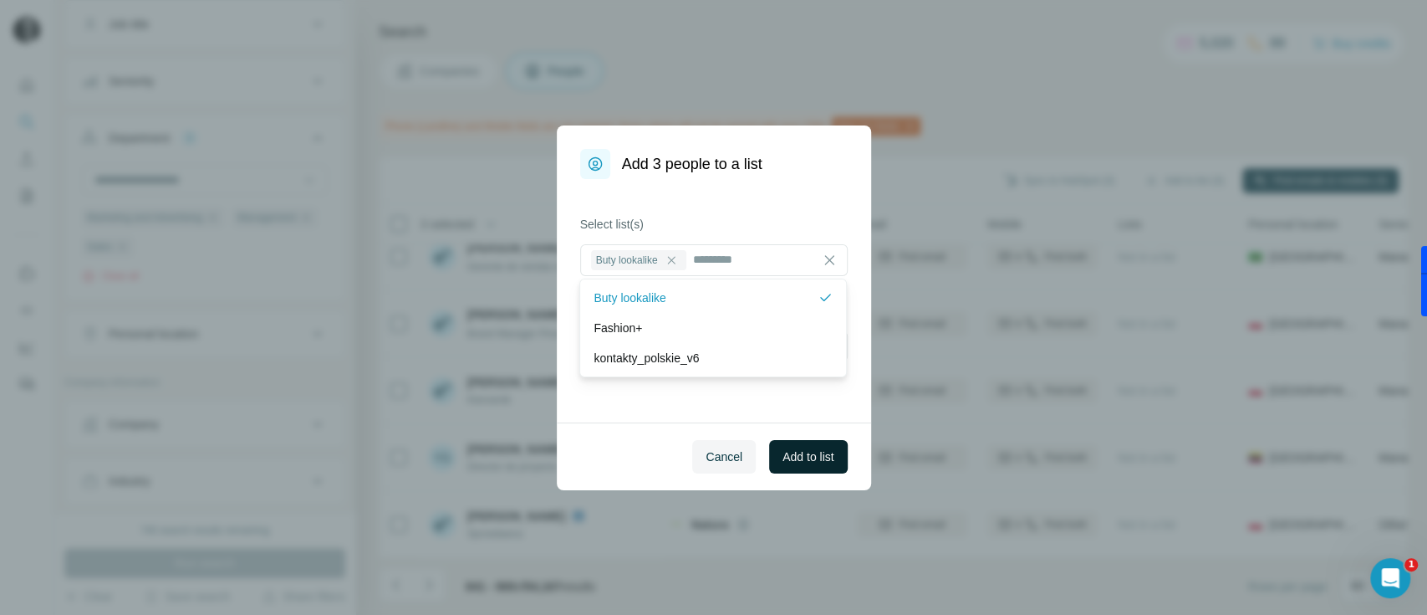
click at [803, 459] on span "Add to list" at bounding box center [808, 456] width 51 height 17
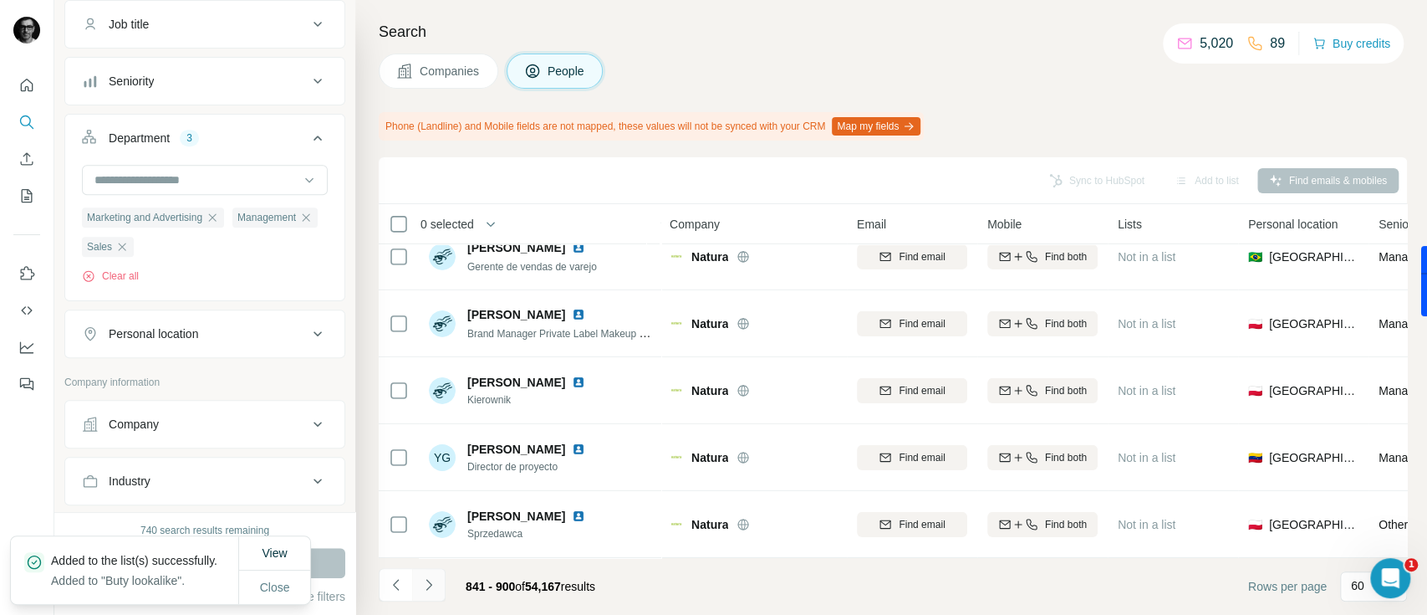
click at [430, 594] on button "Navigate to next page" at bounding box center [428, 584] width 33 height 33
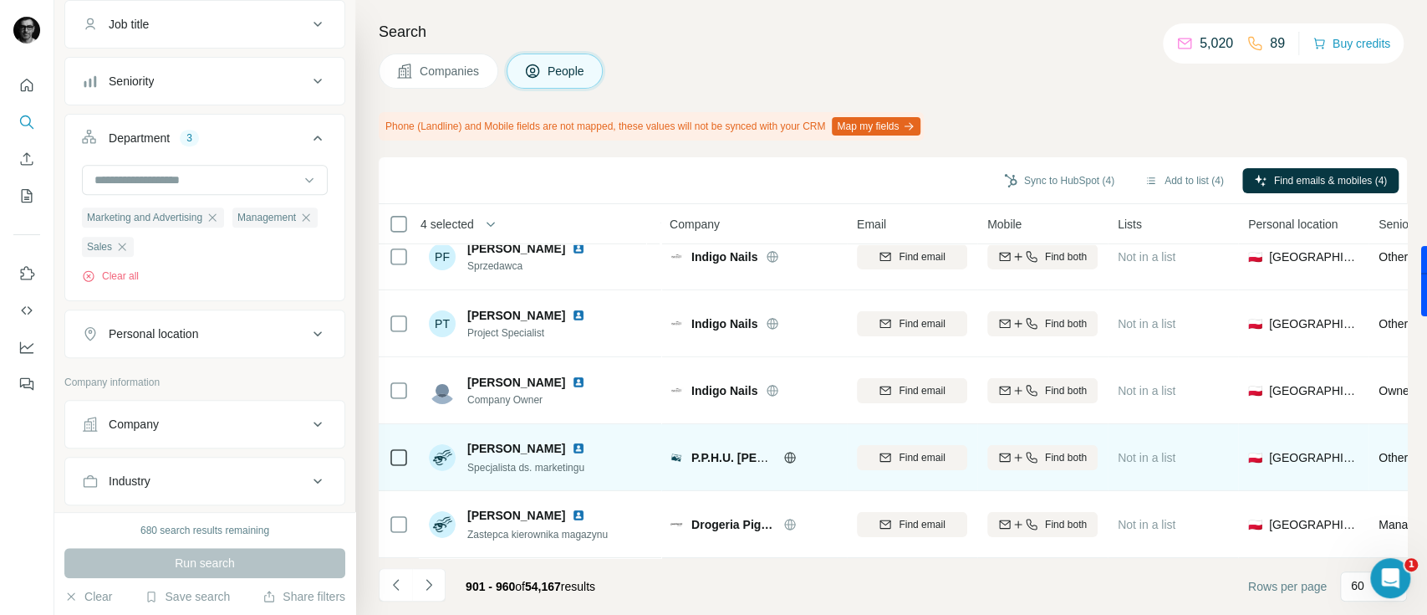
click at [383, 446] on td at bounding box center [399, 457] width 40 height 67
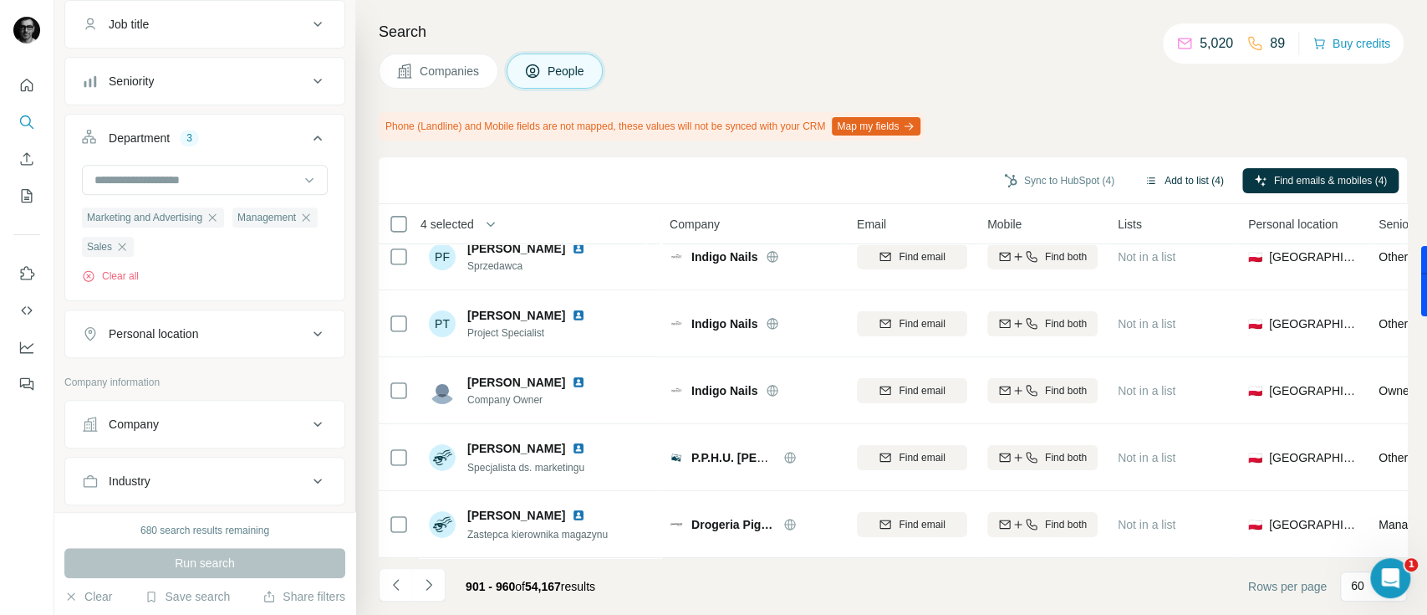
click at [1155, 174] on button "Add to list (4)" at bounding box center [1184, 180] width 103 height 25
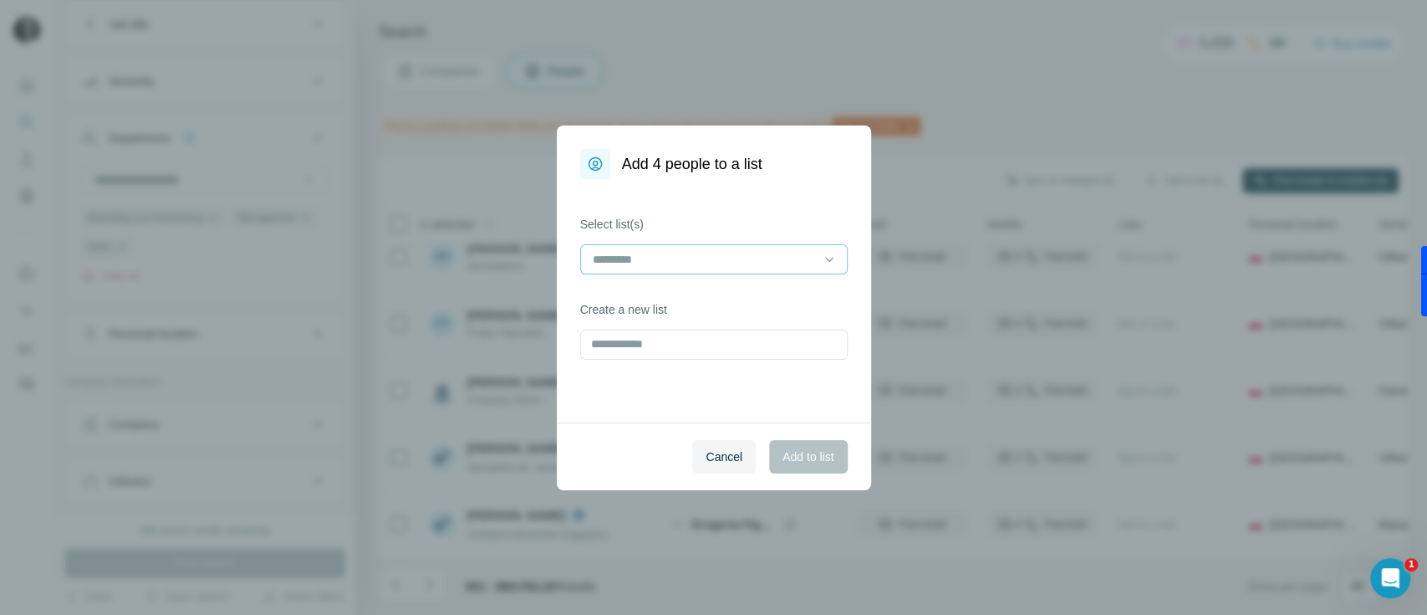
click at [762, 258] on input at bounding box center [704, 259] width 226 height 18
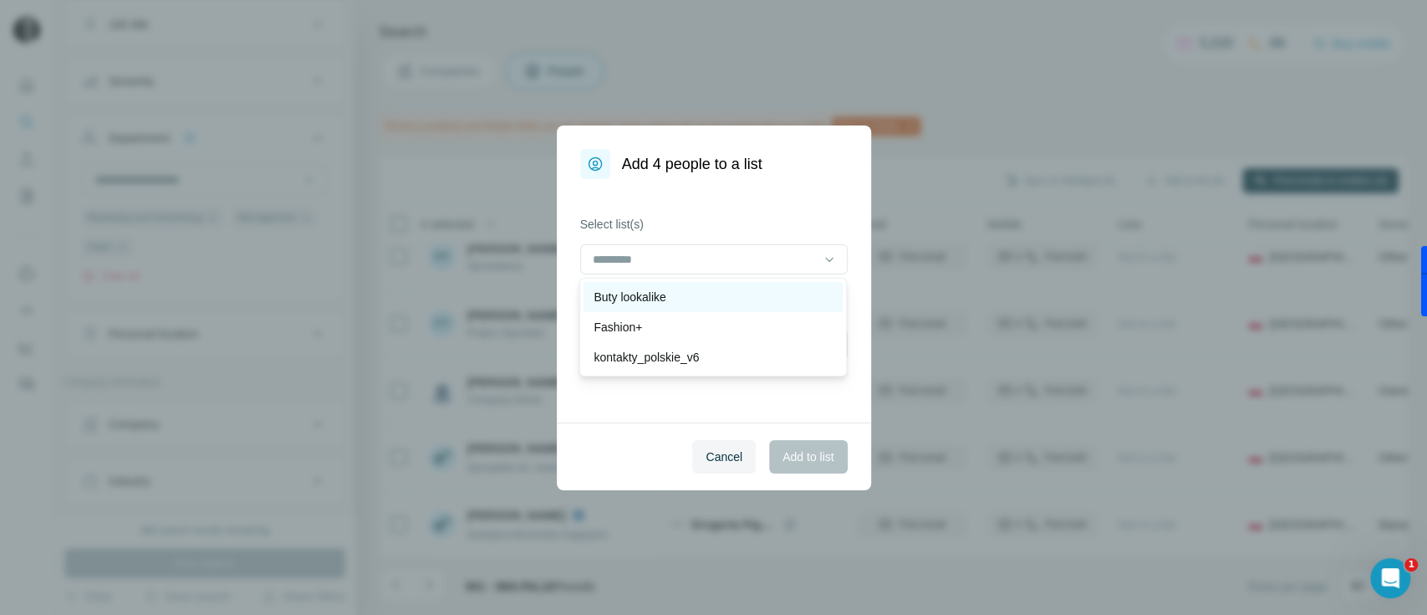
click at [695, 295] on div "Buty lookalike" at bounding box center [713, 296] width 239 height 17
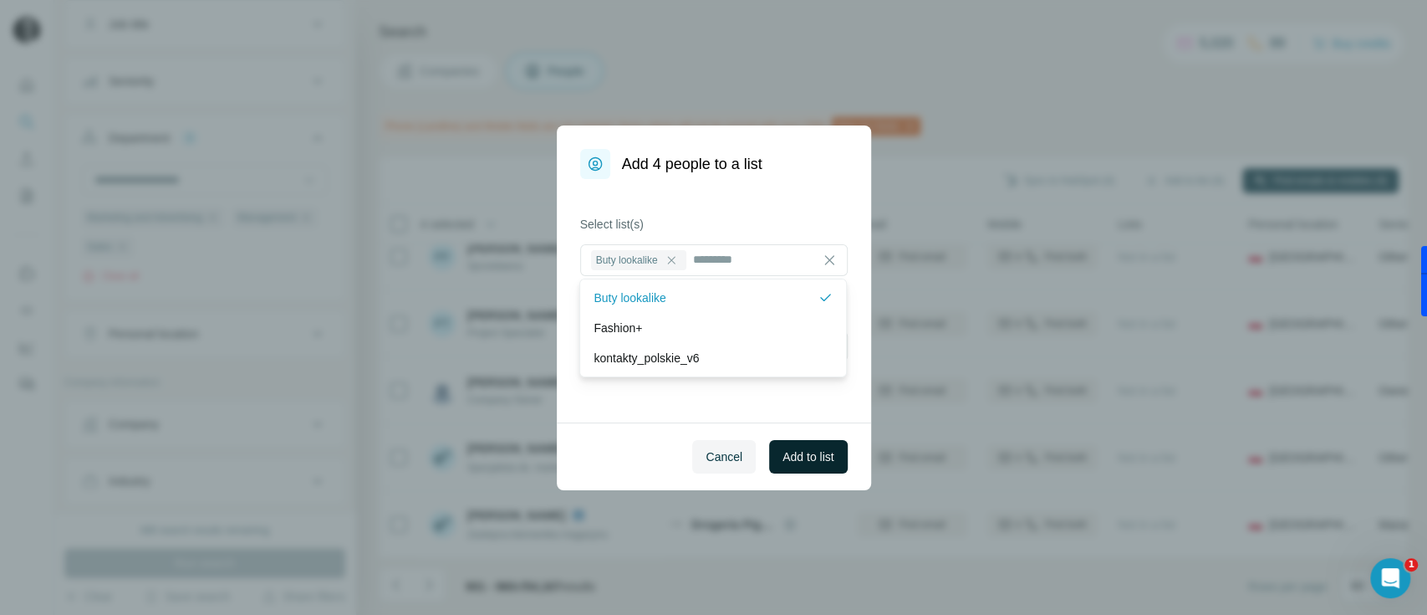
click at [810, 456] on span "Add to list" at bounding box center [808, 456] width 51 height 17
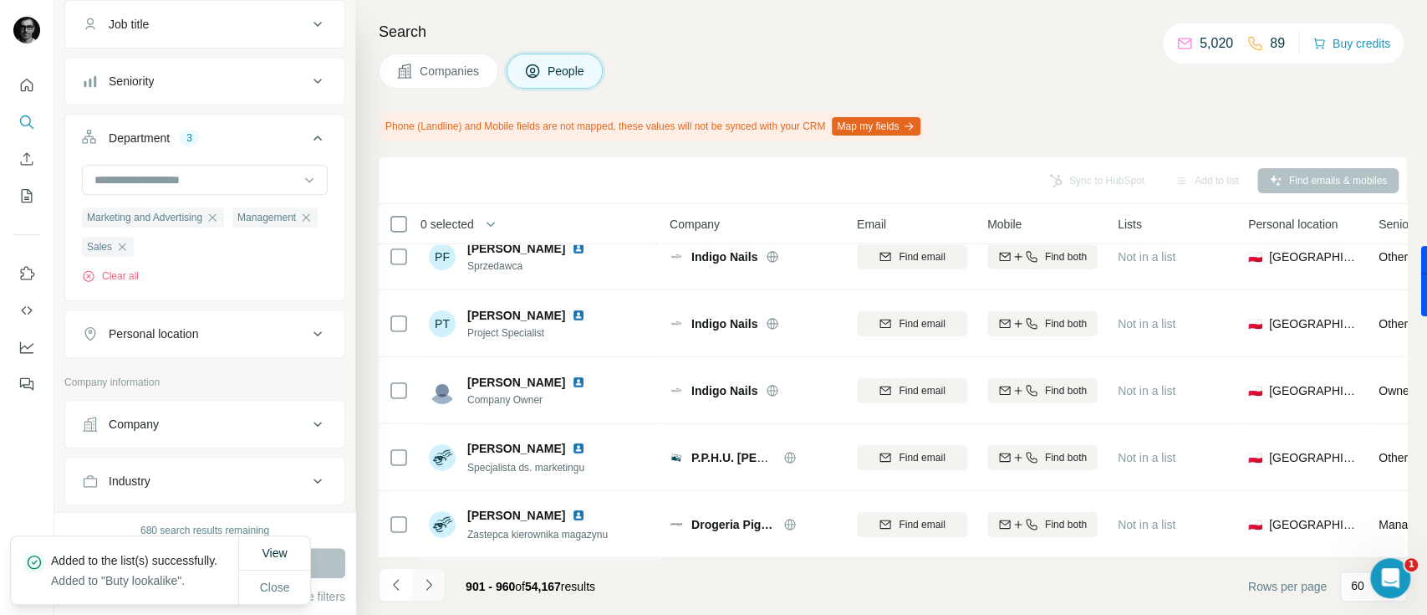
click at [431, 585] on icon "Navigate to next page" at bounding box center [429, 584] width 17 height 17
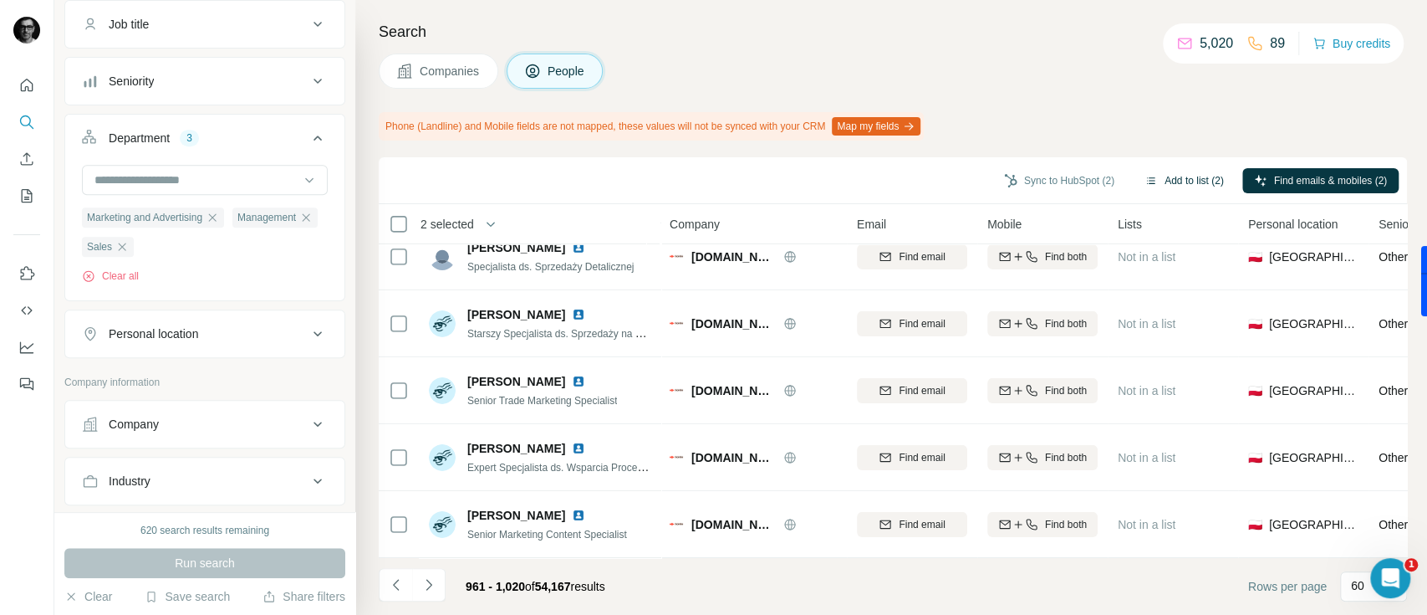
click at [1174, 168] on button "Add to list (2)" at bounding box center [1184, 180] width 103 height 25
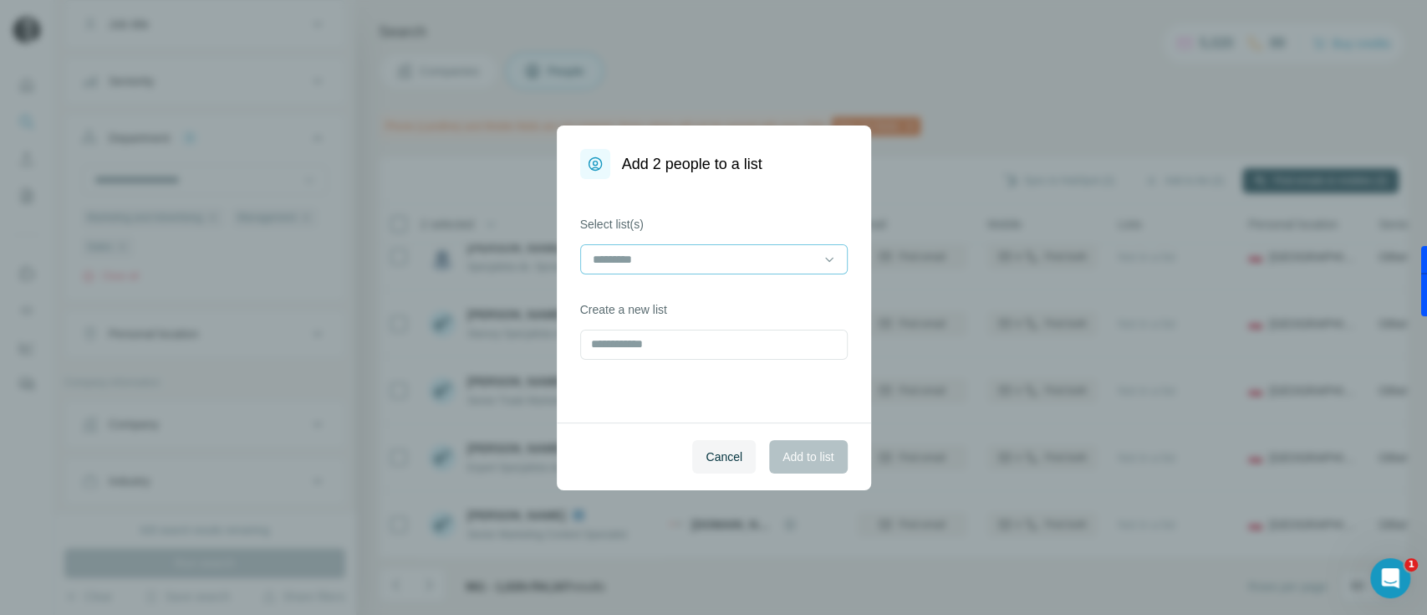
click at [738, 248] on div at bounding box center [704, 259] width 226 height 28
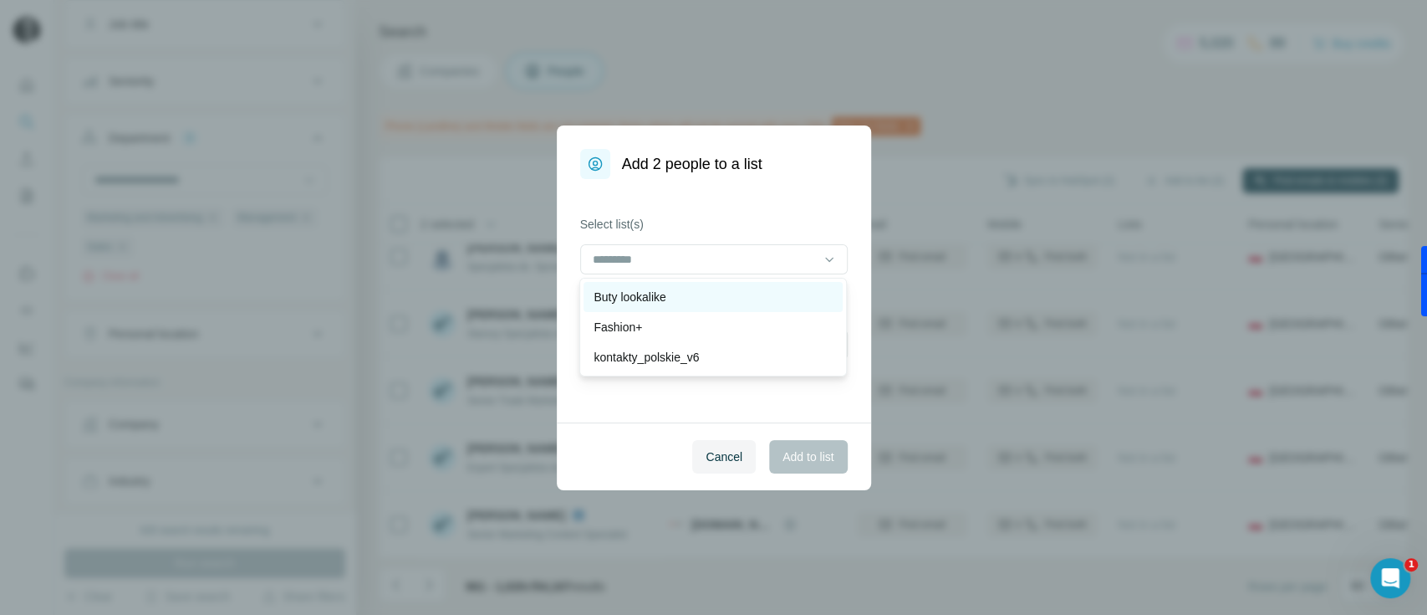
click at [694, 302] on div "Buty lookalike" at bounding box center [713, 296] width 239 height 17
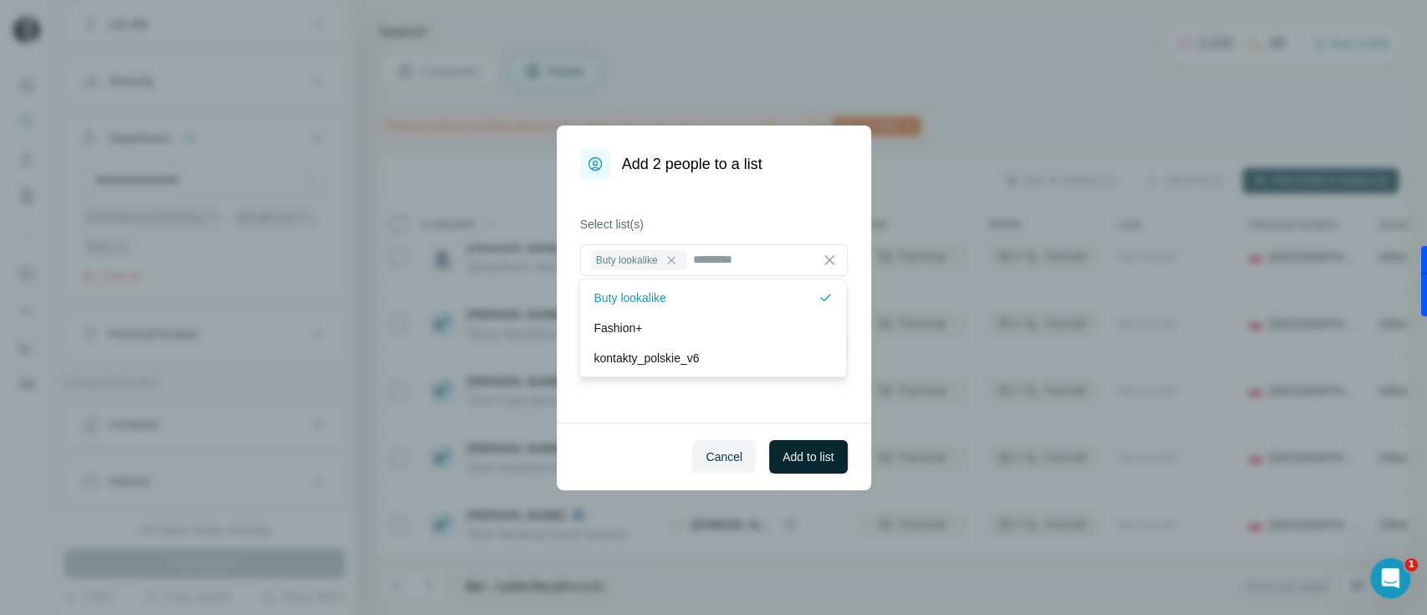
click at [787, 446] on button "Add to list" at bounding box center [808, 456] width 78 height 33
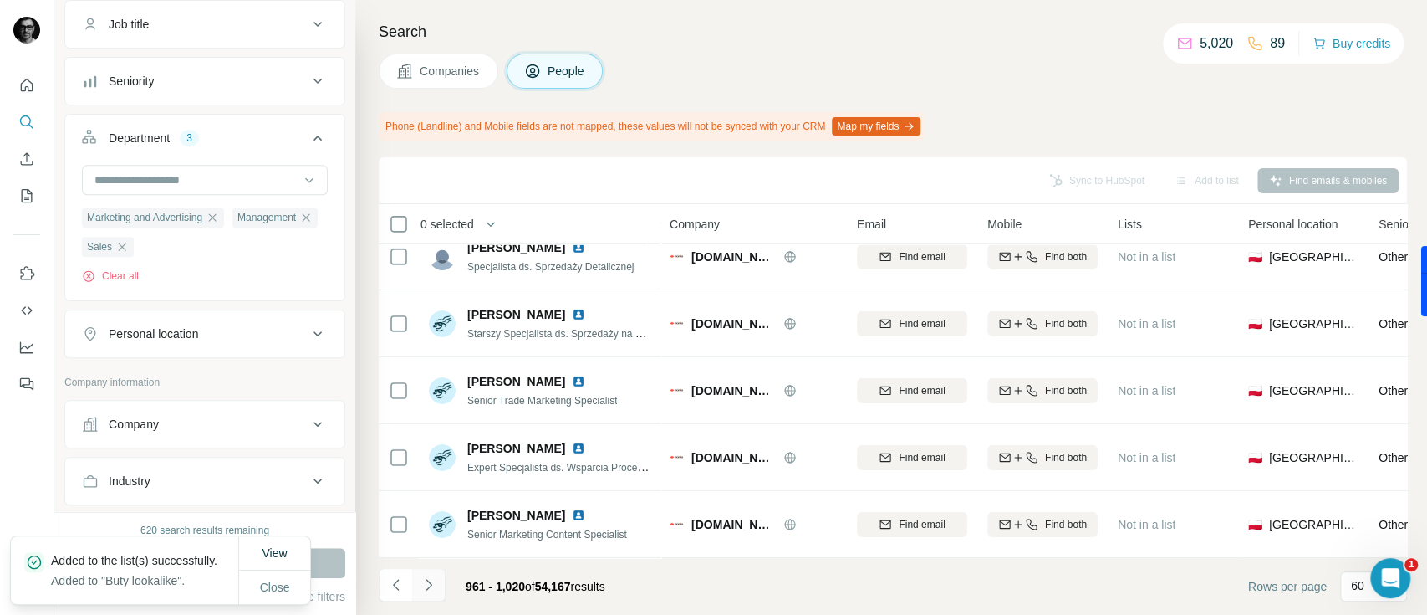
click at [435, 586] on icon "Navigate to next page" at bounding box center [429, 584] width 17 height 17
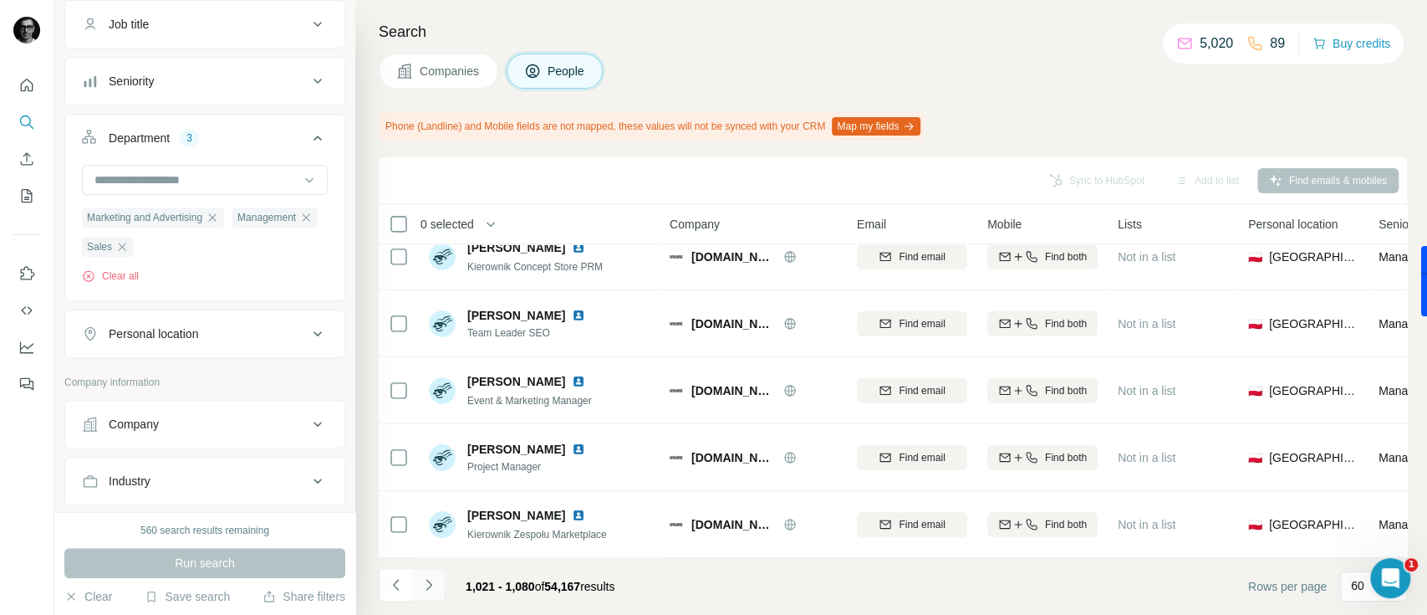
click at [435, 591] on icon "Navigate to next page" at bounding box center [429, 584] width 17 height 17
click at [435, 592] on icon "Navigate to next page" at bounding box center [429, 584] width 17 height 17
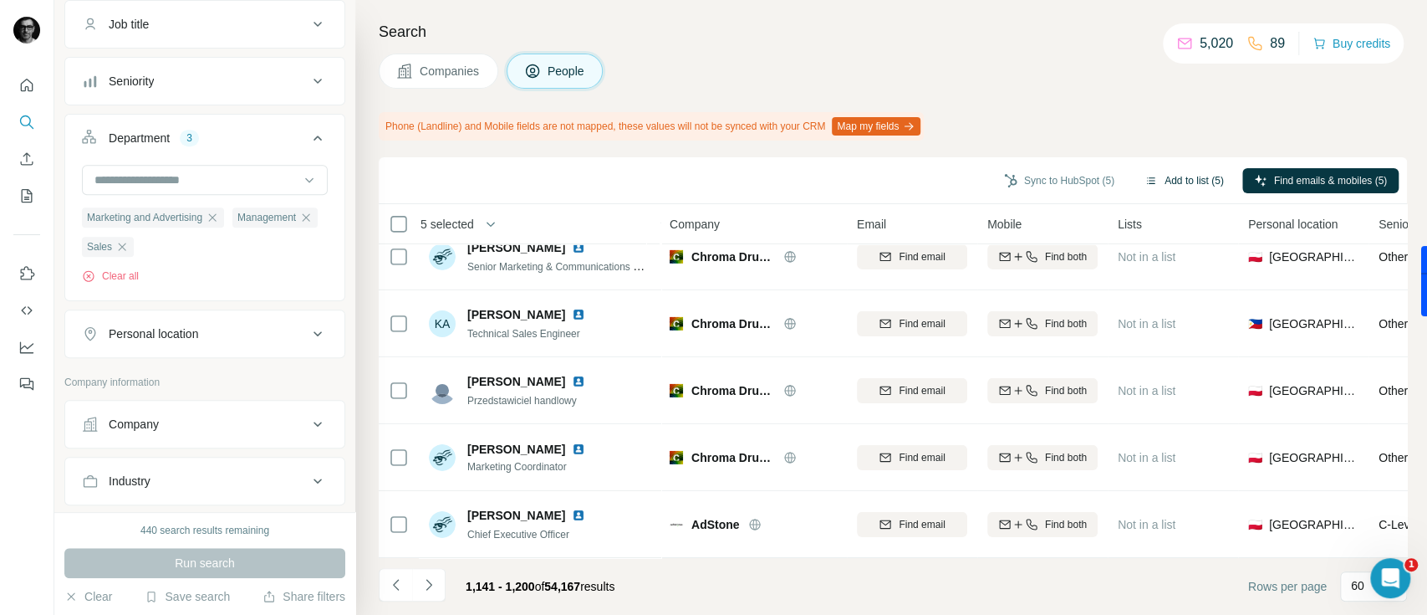
click at [1196, 189] on button "Add to list (5)" at bounding box center [1184, 180] width 103 height 25
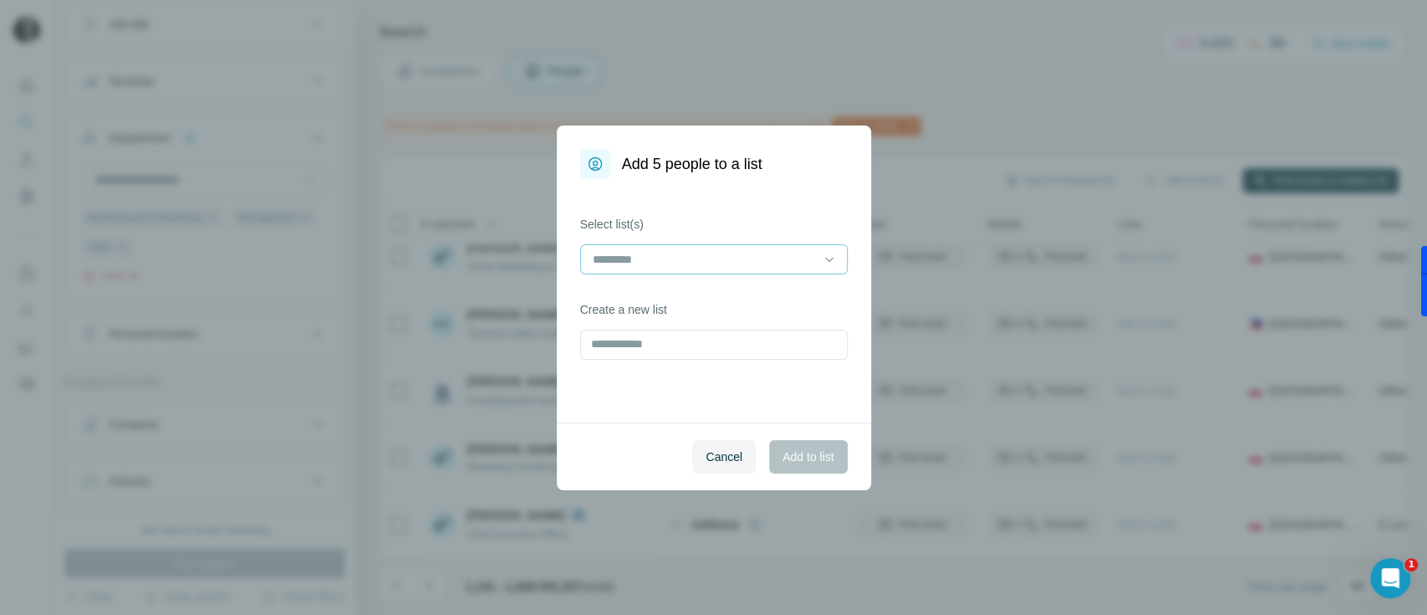
click at [722, 260] on input at bounding box center [704, 259] width 226 height 18
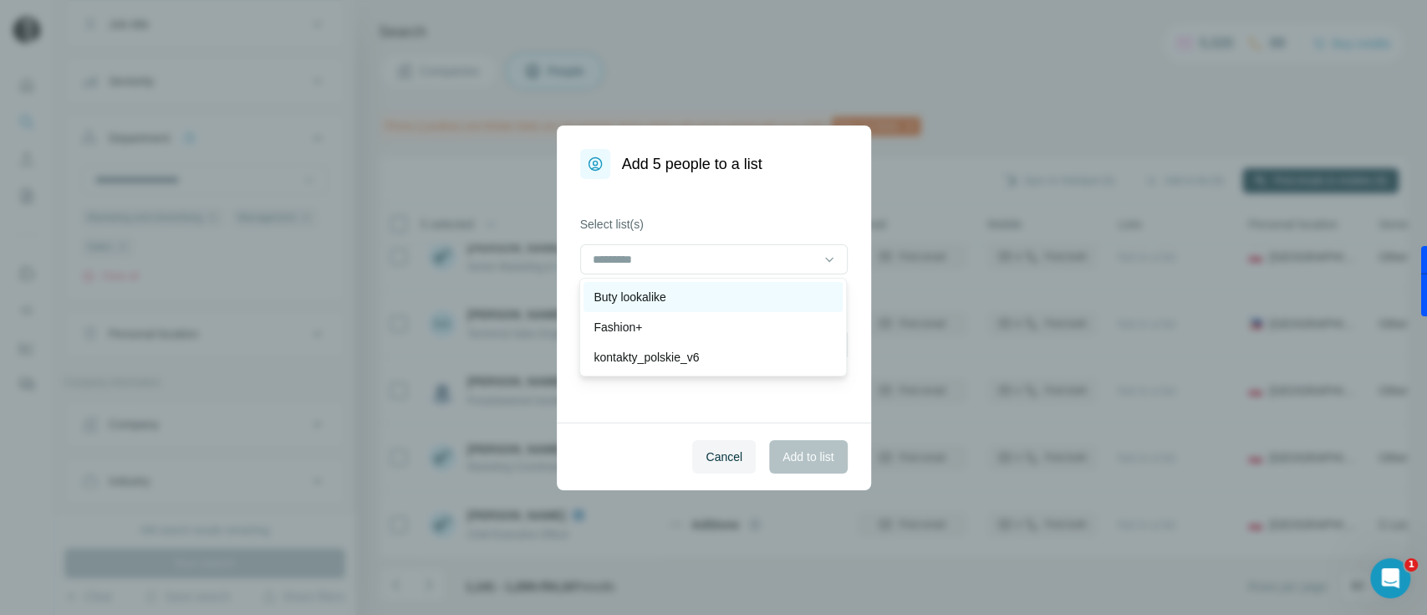
click at [689, 297] on div "Buty lookalike" at bounding box center [713, 296] width 239 height 17
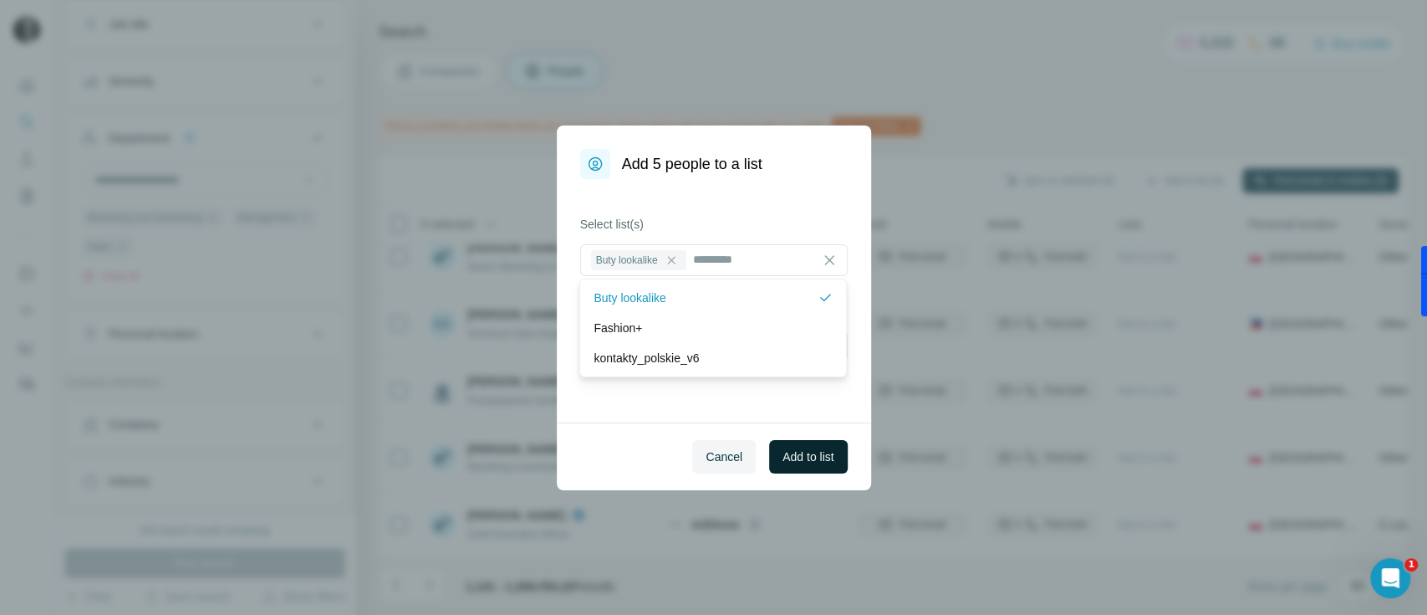
click at [795, 450] on span "Add to list" at bounding box center [808, 456] width 51 height 17
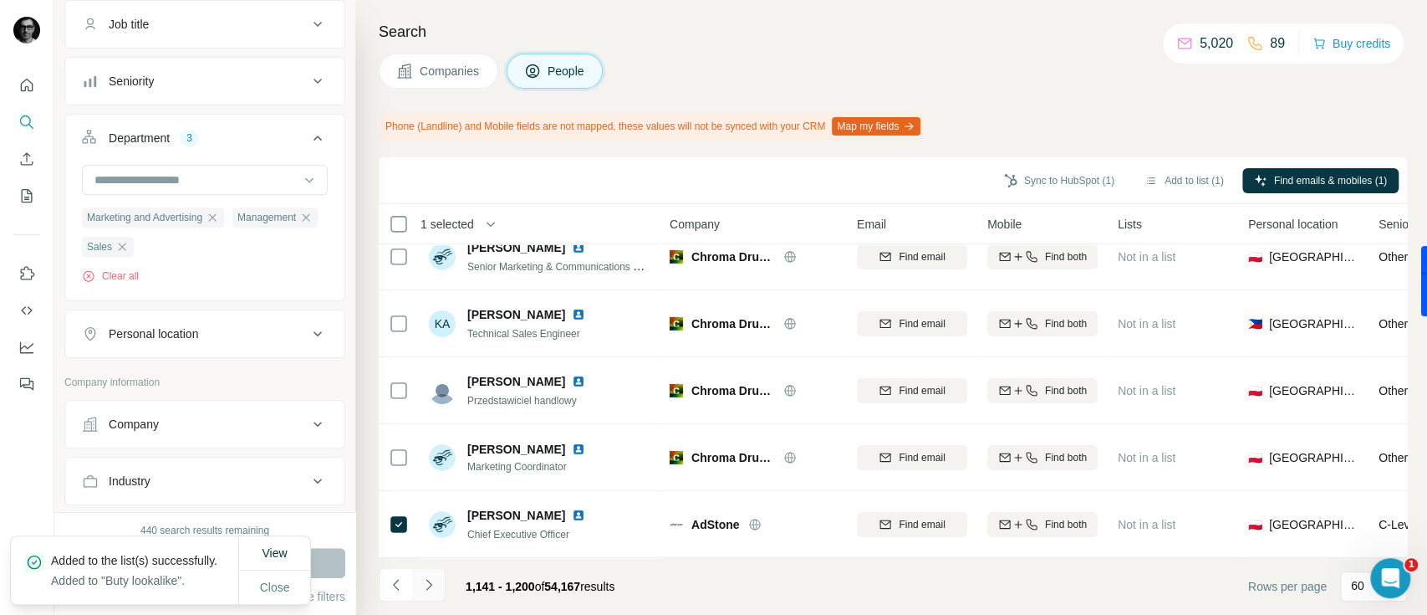
click at [424, 590] on icon "Navigate to next page" at bounding box center [429, 584] width 17 height 17
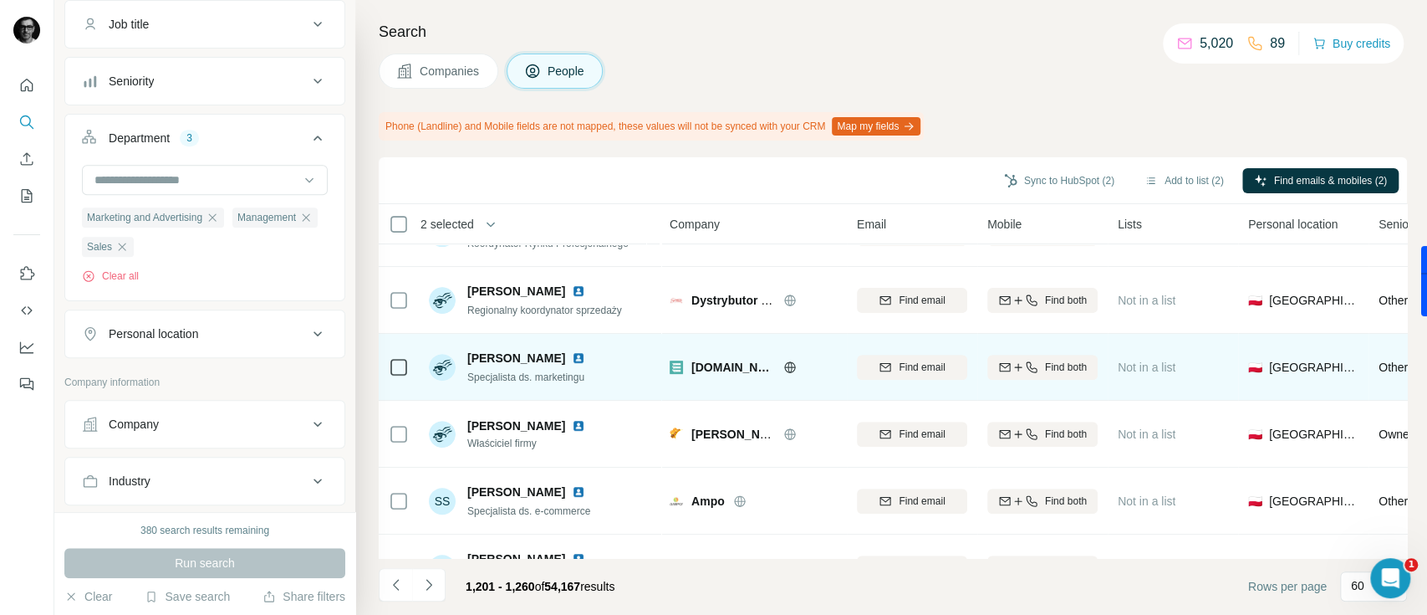
scroll to position [494, 0]
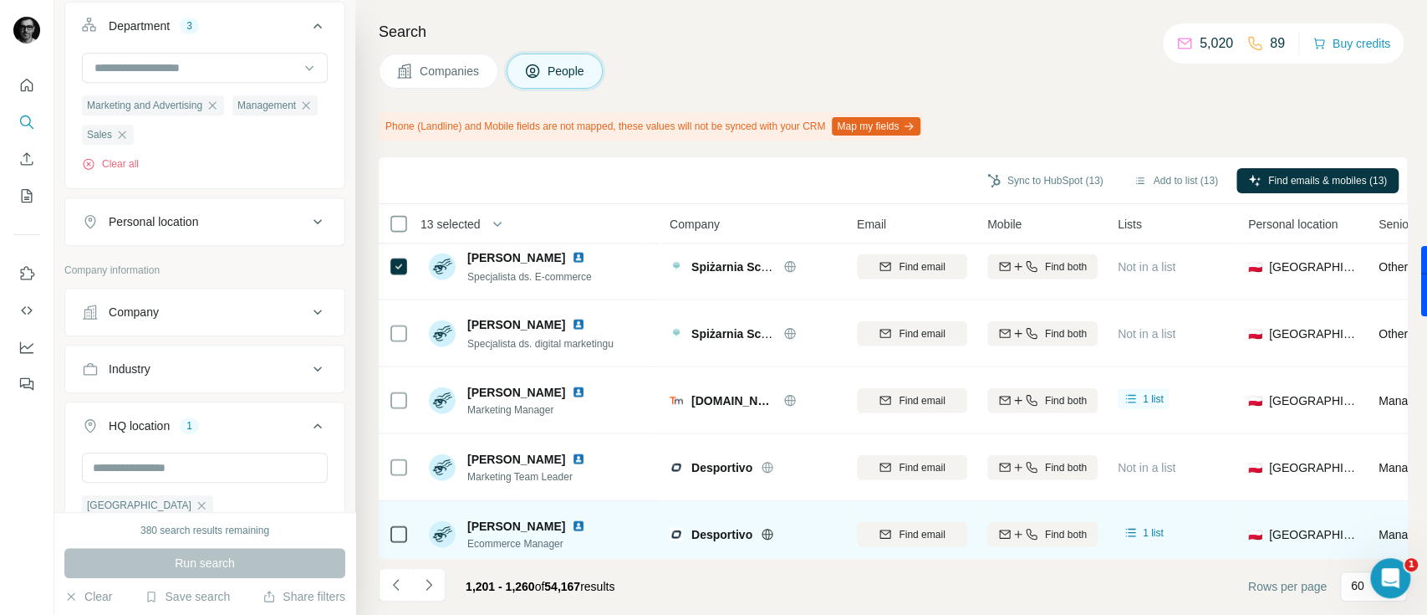
scroll to position [2675, 0]
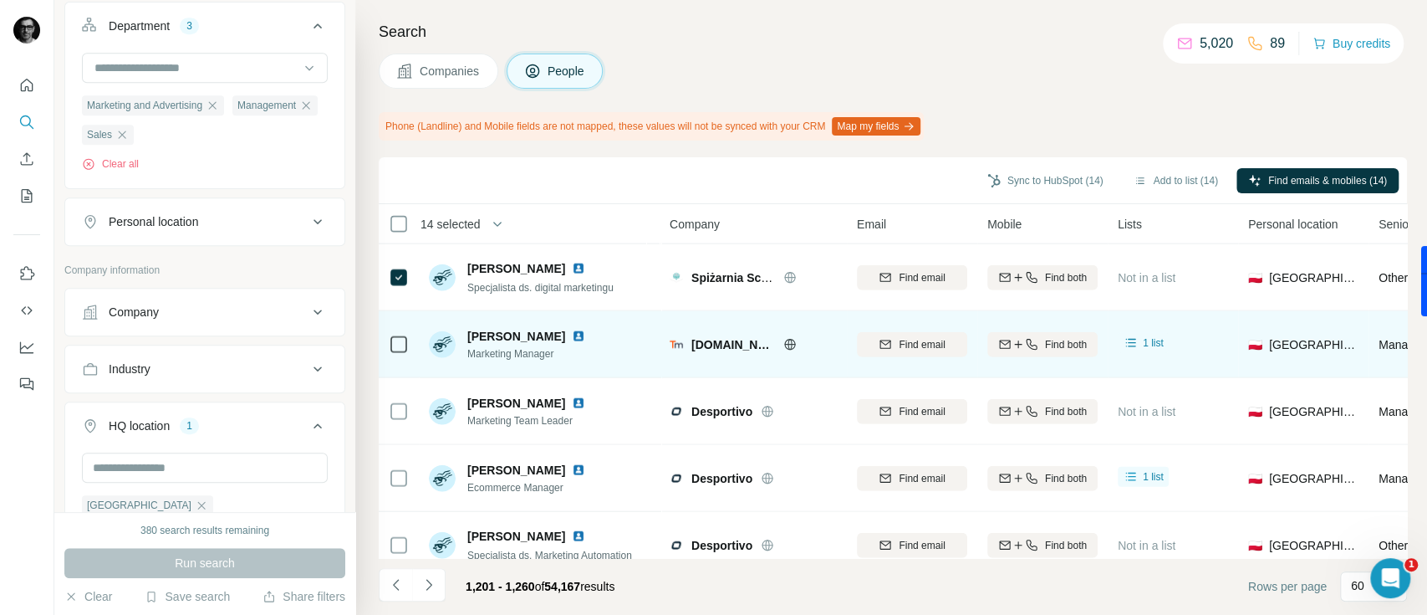
click at [398, 334] on icon at bounding box center [399, 344] width 20 height 20
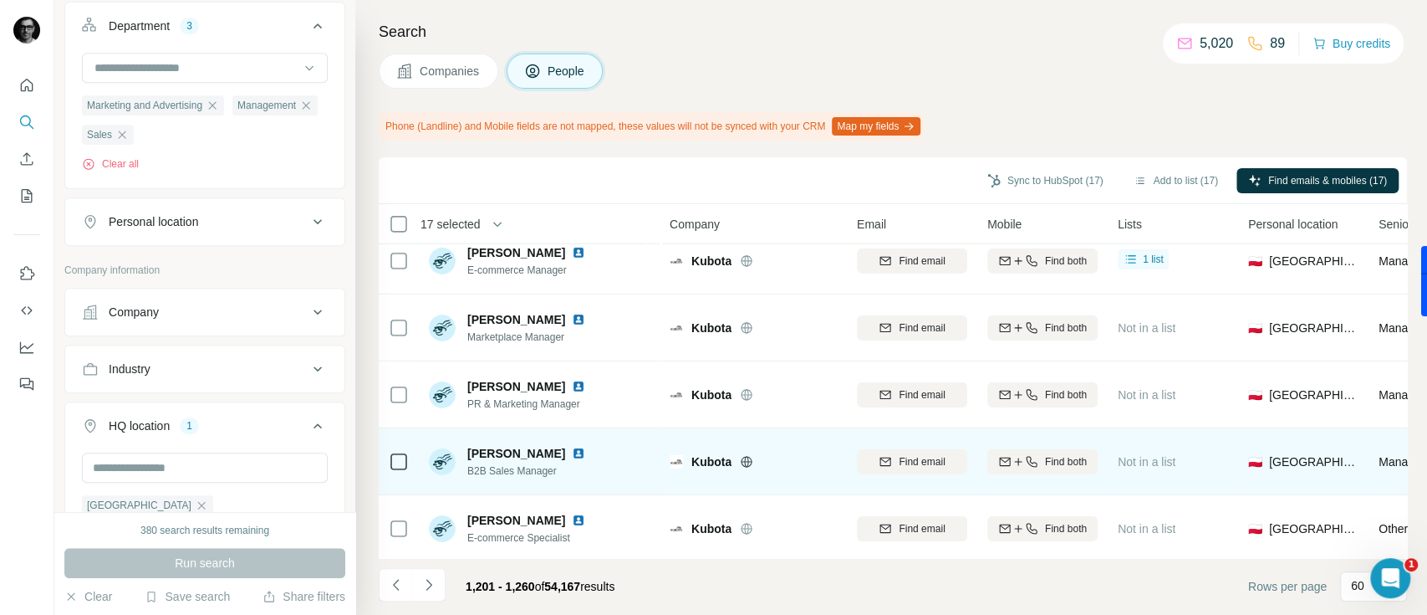
scroll to position [3710, 0]
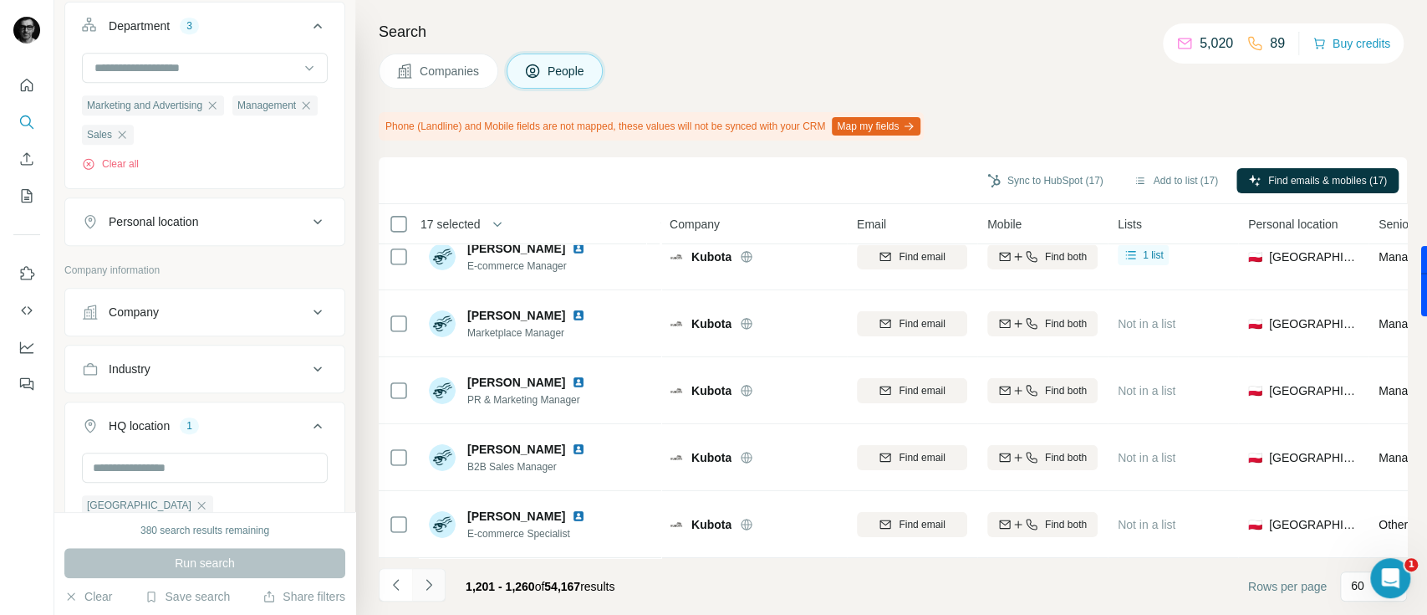
click at [428, 594] on button "Navigate to next page" at bounding box center [428, 584] width 33 height 33
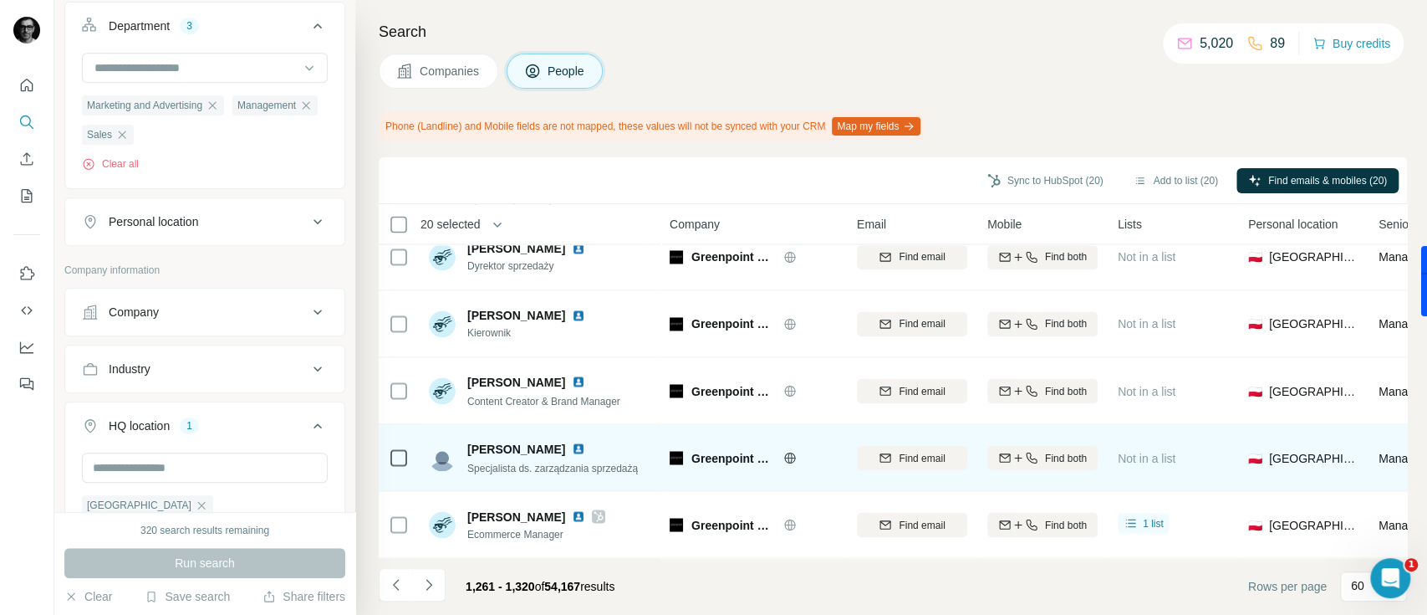
scroll to position [2007, 0]
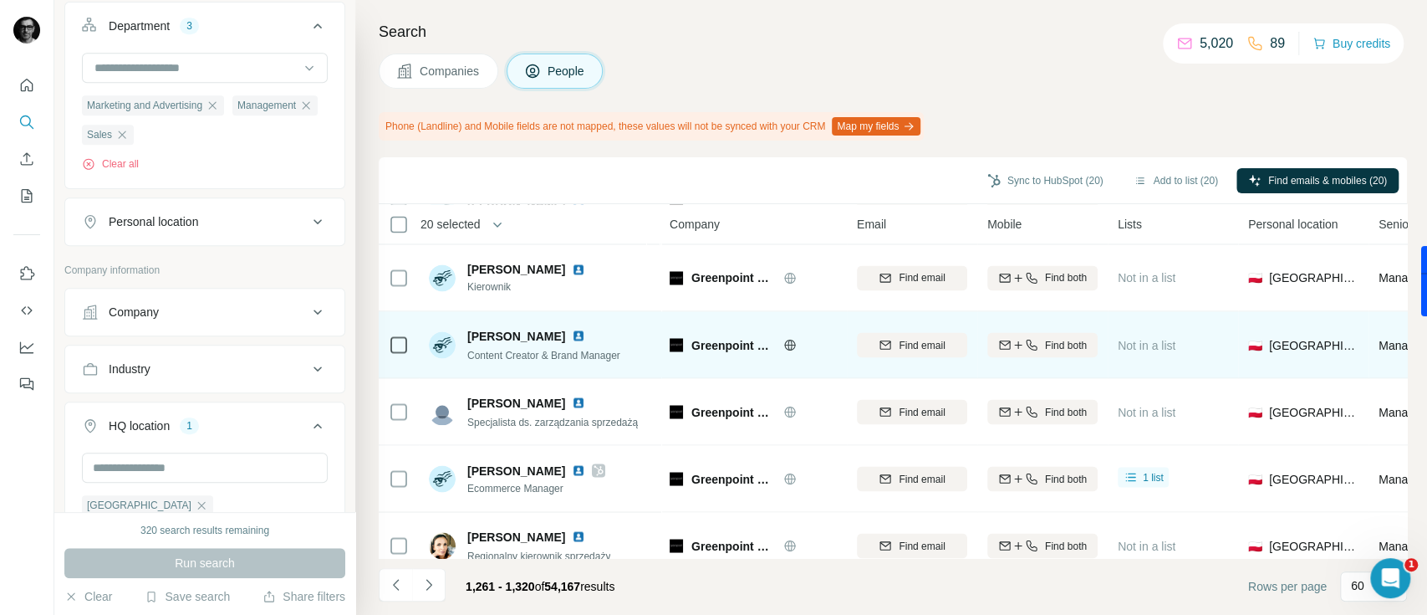
click at [386, 344] on td at bounding box center [399, 344] width 40 height 67
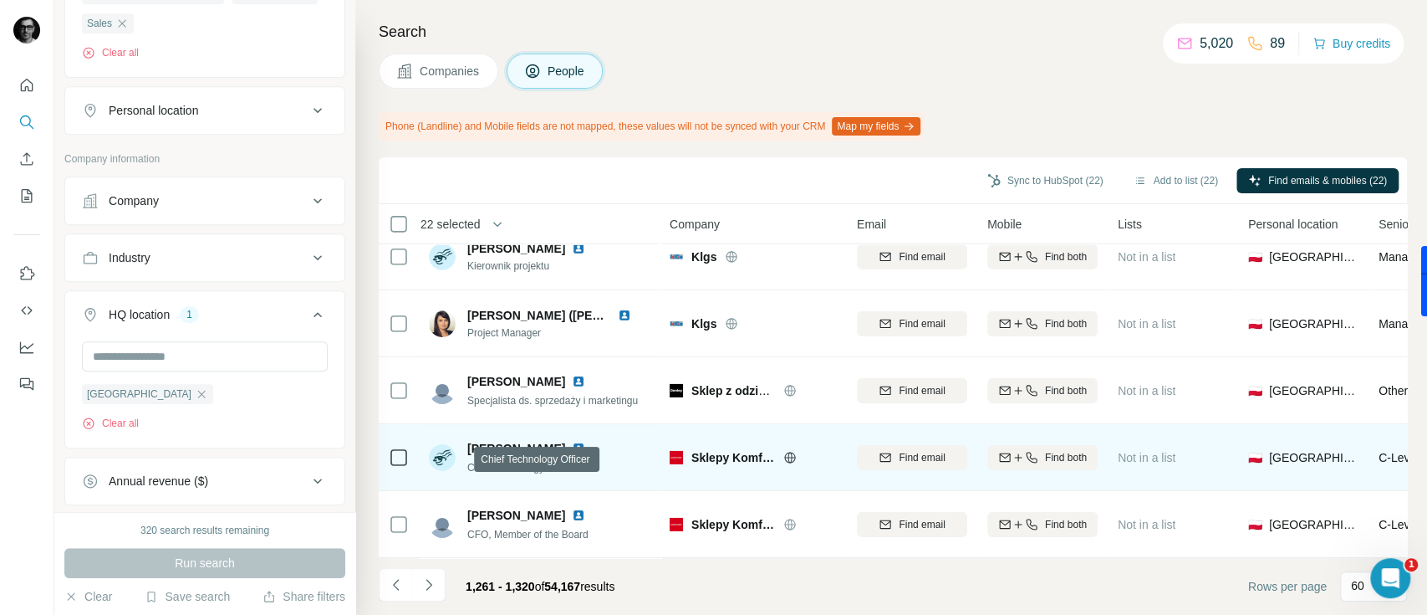
scroll to position [3710, 0]
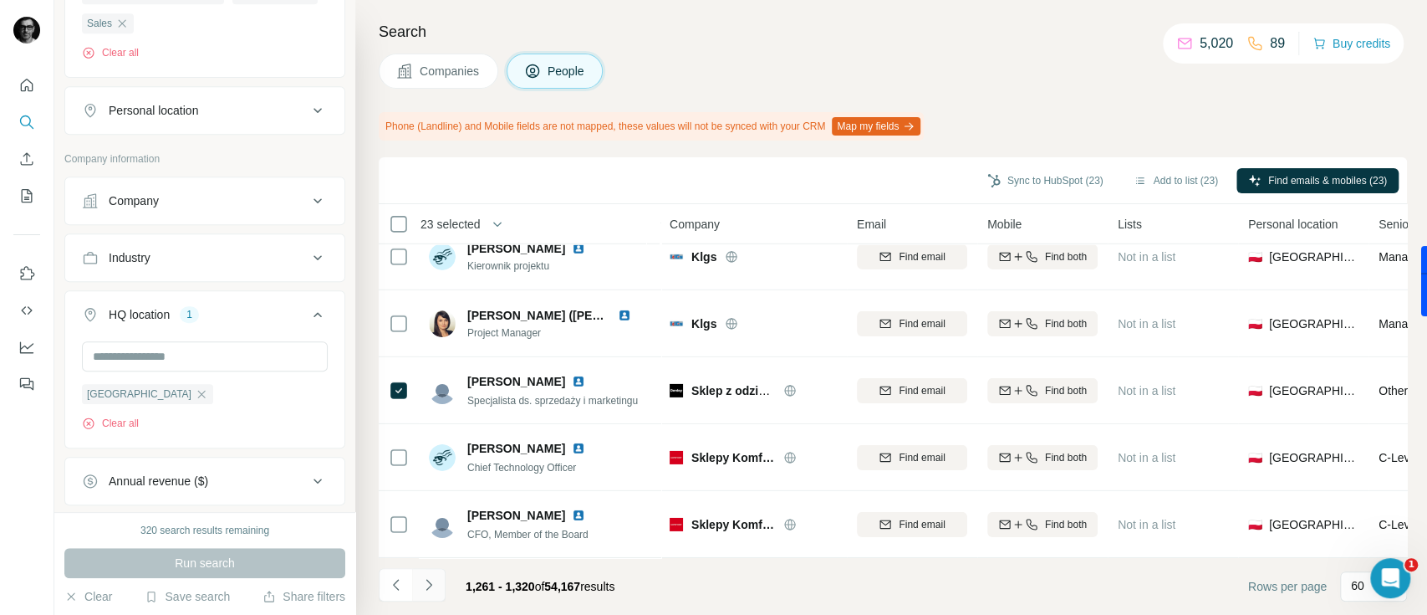
click at [429, 586] on icon "Navigate to next page" at bounding box center [429, 584] width 6 height 11
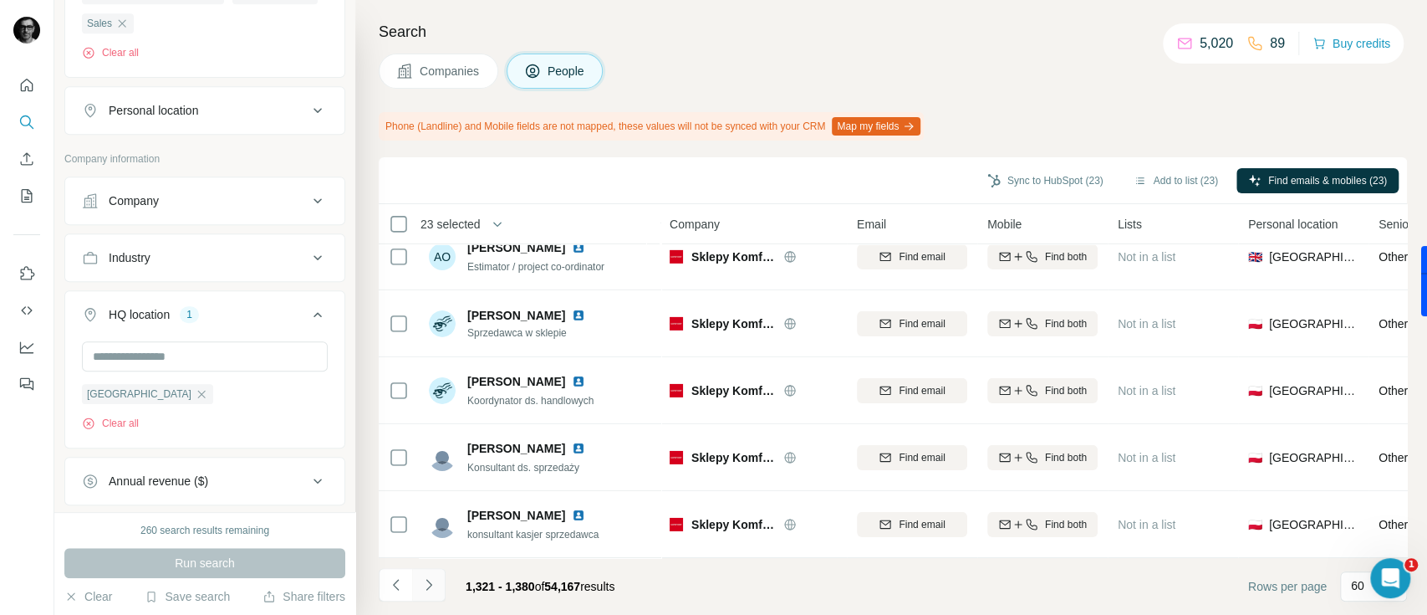
click at [434, 581] on icon "Navigate to next page" at bounding box center [429, 584] width 17 height 17
click at [428, 587] on icon "Navigate to next page" at bounding box center [429, 584] width 17 height 17
click at [428, 584] on icon "Navigate to next page" at bounding box center [429, 584] width 17 height 17
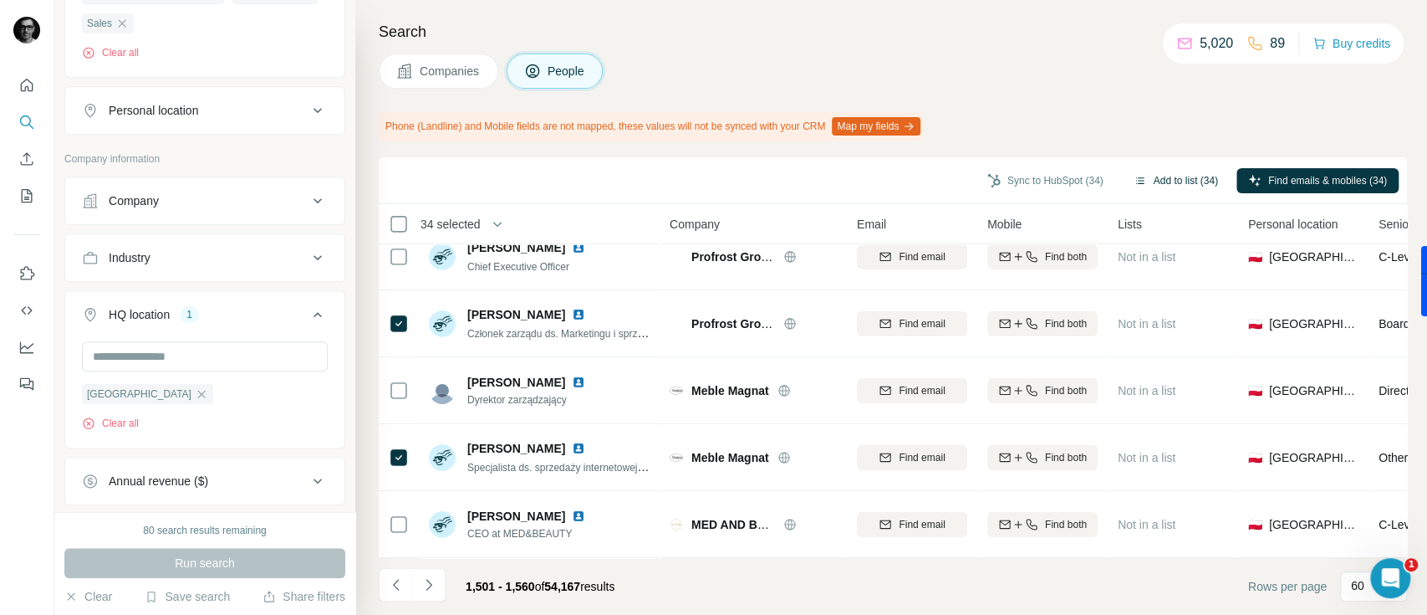
click at [1149, 176] on button "Add to list (34)" at bounding box center [1176, 180] width 108 height 25
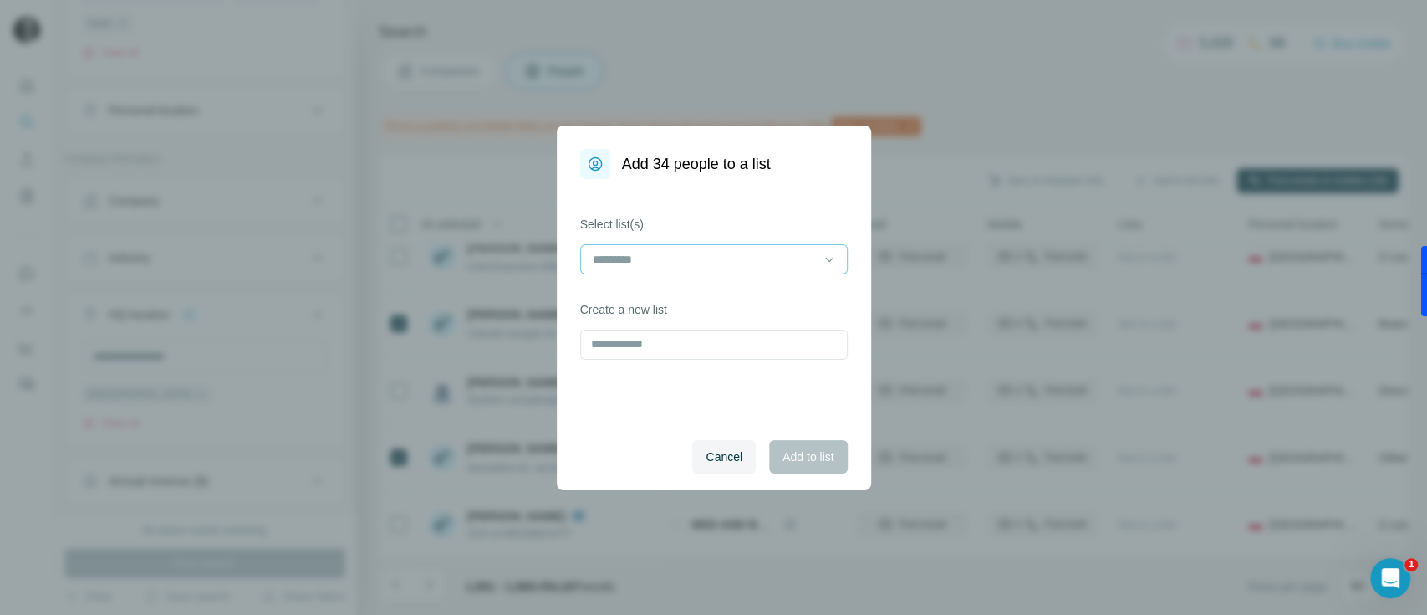
click at [746, 262] on input at bounding box center [704, 259] width 226 height 18
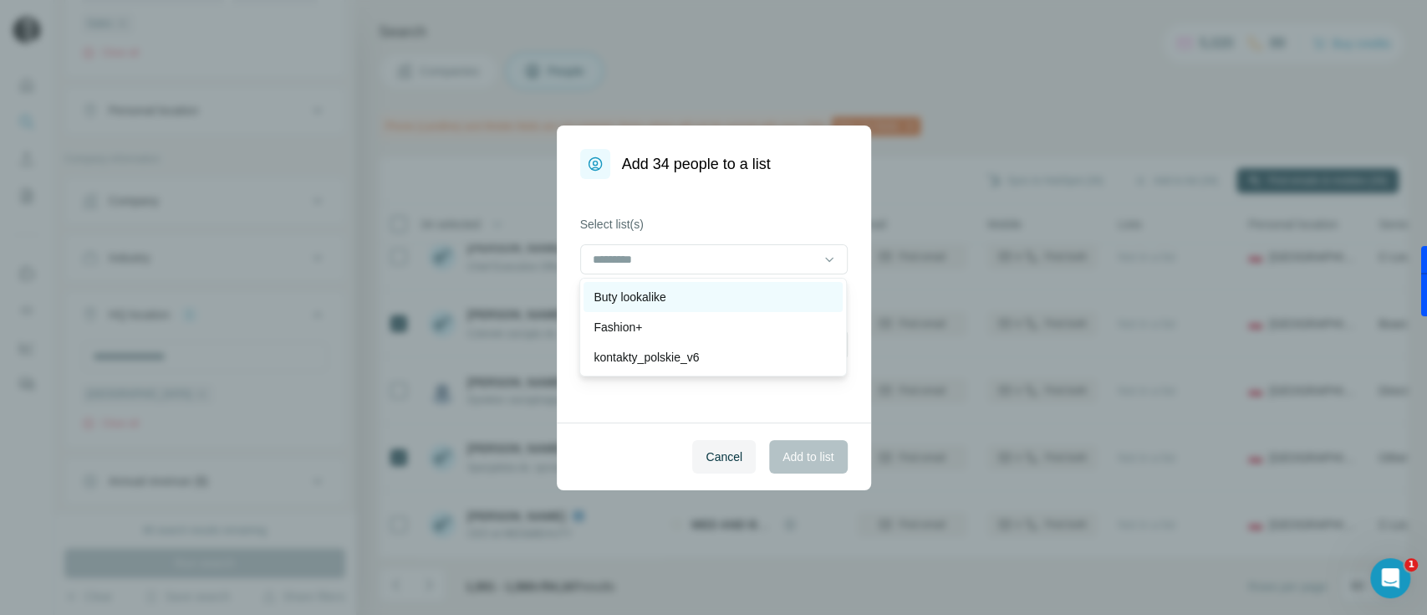
click at [686, 300] on div "Buty lookalike" at bounding box center [713, 296] width 239 height 17
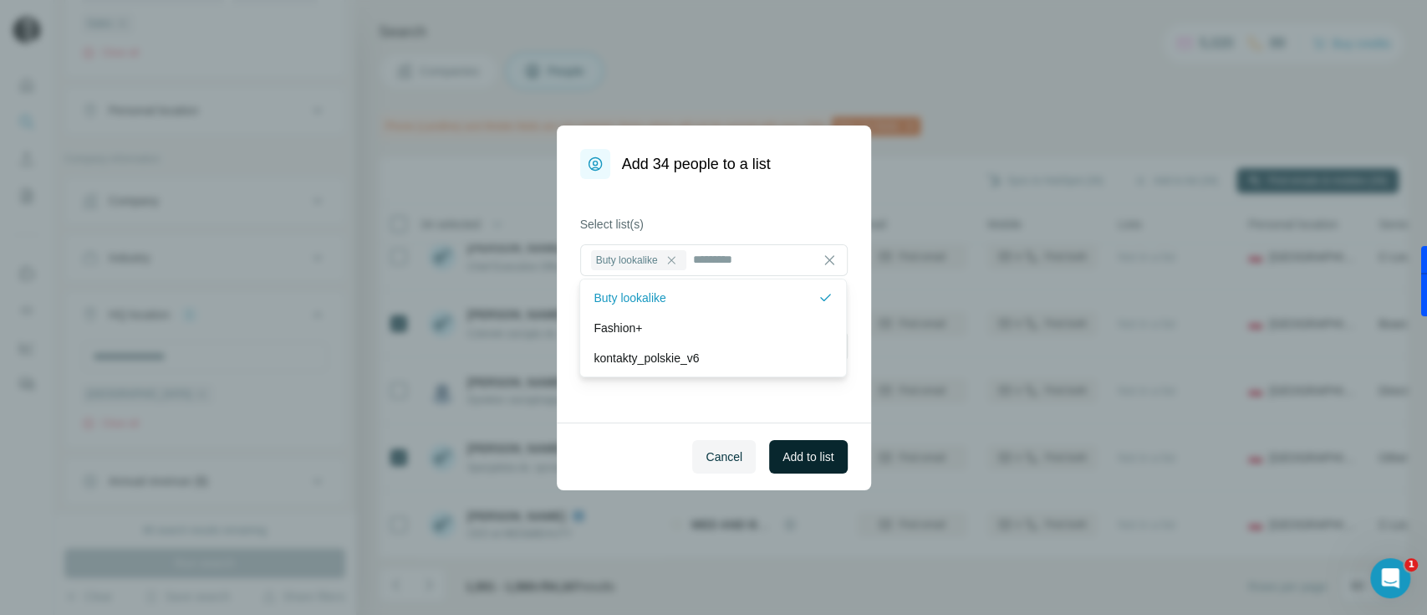
click at [783, 445] on button "Add to list" at bounding box center [808, 456] width 78 height 33
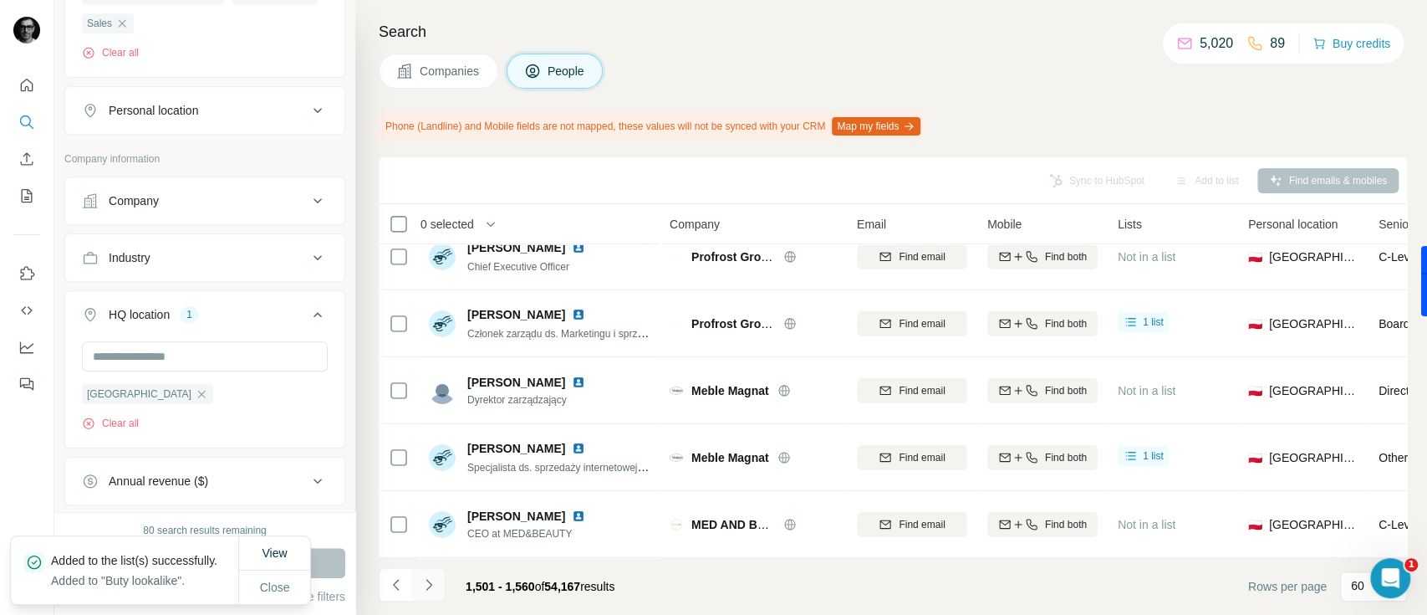
click at [436, 588] on button "Navigate to next page" at bounding box center [428, 584] width 33 height 33
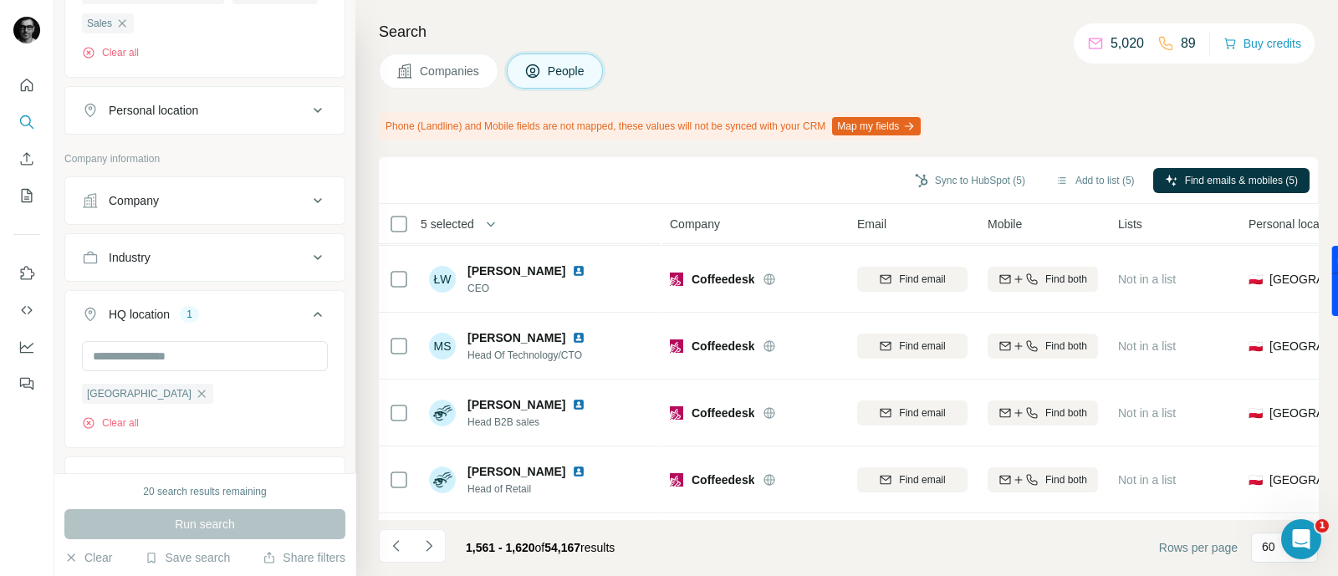
scroll to position [3246, 0]
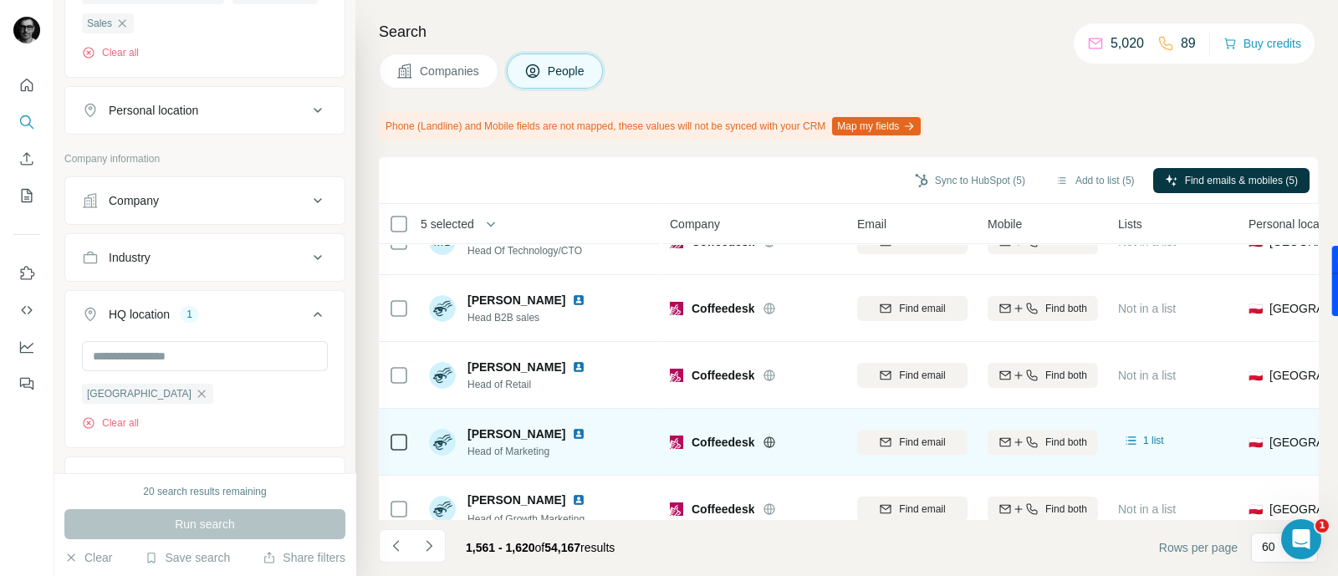
click at [385, 442] on td at bounding box center [399, 442] width 40 height 67
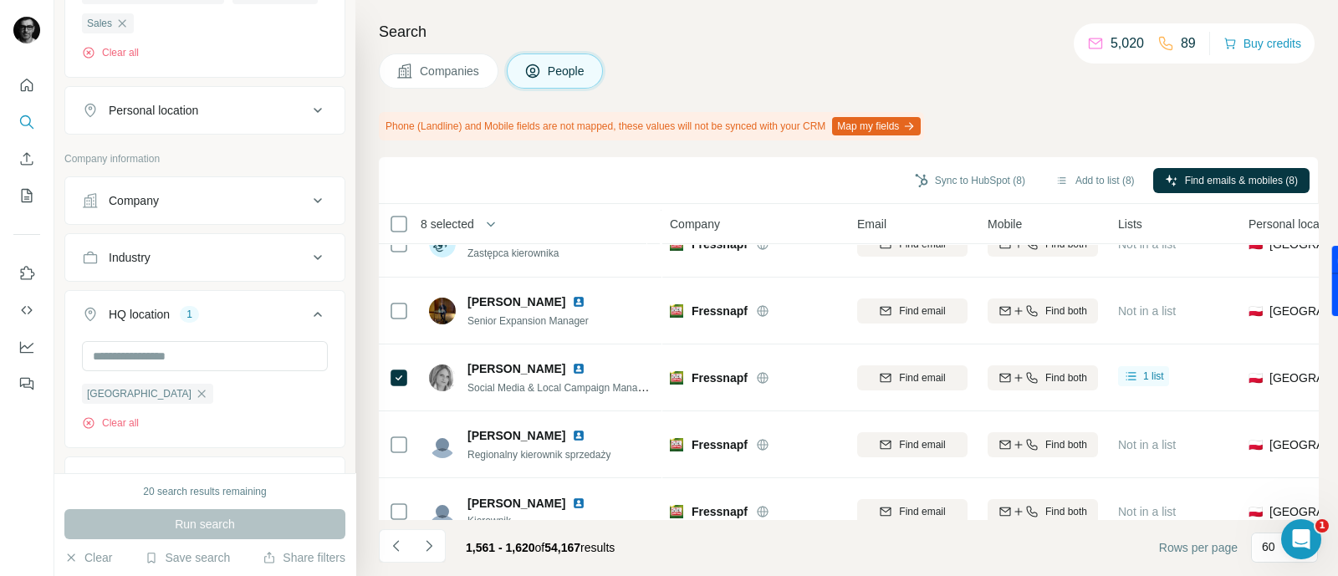
scroll to position [1971, 0]
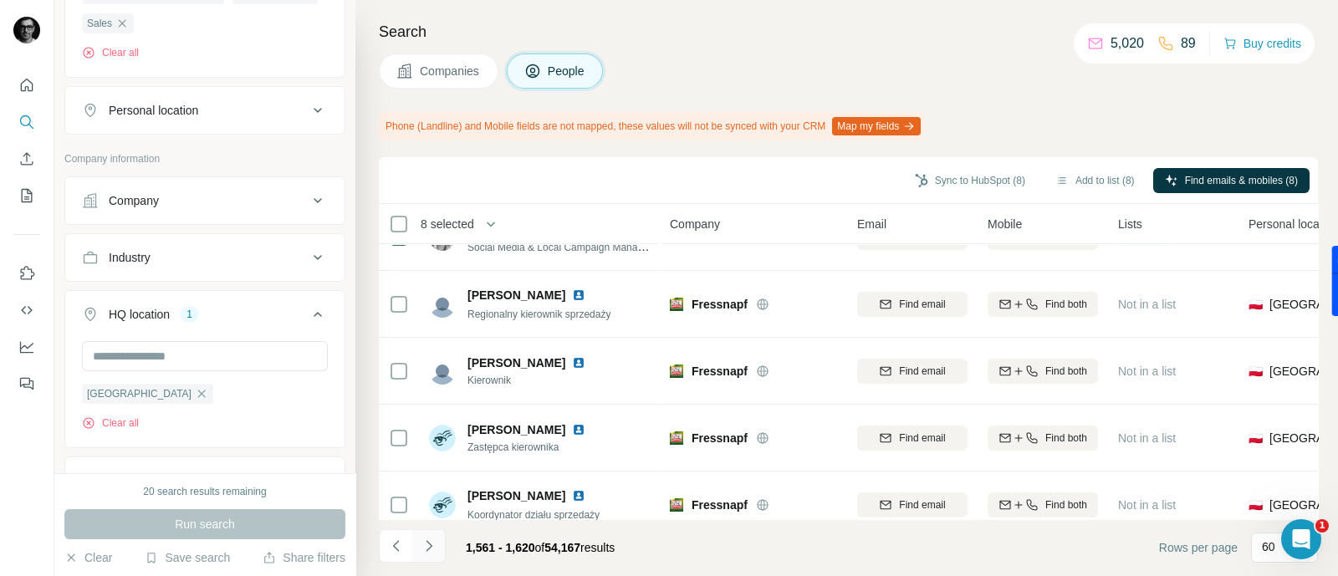
click at [421, 550] on icon "Navigate to next page" at bounding box center [429, 546] width 17 height 17
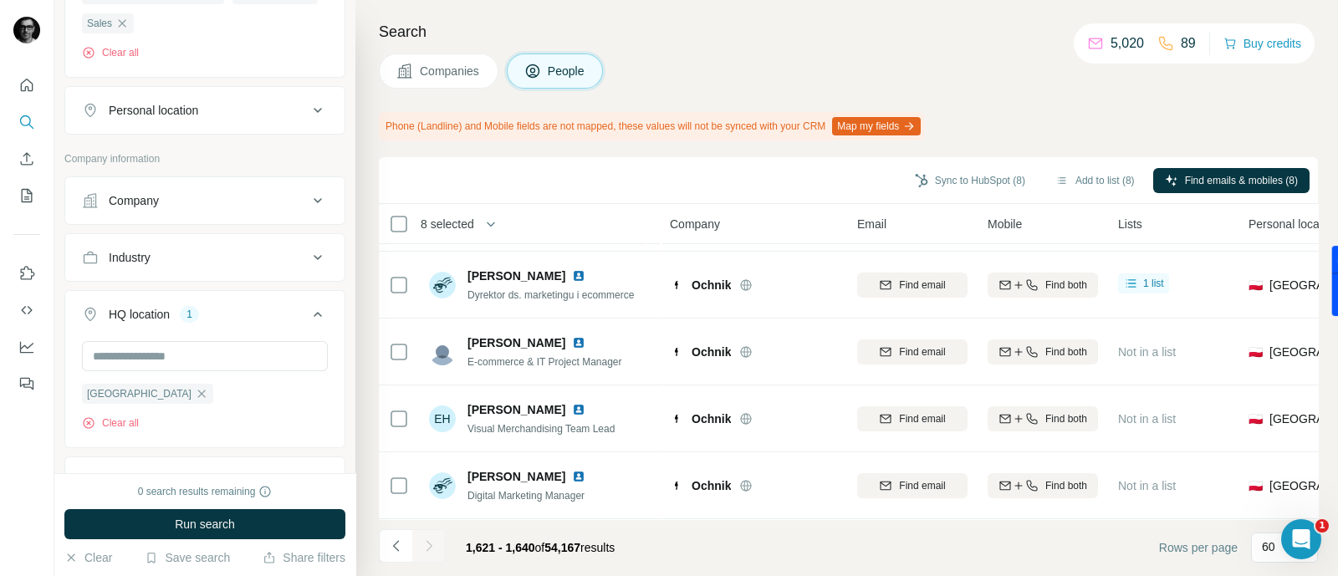
scroll to position [1073, 0]
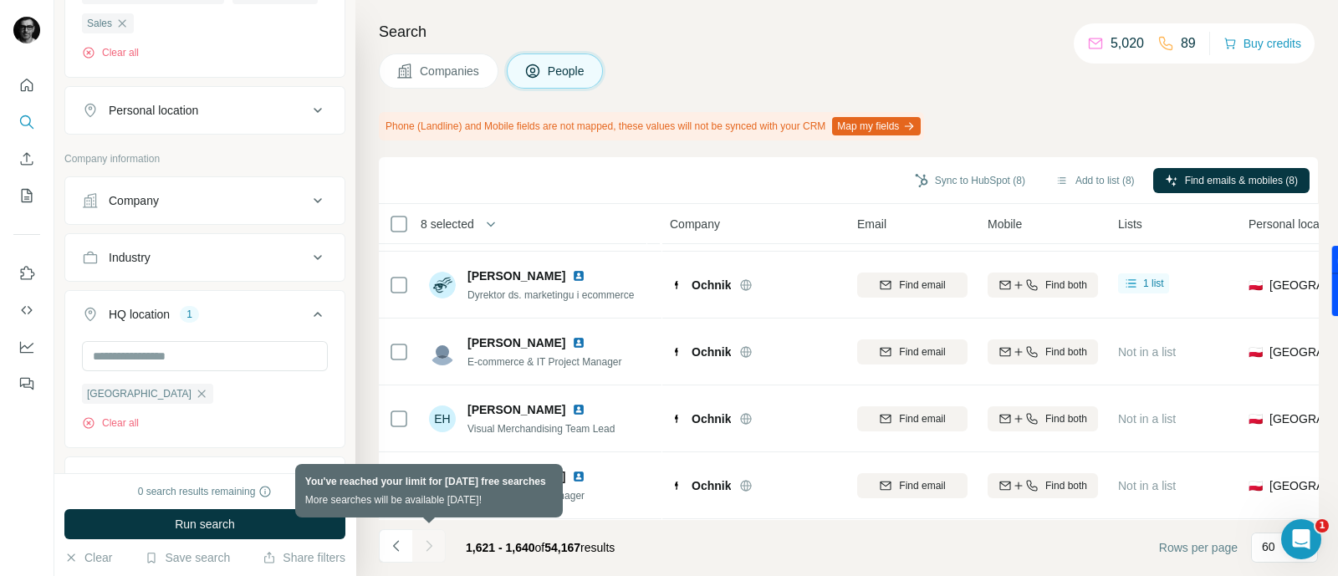
click at [425, 550] on div at bounding box center [428, 545] width 33 height 33
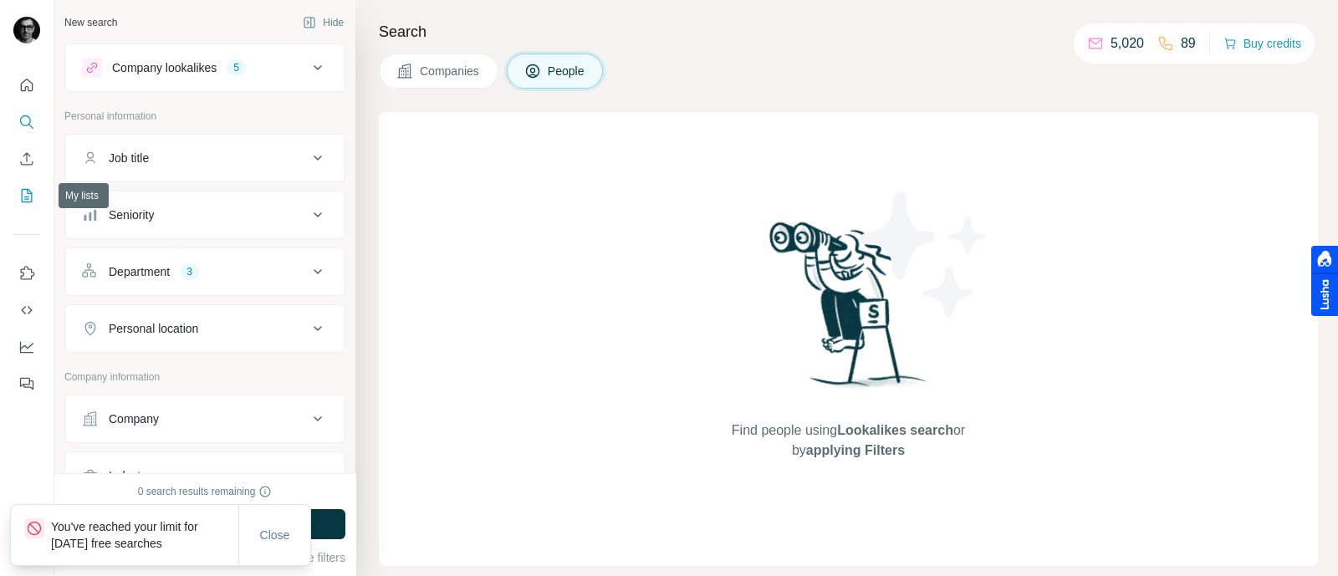
click at [17, 193] on button "My lists" at bounding box center [26, 196] width 27 height 30
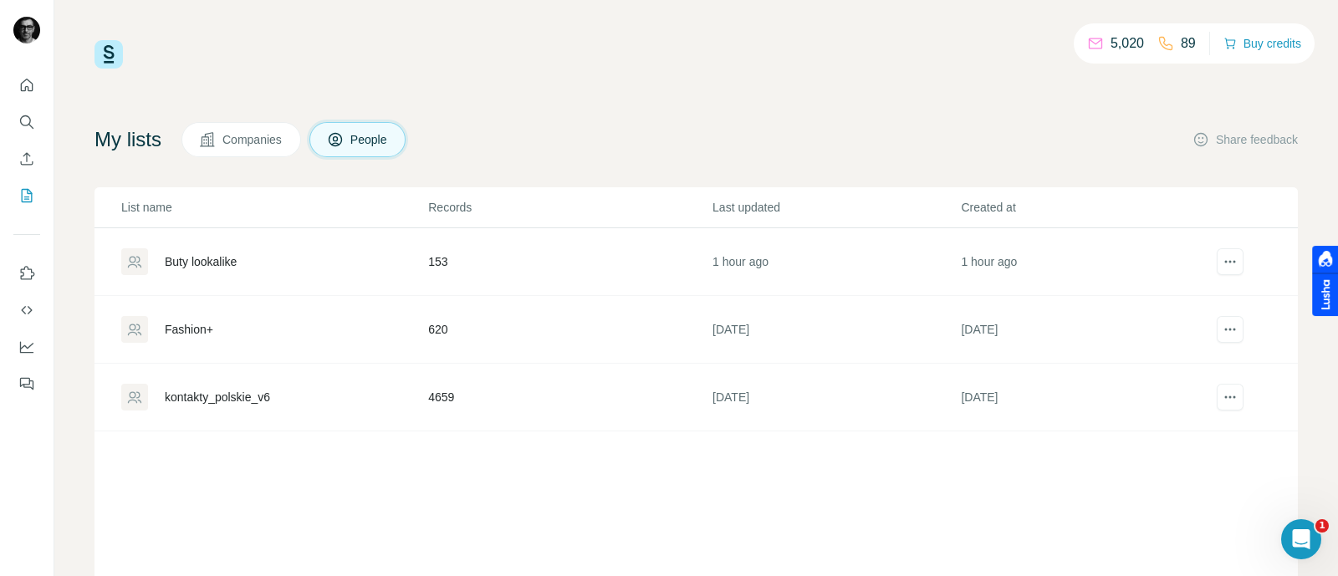
click at [298, 400] on div "kontakty_polskie_v6" at bounding box center [273, 397] width 305 height 27
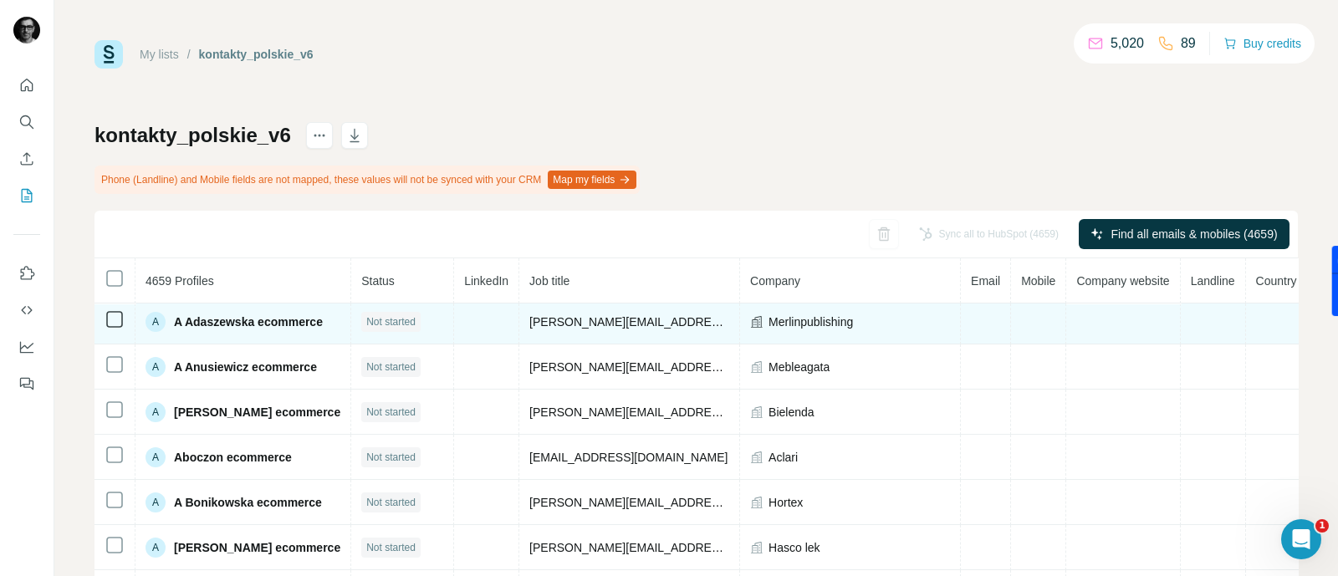
scroll to position [63, 0]
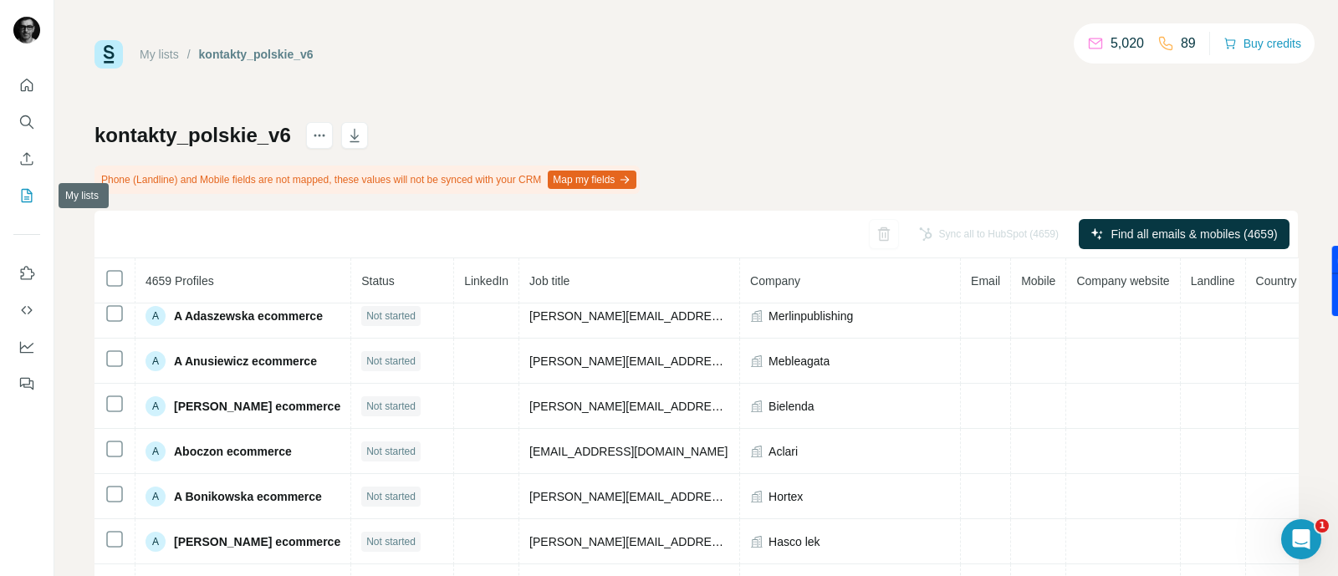
click at [29, 197] on icon "My lists" at bounding box center [26, 195] width 17 height 17
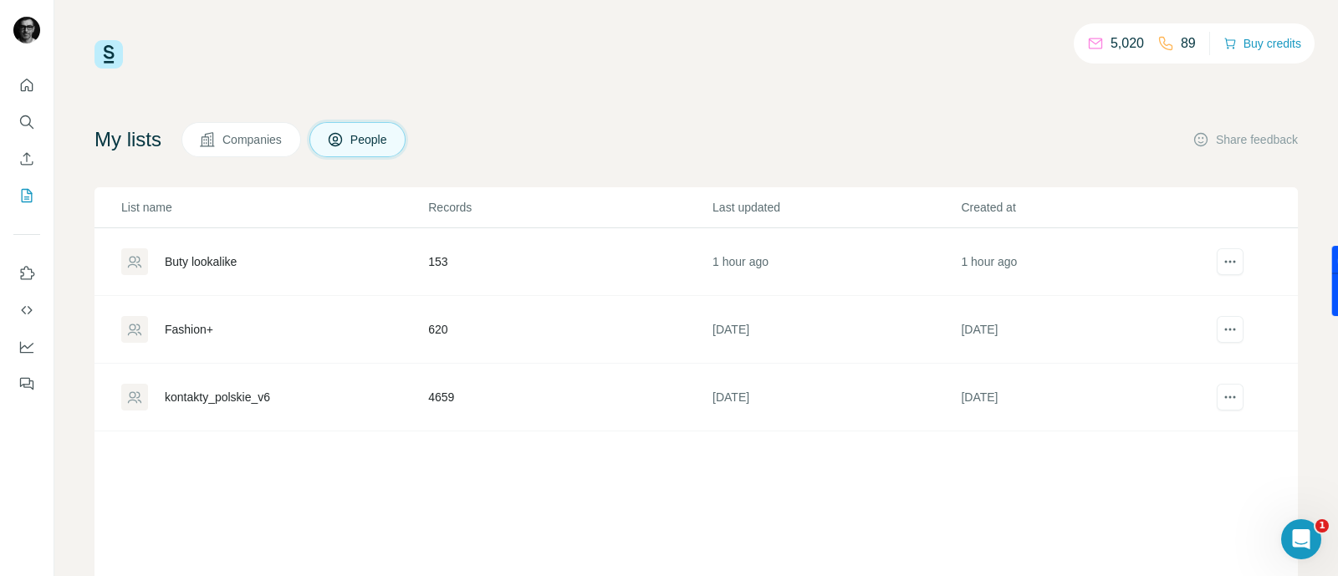
click at [222, 269] on div "Buty lookalike" at bounding box center [201, 261] width 72 height 17
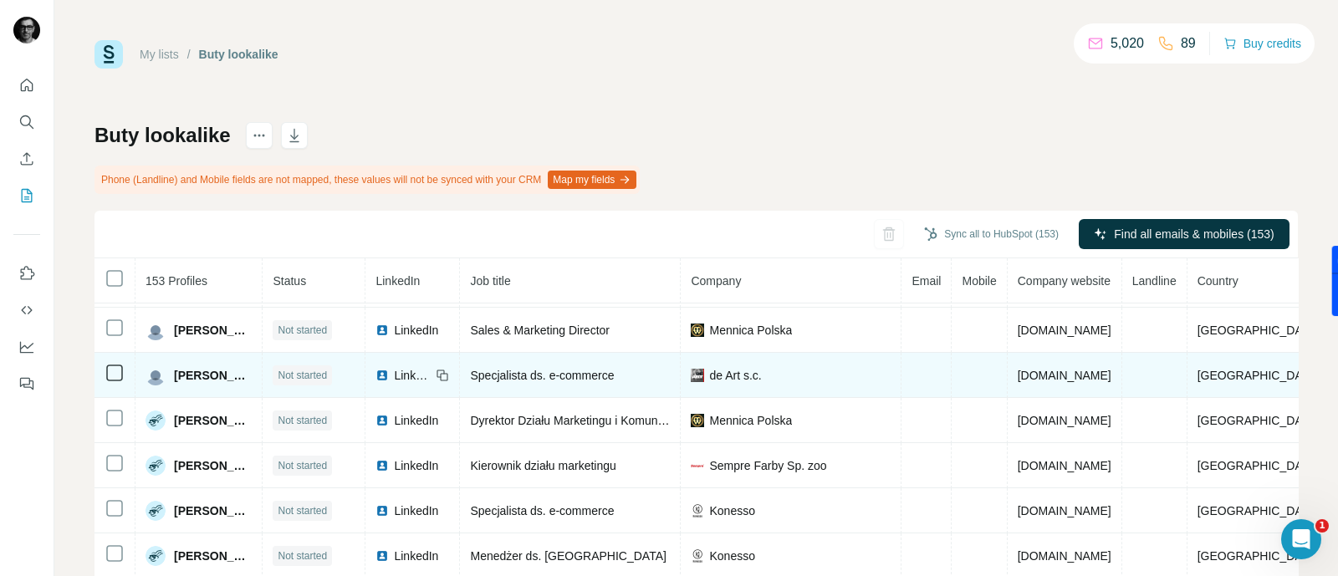
scroll to position [63, 0]
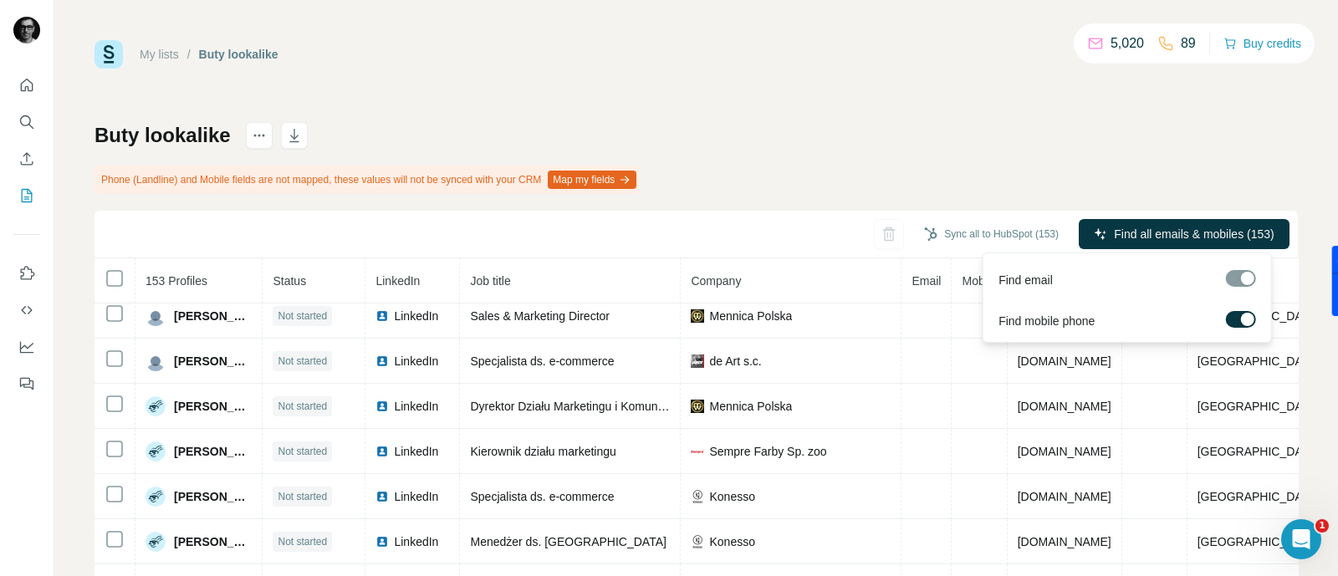
click at [1245, 316] on div at bounding box center [1247, 319] width 13 height 13
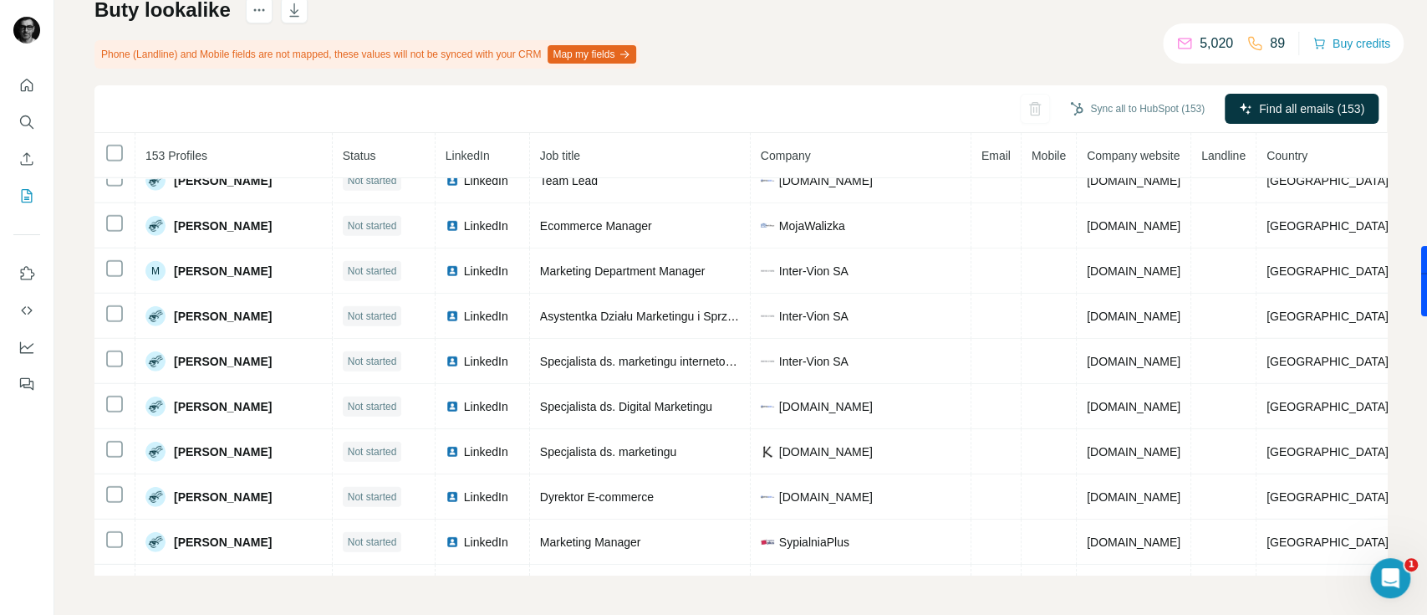
scroll to position [3728, 0]
